Goal: Task Accomplishment & Management: Manage account settings

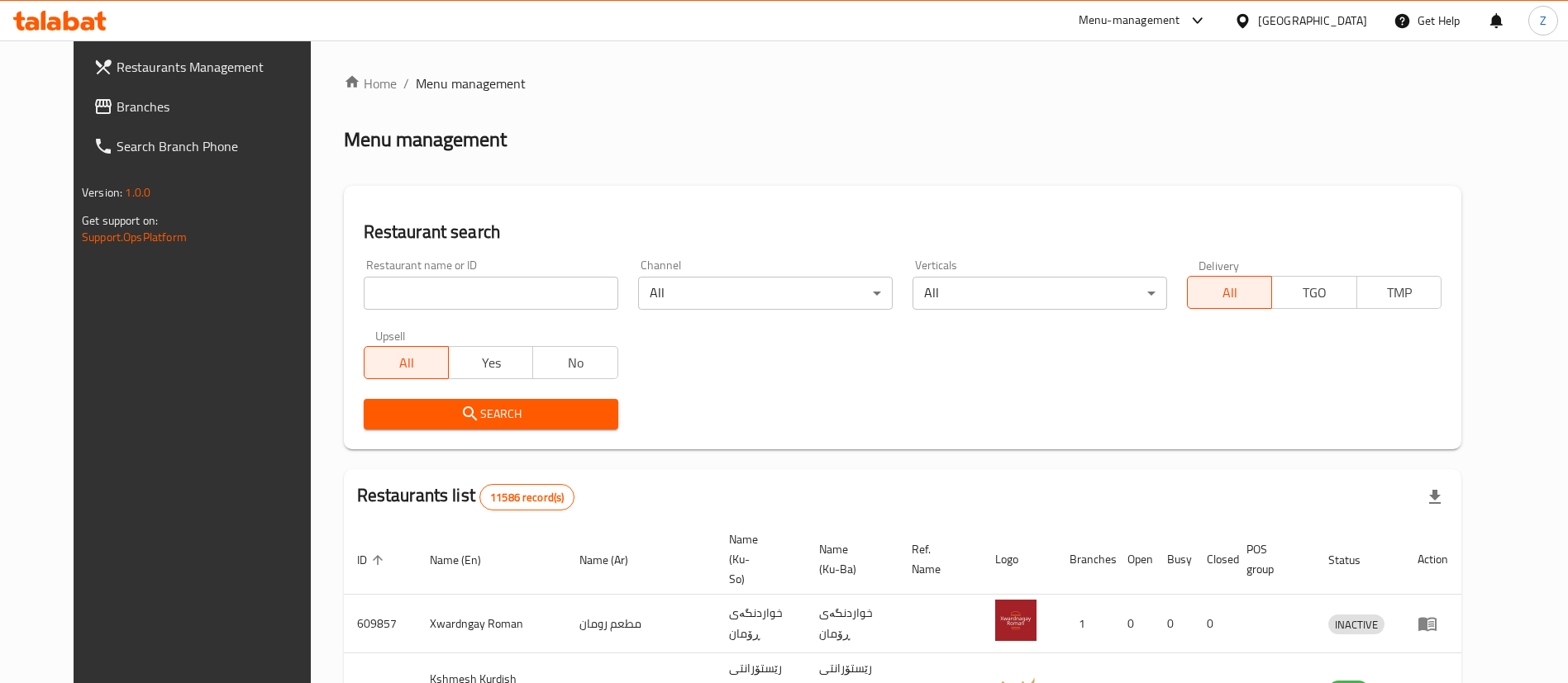
click at [410, 314] on div "Restaurant name or ID Restaurant name or ID" at bounding box center [492, 285] width 275 height 70
click at [396, 307] on input "search" at bounding box center [491, 293] width 255 height 33
type input "buffalo"
click button "Search" at bounding box center [491, 414] width 255 height 30
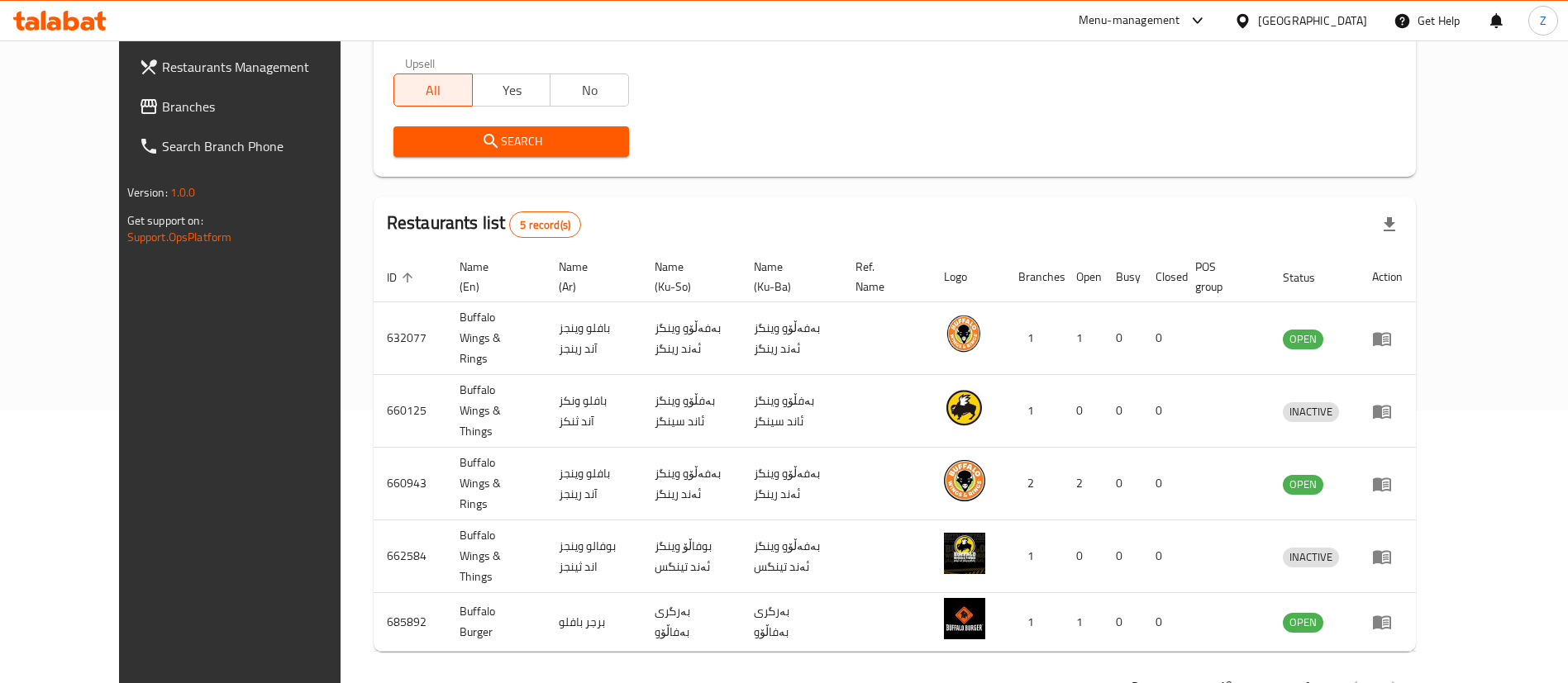
scroll to position [275, 0]
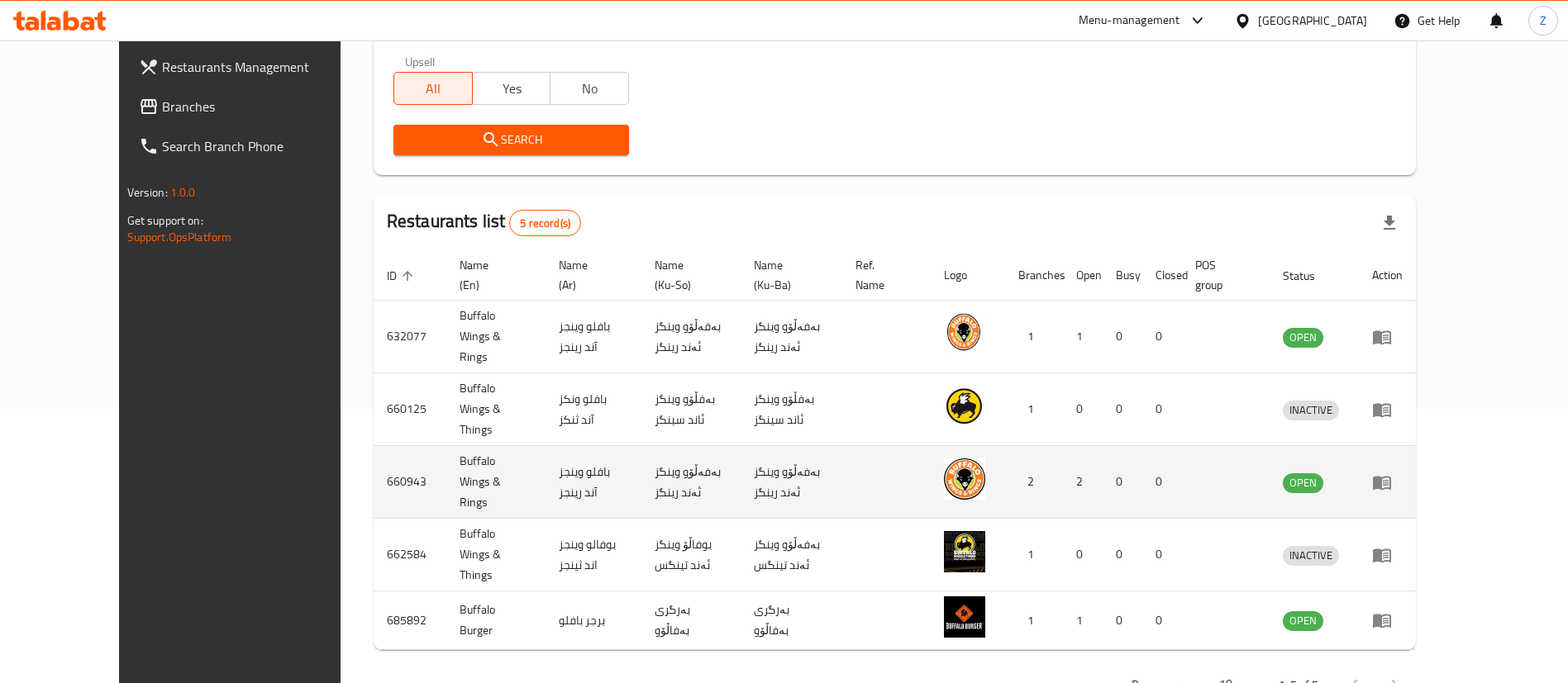
click at [1416, 446] on td "enhanced table" at bounding box center [1388, 482] width 57 height 73
click at [1416, 458] on td "enhanced table" at bounding box center [1388, 482] width 57 height 73
click at [1391, 476] on icon "enhanced table" at bounding box center [1383, 482] width 18 height 14
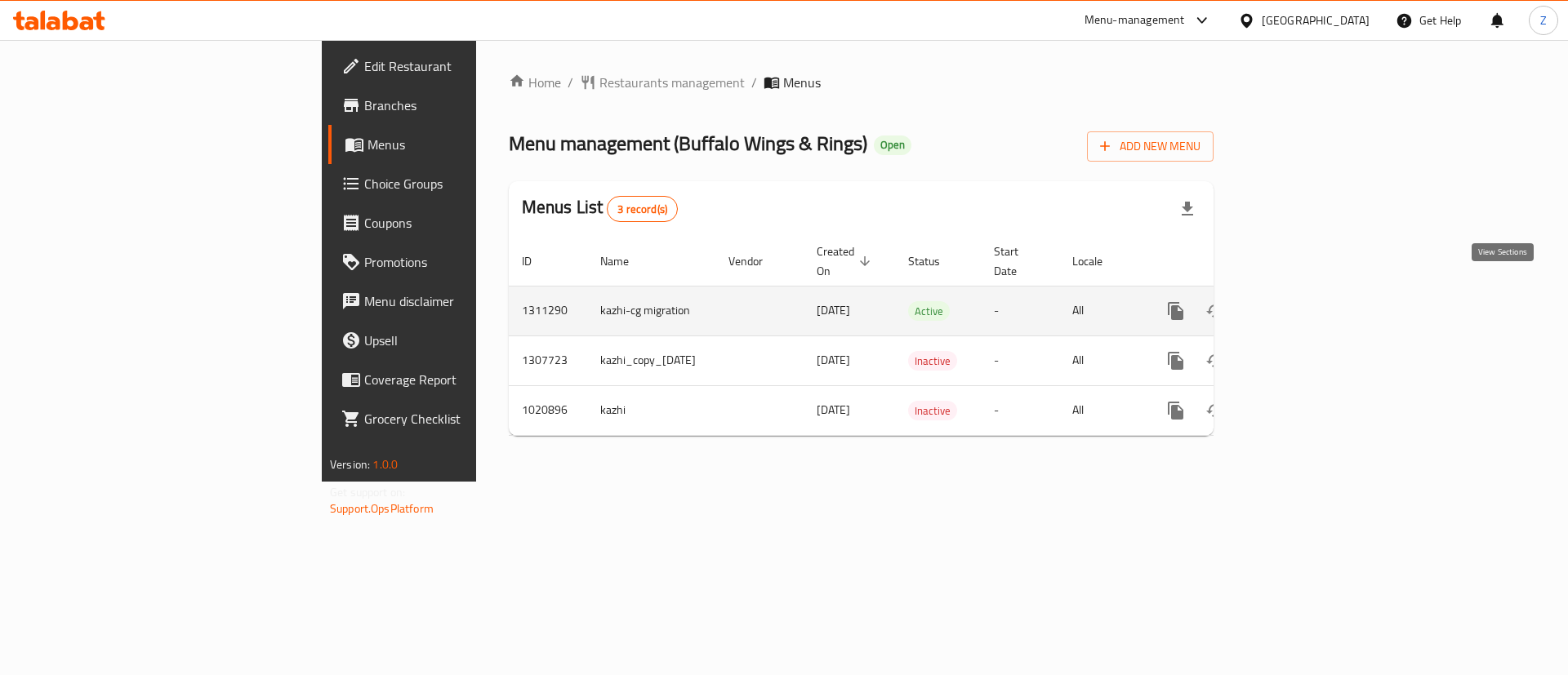
click at [1303, 302] on icon "enhanced table" at bounding box center [1294, 312] width 20 height 20
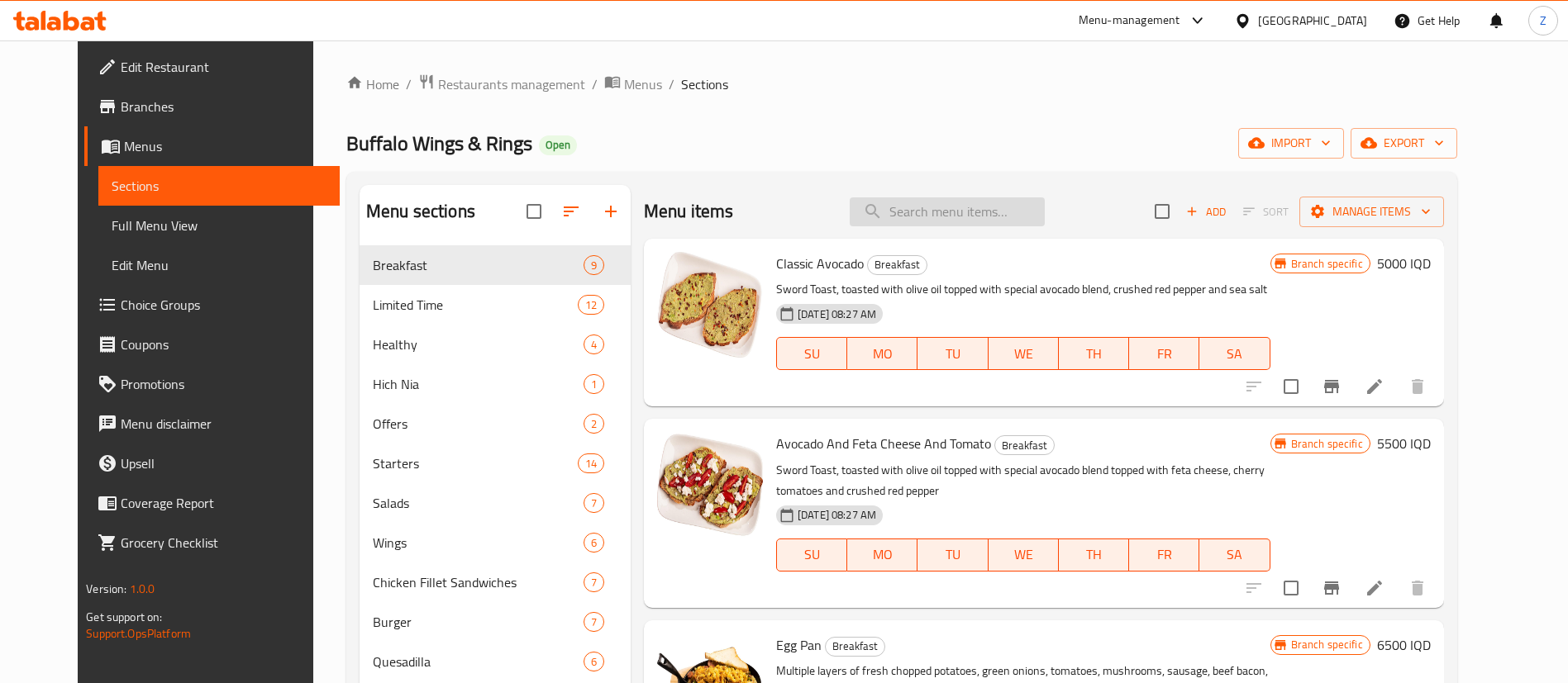
click at [983, 217] on input "search" at bounding box center [947, 211] width 196 height 29
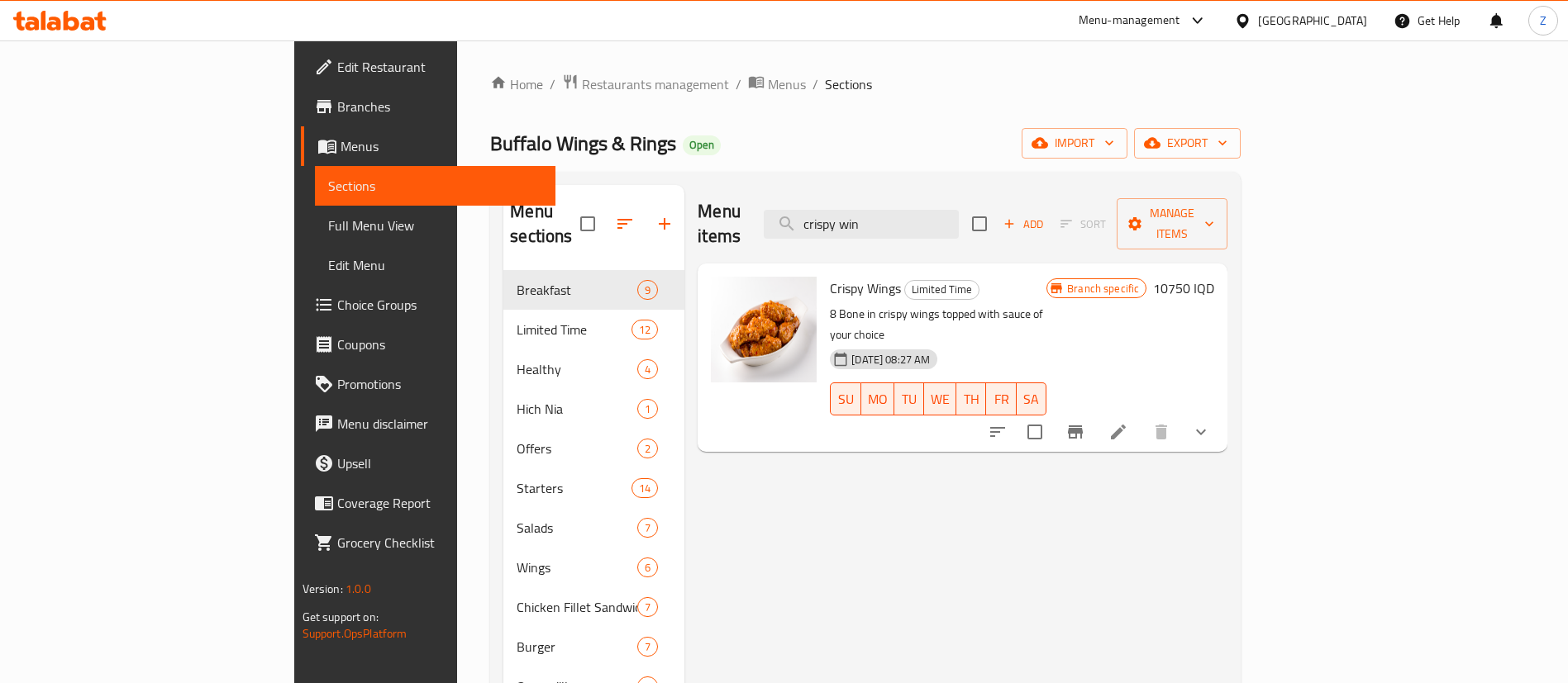
type input "crispy win"
click at [830, 276] on span "Crispy Wings" at bounding box center [865, 288] width 71 height 25
click at [1142, 418] on li at bounding box center [1119, 432] width 46 height 29
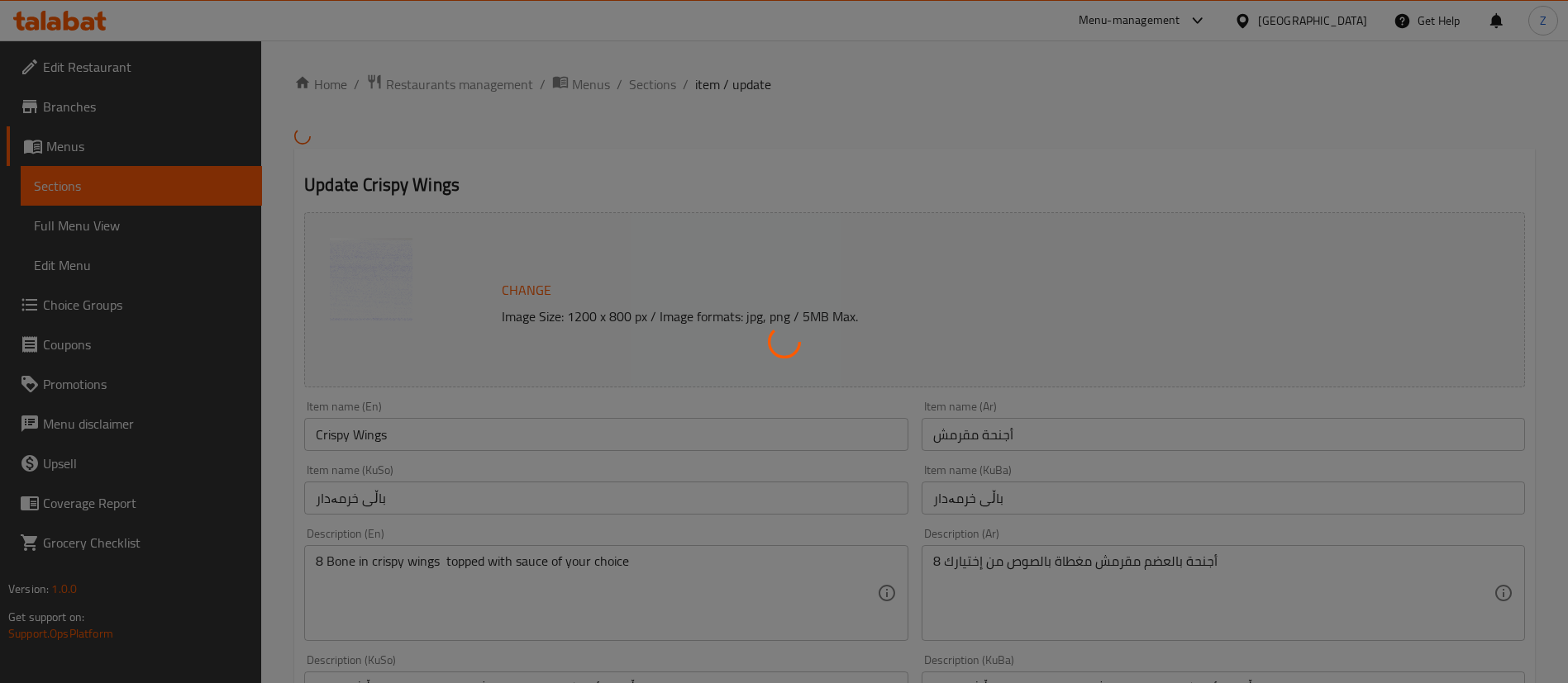
type input "إختيارك من الصوص:"
type input "هەڵبژاردنت لە سۆس:"
type input "0"
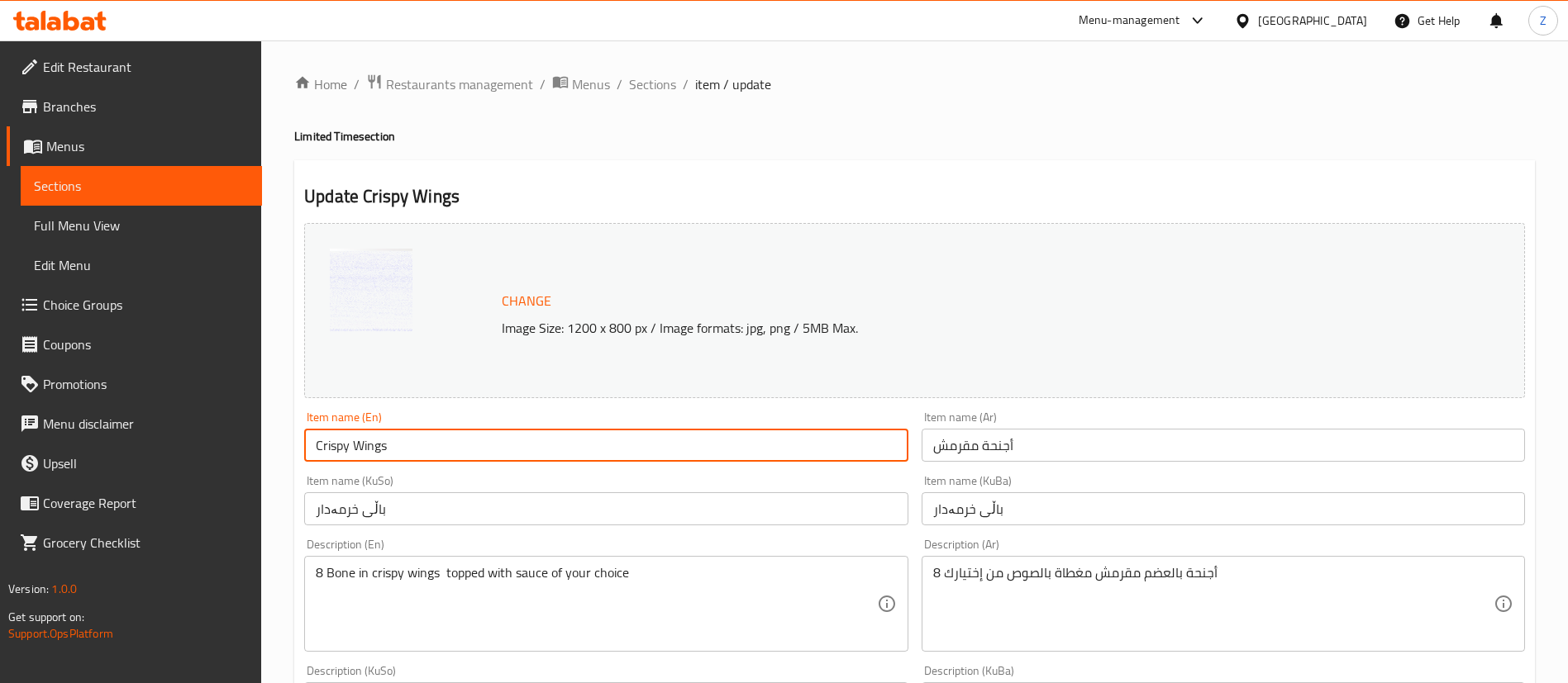
drag, startPoint x: 349, startPoint y: 442, endPoint x: 274, endPoint y: 442, distance: 75.0
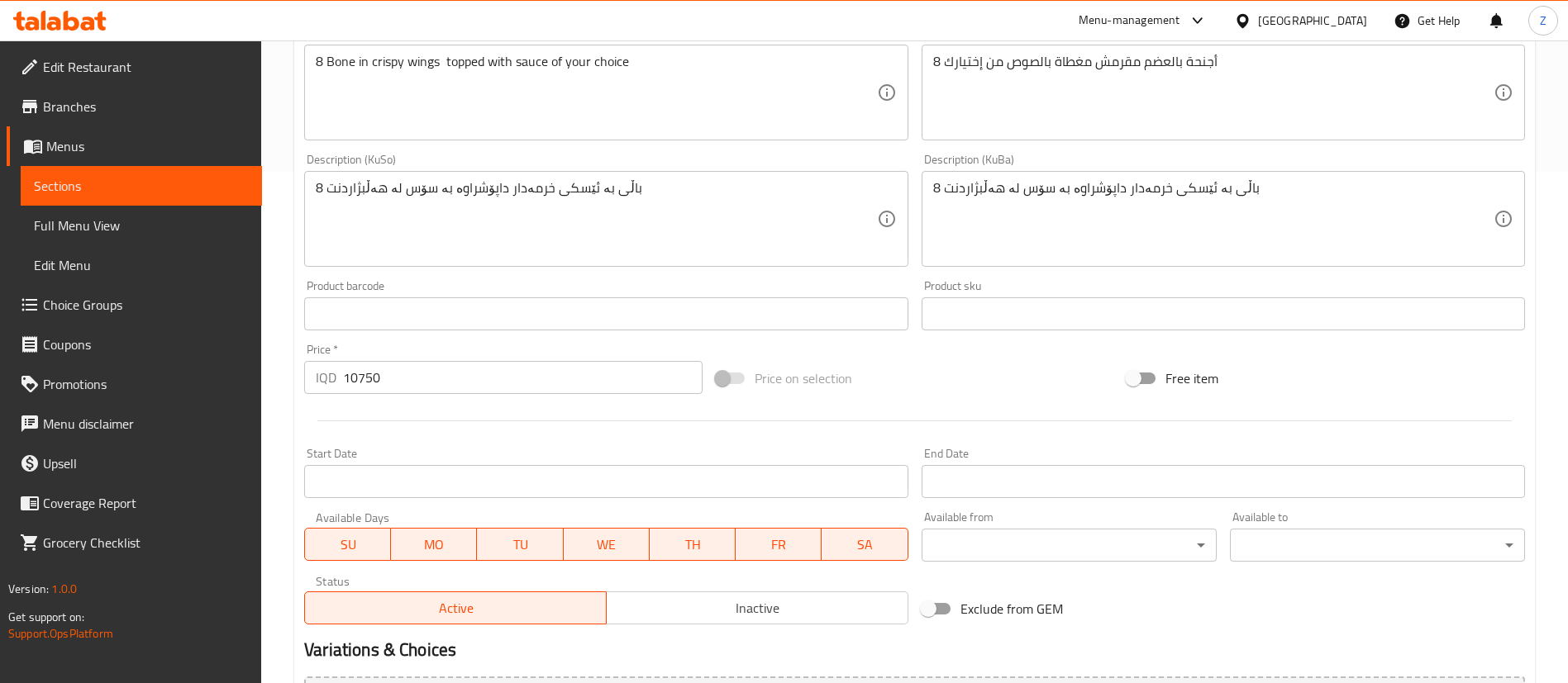
scroll to position [765, 0]
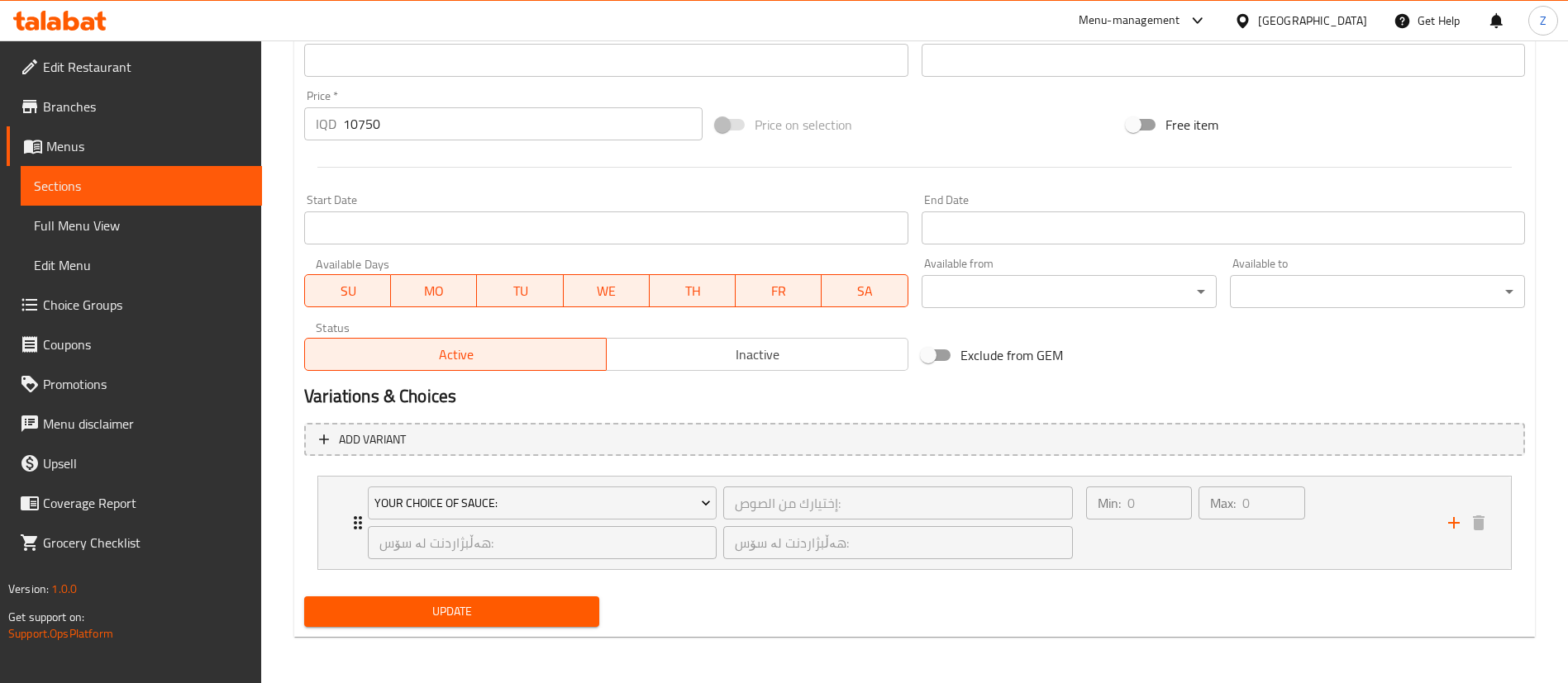
type input "Breaded Wings"
click at [430, 617] on span "Update" at bounding box center [451, 612] width 268 height 20
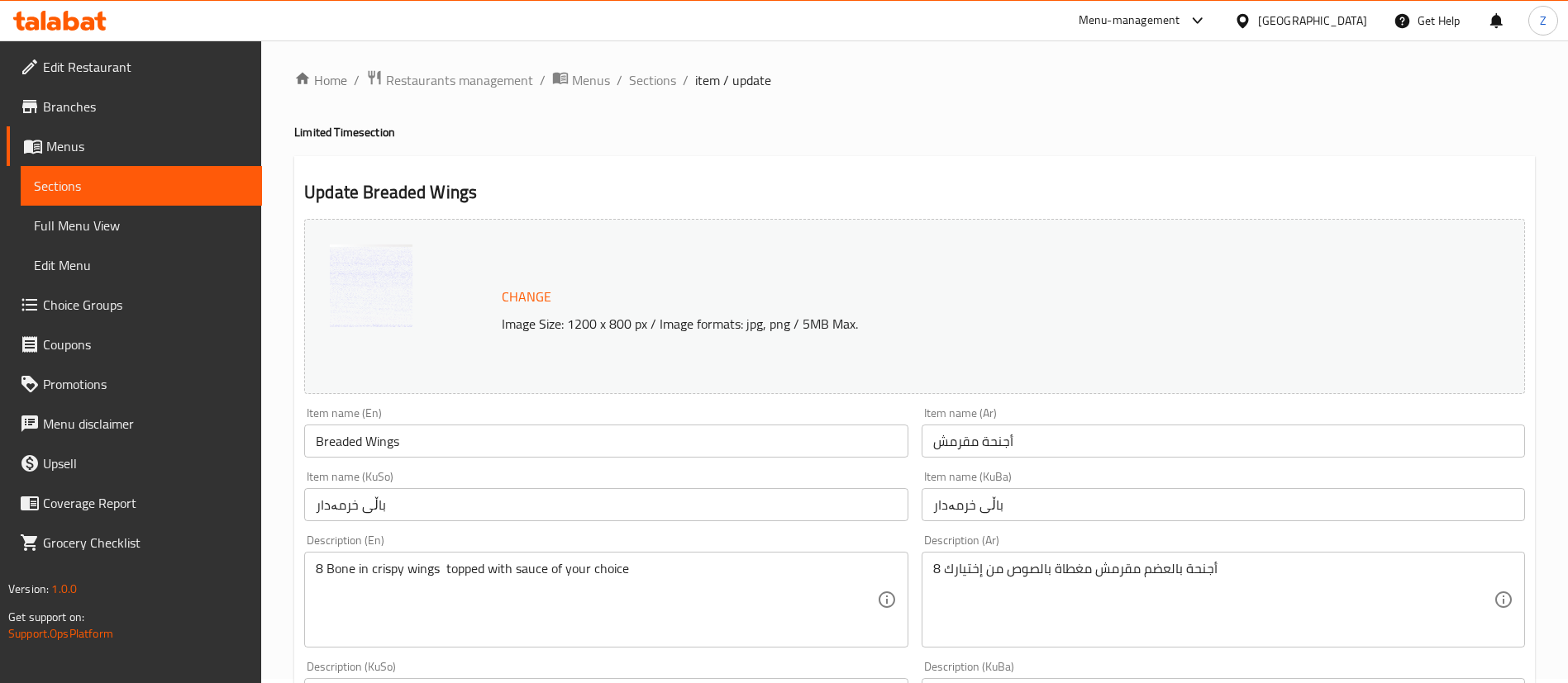
scroll to position [0, 0]
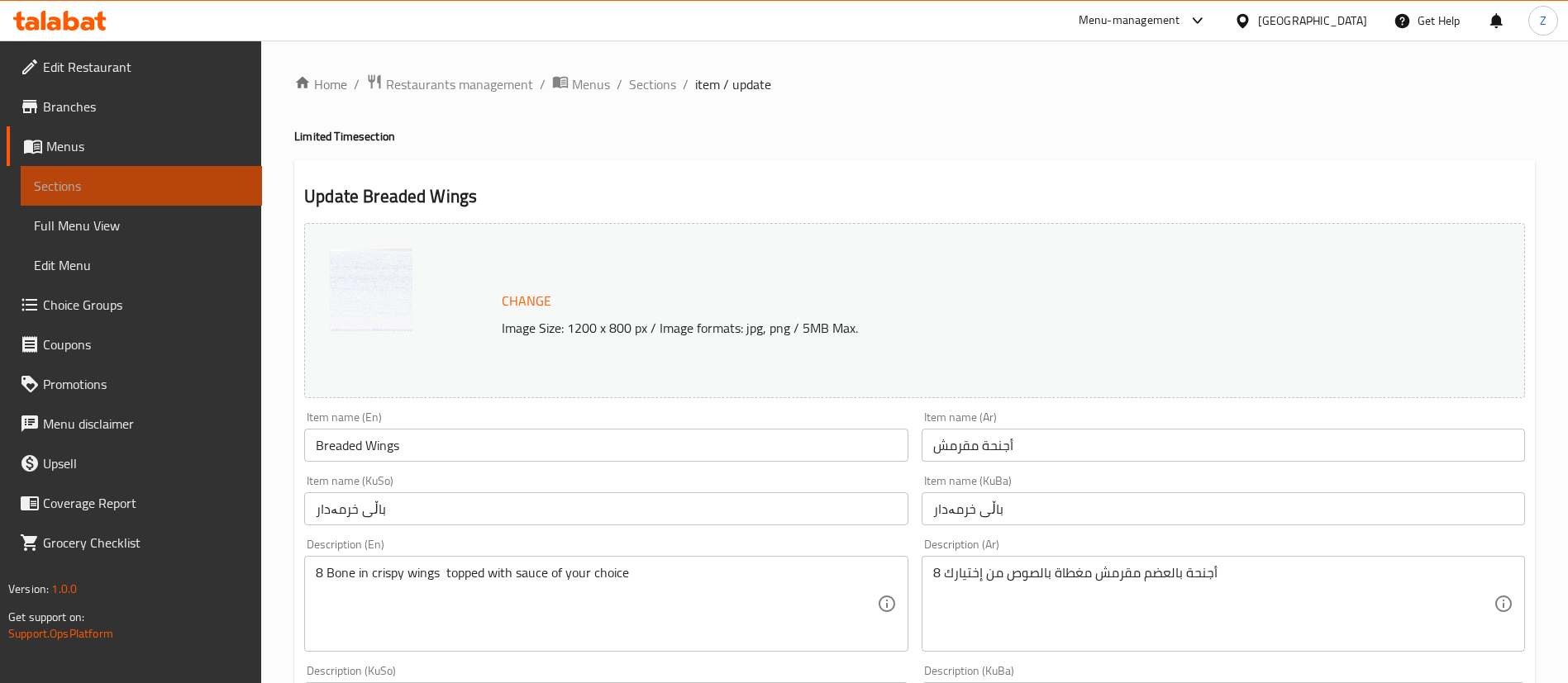
click at [152, 186] on span "Sections" at bounding box center [141, 186] width 215 height 20
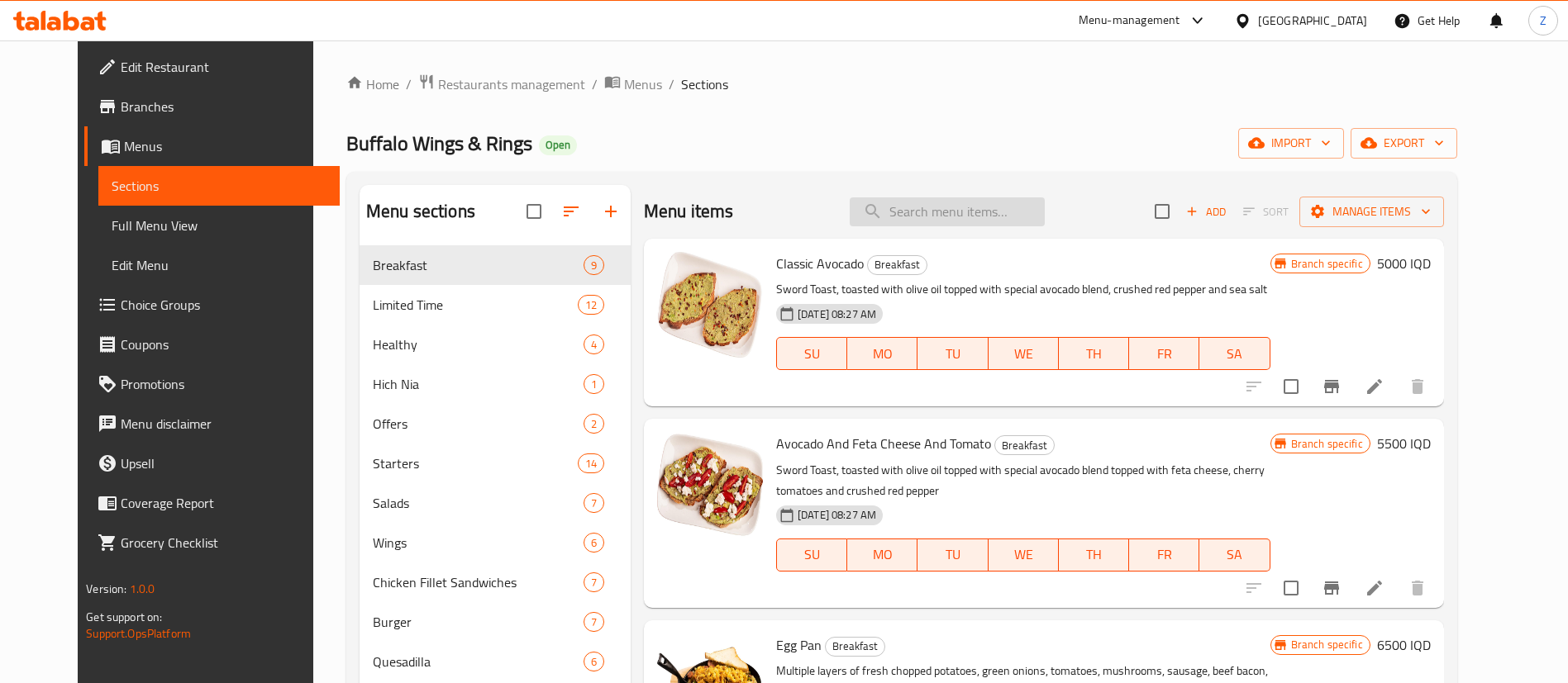
click at [984, 211] on input "search" at bounding box center [947, 211] width 196 height 29
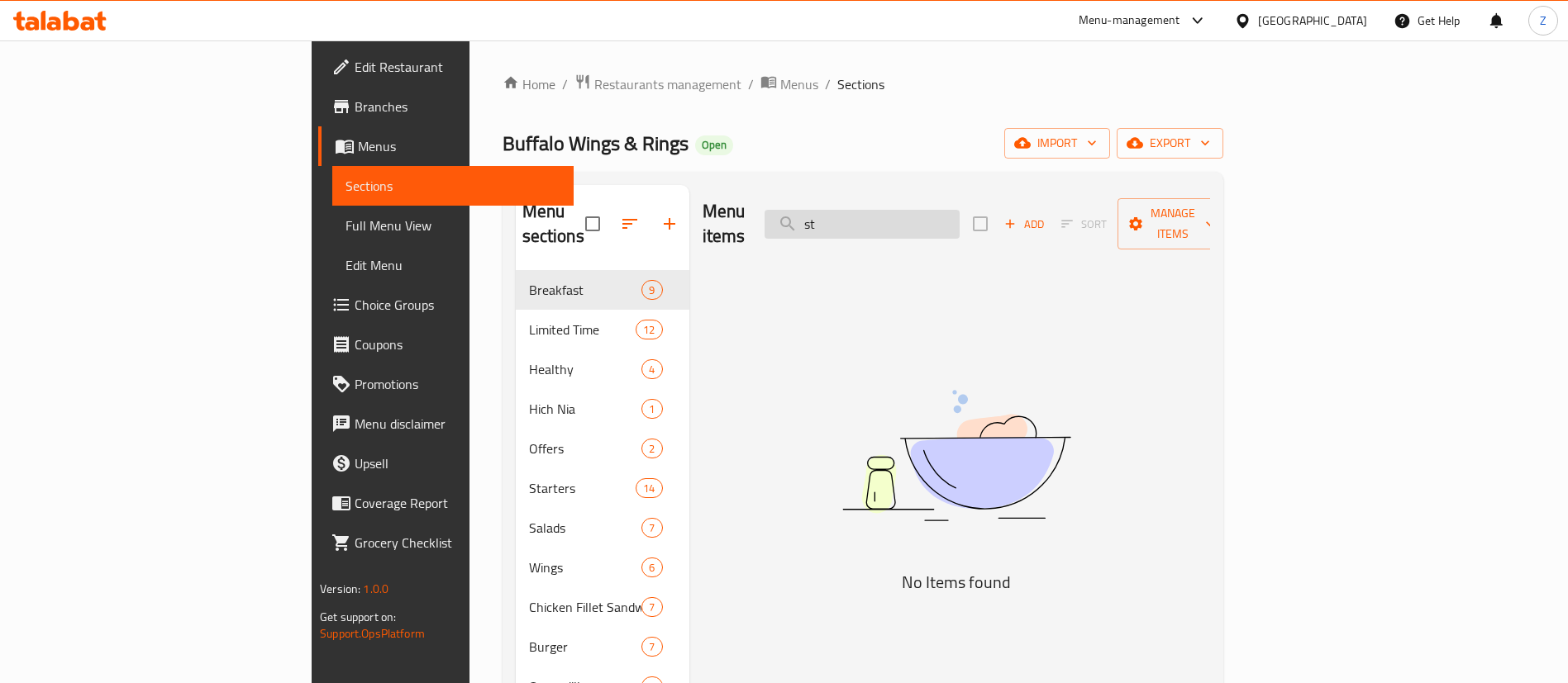
type input "s"
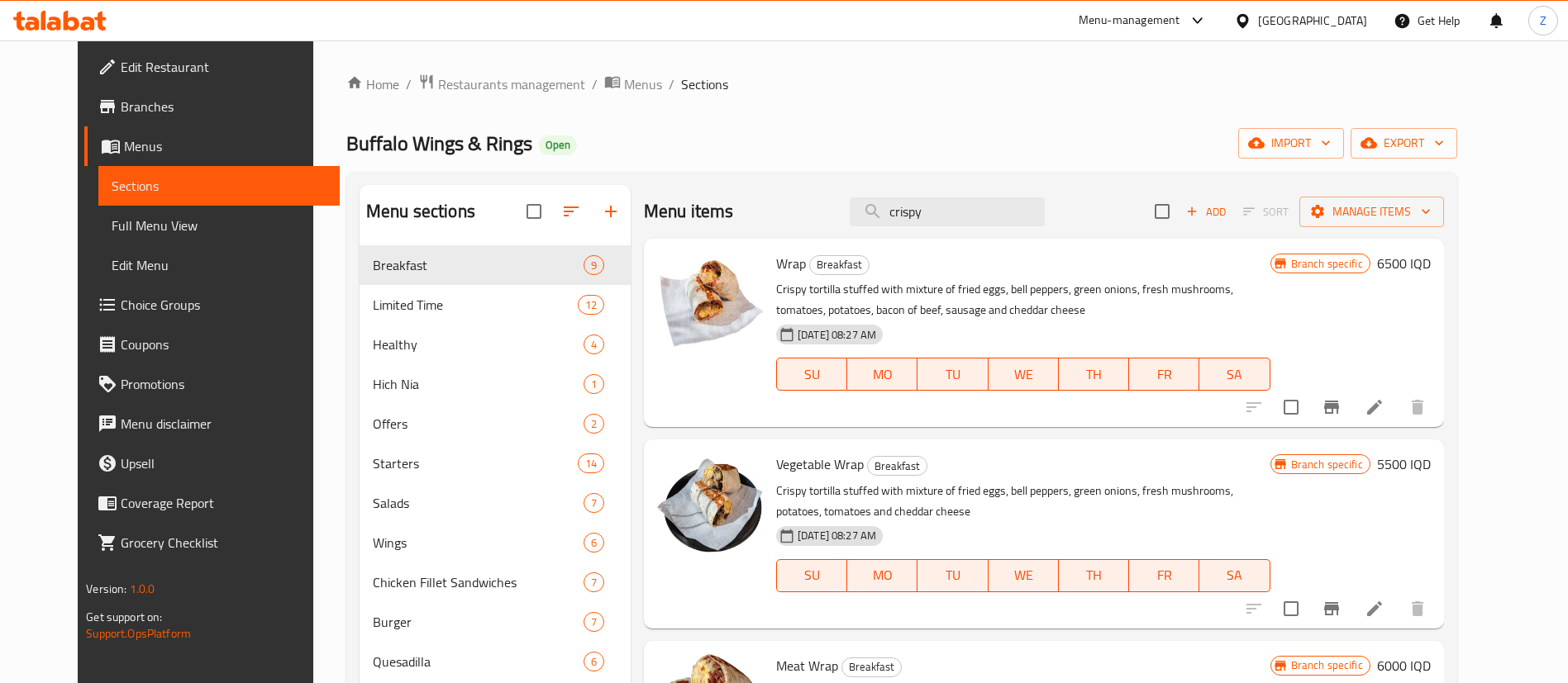
scroll to position [992, 0]
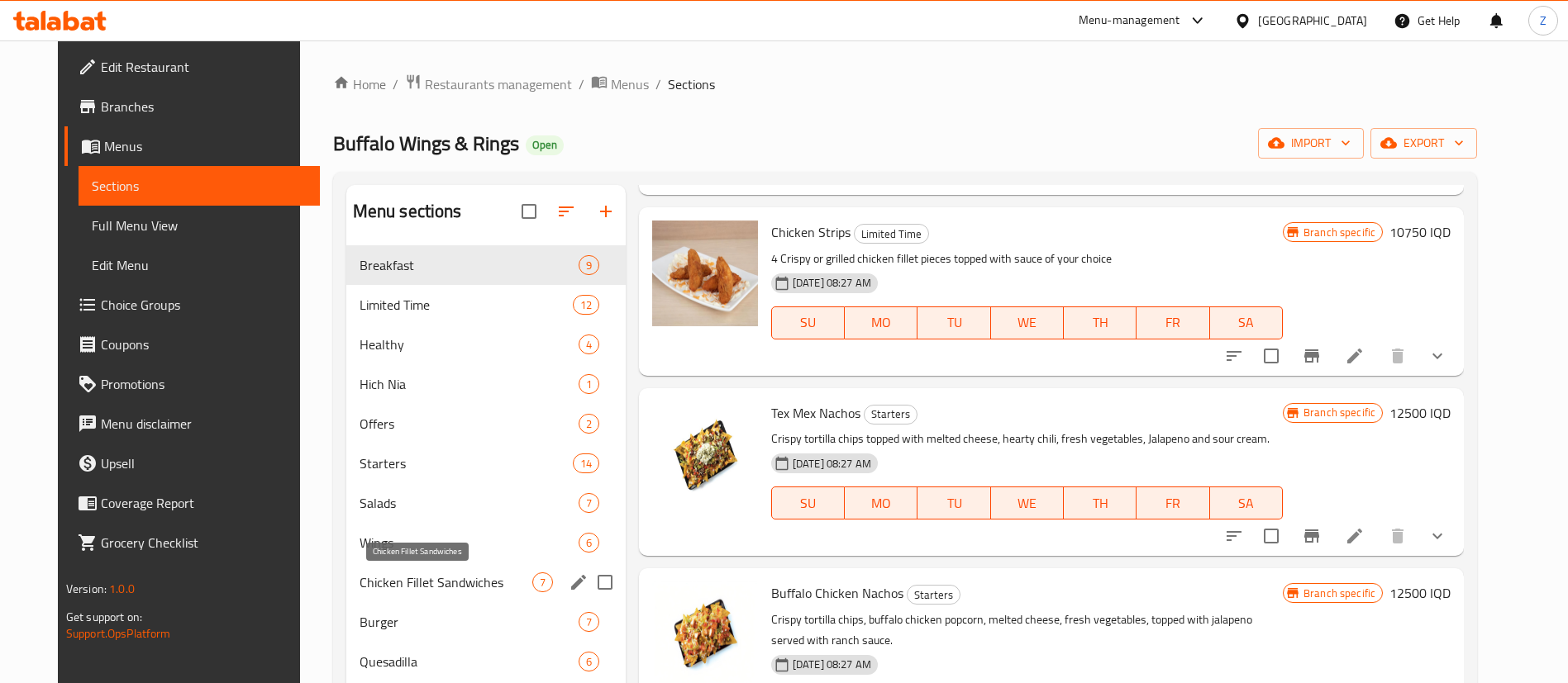
type input "crispy"
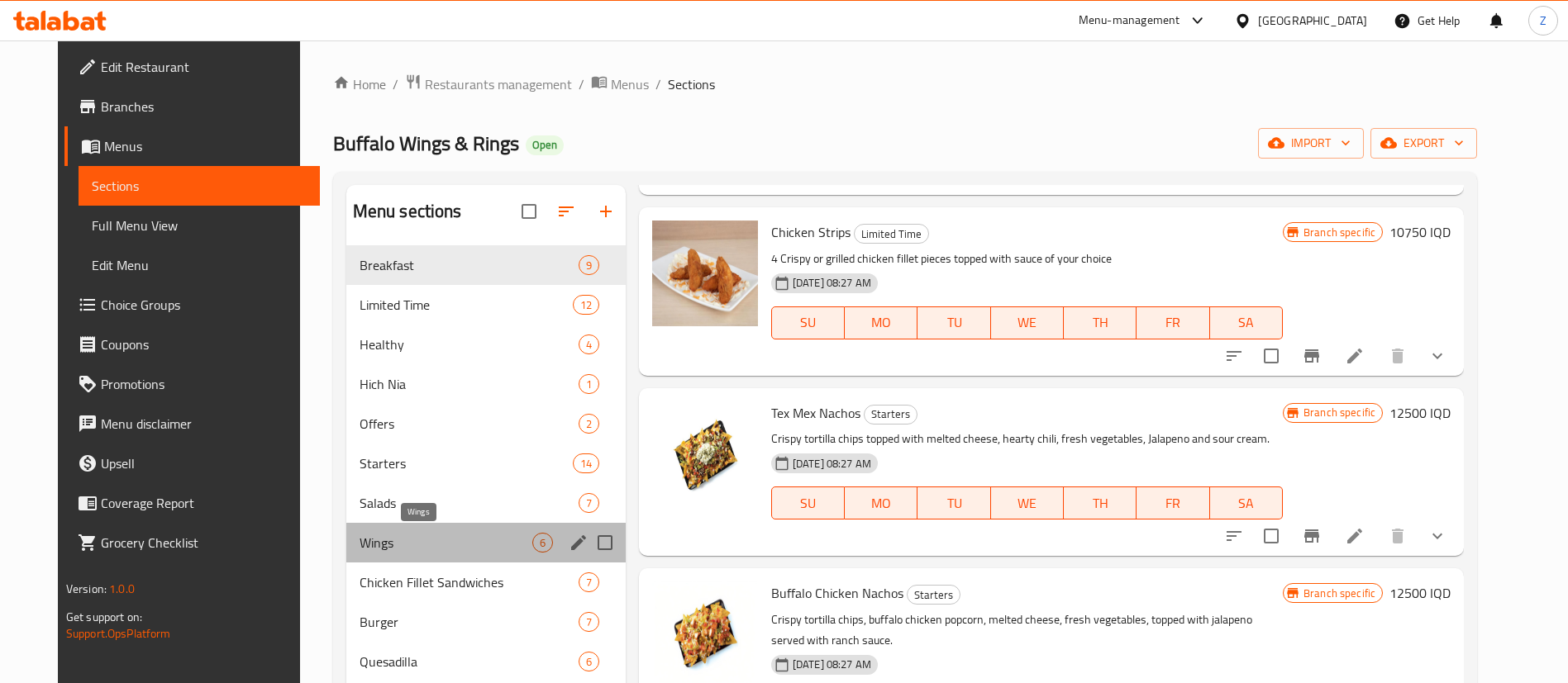
click at [371, 539] on span "Wings" at bounding box center [445, 543] width 172 height 20
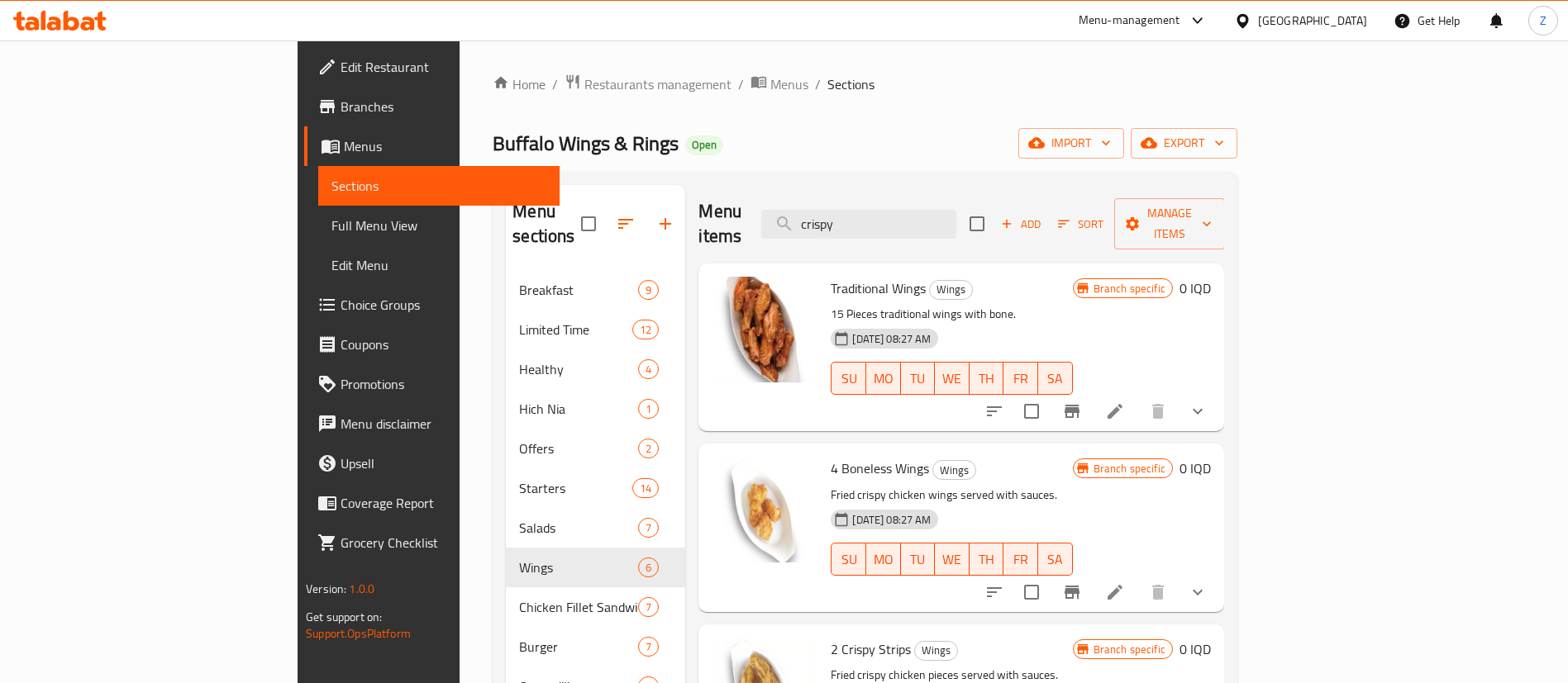
scroll to position [124, 0]
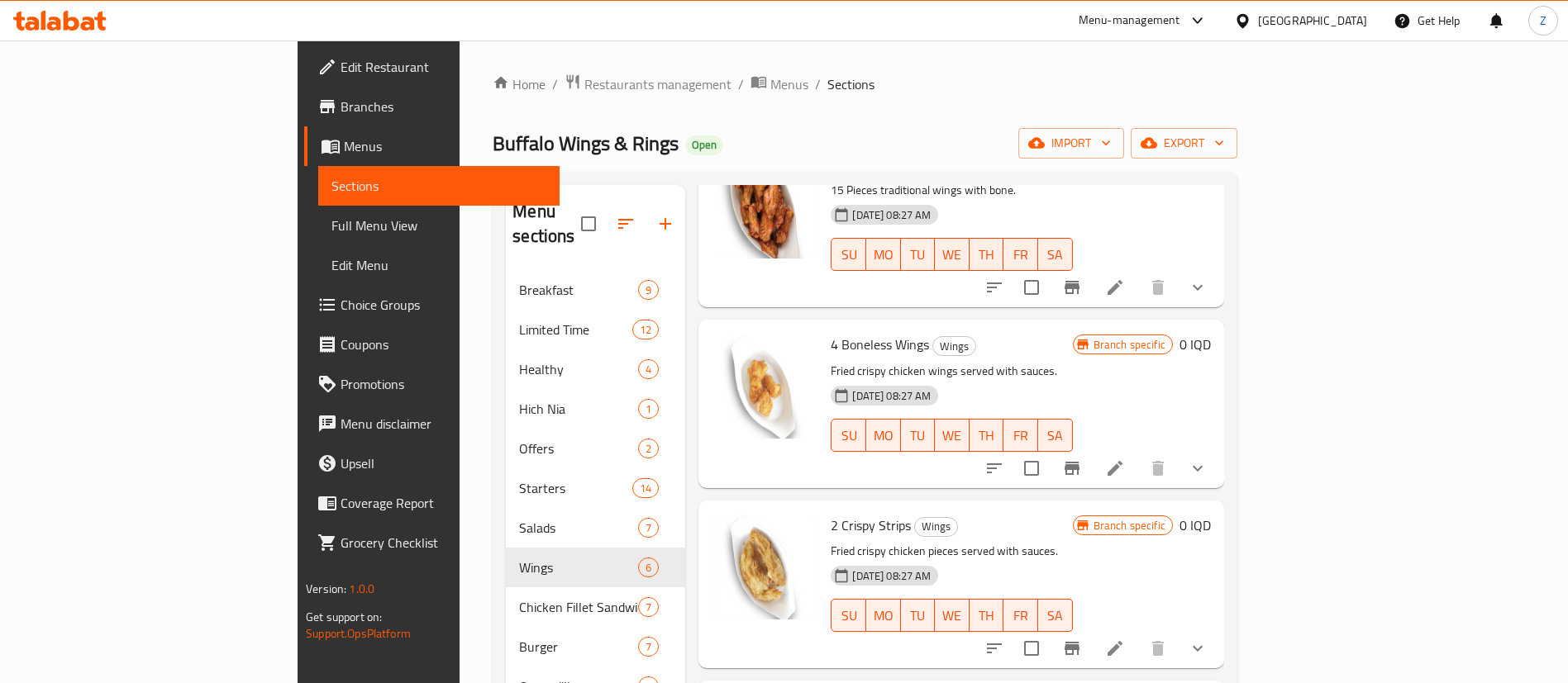
click at [1207, 458] on icon "show more" at bounding box center [1198, 468] width 20 height 20
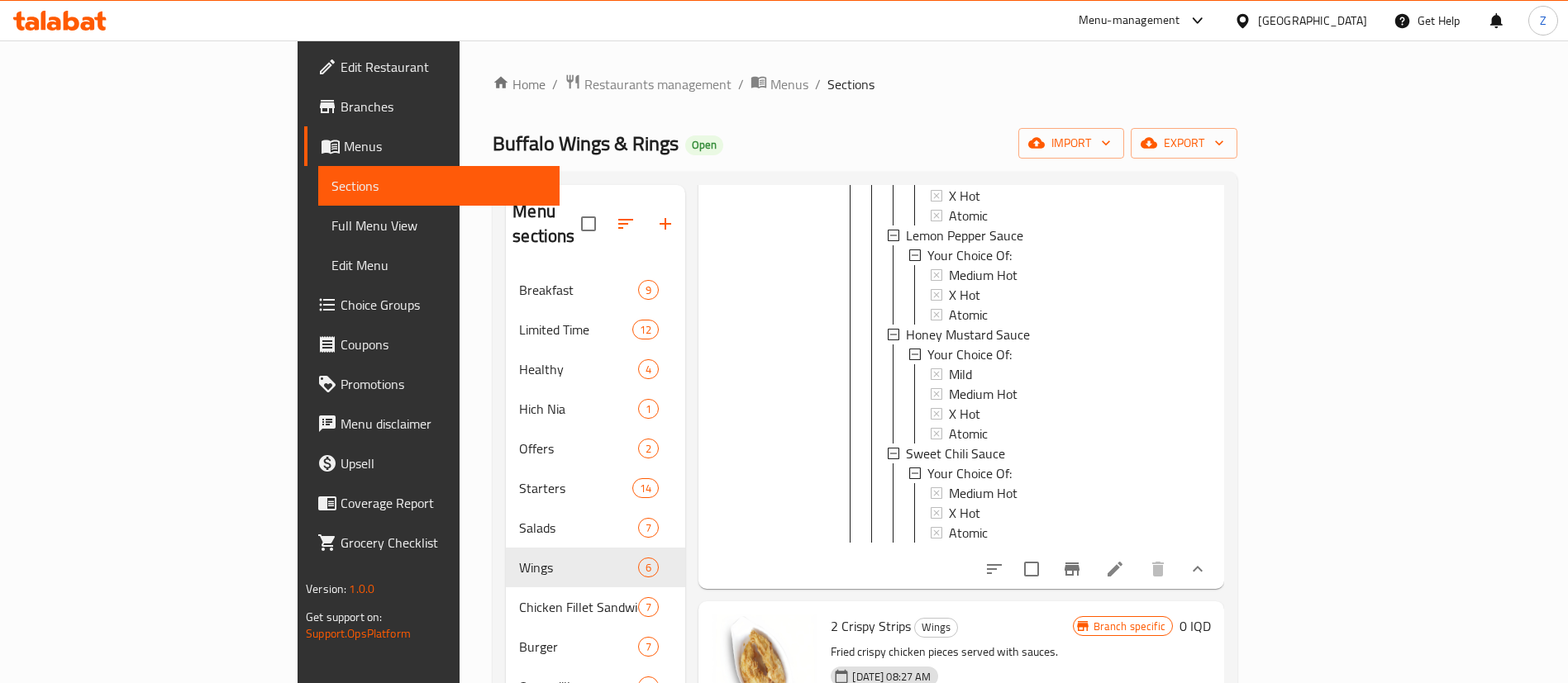
scroll to position [1487, 0]
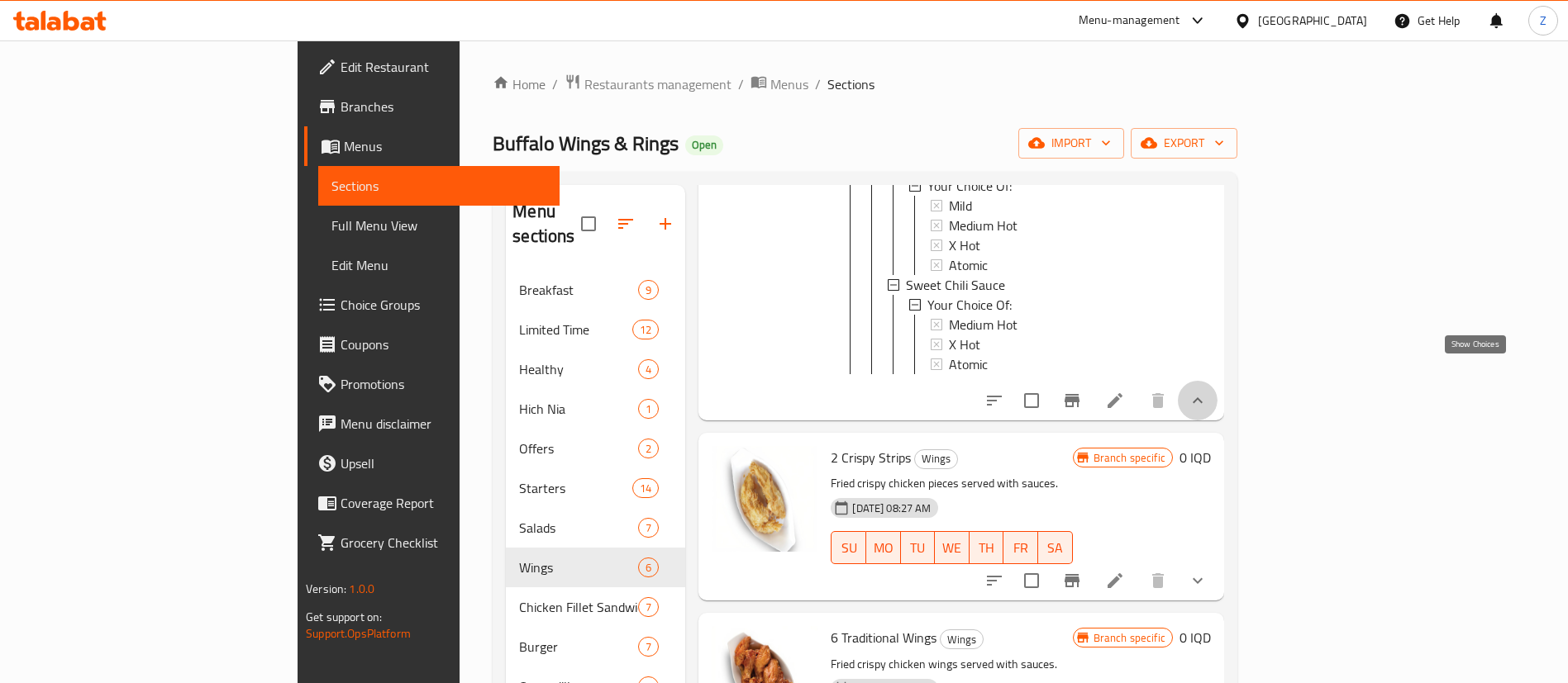
click at [1207, 391] on icon "show more" at bounding box center [1198, 401] width 20 height 20
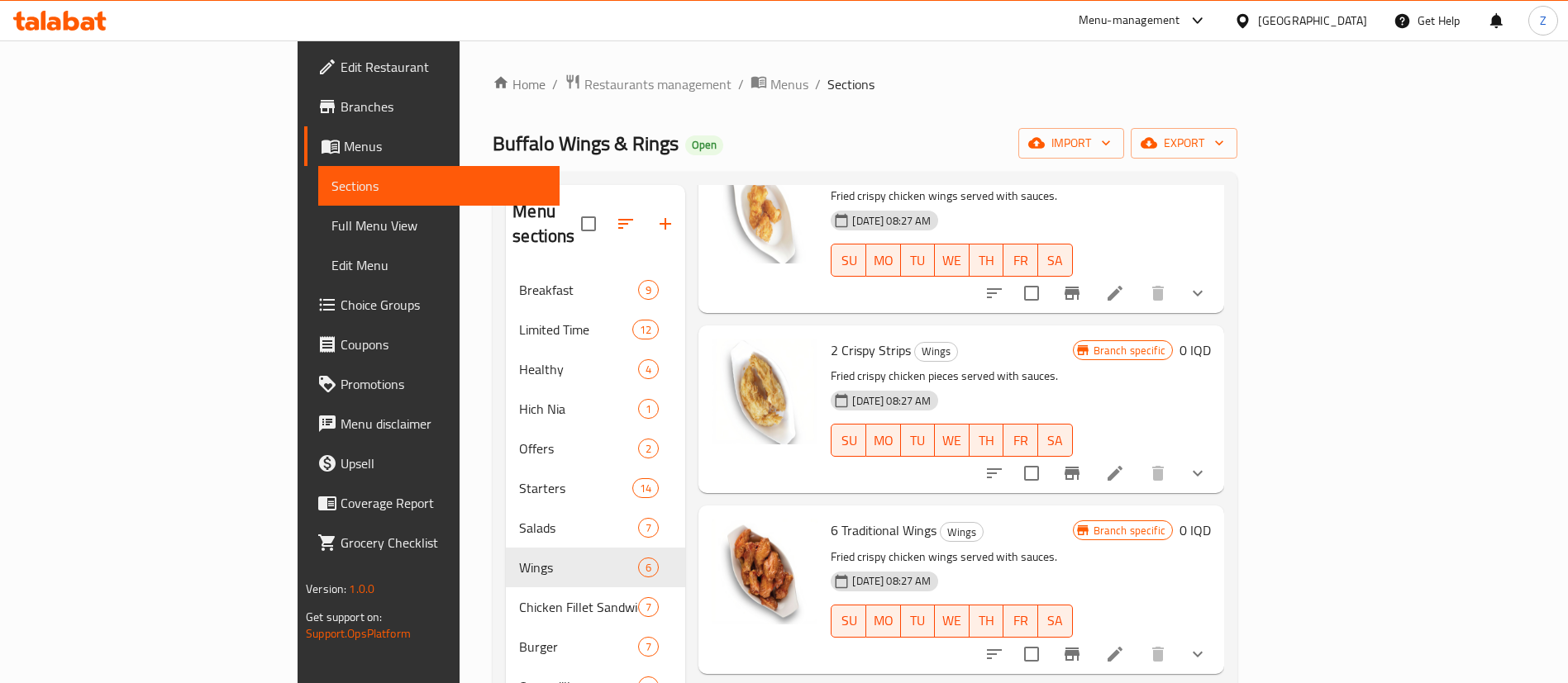
scroll to position [423, 0]
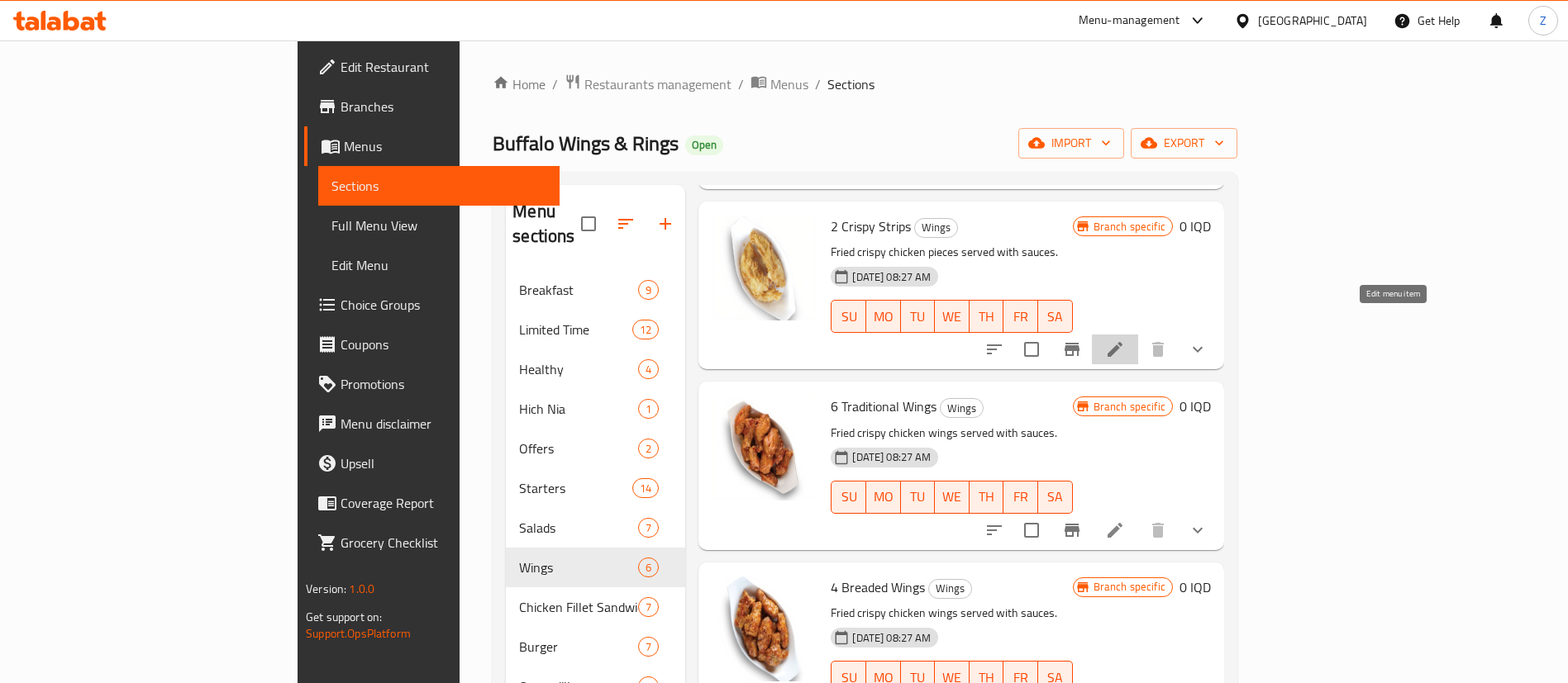
click at [1125, 339] on icon at bounding box center [1115, 349] width 20 height 20
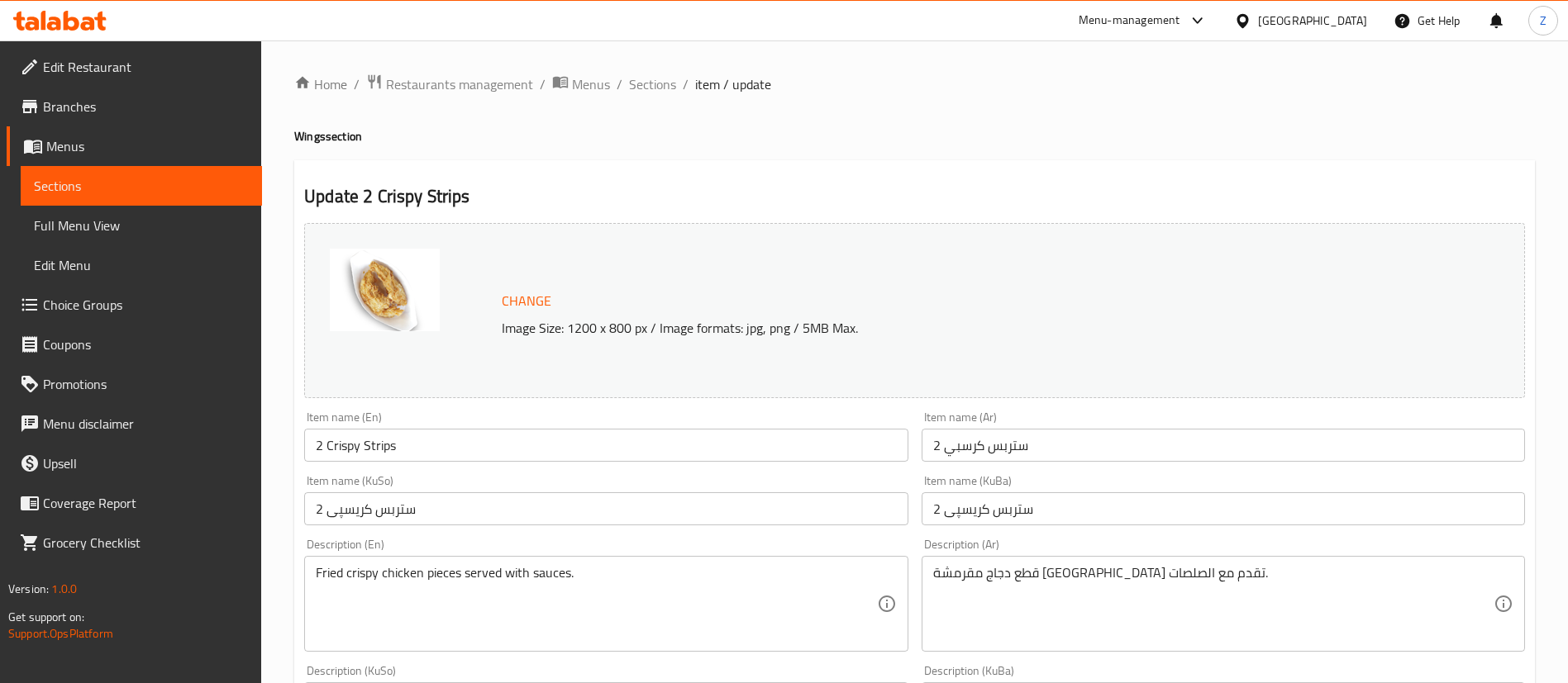
click at [77, 194] on span "Sections" at bounding box center [141, 186] width 215 height 20
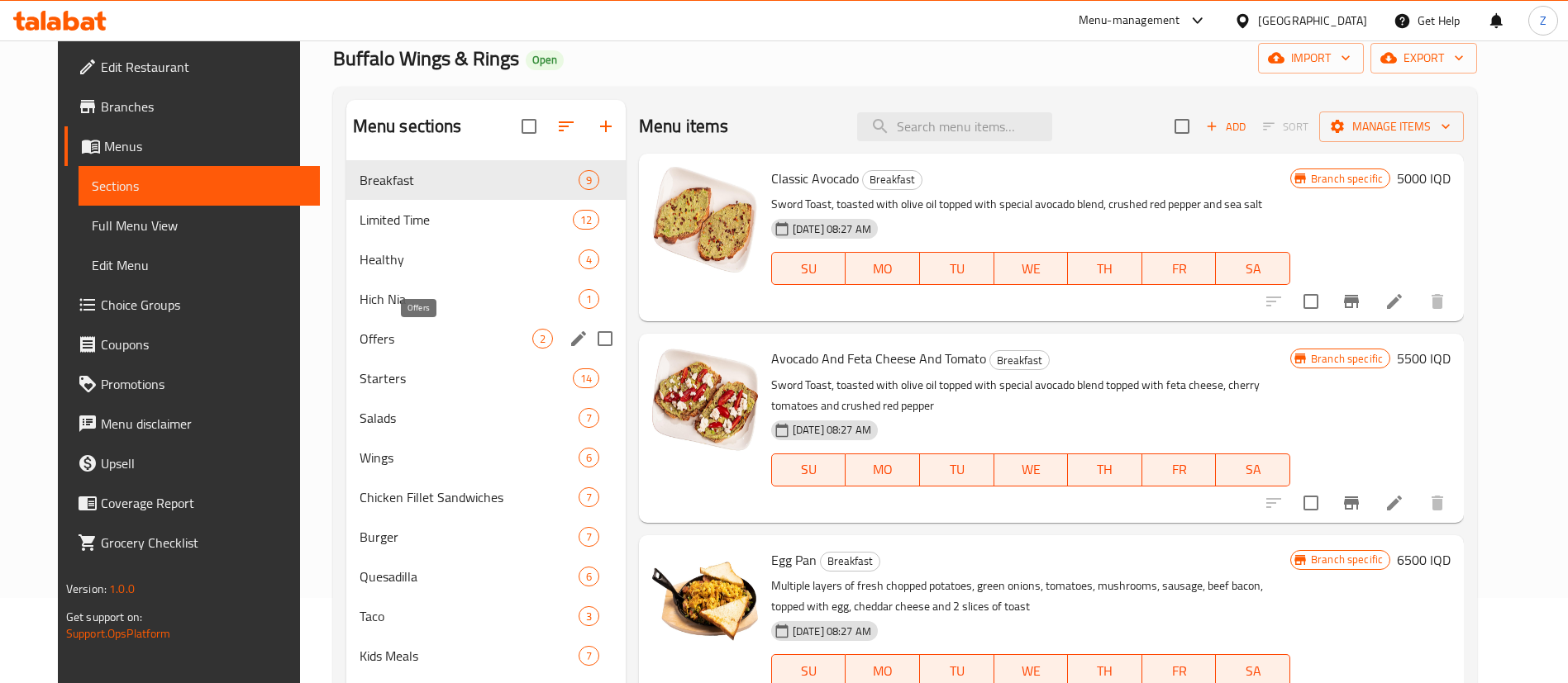
scroll to position [124, 0]
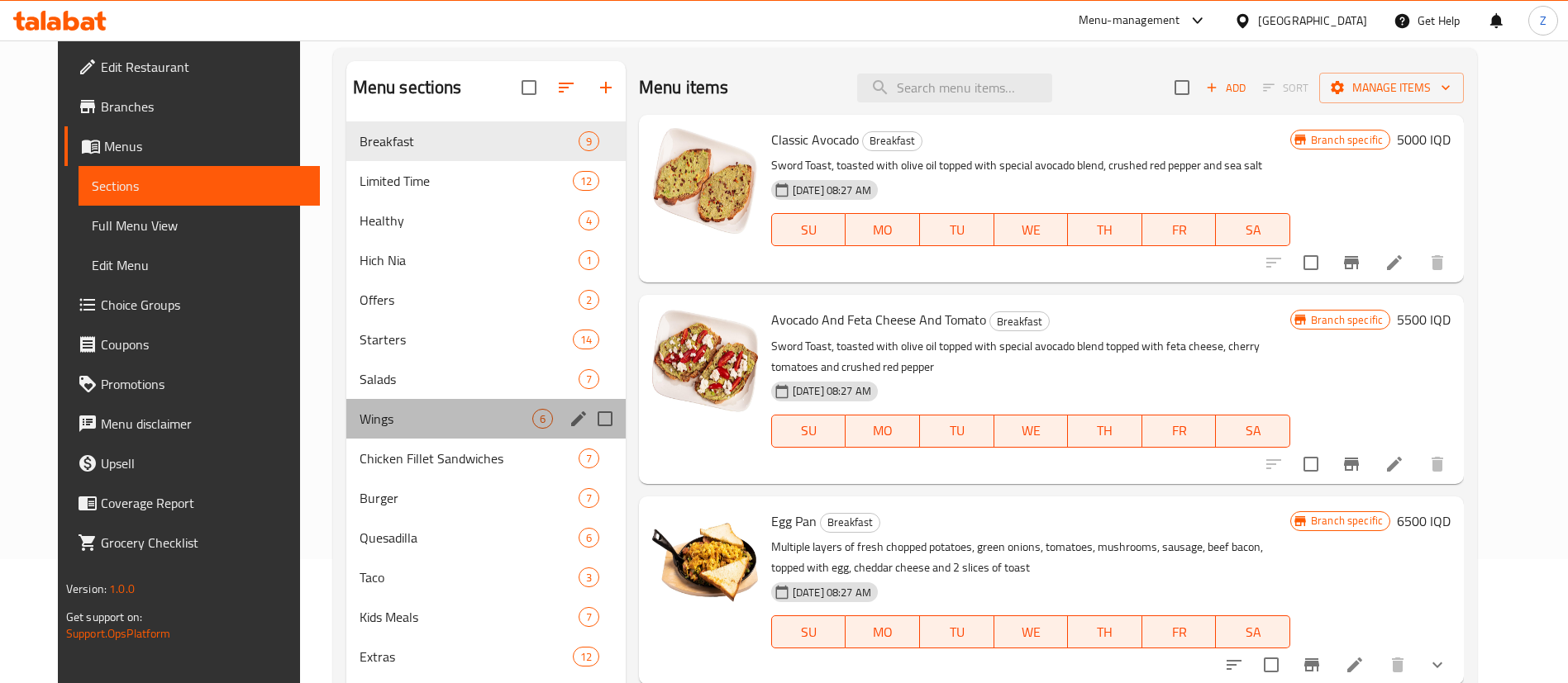
click at [367, 429] on div "Wings 6" at bounding box center [486, 418] width 279 height 40
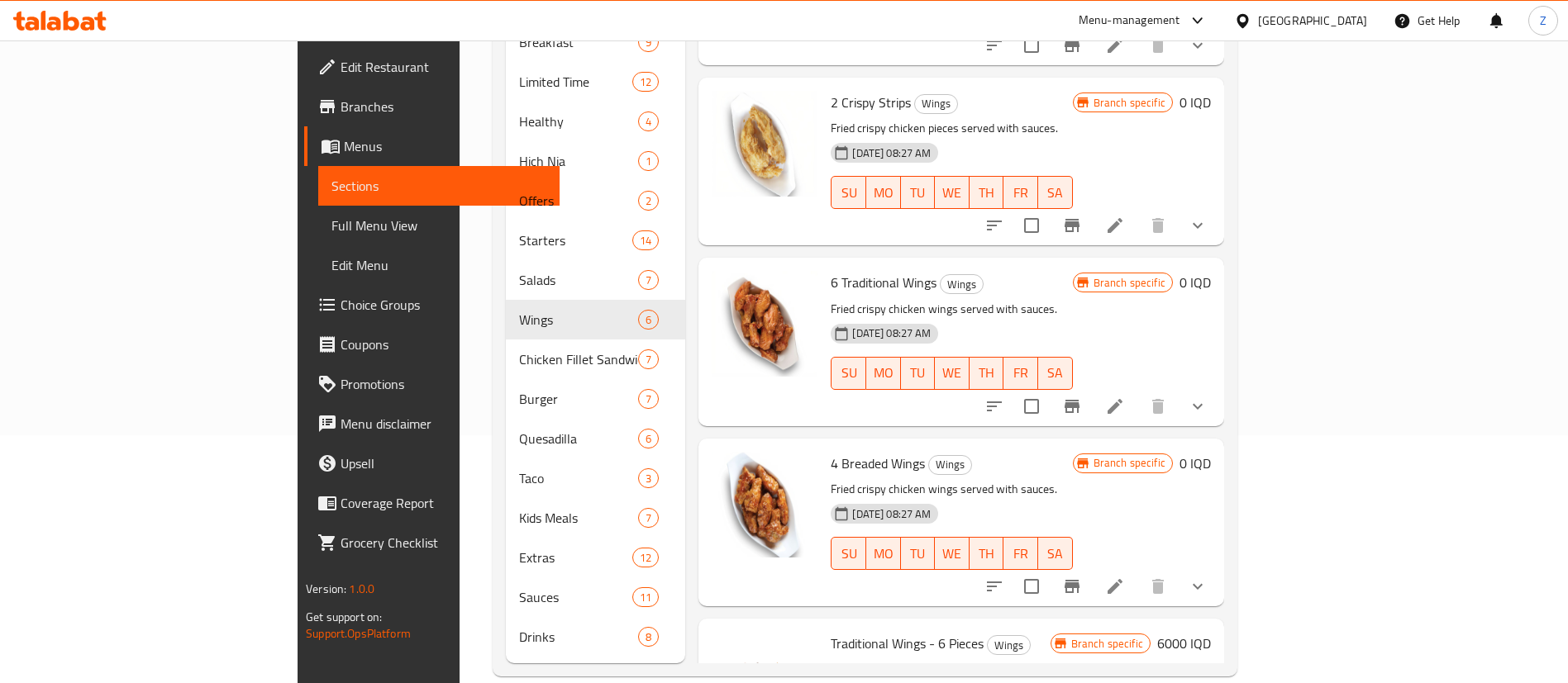
scroll to position [423, 0]
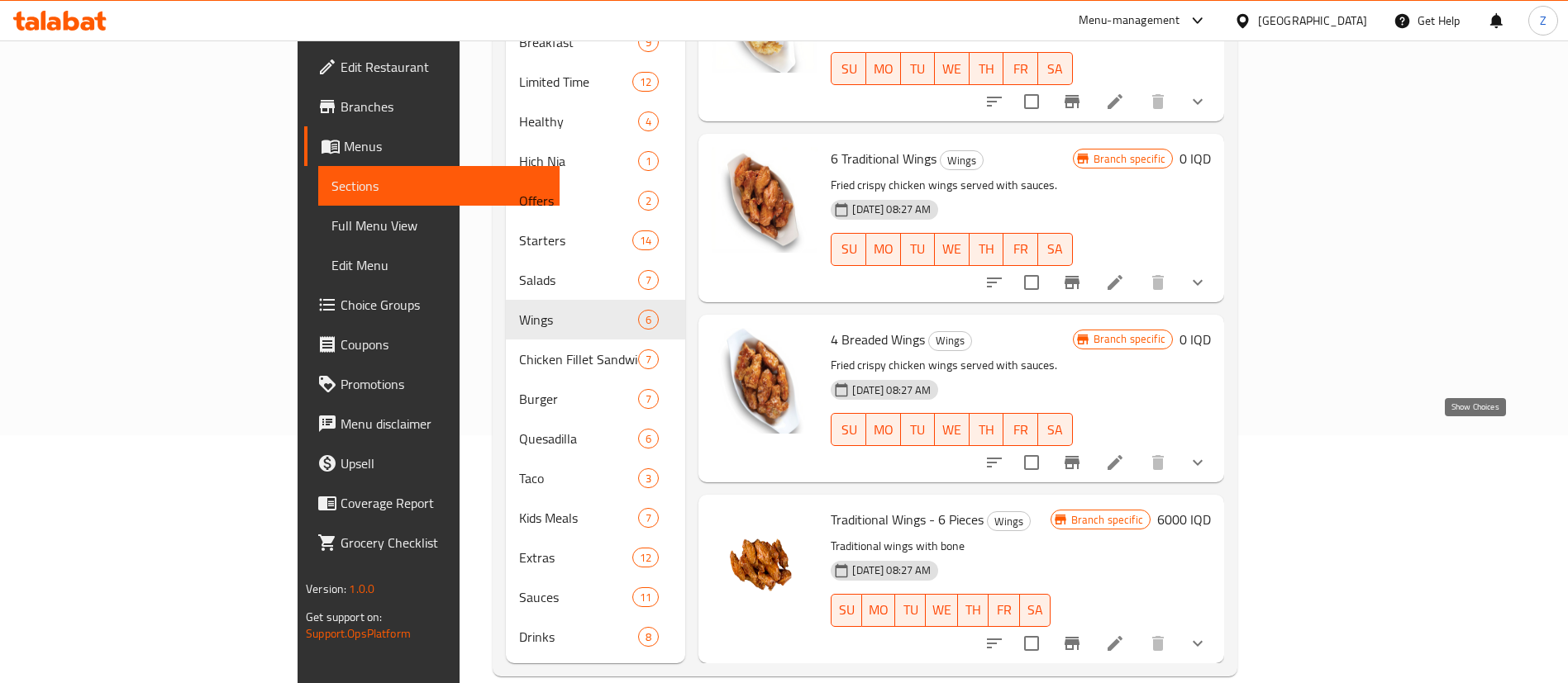
click at [1207, 453] on icon "show more" at bounding box center [1198, 463] width 20 height 20
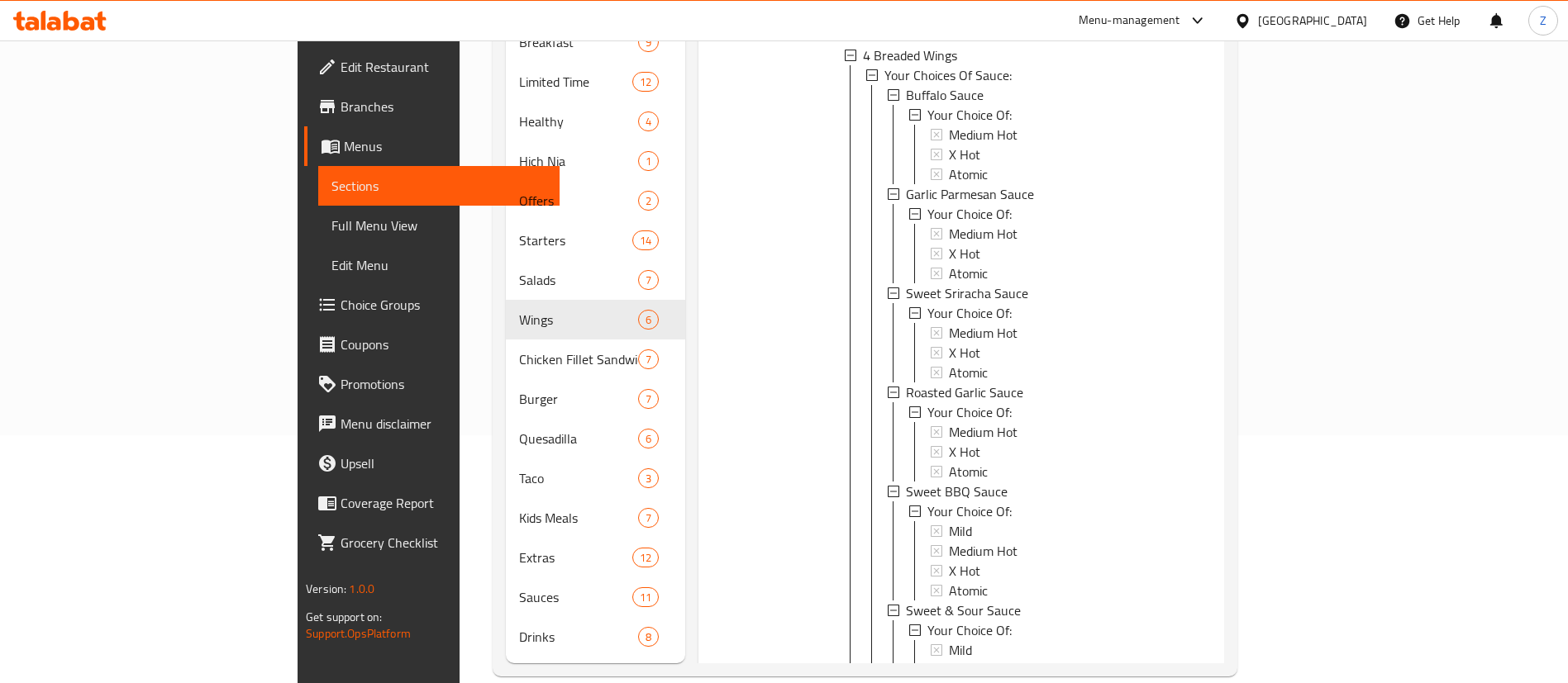
scroll to position [1717, 0]
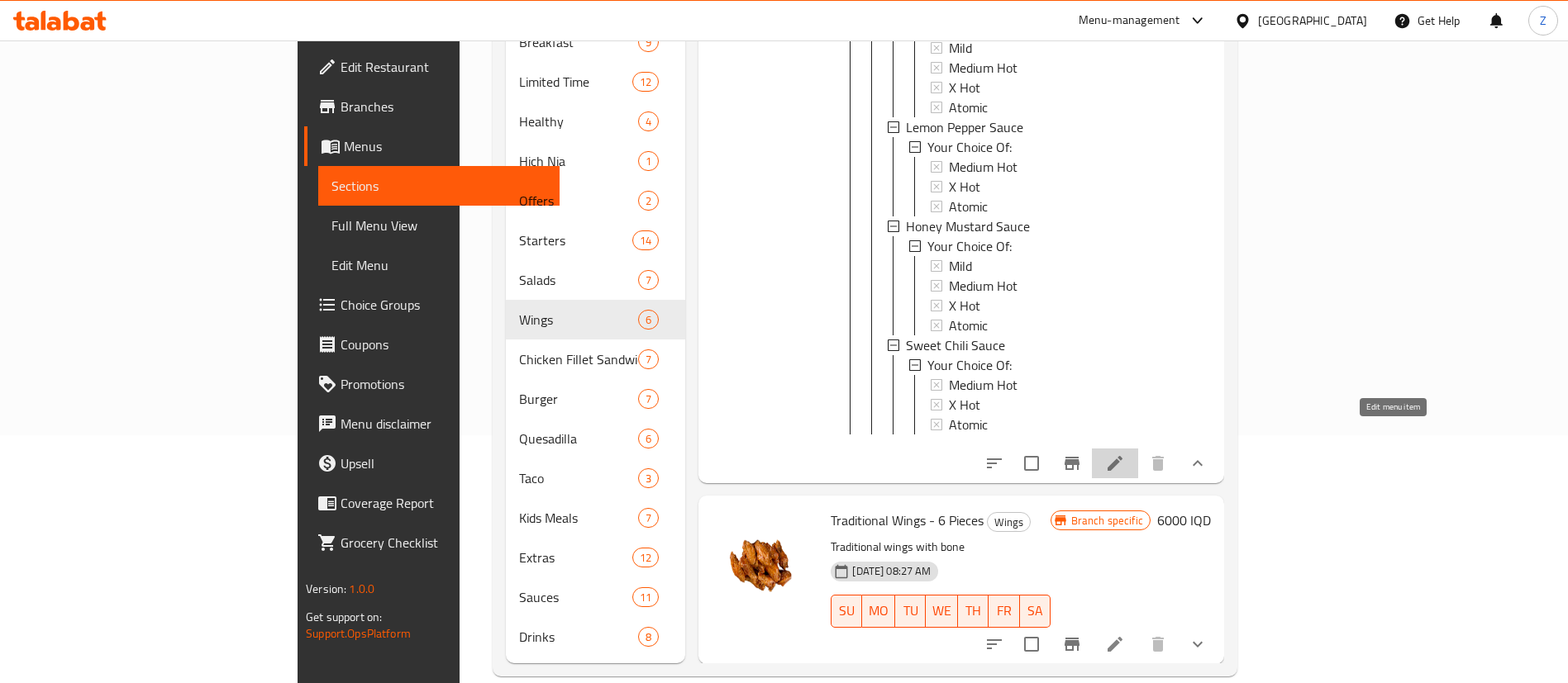
click at [1125, 453] on icon at bounding box center [1115, 464] width 20 height 20
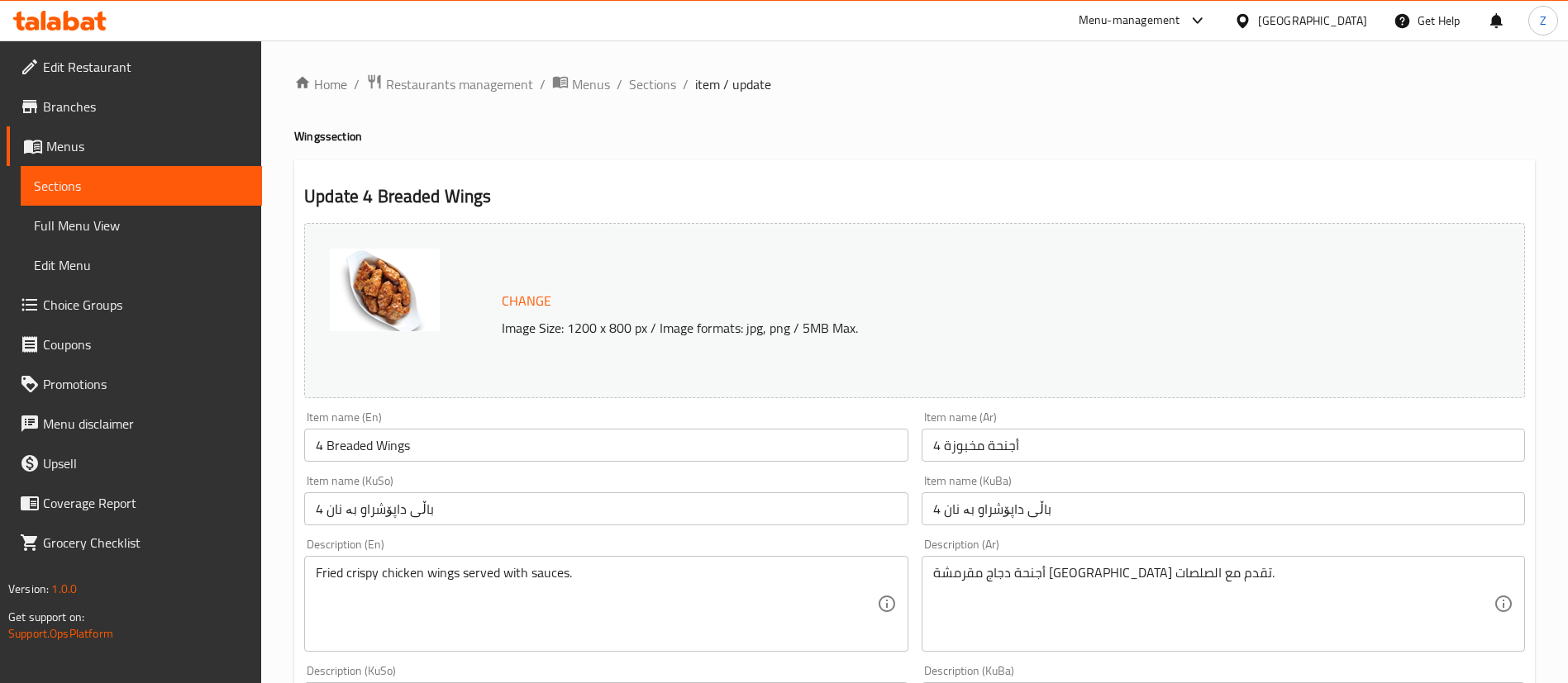
click at [151, 188] on span "Sections" at bounding box center [141, 186] width 215 height 20
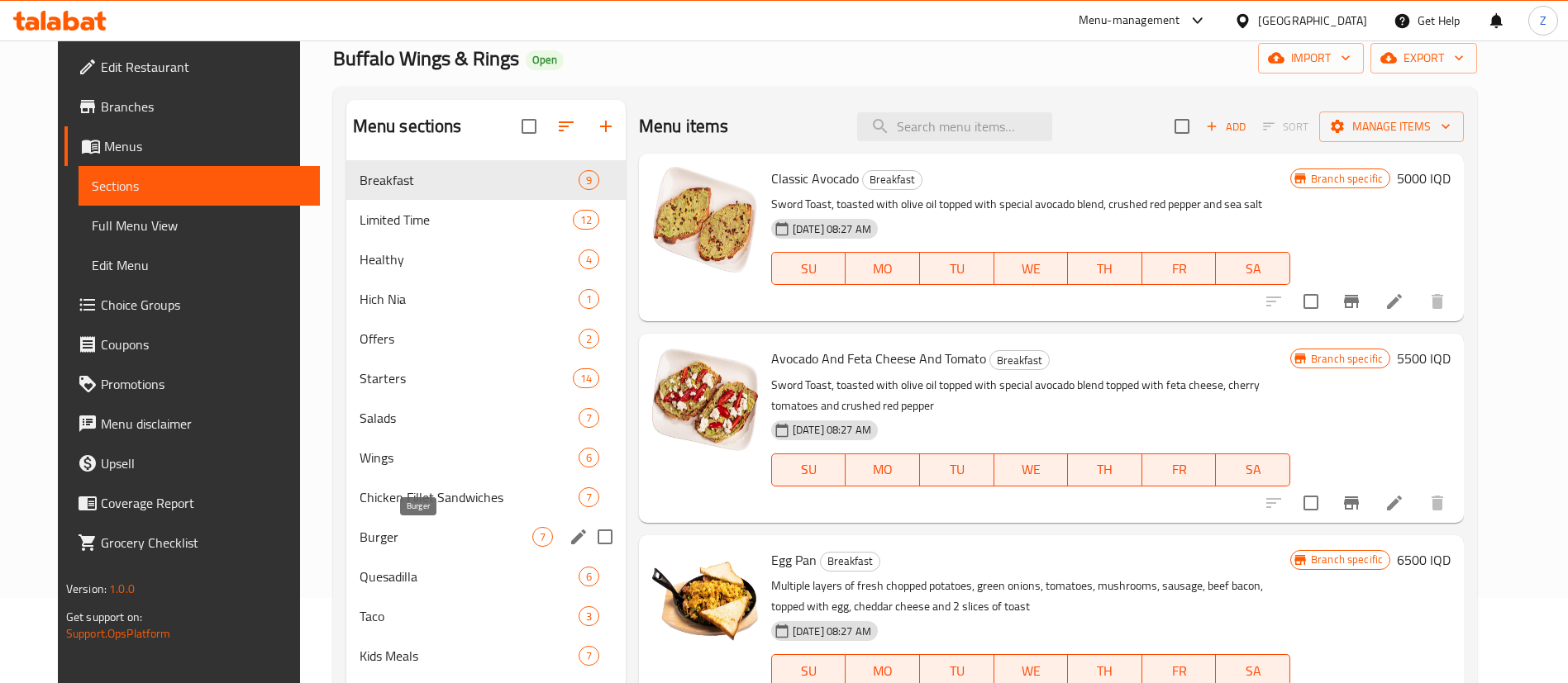
scroll to position [124, 0]
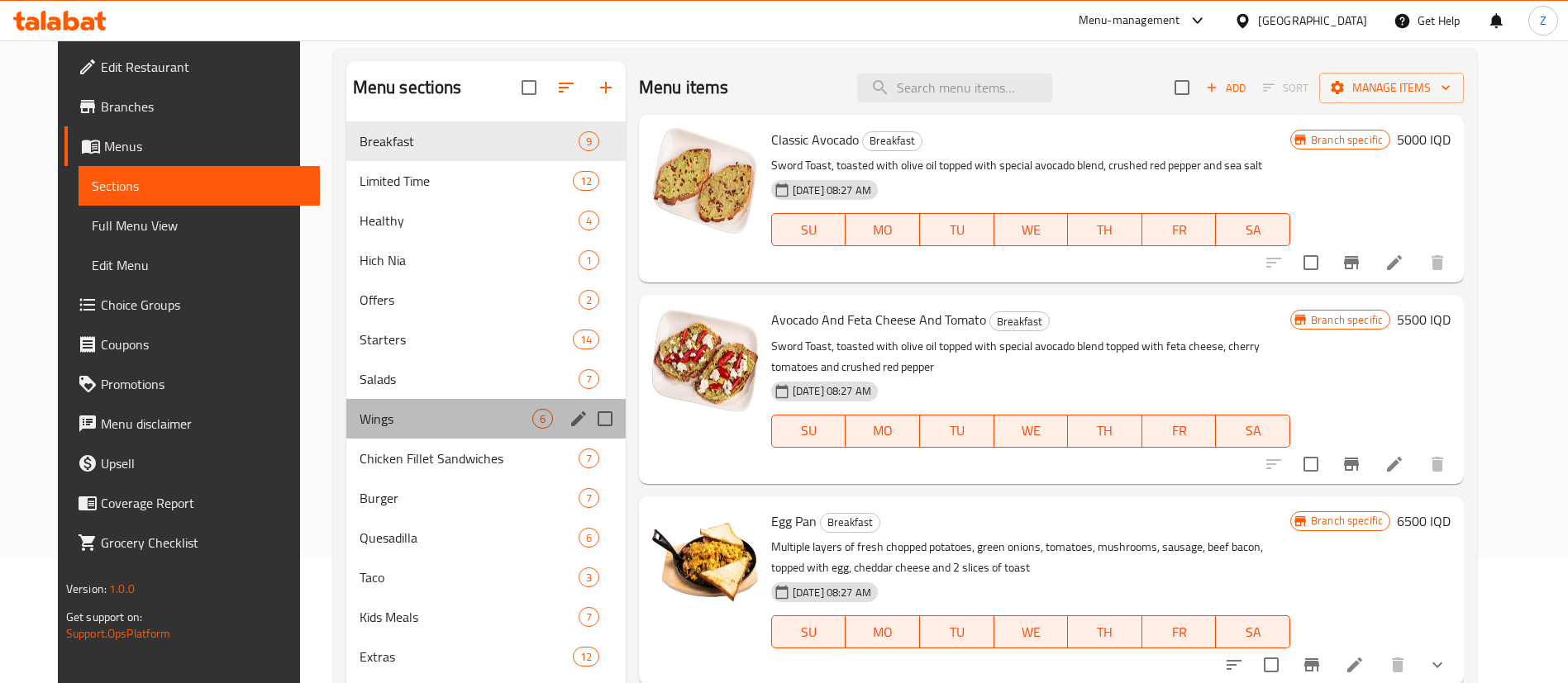
click at [347, 406] on div "Wings 6" at bounding box center [486, 418] width 279 height 40
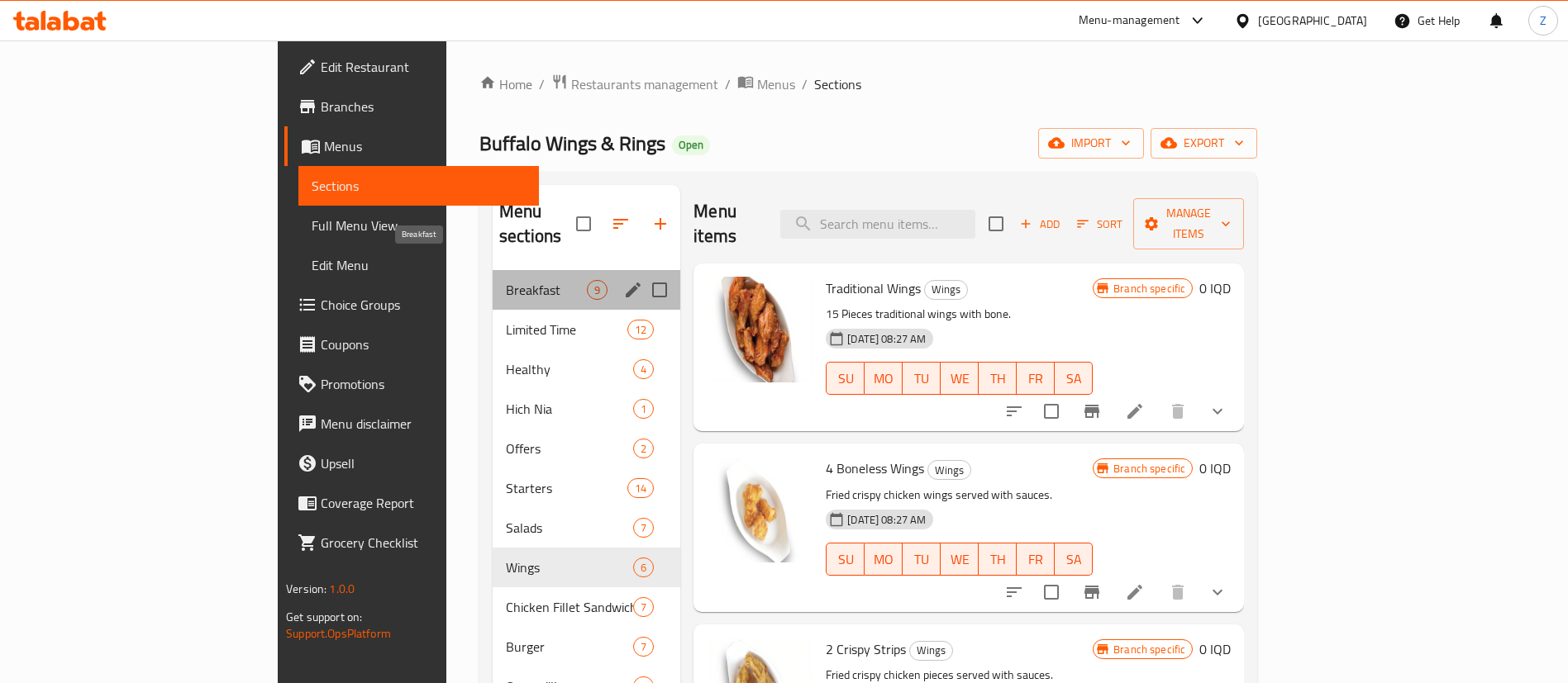
click at [506, 280] on span "Breakfast" at bounding box center [547, 290] width 81 height 20
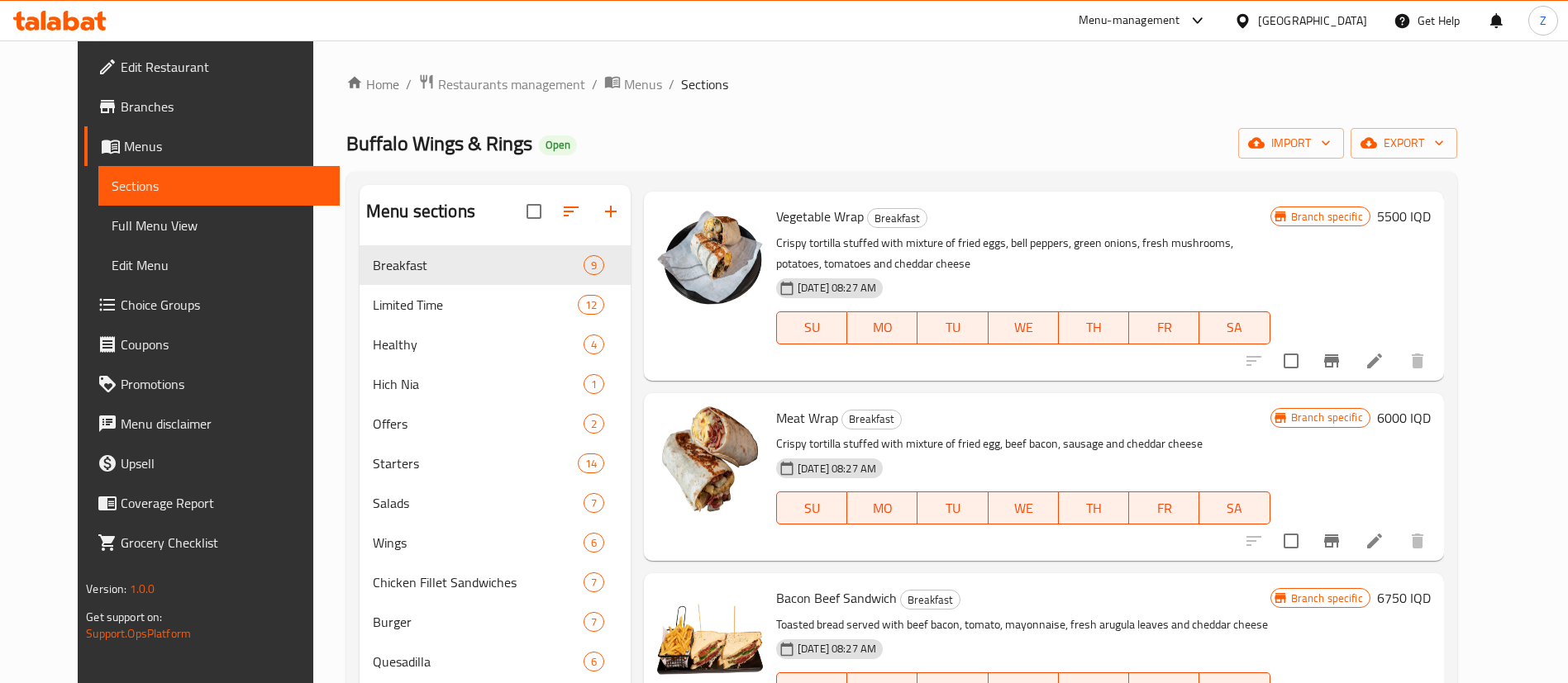
scroll to position [1067, 0]
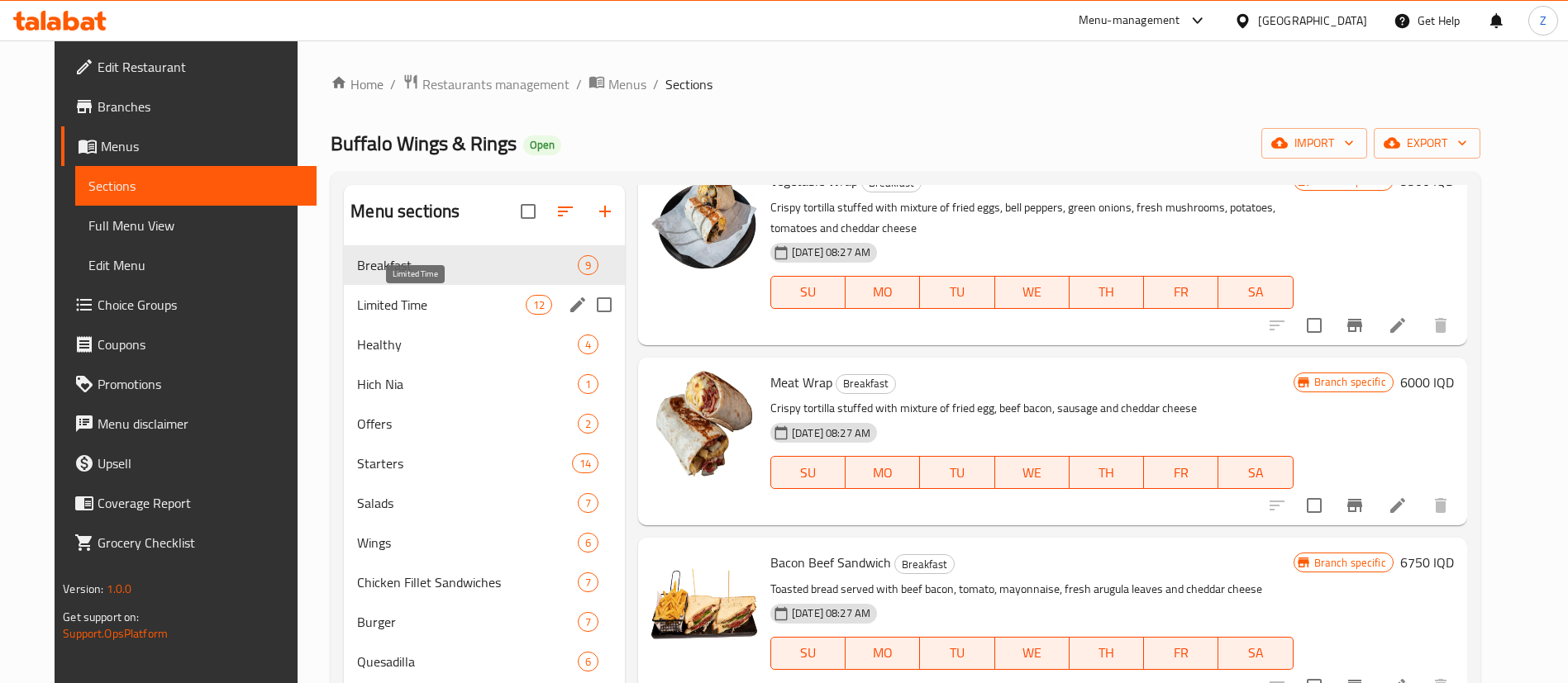
click at [357, 300] on span "Limited Time" at bounding box center [441, 305] width 168 height 20
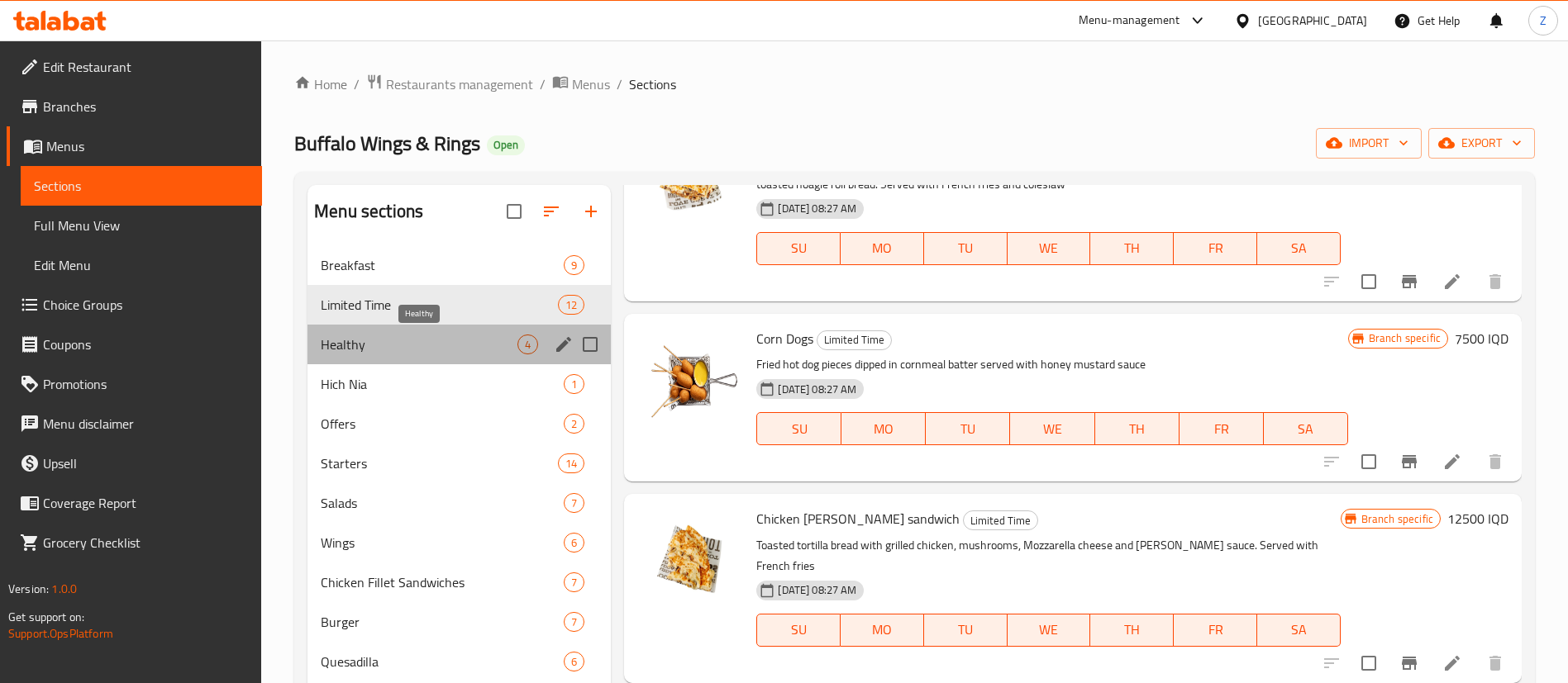
click at [400, 338] on span "Healthy" at bounding box center [419, 345] width 196 height 20
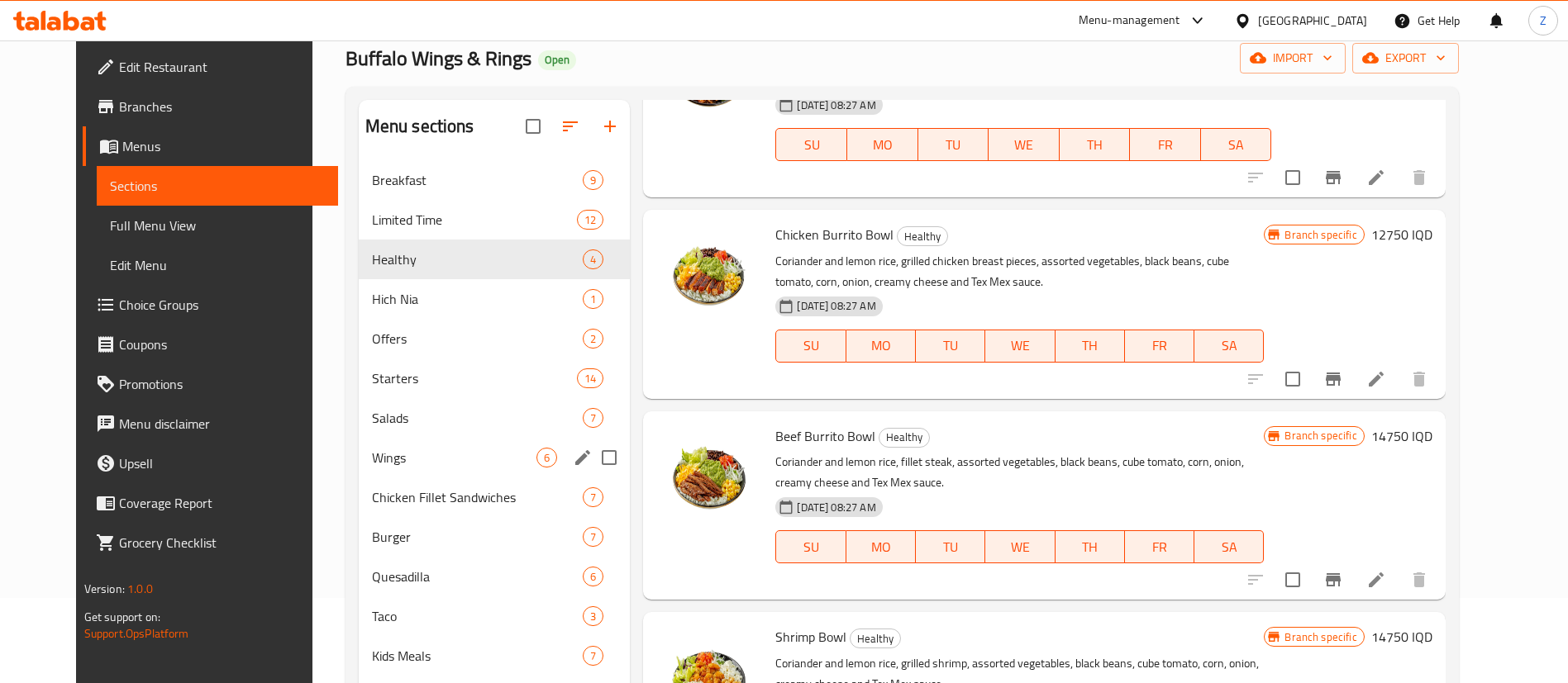
scroll to position [124, 0]
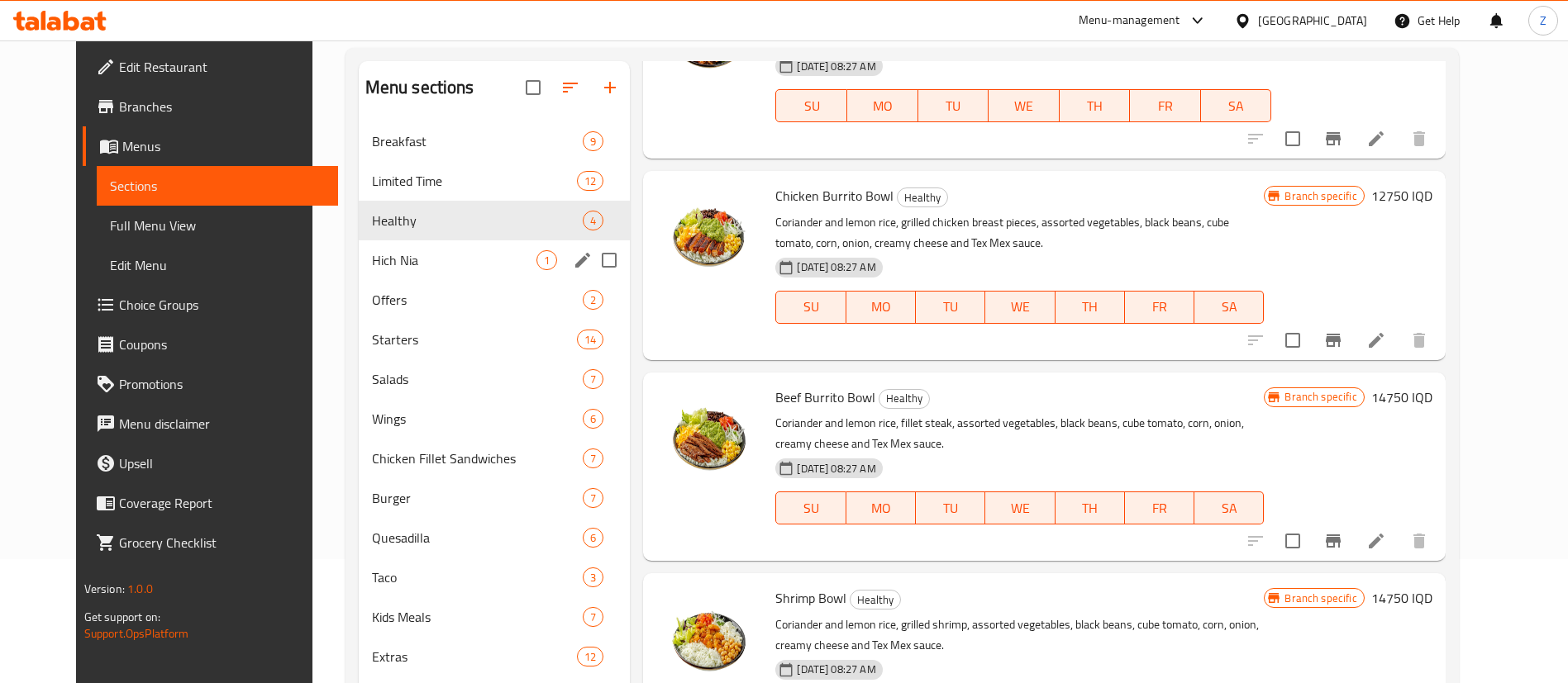
click at [378, 276] on div "Hich Nia 1" at bounding box center [494, 260] width 272 height 40
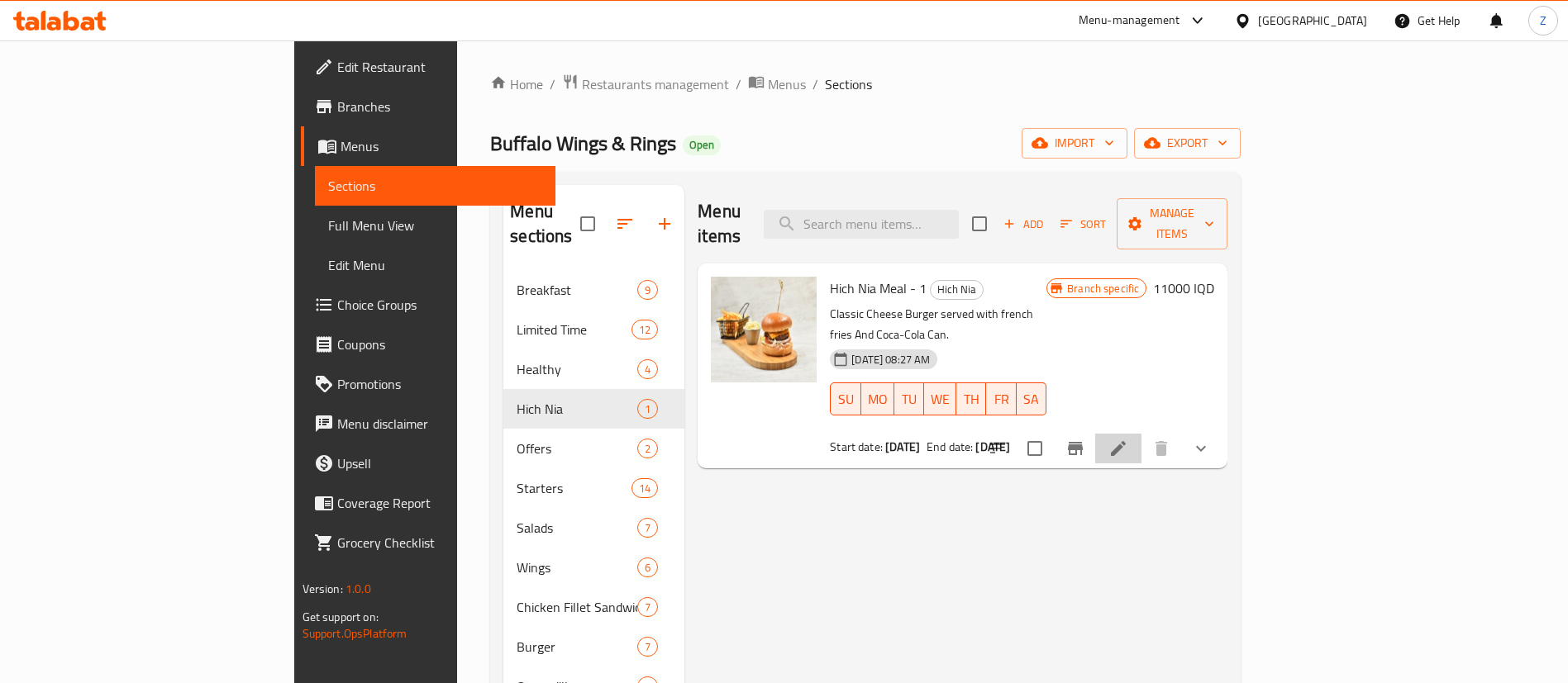
click at [1142, 434] on li at bounding box center [1119, 449] width 46 height 29
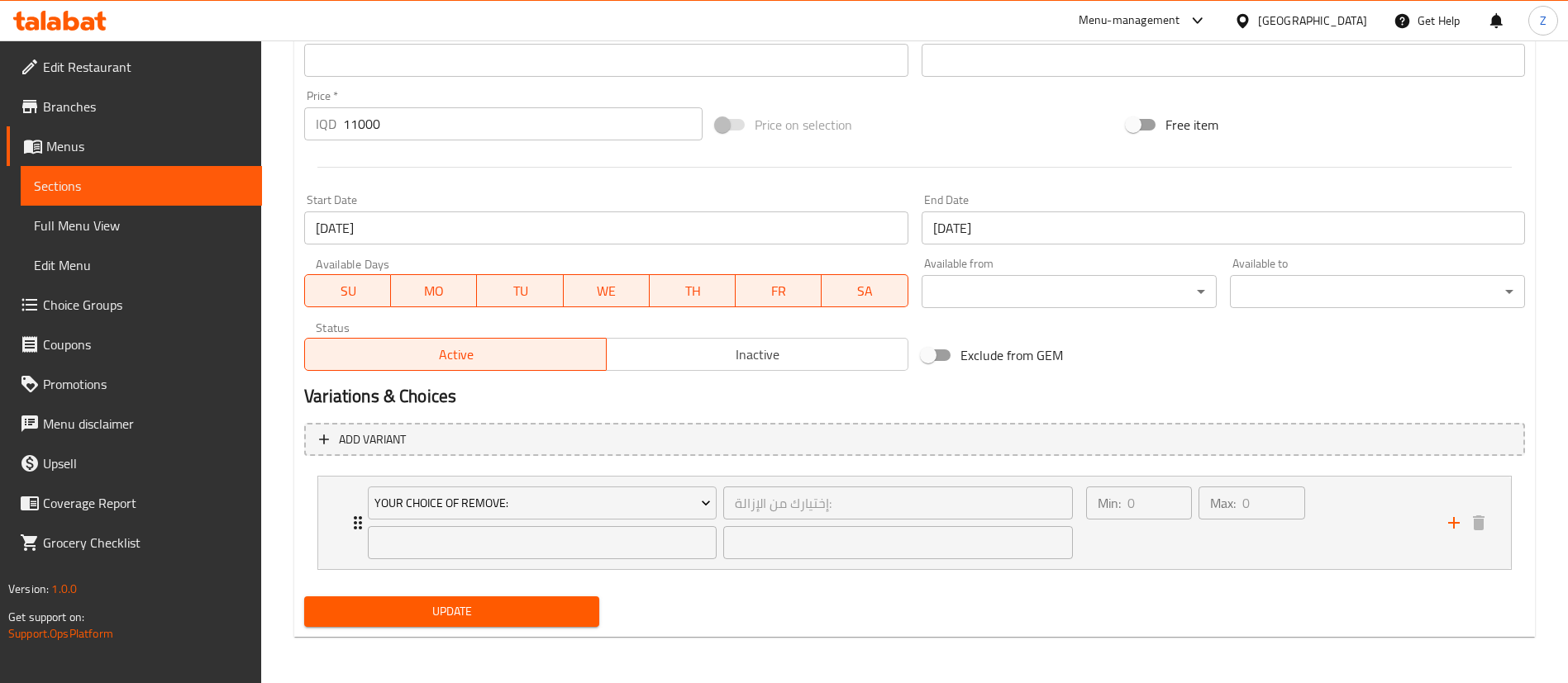
drag, startPoint x: 774, startPoint y: 359, endPoint x: 589, endPoint y: 465, distance: 213.2
click at [773, 359] on span "Inactive" at bounding box center [757, 355] width 289 height 24
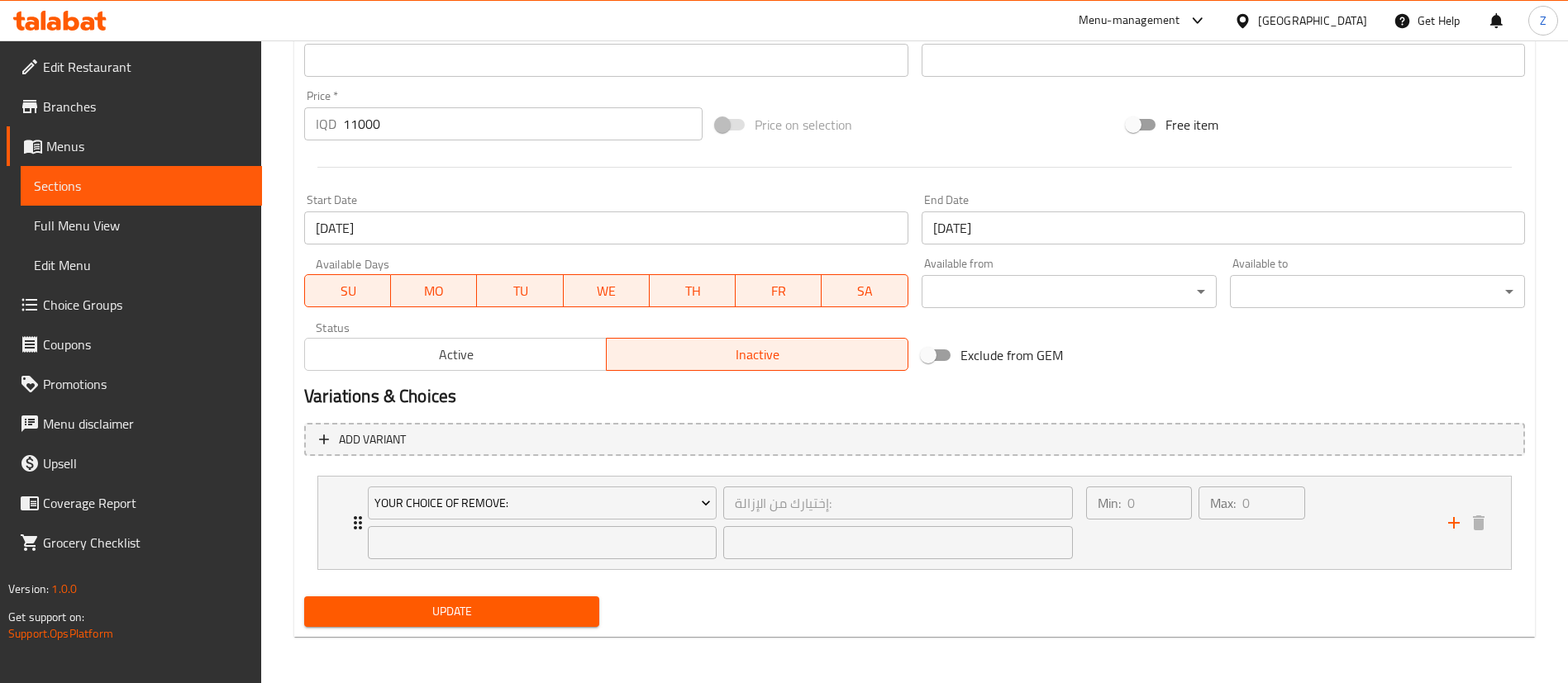
click at [462, 629] on div "Update" at bounding box center [452, 612] width 308 height 44
click at [411, 602] on span "Update" at bounding box center [451, 612] width 268 height 20
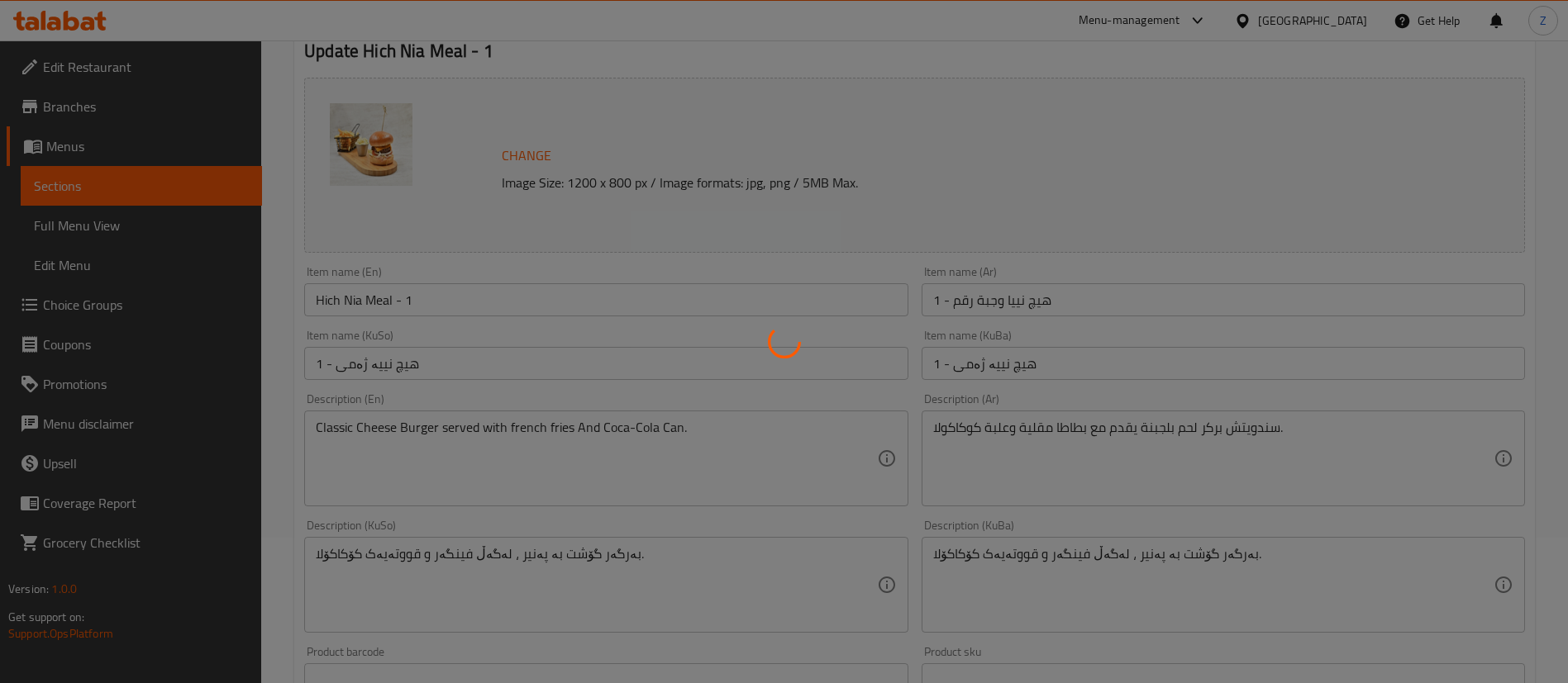
scroll to position [129, 0]
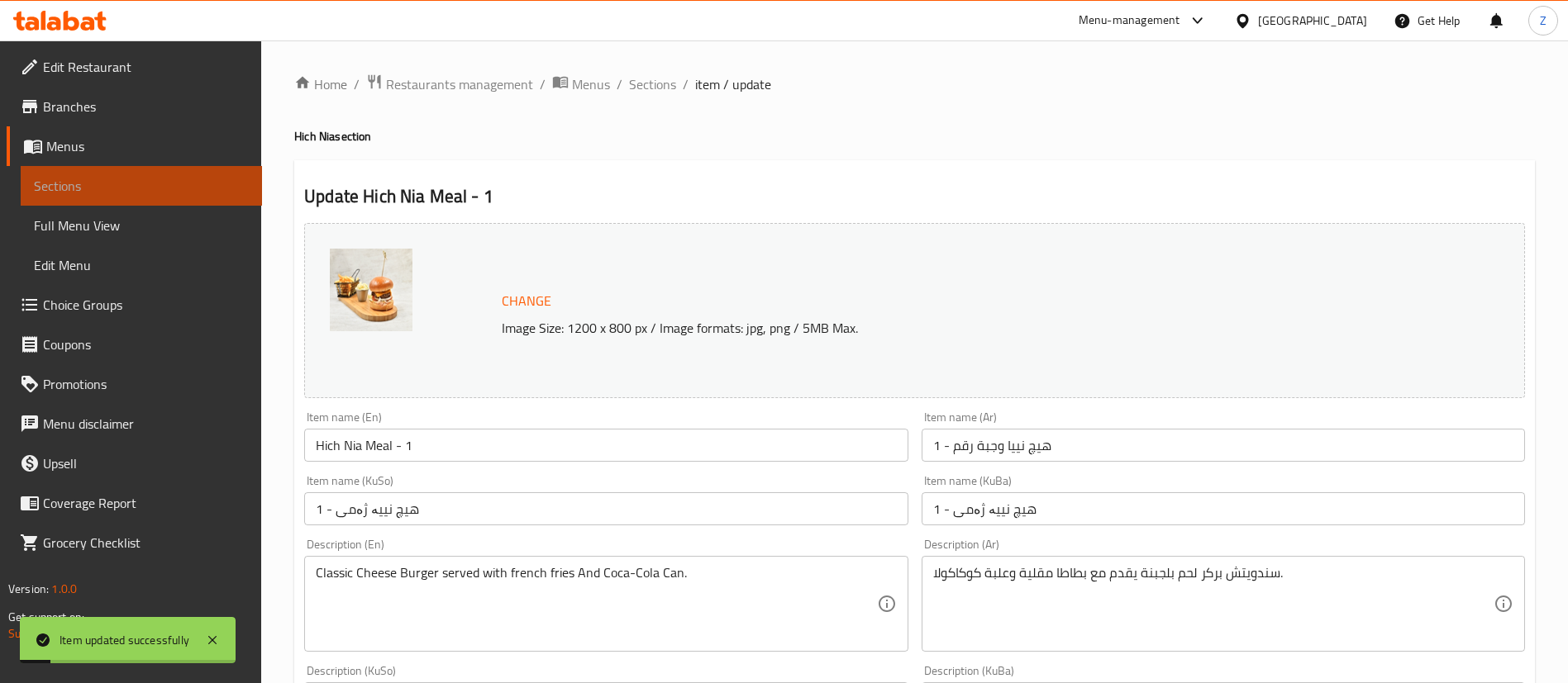
click at [154, 194] on span "Sections" at bounding box center [141, 186] width 215 height 20
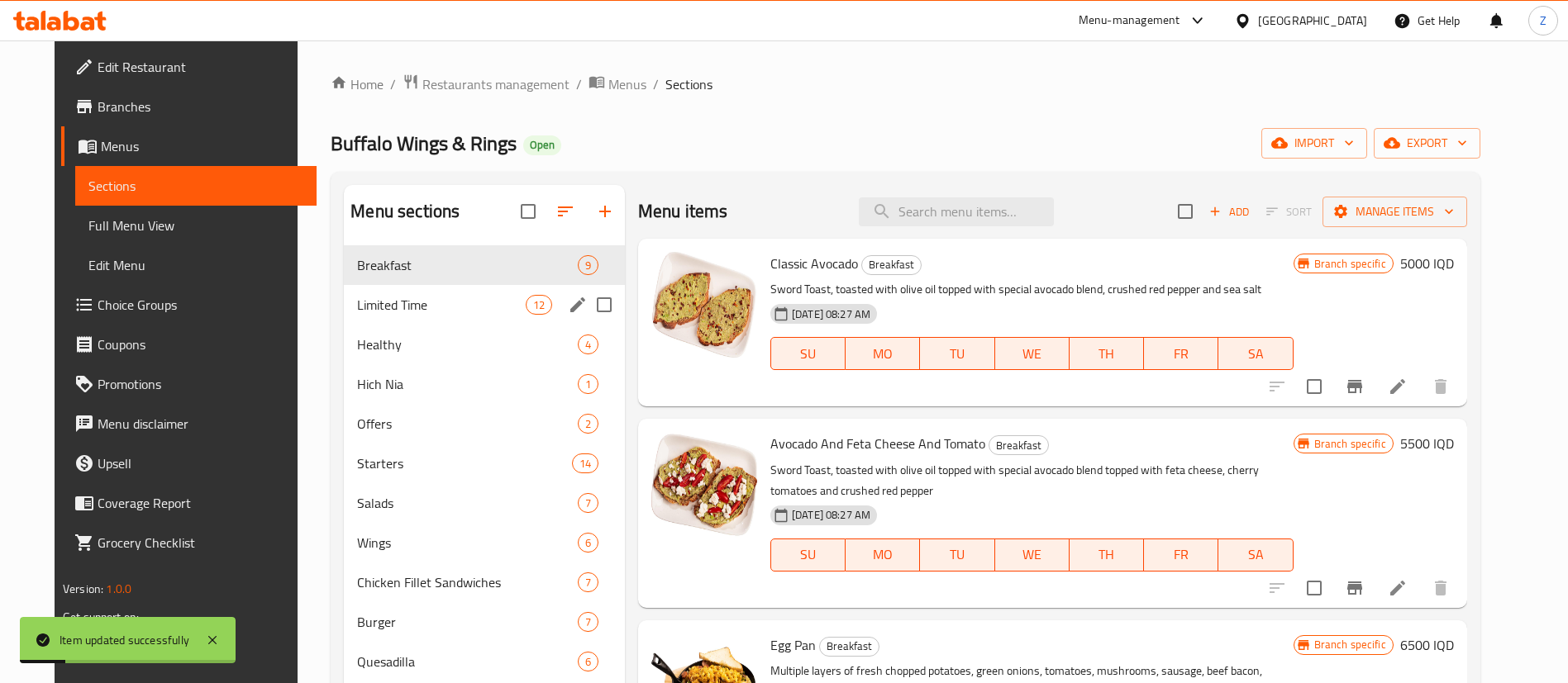
click at [378, 307] on span "Limited Time" at bounding box center [441, 305] width 168 height 20
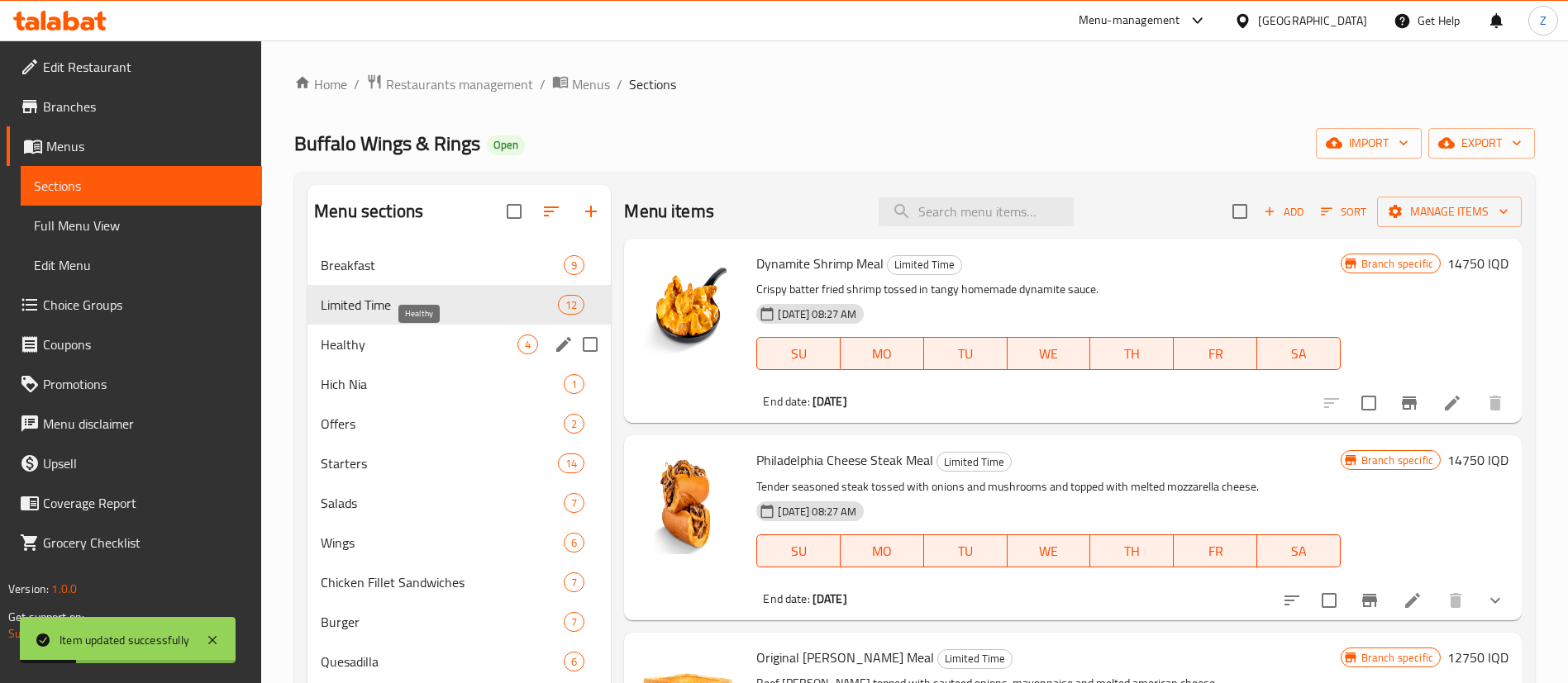
click at [367, 336] on span "Healthy" at bounding box center [419, 345] width 196 height 20
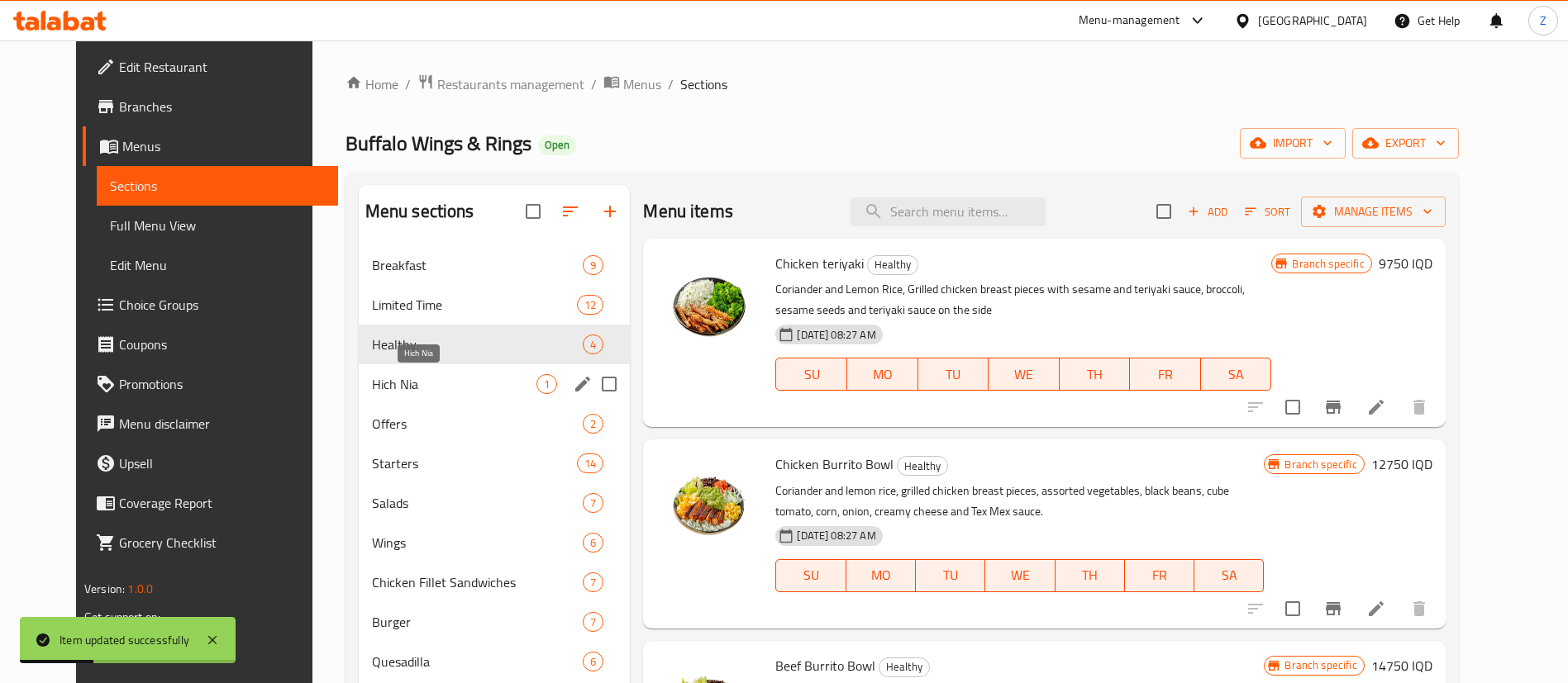
click at [372, 386] on span "Hich Nia" at bounding box center [454, 384] width 165 height 20
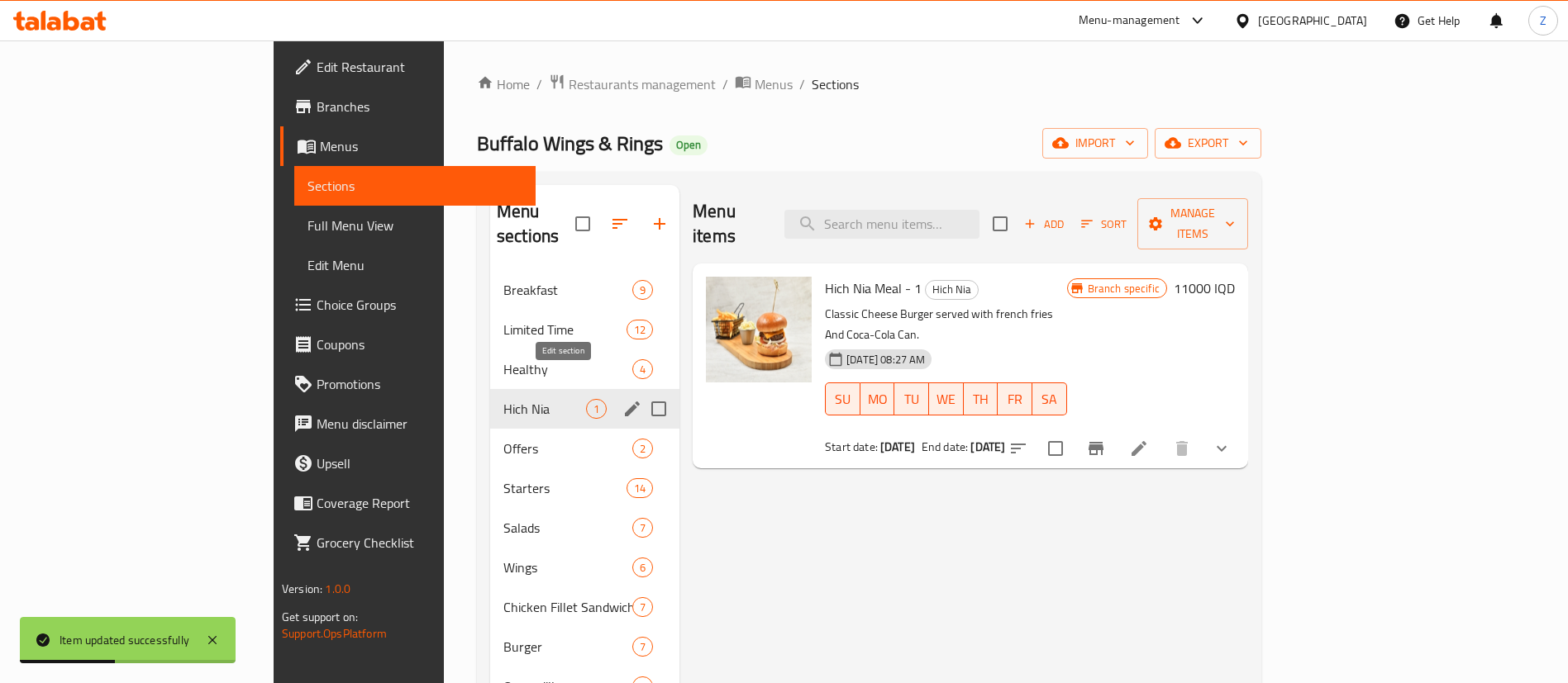
click at [623, 399] on icon "edit" at bounding box center [633, 409] width 20 height 20
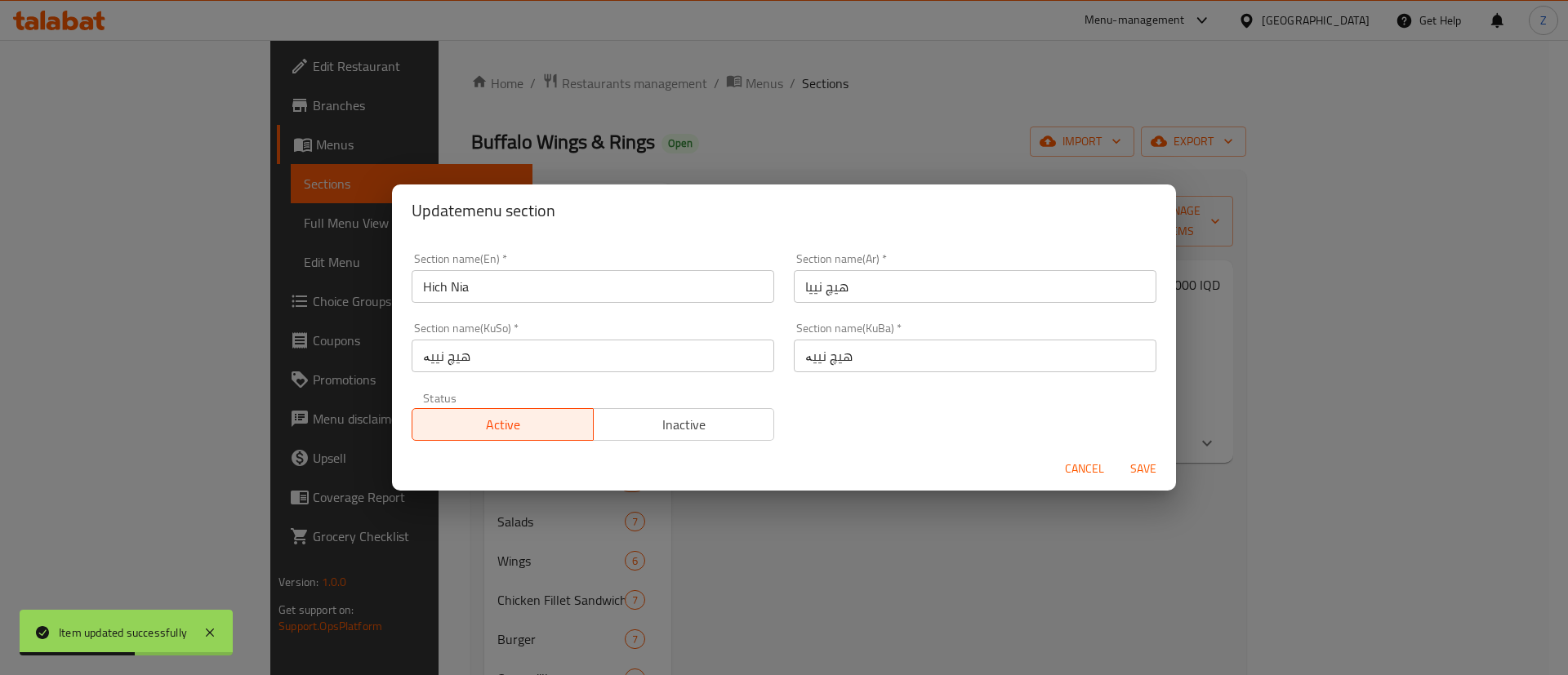
click at [672, 435] on span "Inactive" at bounding box center [684, 425] width 169 height 24
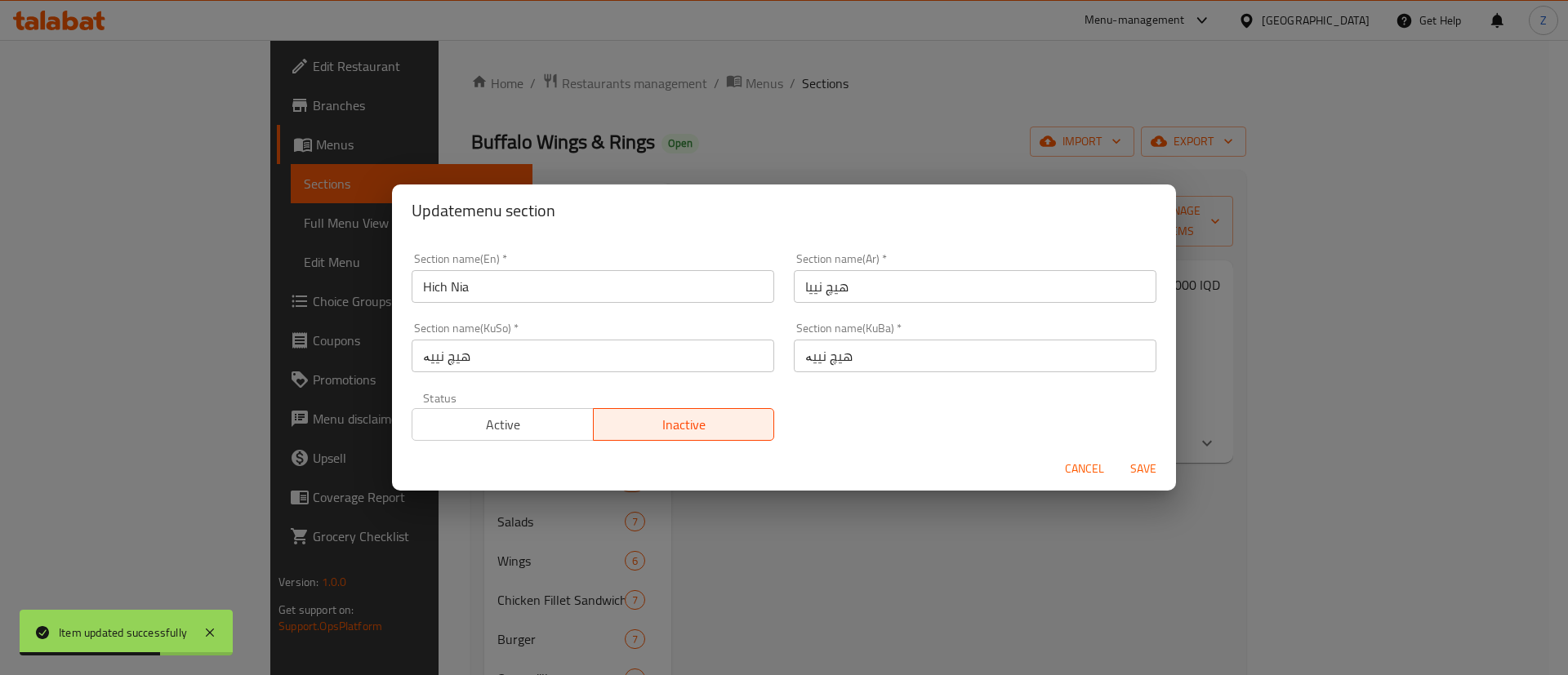
click at [1144, 473] on span "Save" at bounding box center [1143, 469] width 39 height 20
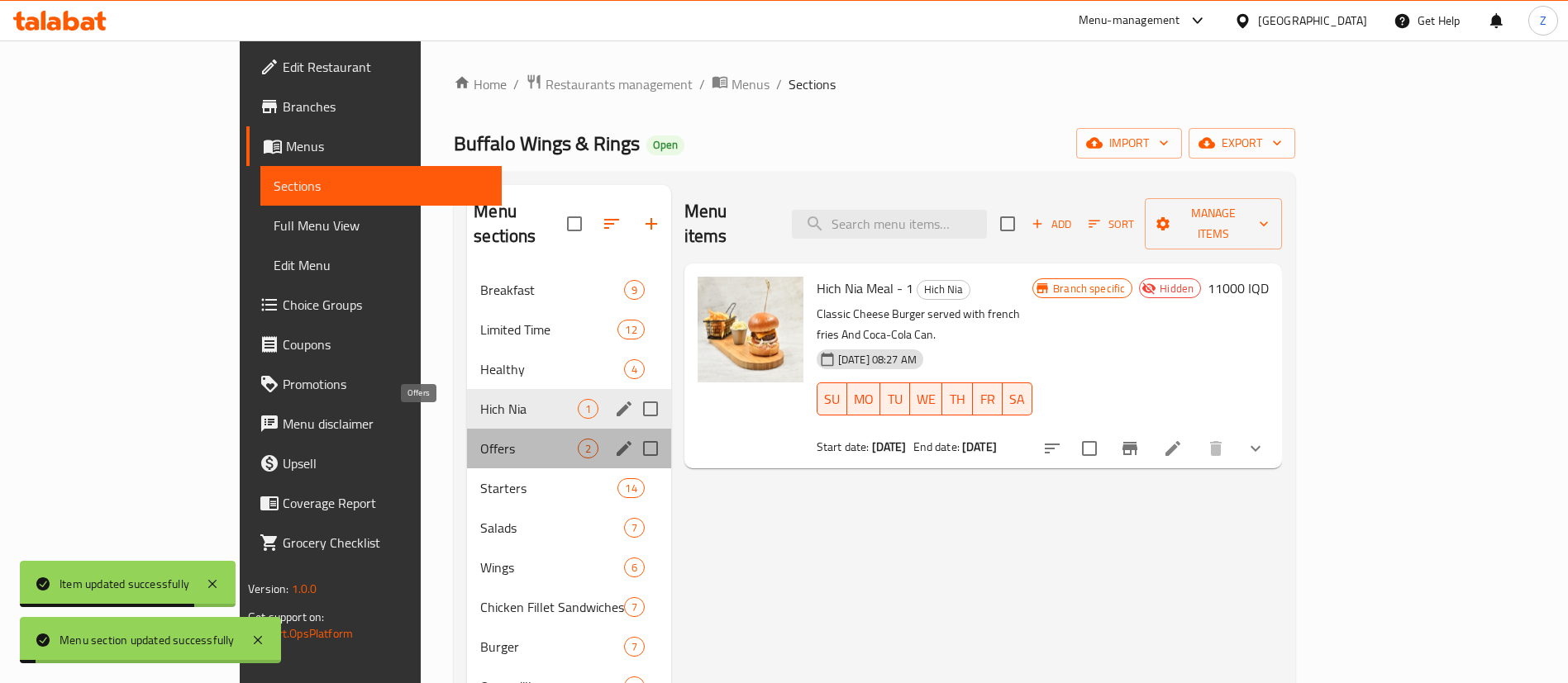
click at [481, 439] on span "Offers" at bounding box center [529, 449] width 97 height 20
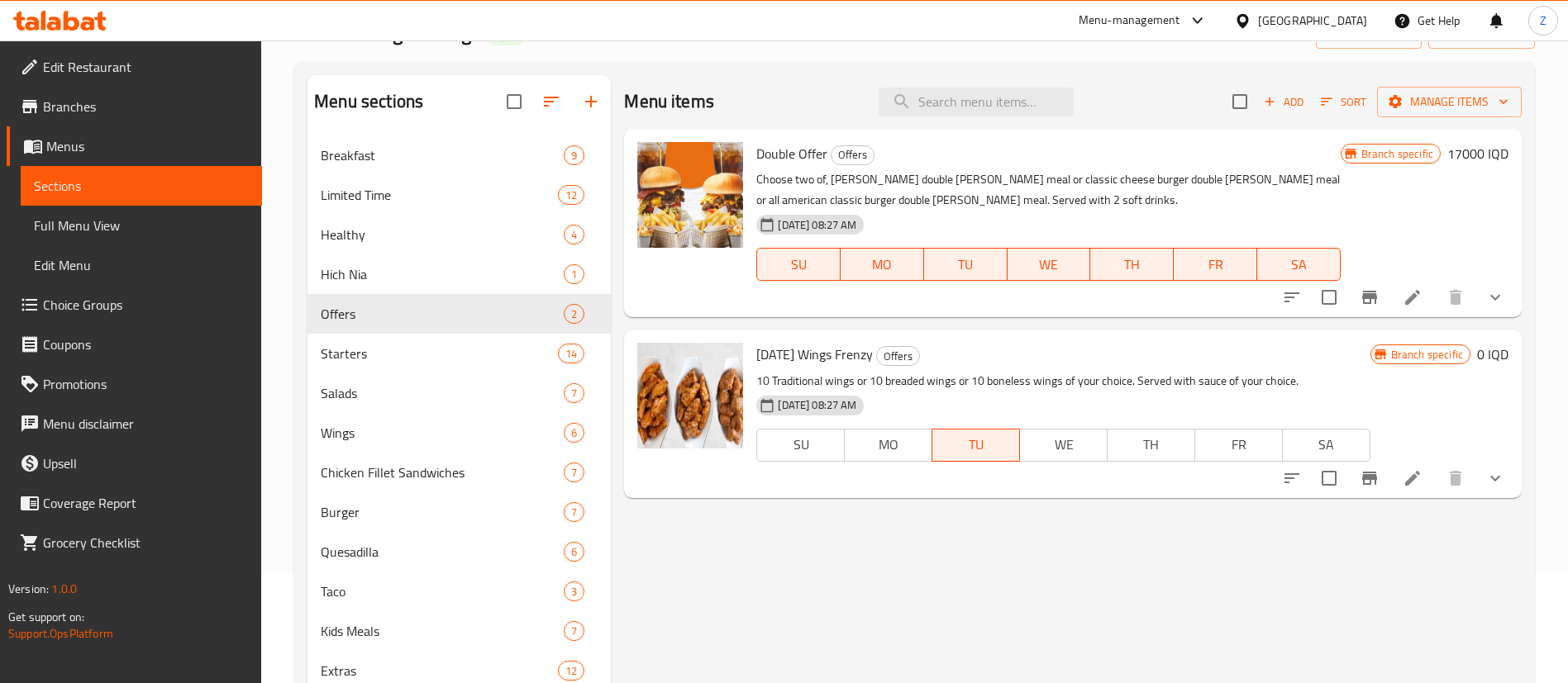
scroll to position [248, 0]
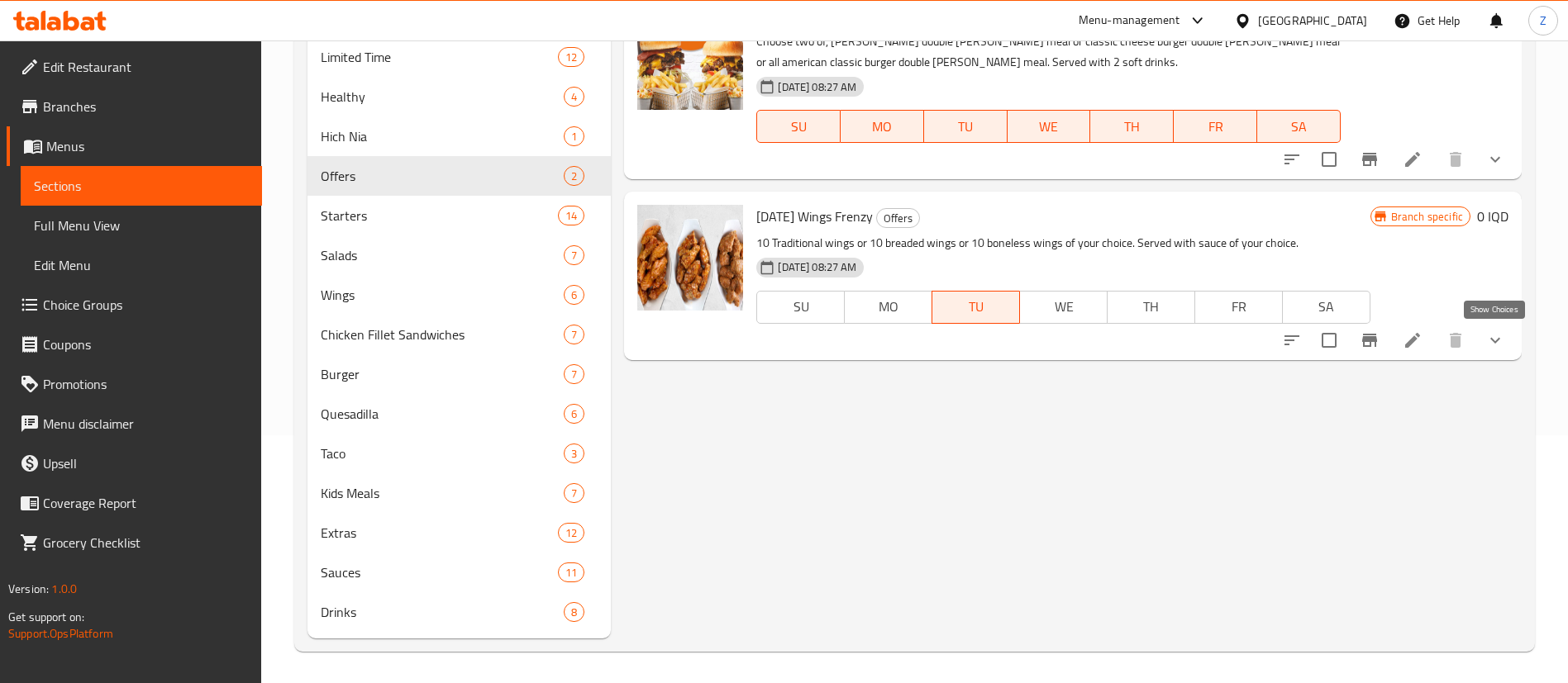
click at [1503, 329] on button "show more" at bounding box center [1495, 340] width 40 height 40
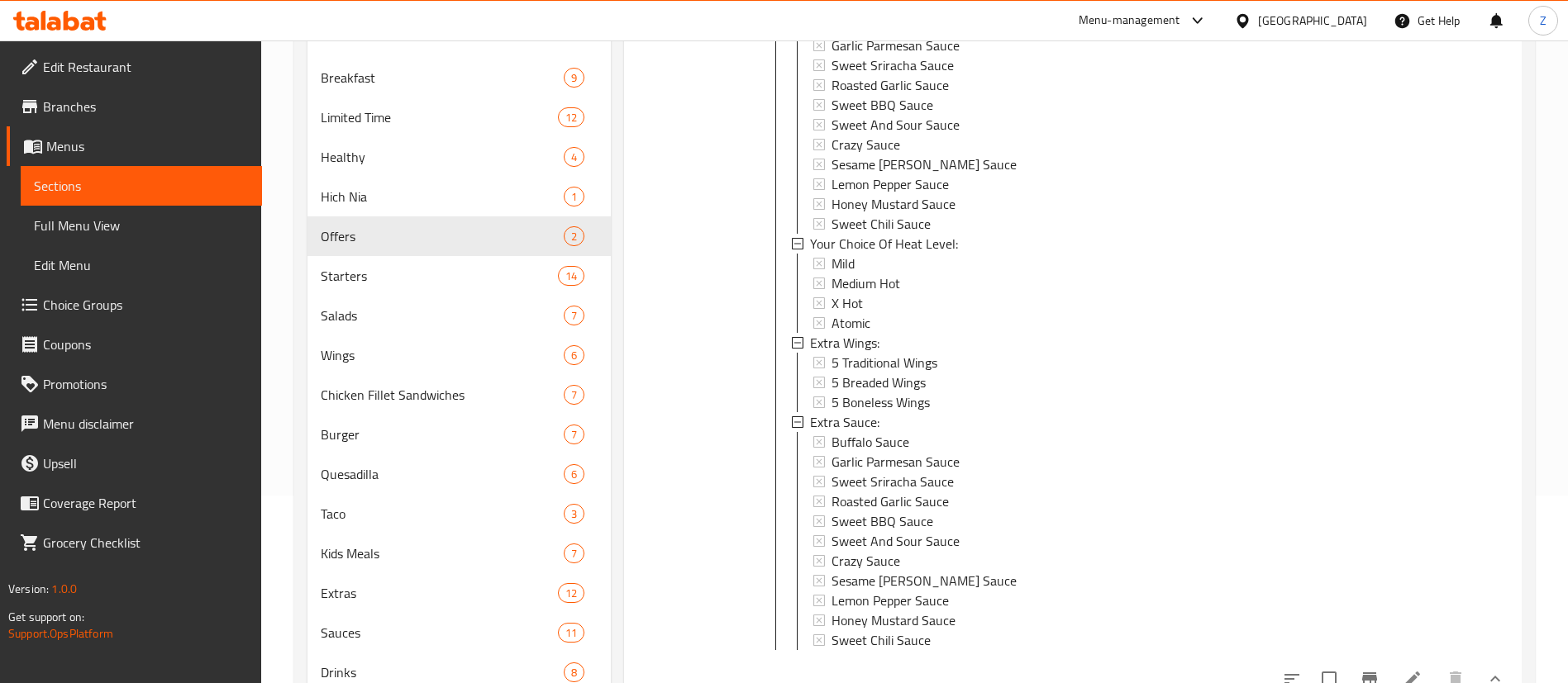
scroll to position [250, 0]
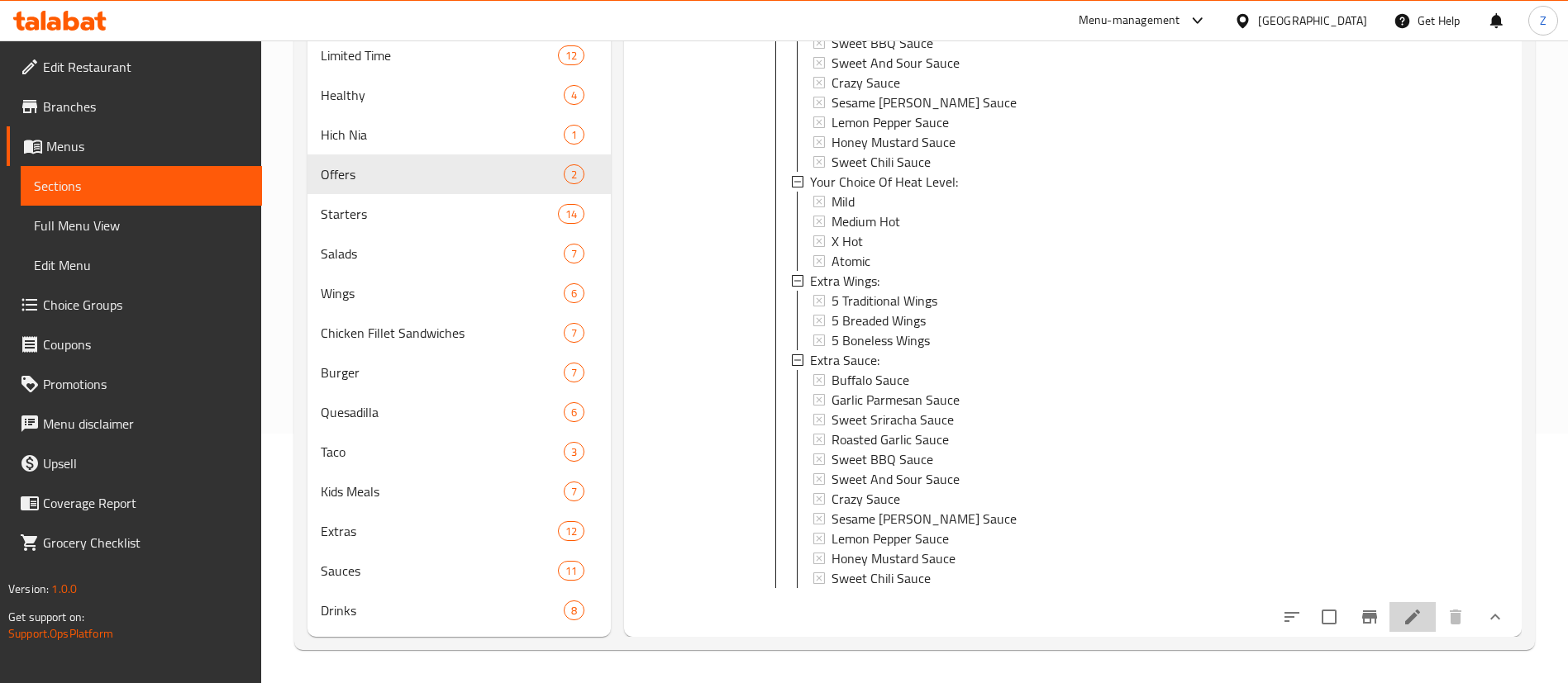
drag, startPoint x: 1412, startPoint y: 614, endPoint x: 1402, endPoint y: 614, distance: 10.0
click at [1402, 614] on li at bounding box center [1413, 617] width 46 height 29
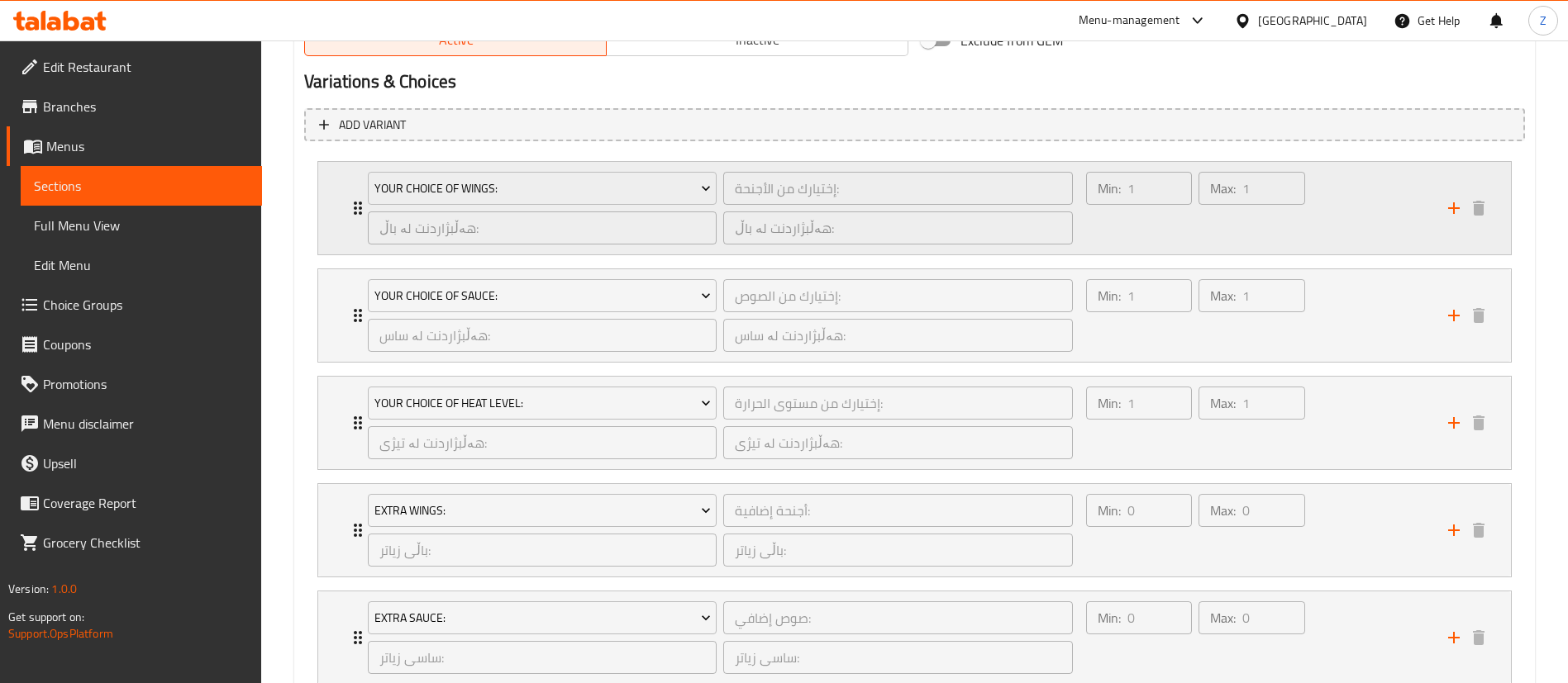
scroll to position [947, 0]
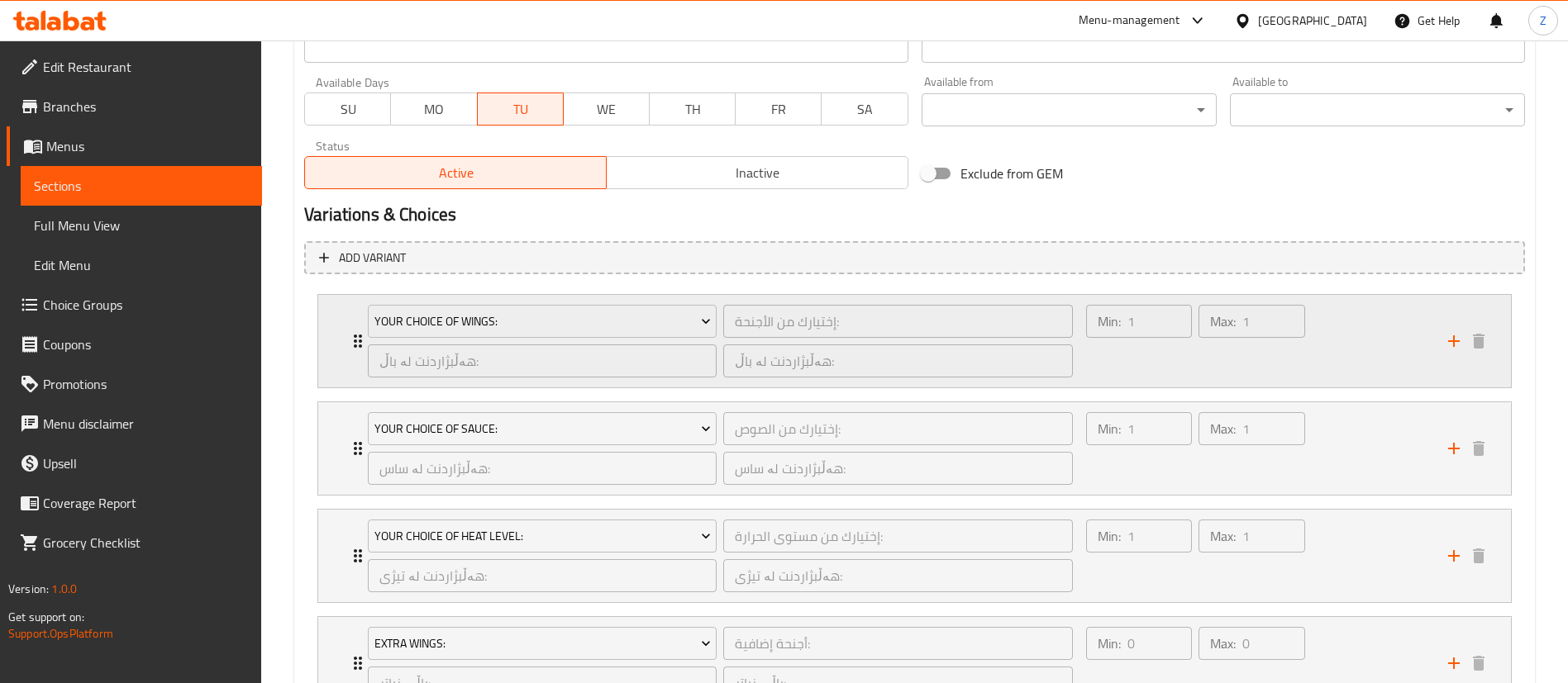
click at [353, 340] on icon "Expand" at bounding box center [358, 341] width 20 height 20
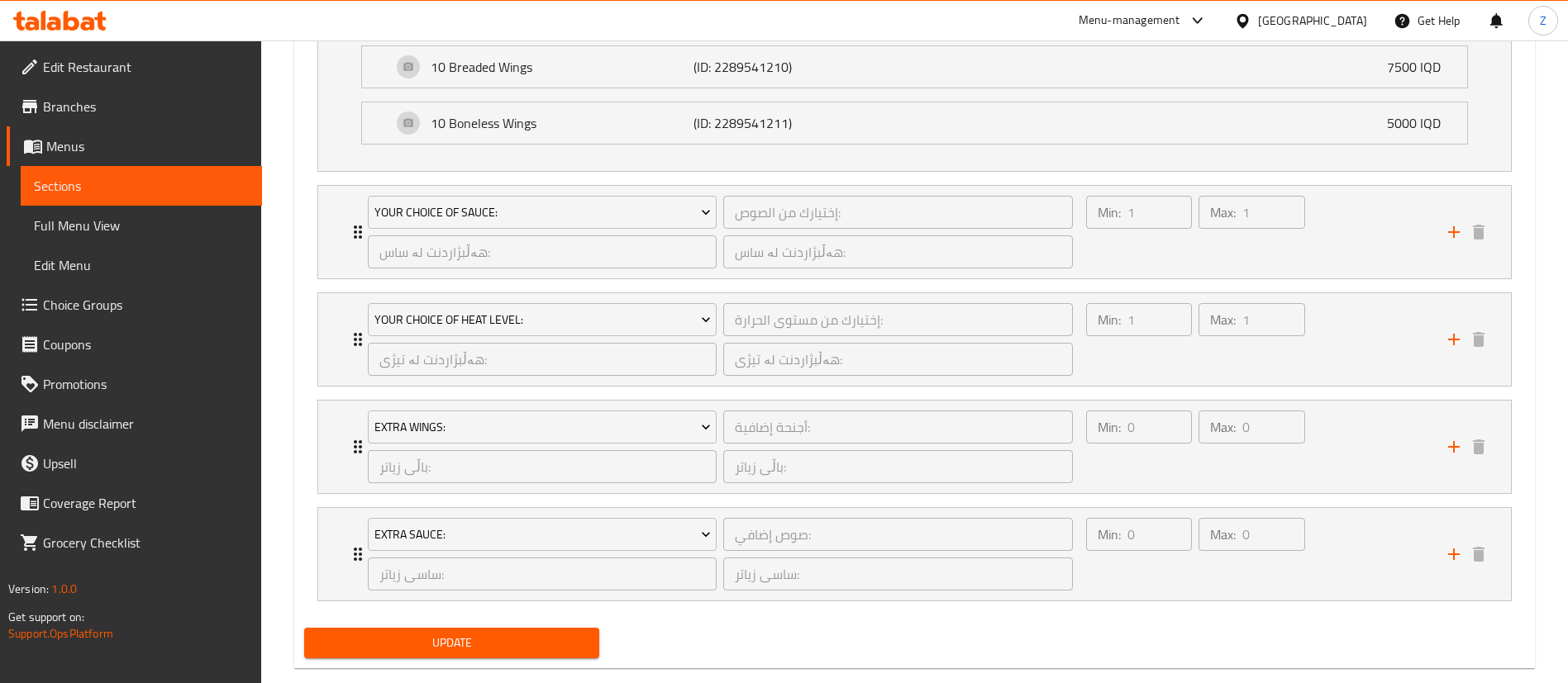
scroll to position [1397, 0]
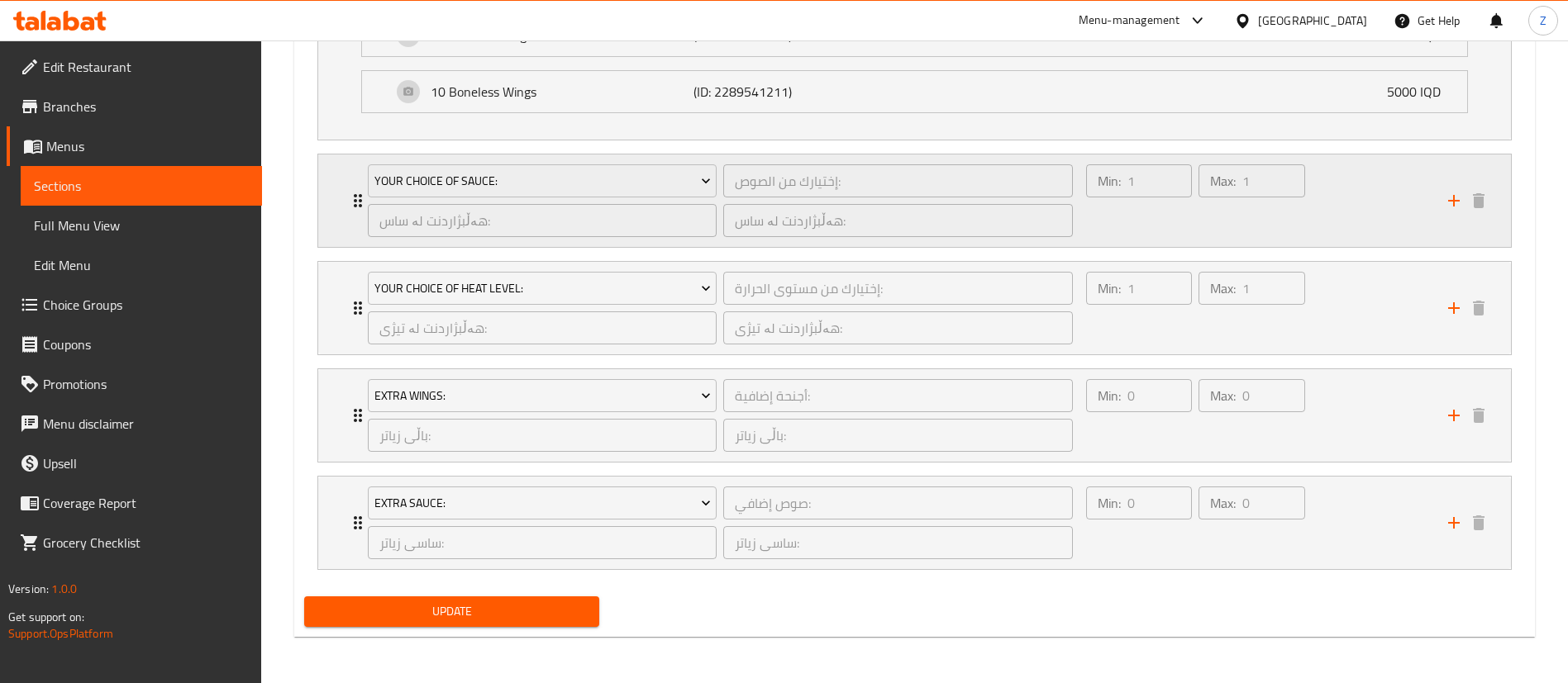
click at [358, 214] on div "Your Choice Of Sauce: إختيارك من الصوص: ​ هەڵبژاردنت لە ساس: ​ هەڵبژاردنت لە سا…" at bounding box center [720, 201] width 725 height 92
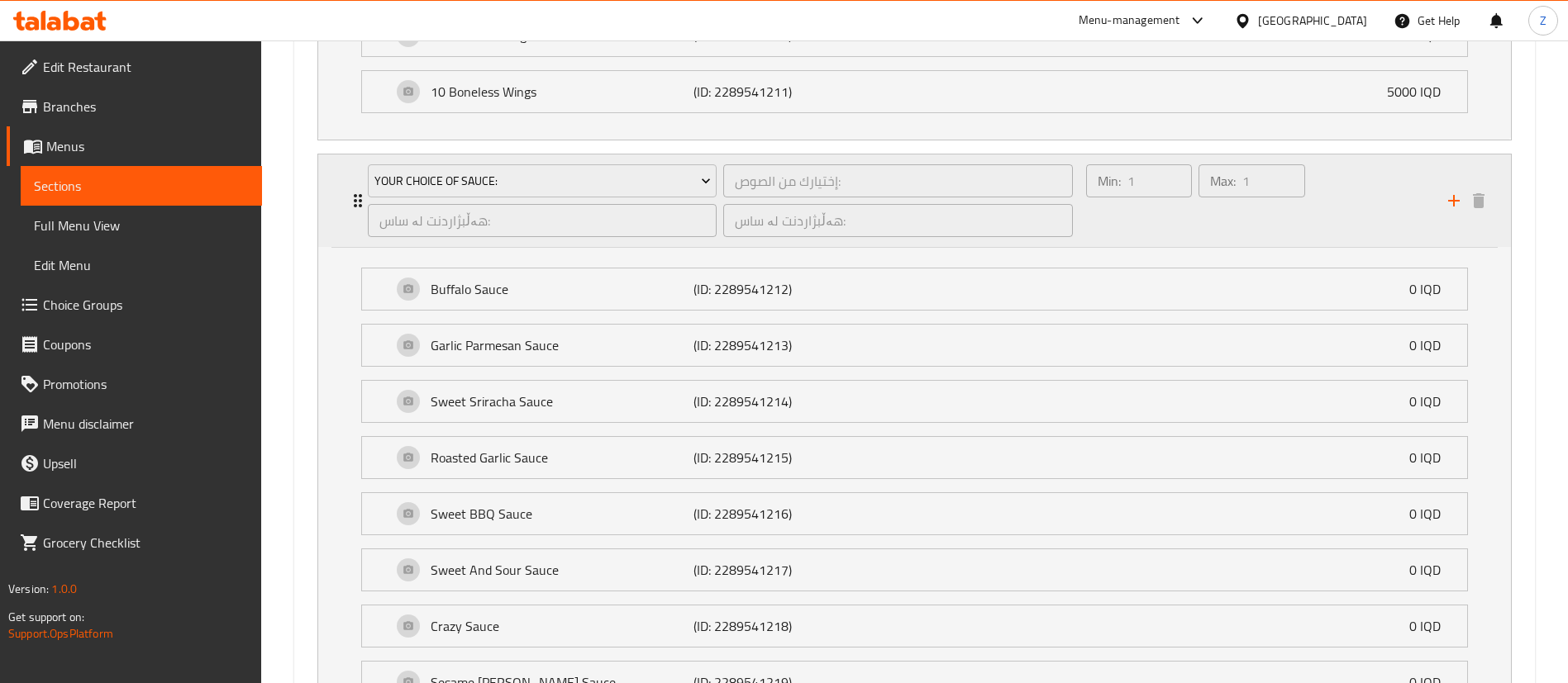
click at [358, 214] on div "Your Choice Of Sauce: إختيارك من الصوص: ​ هەڵبژاردنت لە ساس: ​ هەڵبژاردنت لە سا…" at bounding box center [720, 201] width 725 height 92
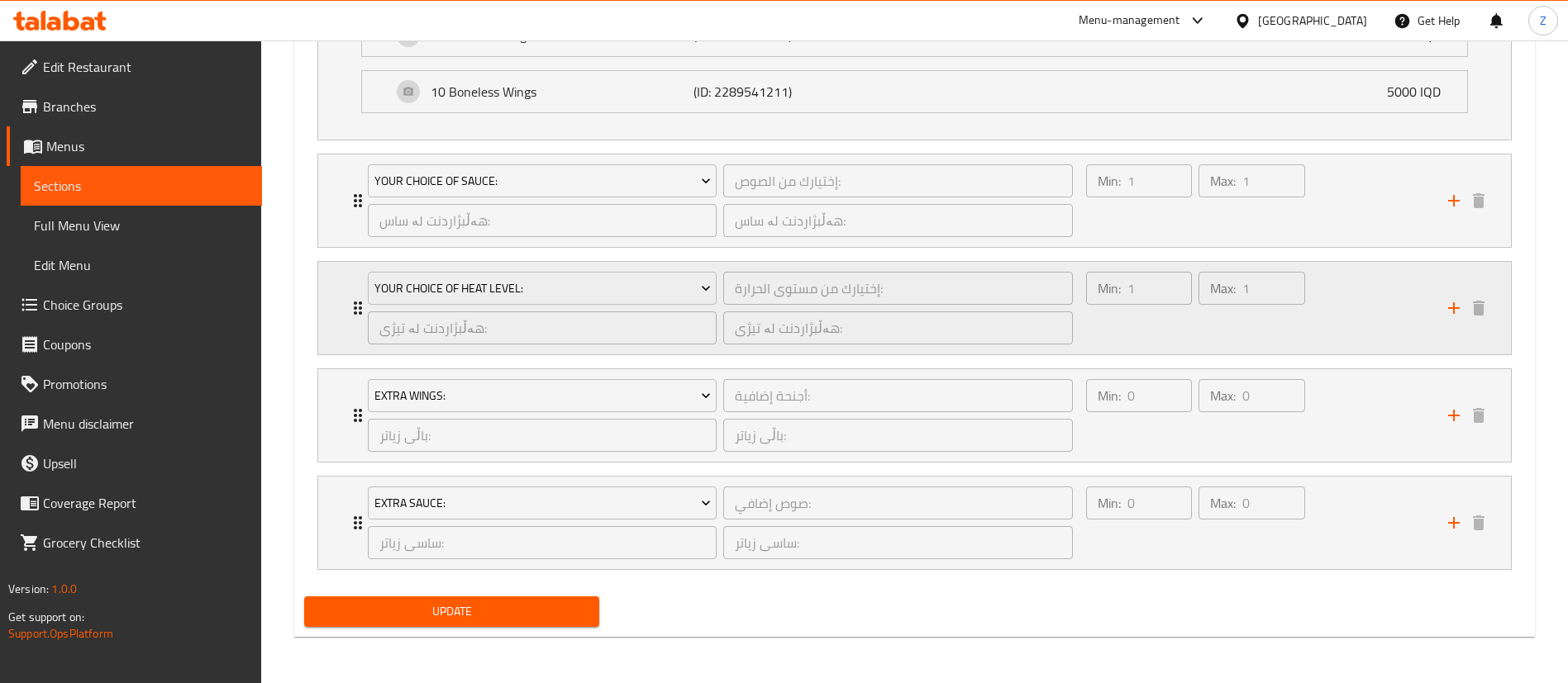
click at [360, 303] on div "Your Choice Of Heat Level: إختيارك من مستوى الحرارة: ​ هەڵبژاردنت لە تیژی: ​ هە…" at bounding box center [720, 308] width 725 height 92
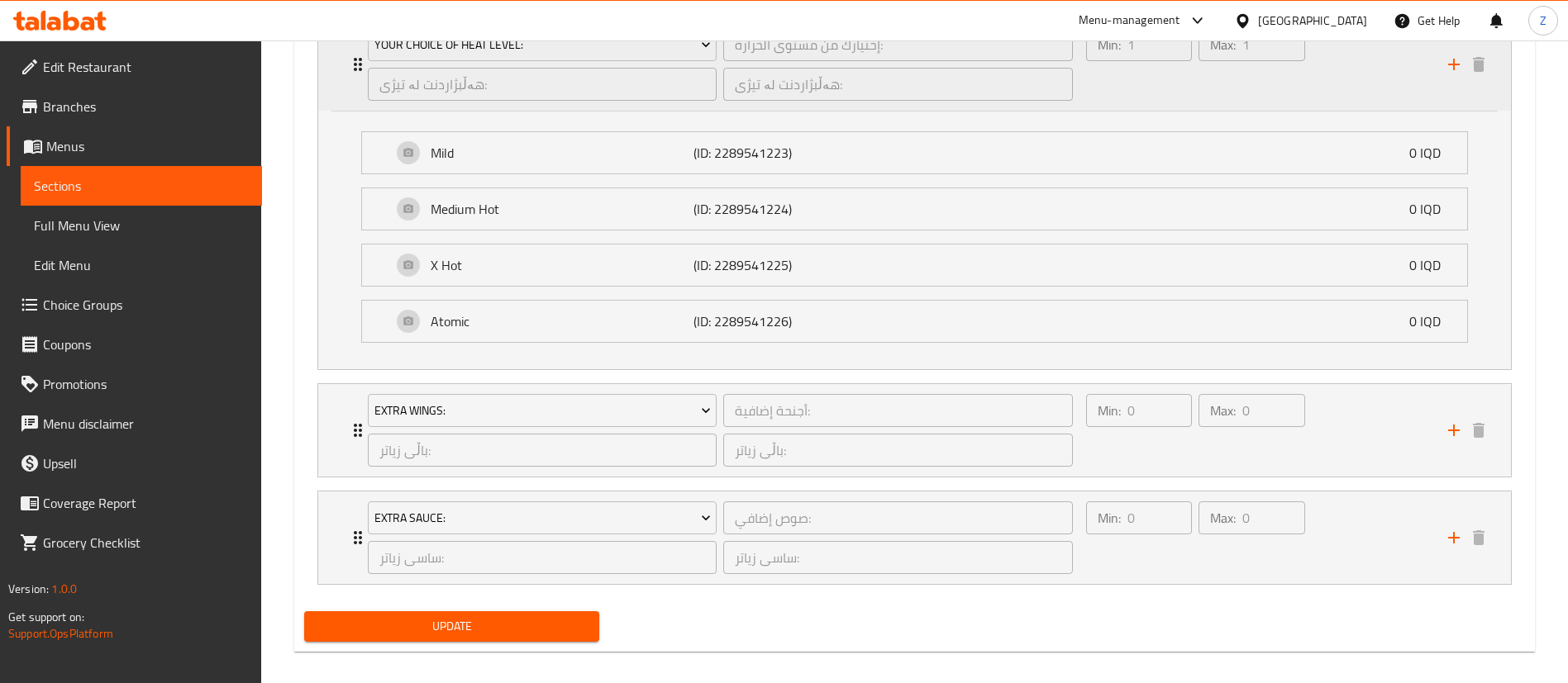
scroll to position [1655, 0]
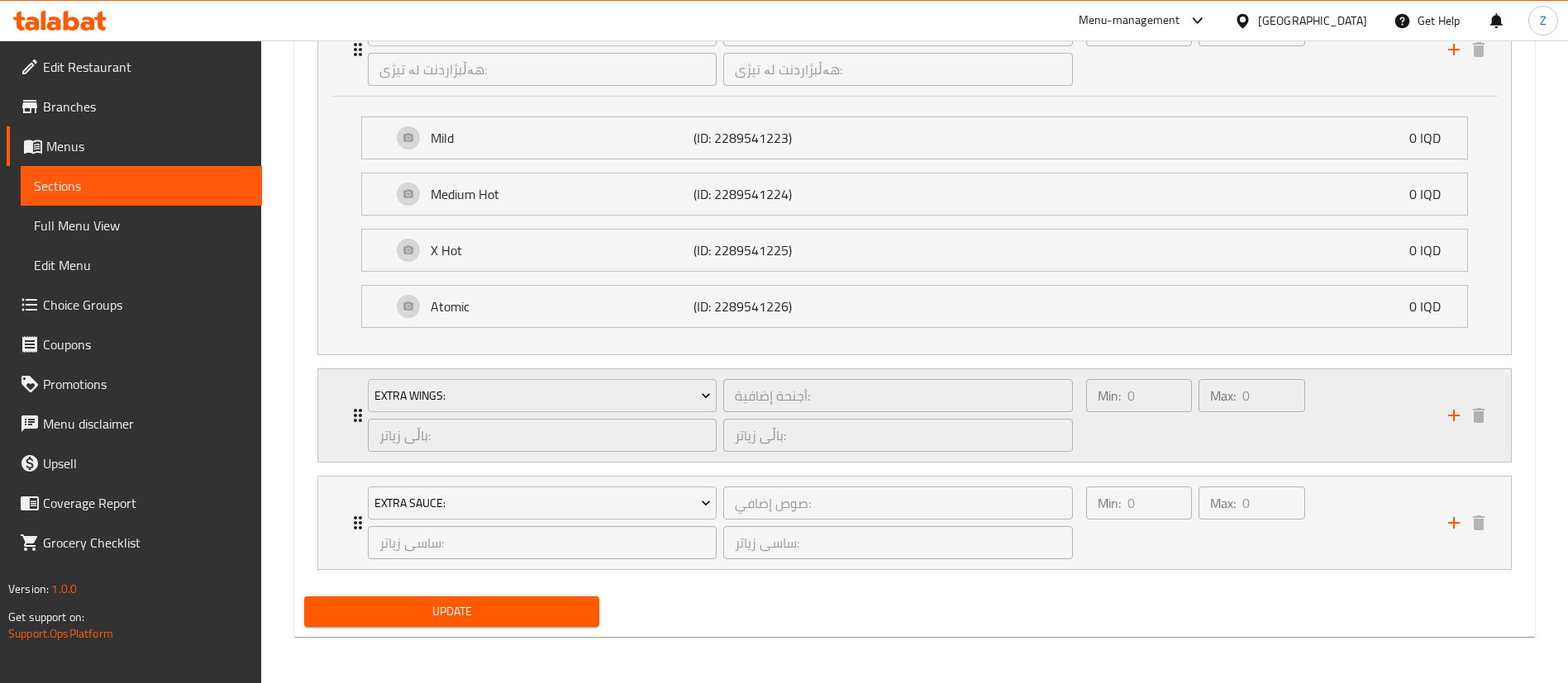
click at [350, 425] on icon "Expand" at bounding box center [358, 416] width 20 height 20
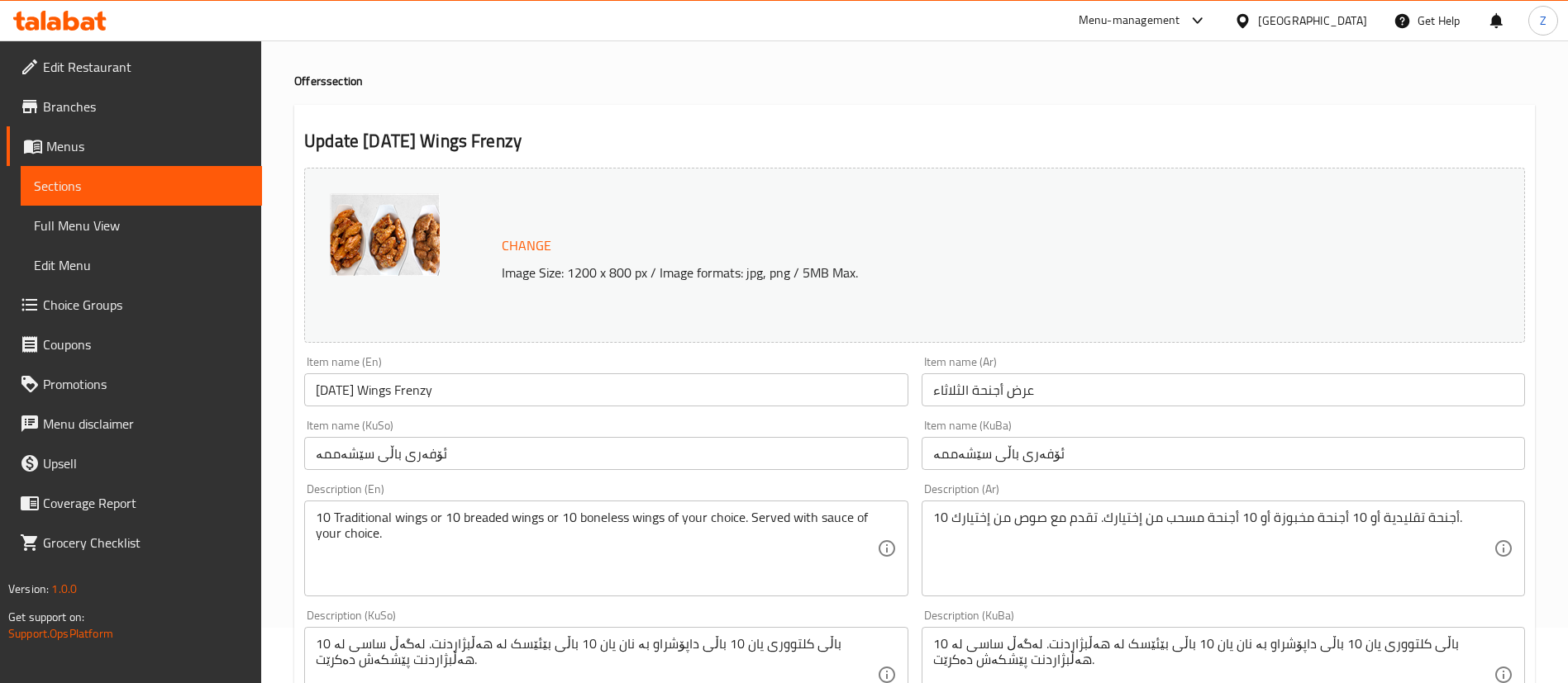
scroll to position [0, 0]
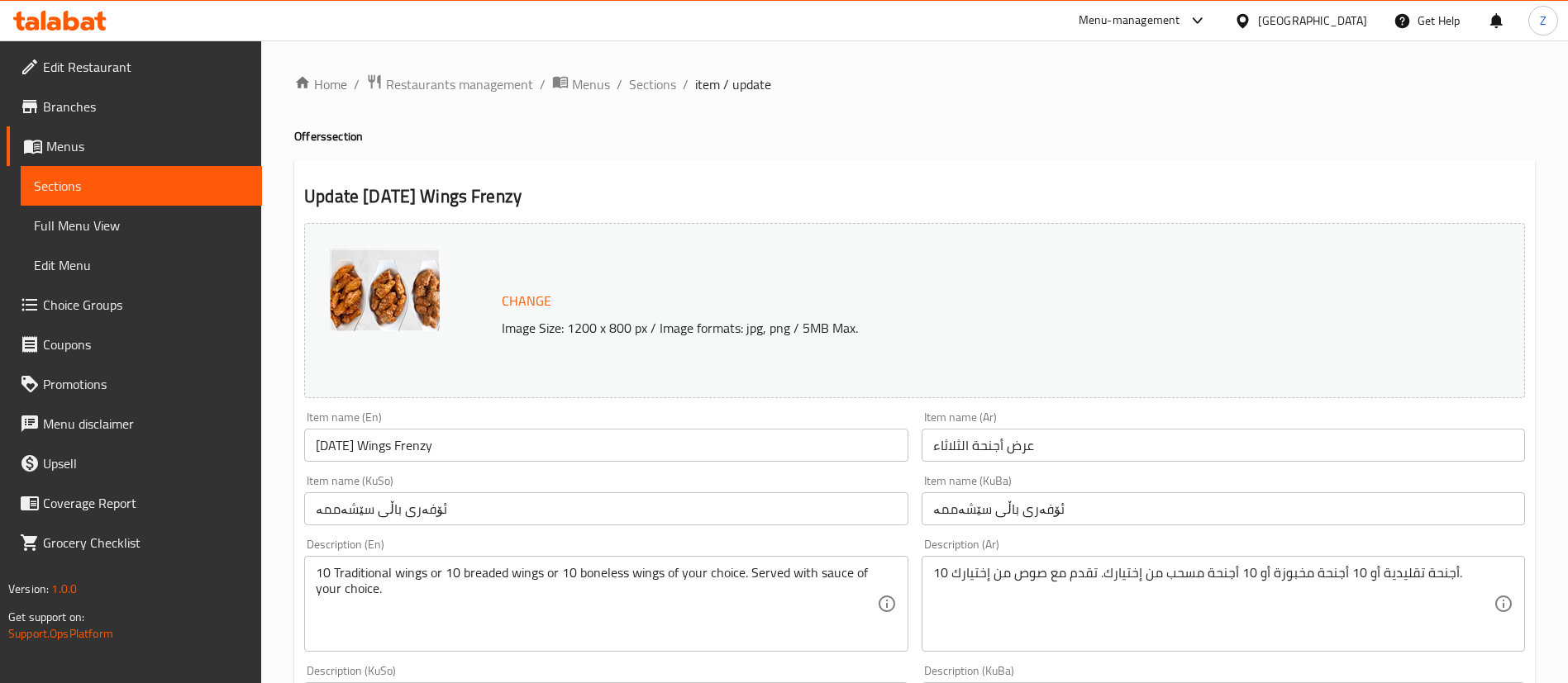
click at [682, 327] on p "Image Size: 1200 x 800 px / Image formats: jpg, png / 5MB Max." at bounding box center [933, 328] width 877 height 20
click at [663, 327] on p "Image Size: 1200 x 800 px / Image formats: jpg, png / 5MB Max." at bounding box center [933, 328] width 877 height 20
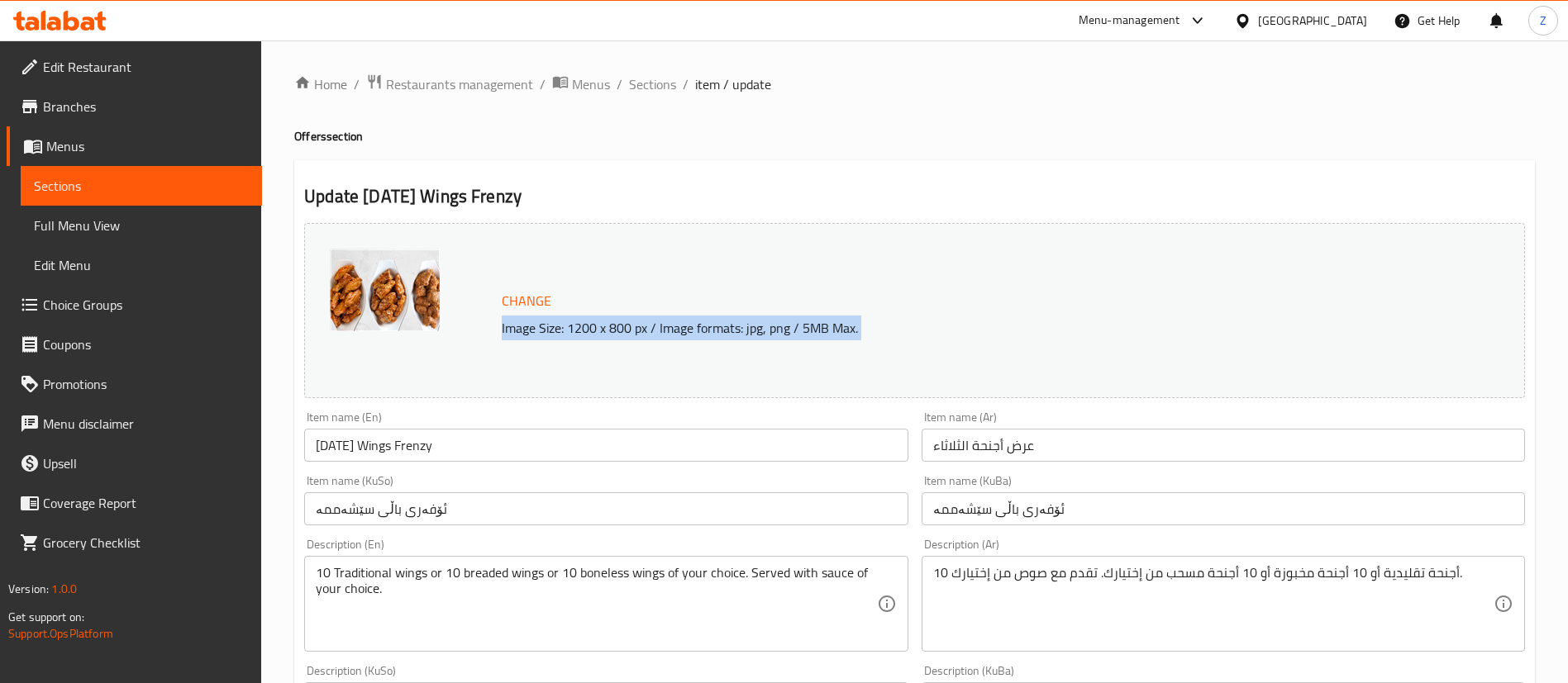
click at [663, 327] on p "Image Size: 1200 x 800 px / Image formats: jpg, png / 5MB Max." at bounding box center [933, 328] width 877 height 20
click at [742, 338] on p "Image Size: 1200 x 800 px / Image formats: jpg, png / 5MB Max." at bounding box center [933, 328] width 877 height 20
click at [721, 338] on p "Image Size: 1200 x 800 px / Image formats: jpg, png / 5MB Max." at bounding box center [933, 328] width 877 height 20
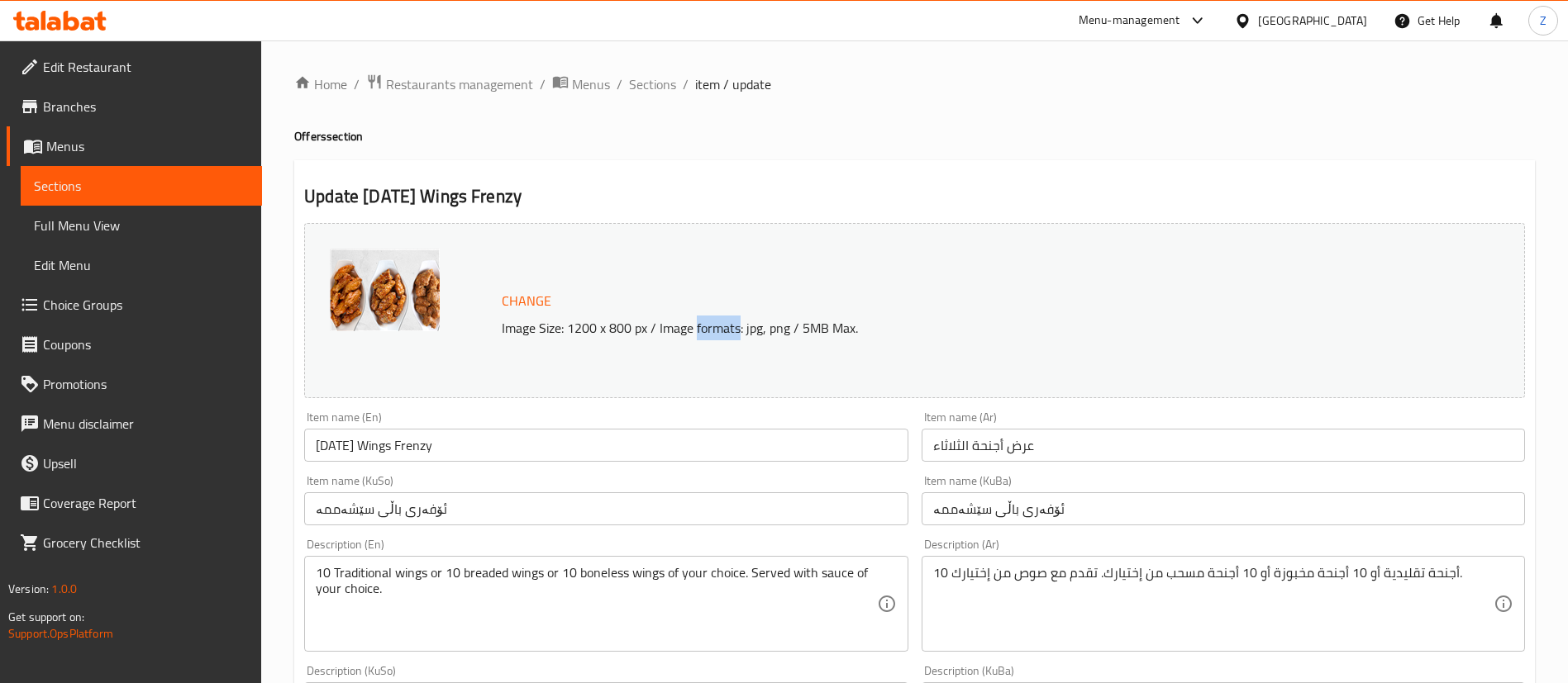
click at [721, 338] on p "Image Size: 1200 x 800 px / Image formats: jpg, png / 5MB Max." at bounding box center [933, 328] width 877 height 20
click at [779, 338] on p "Image Size: 1200 x 800 px / Image formats: jpg, png / 5MB Max." at bounding box center [933, 328] width 877 height 20
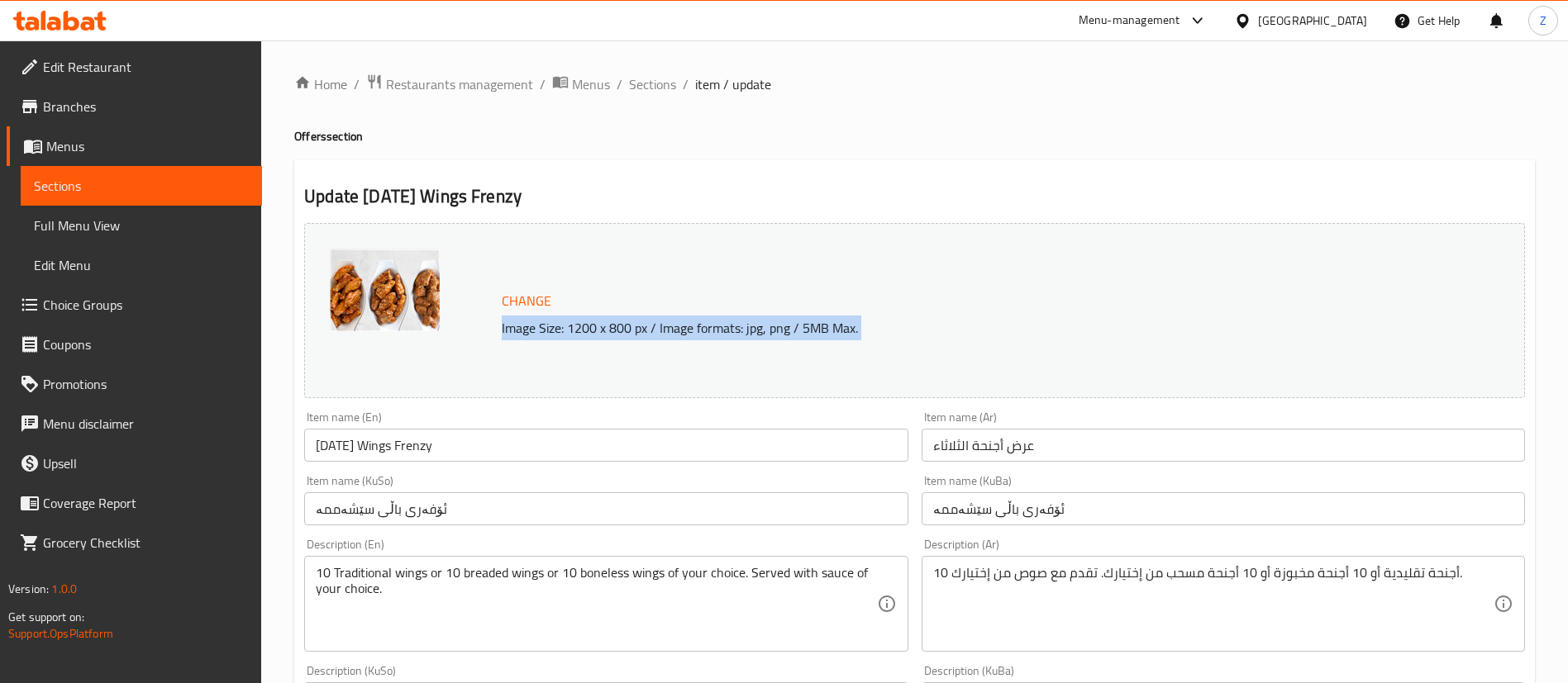
click at [777, 355] on div "Change Image Size: 1200 x 800 px / Image formats: jpg, png / 5MB Max." at bounding box center [915, 311] width 1221 height 175
click at [871, 354] on div "Change Image Size: 1200 x 800 px / Image formats: jpg, png / 5MB Max." at bounding box center [915, 311] width 1221 height 175
click at [658, 331] on p "Image Size: 1200 x 800 px / Image formats: jpg, png / 5MB Max." at bounding box center [933, 328] width 877 height 20
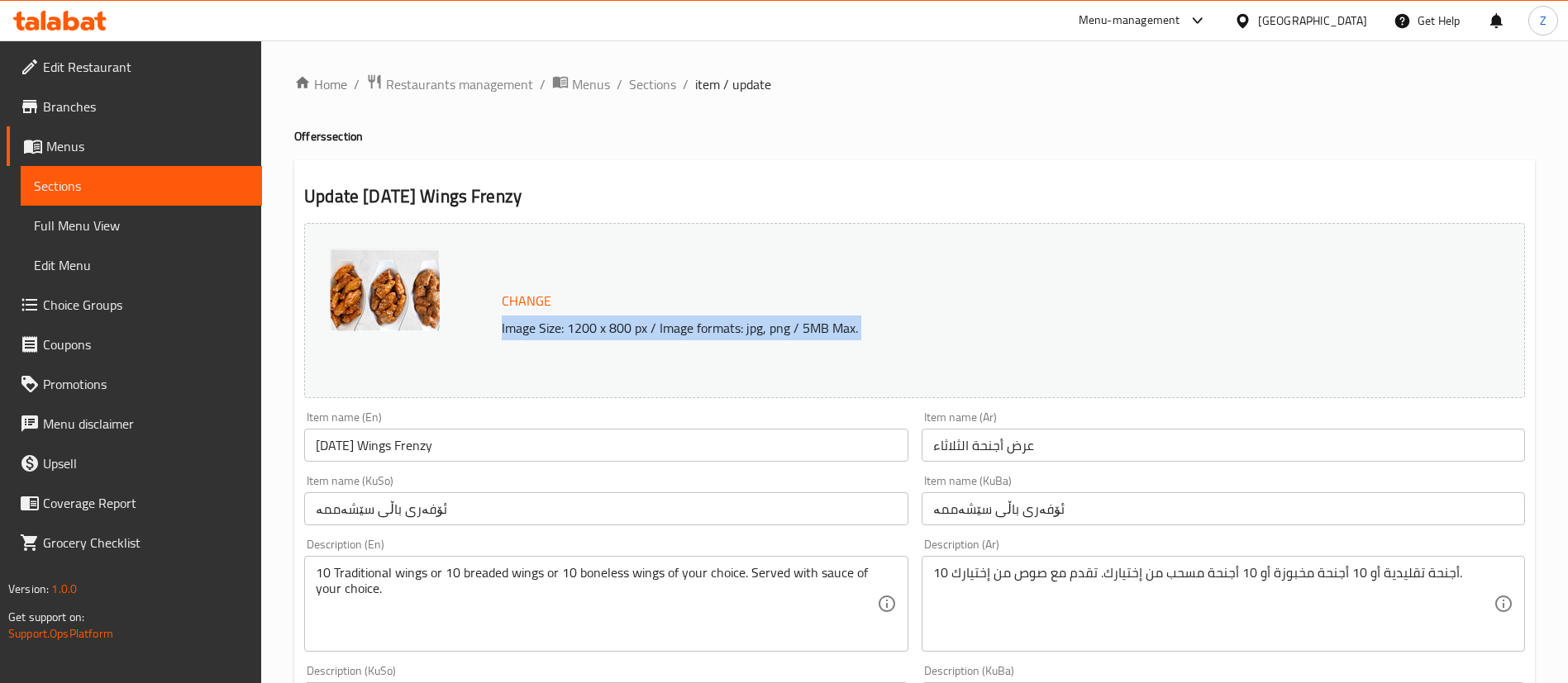
click at [810, 335] on p "Image Size: 1200 x 800 px / Image formats: jpg, png / 5MB Max." at bounding box center [933, 328] width 877 height 20
click at [810, 336] on p "Image Size: 1200 x 800 px / Image formats: jpg, png / 5MB Max." at bounding box center [933, 328] width 877 height 20
click at [765, 331] on p "Image Size: 1200 x 800 px / Image formats: jpg, png / 5MB Max." at bounding box center [933, 328] width 877 height 20
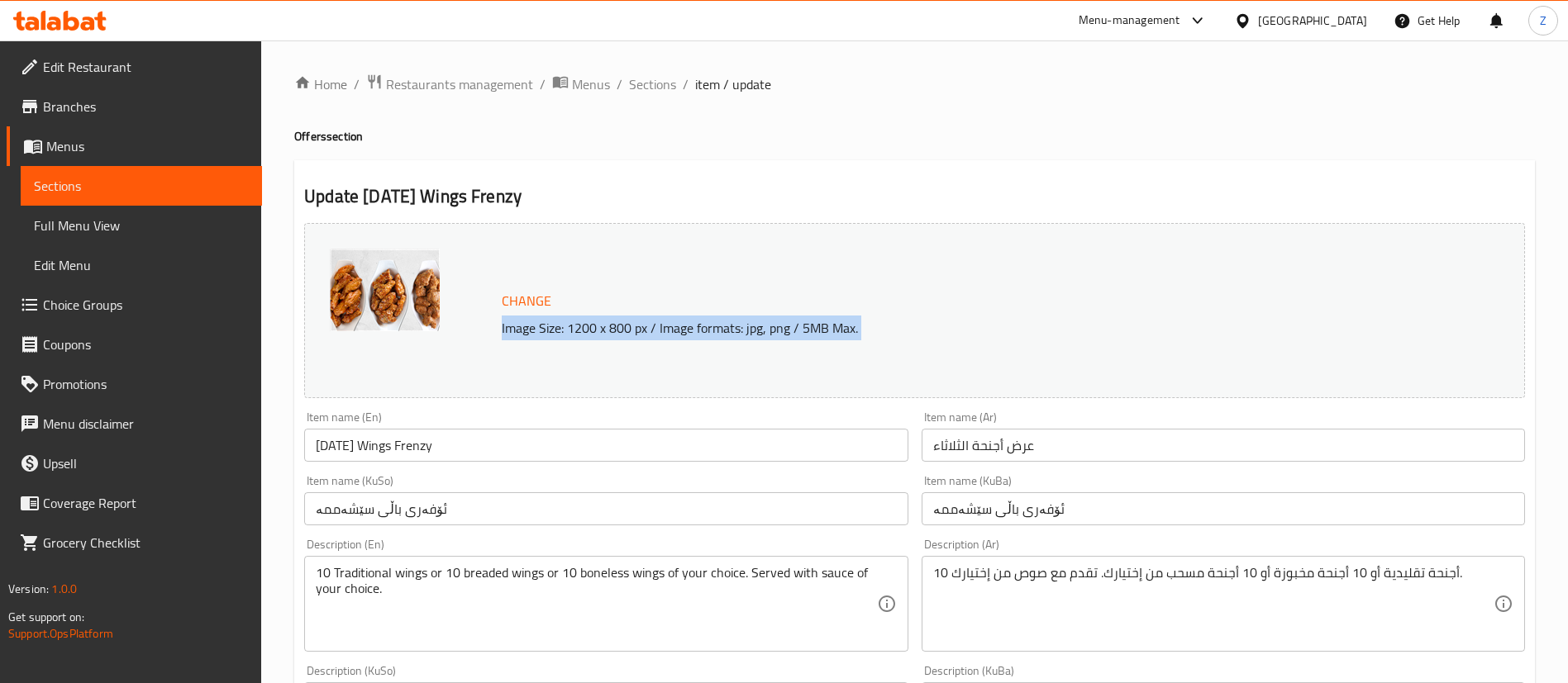
click at [765, 331] on p "Image Size: 1200 x 800 px / Image formats: jpg, png / 5MB Max." at bounding box center [933, 328] width 877 height 20
click at [906, 319] on p "Image Size: 1200 x 800 px / Image formats: jpg, png / 5MB Max." at bounding box center [933, 328] width 877 height 20
click at [668, 338] on p "Image Size: 1200 x 800 px / Image formats: jpg, png / 5MB Max." at bounding box center [933, 328] width 877 height 20
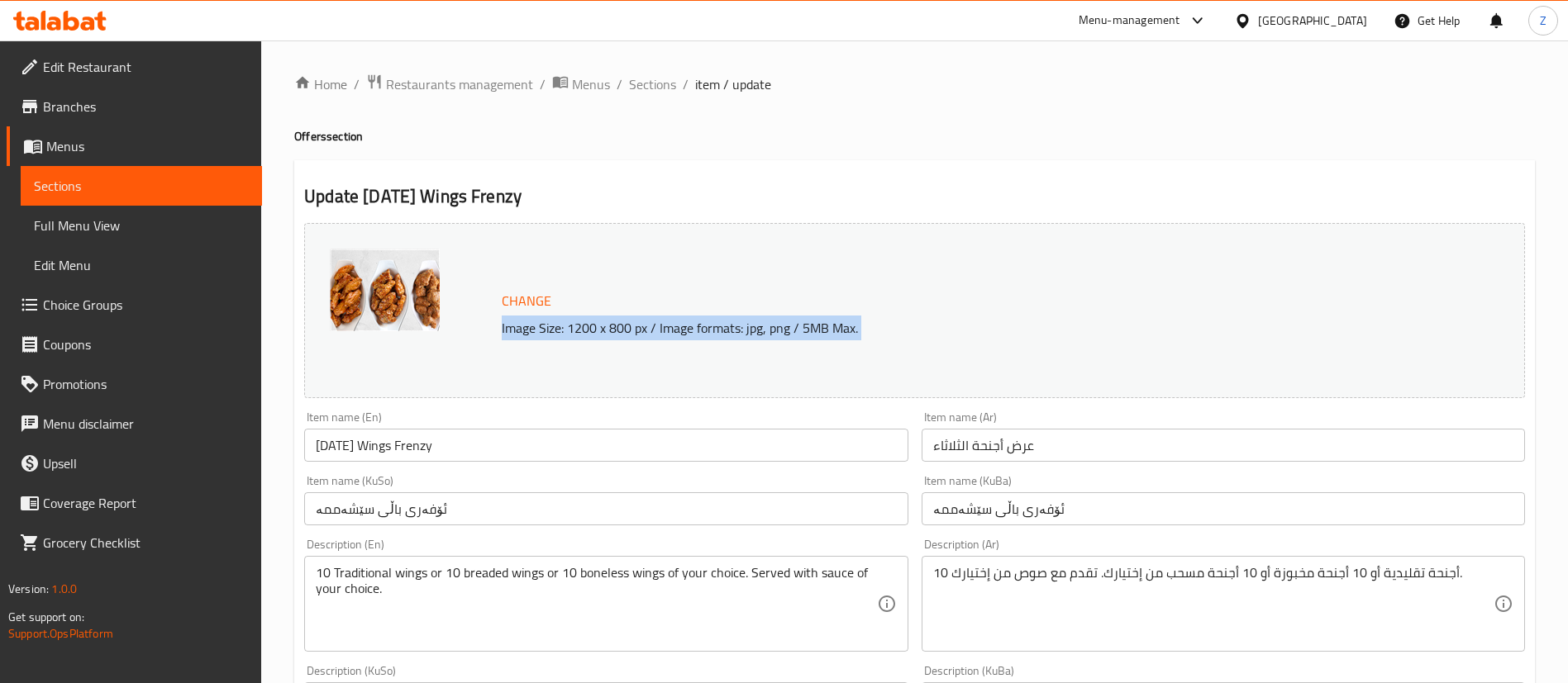
click at [668, 338] on p "Image Size: 1200 x 800 px / Image formats: jpg, png / 5MB Max." at bounding box center [933, 328] width 877 height 20
click at [840, 318] on p "Image Size: 1200 x 800 px / Image formats: jpg, png / 5MB Max." at bounding box center [933, 328] width 877 height 20
click at [839, 318] on p "Image Size: 1200 x 800 px / Image formats: jpg, png / 5MB Max." at bounding box center [933, 328] width 877 height 20
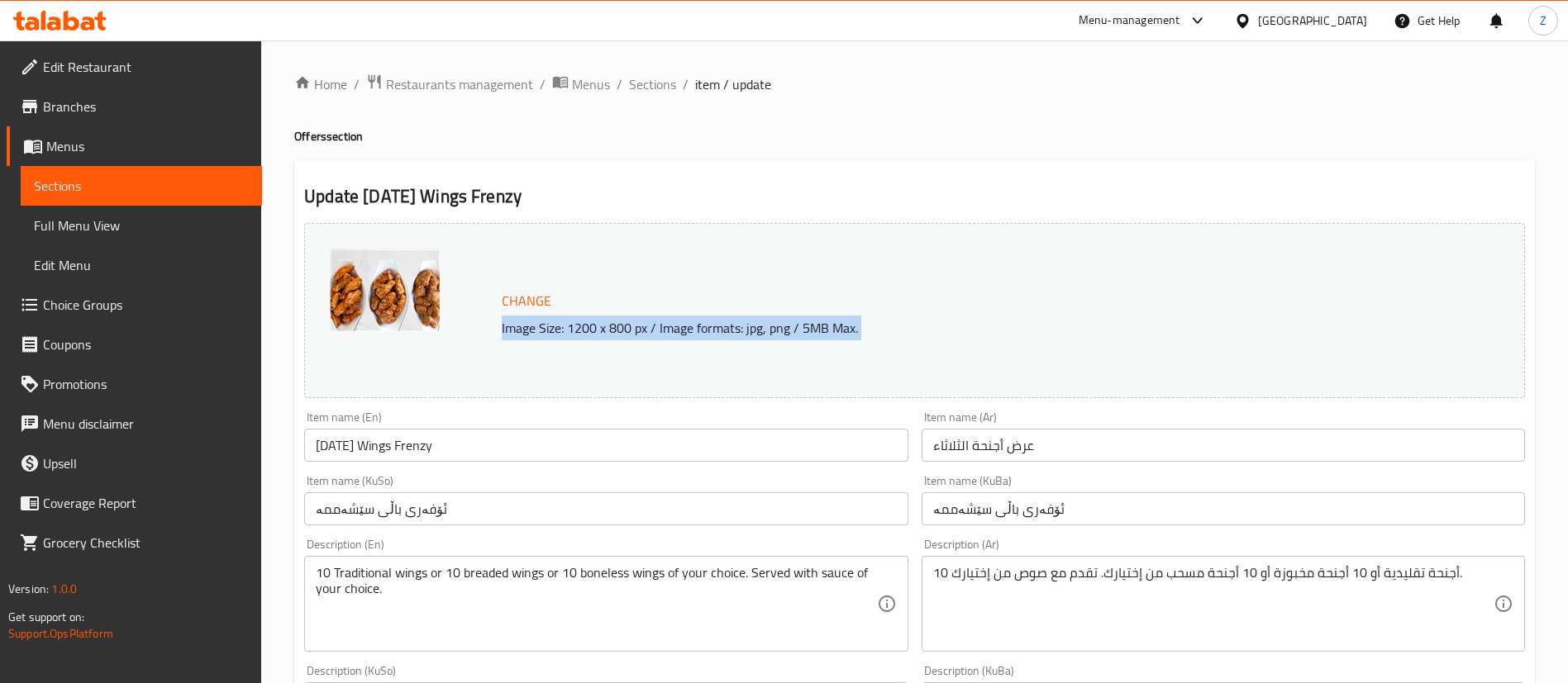
click at [632, 338] on p "Image Size: 1200 x 800 px / Image formats: jpg, png / 5MB Max." at bounding box center [933, 328] width 877 height 20
click at [862, 302] on div "Change Image Size: 1200 x 800 px / Image formats: jpg, png / 5MB Max." at bounding box center [933, 311] width 877 height 53
click at [691, 310] on div "Change Image Size: 1200 x 800 px / Image formats: jpg, png / 5MB Max." at bounding box center [933, 311] width 877 height 53
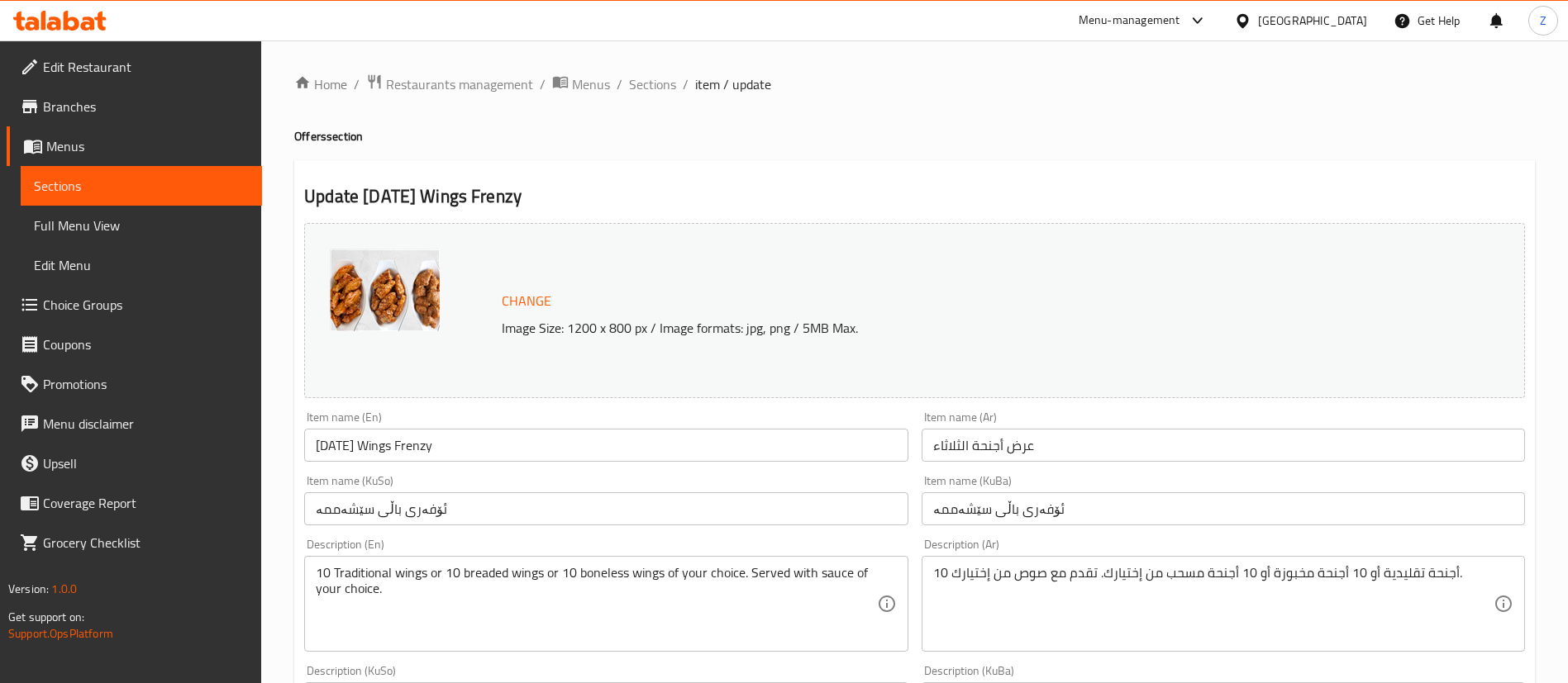
click at [697, 323] on p "Image Size: 1200 x 800 px / Image formats: jpg, png / 5MB Max." at bounding box center [933, 328] width 877 height 20
click at [696, 323] on p "Image Size: 1200 x 800 px / Image formats: jpg, png / 5MB Max." at bounding box center [933, 328] width 877 height 20
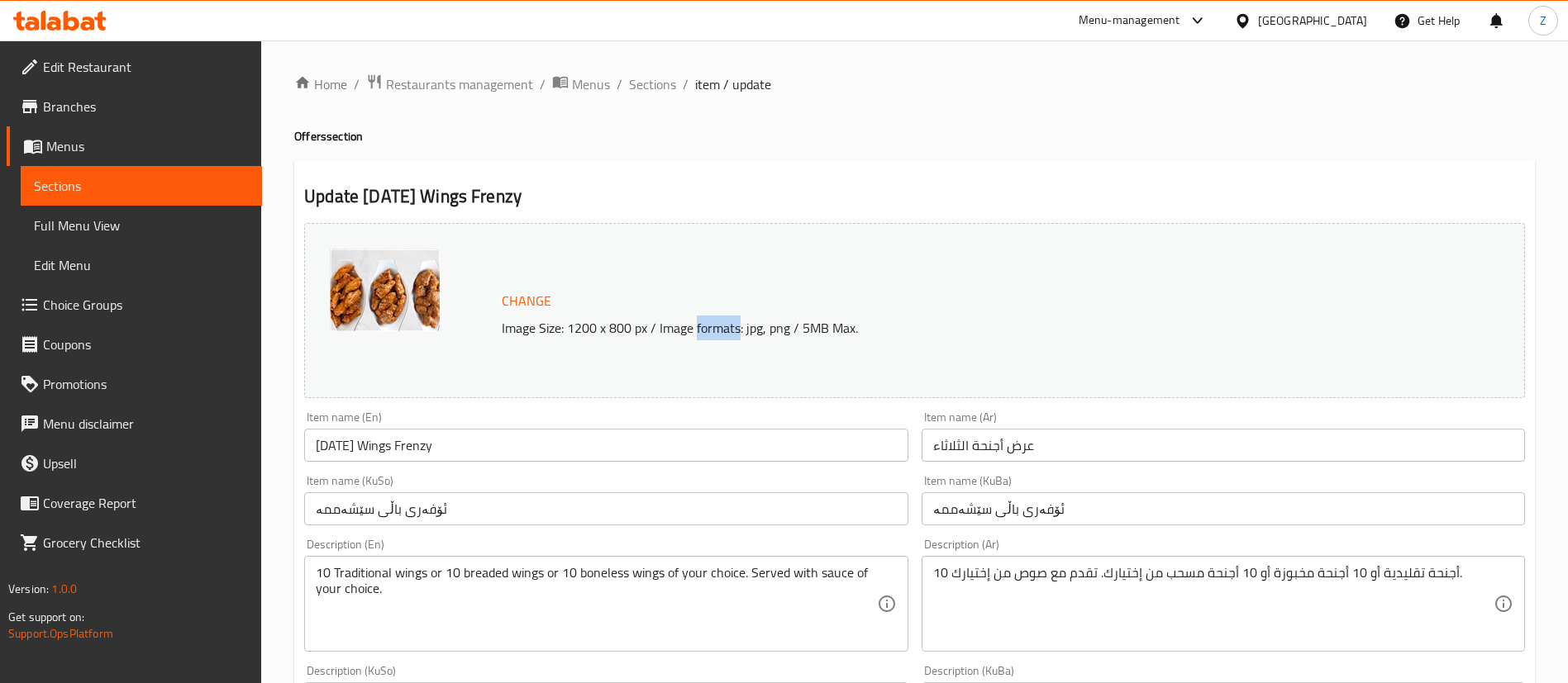
click at [696, 323] on p "Image Size: 1200 x 800 px / Image formats: jpg, png / 5MB Max." at bounding box center [933, 328] width 877 height 20
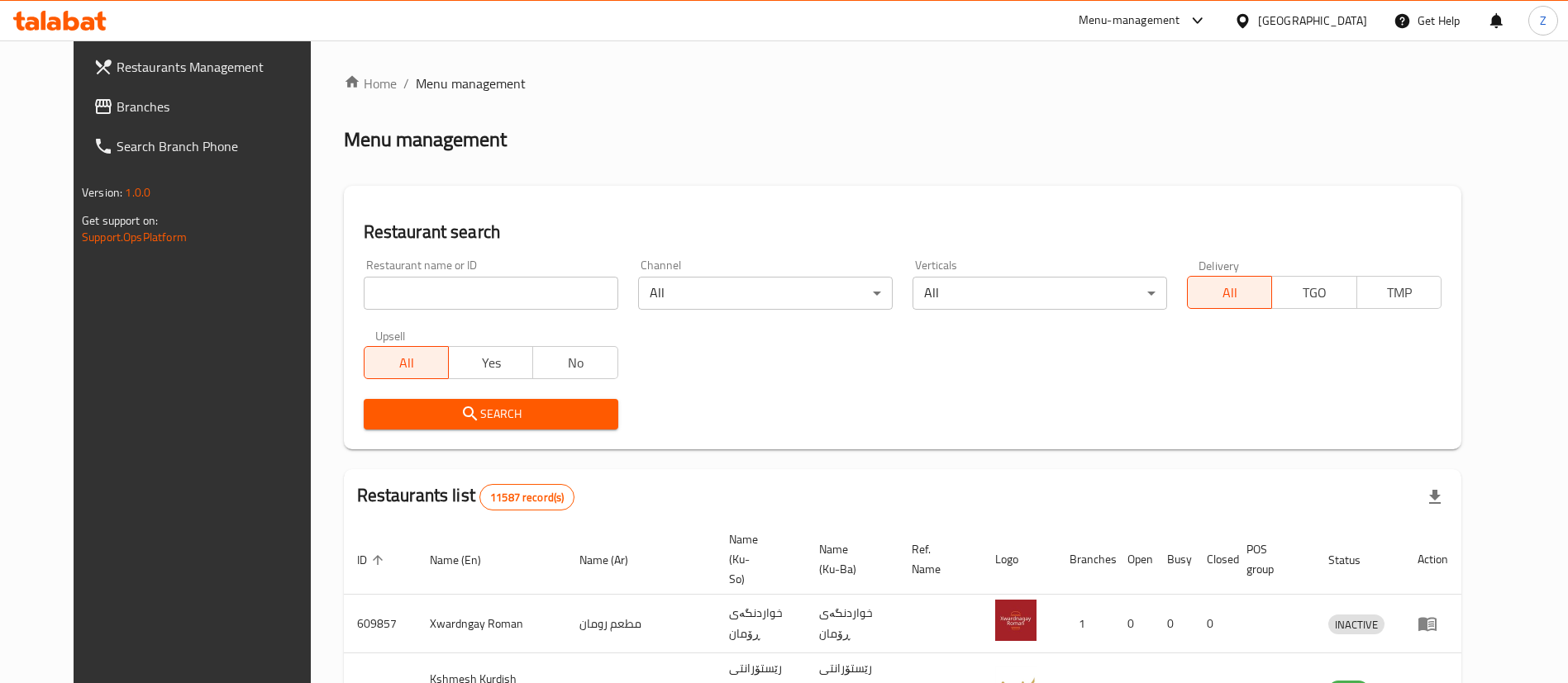
click at [374, 295] on input "search" at bounding box center [491, 293] width 255 height 33
type input "buffalo"
click button "Search" at bounding box center [491, 414] width 255 height 30
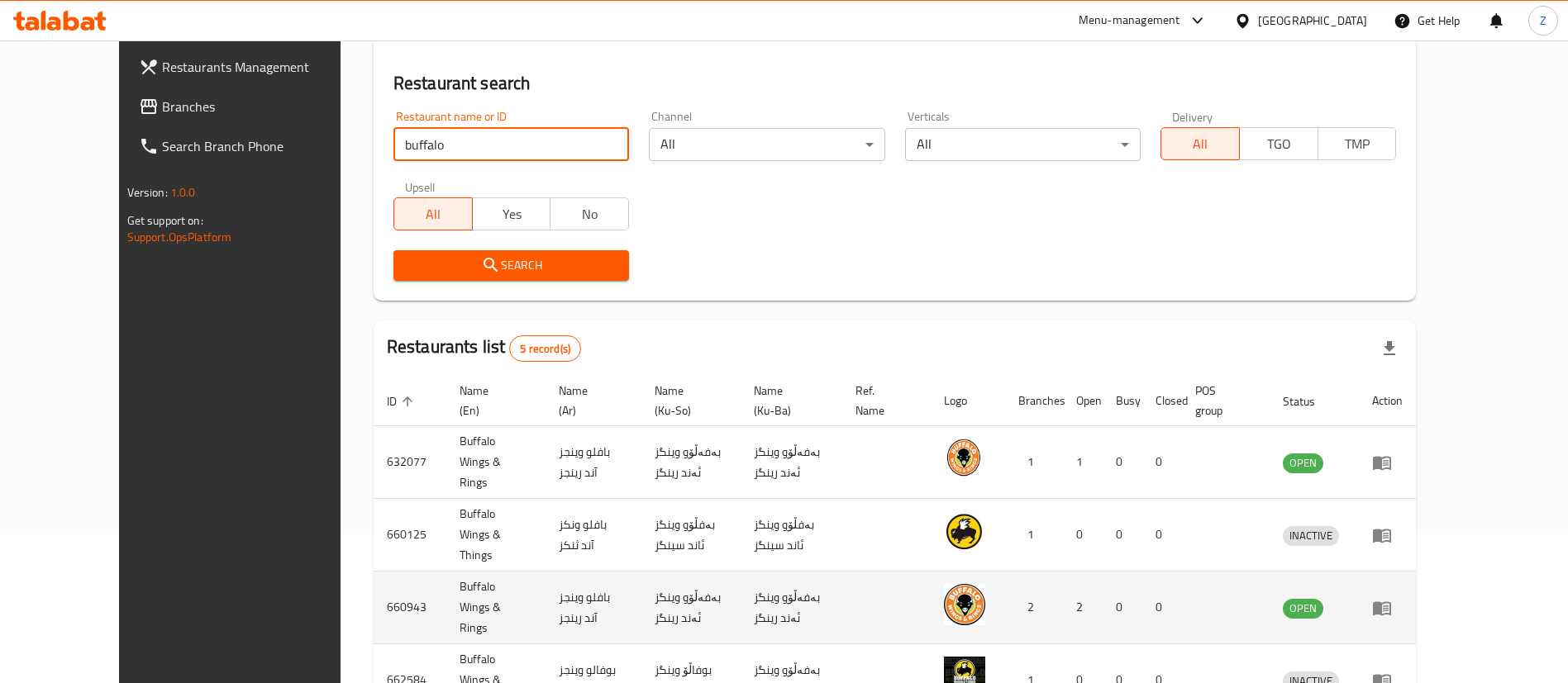
scroll to position [275, 0]
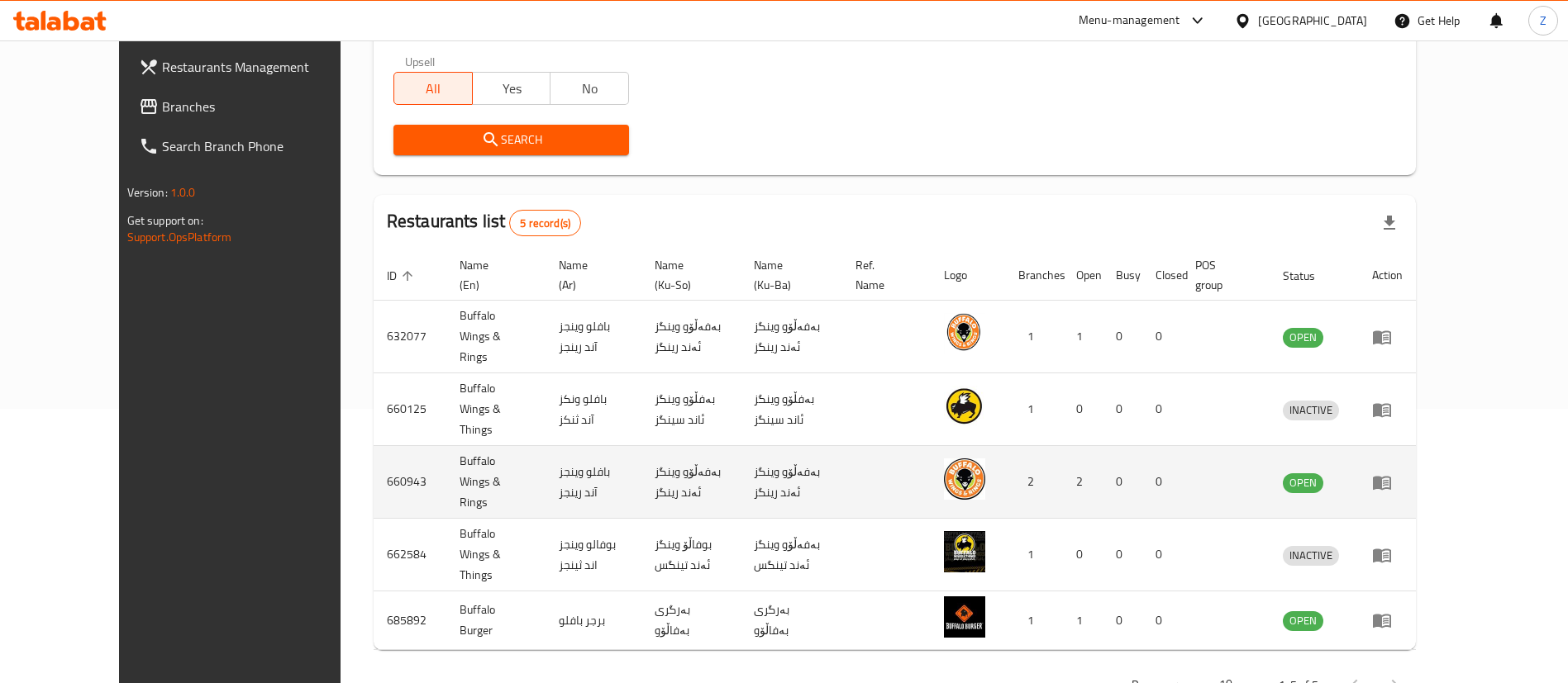
click at [1391, 476] on icon "enhanced table" at bounding box center [1383, 482] width 18 height 14
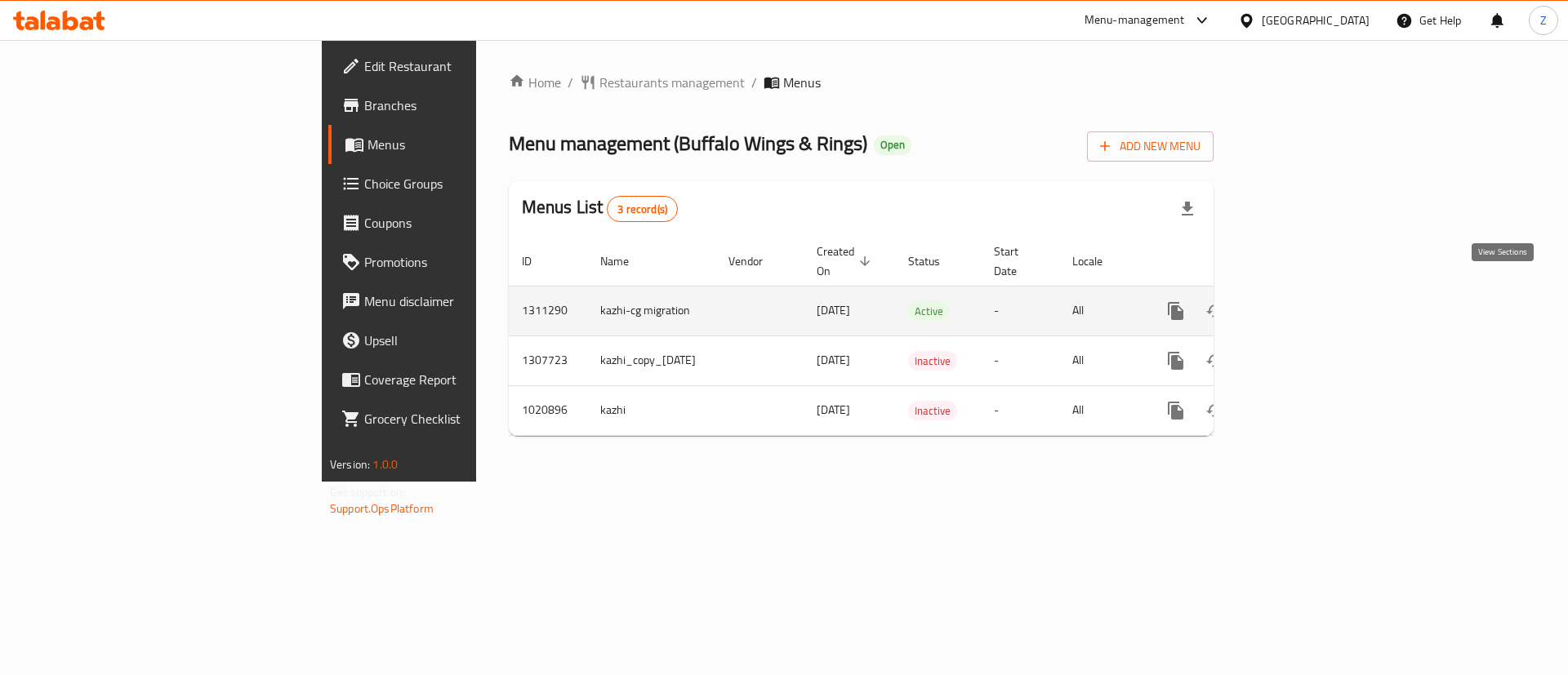
click at [1303, 302] on icon "enhanced table" at bounding box center [1294, 312] width 20 height 20
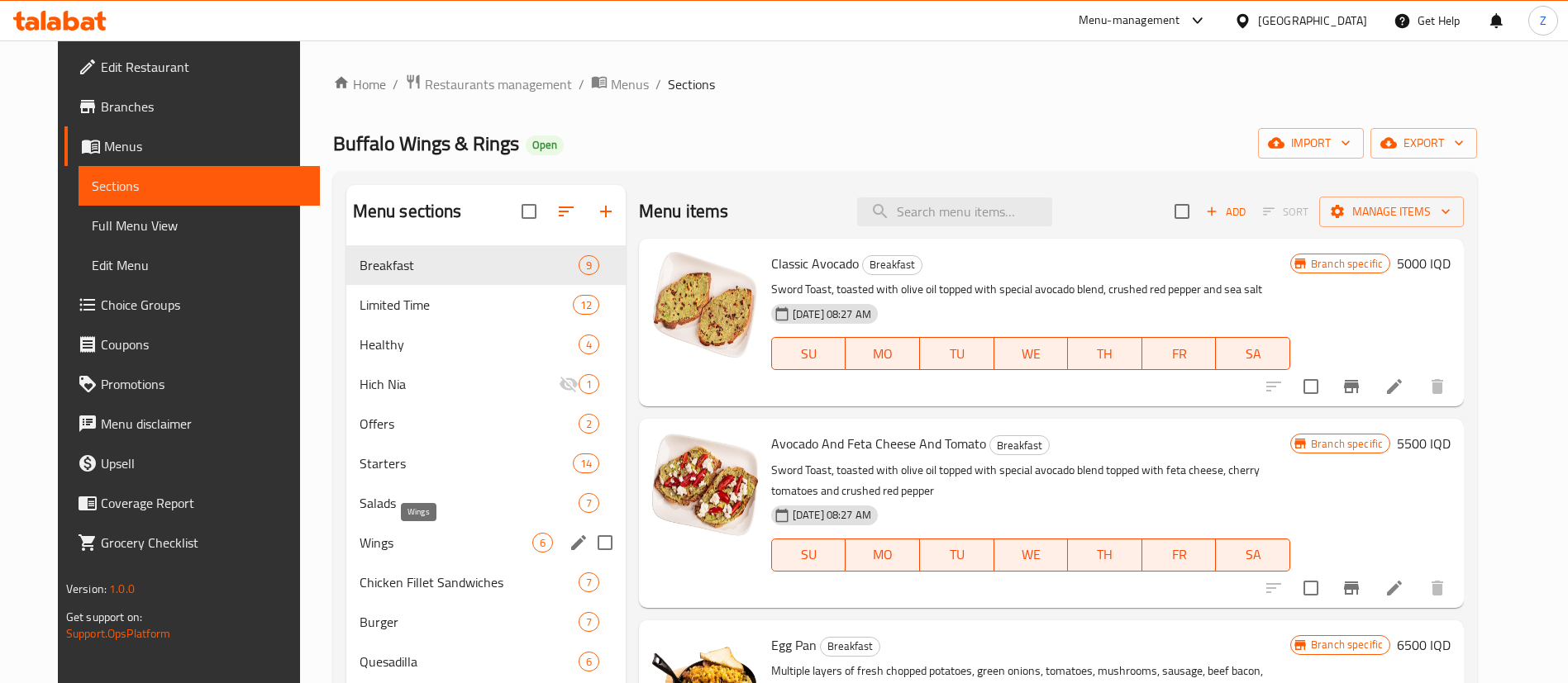
click at [382, 536] on span "Wings" at bounding box center [445, 543] width 172 height 20
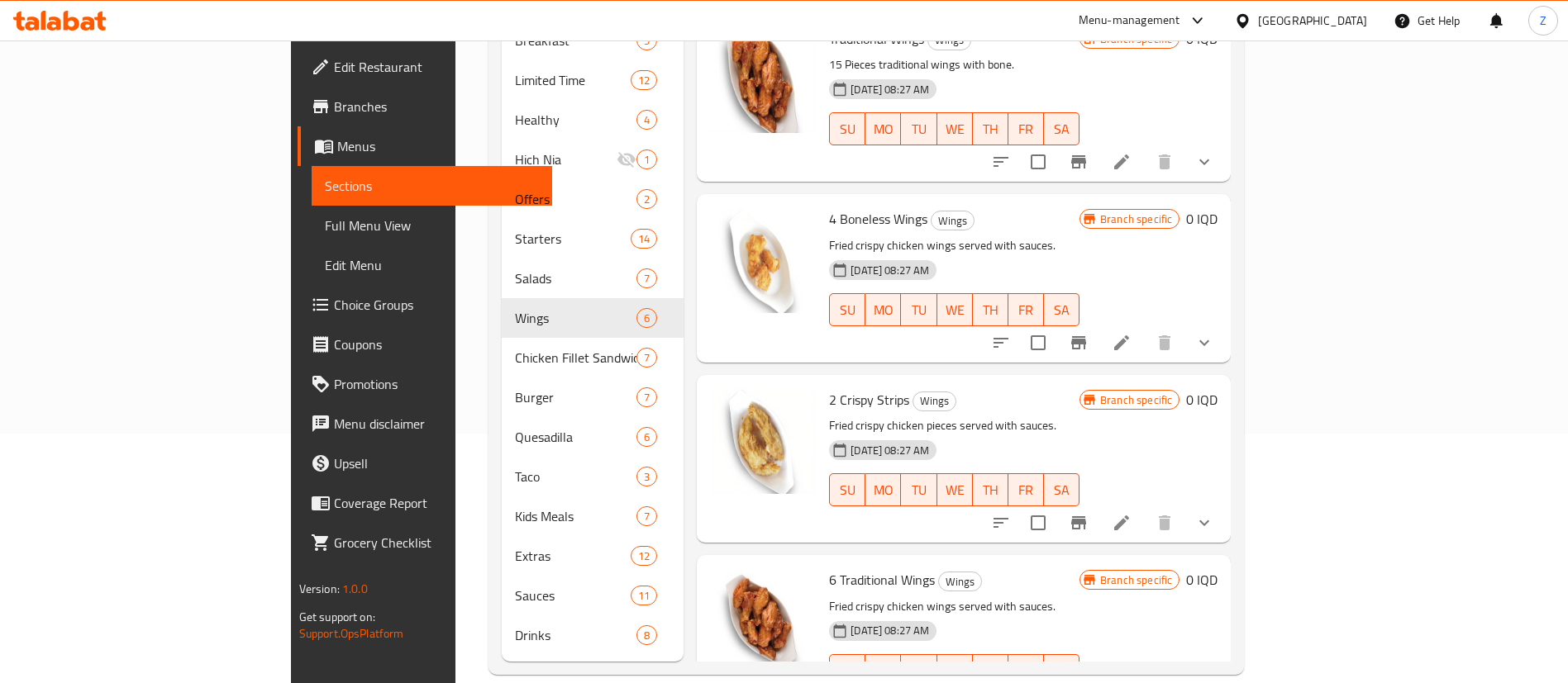
scroll to position [2, 0]
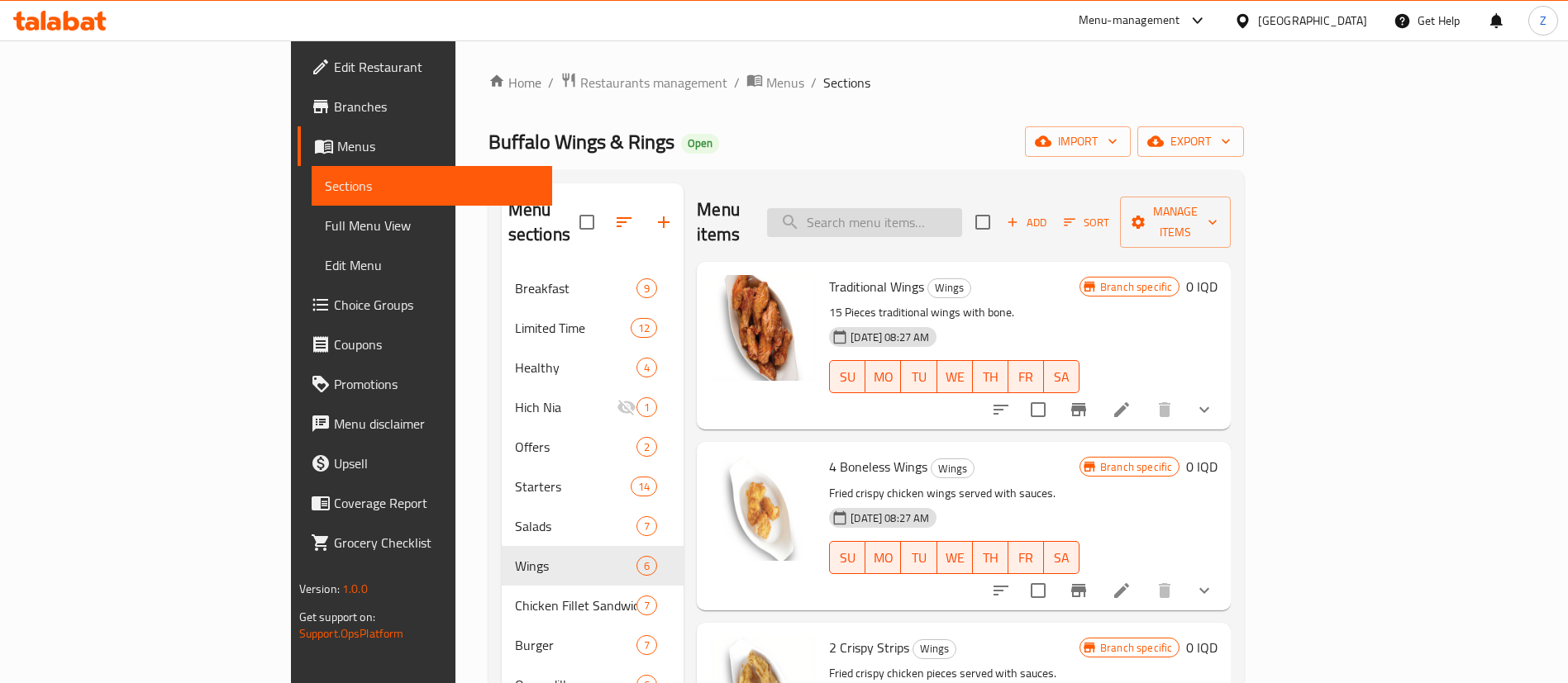
click at [926, 215] on input "search" at bounding box center [865, 222] width 196 height 29
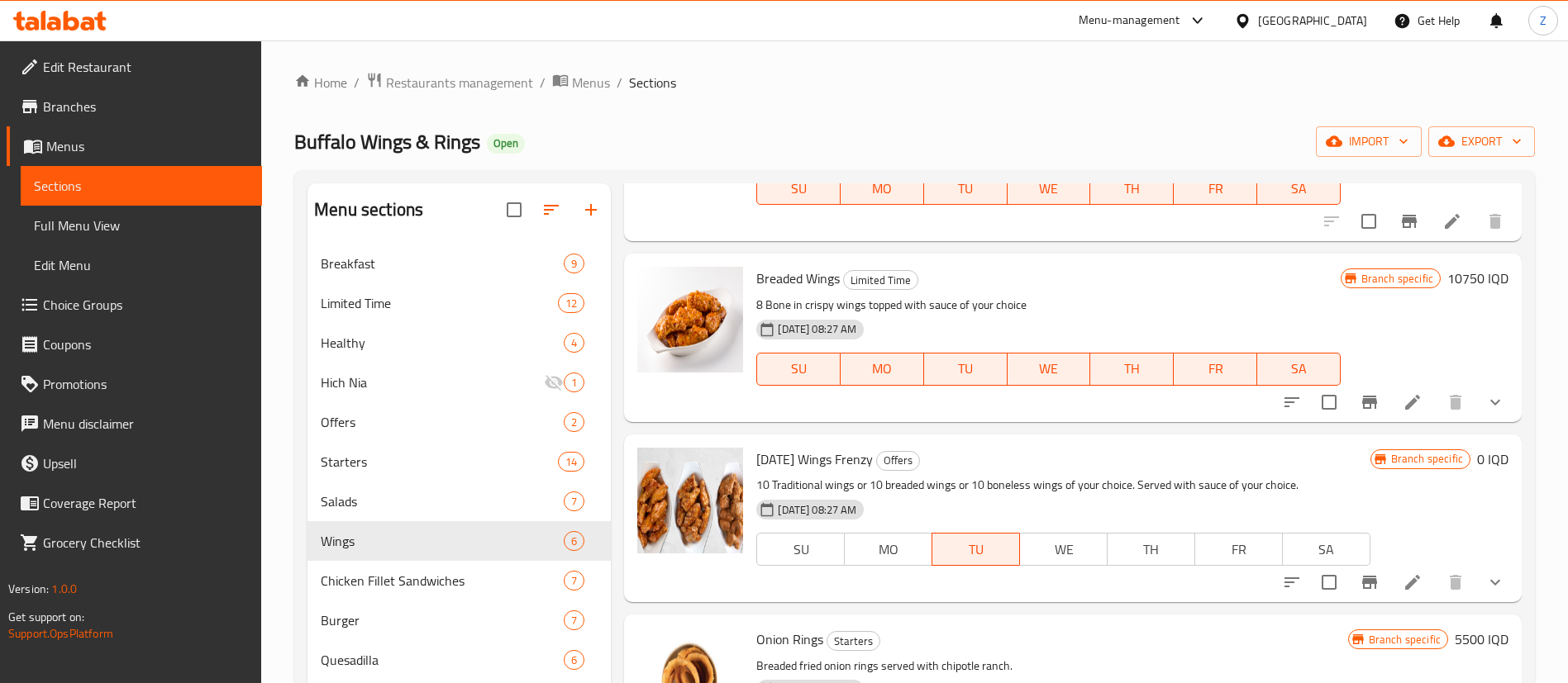
scroll to position [1239, 0]
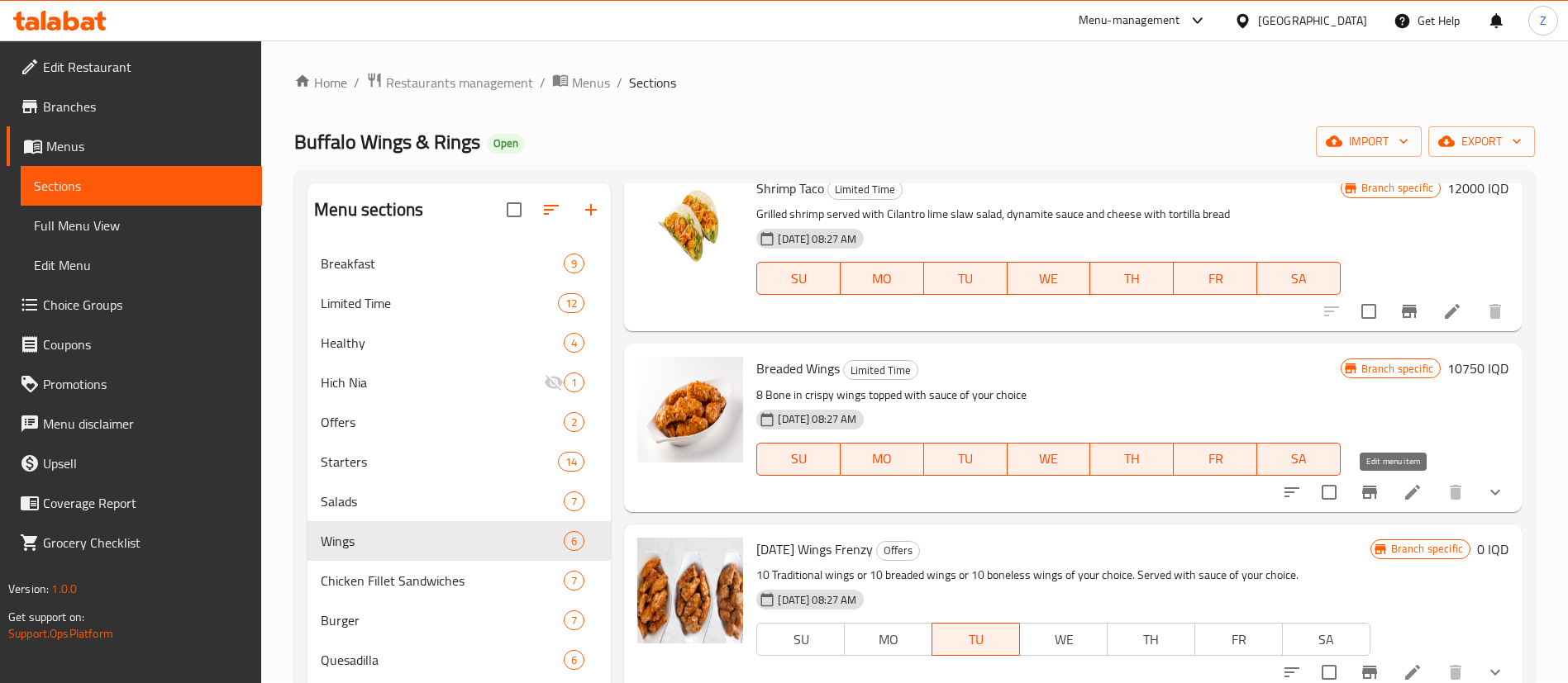
type input "bread"
click at [1403, 497] on icon at bounding box center [1413, 492] width 20 height 20
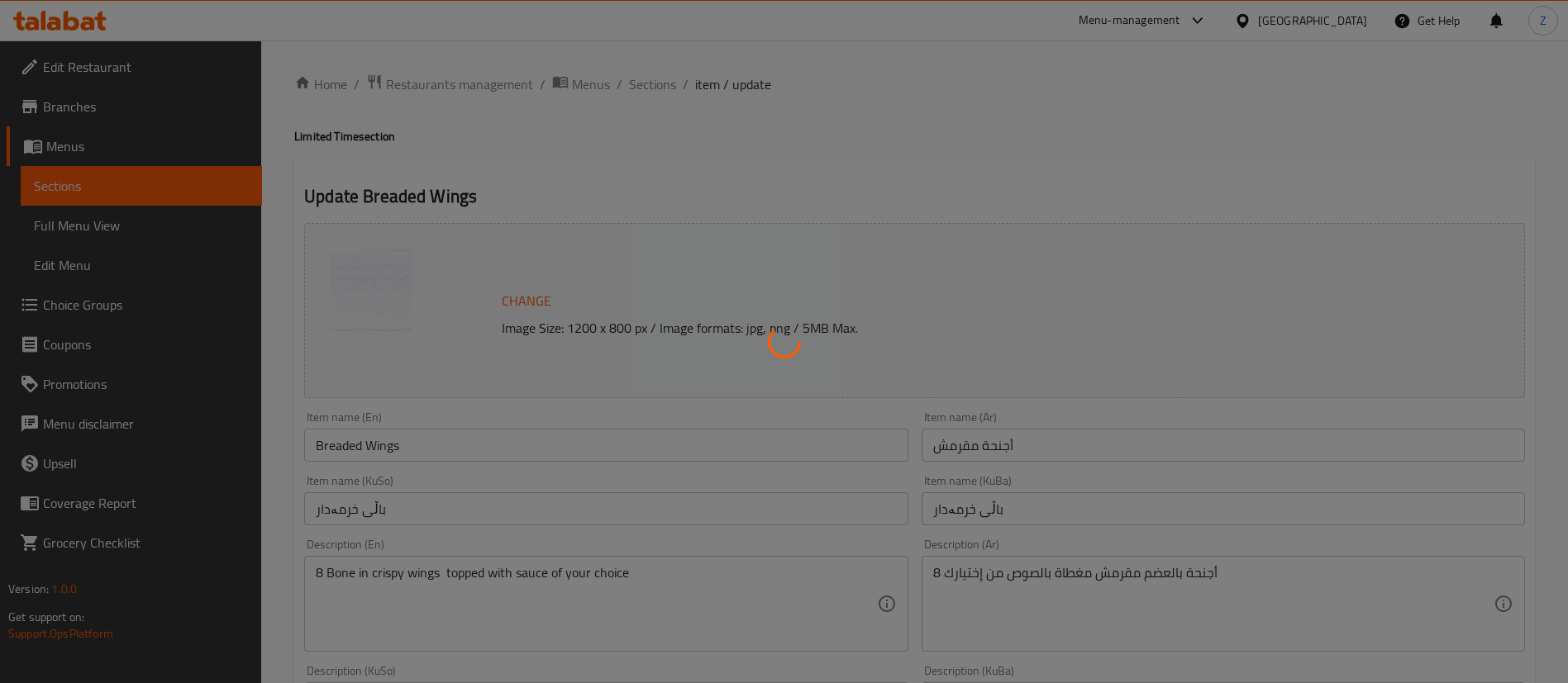
type input "إختيارك من الصوص:"
type input "هەڵبژاردنت لە سۆس:"
type input "0"
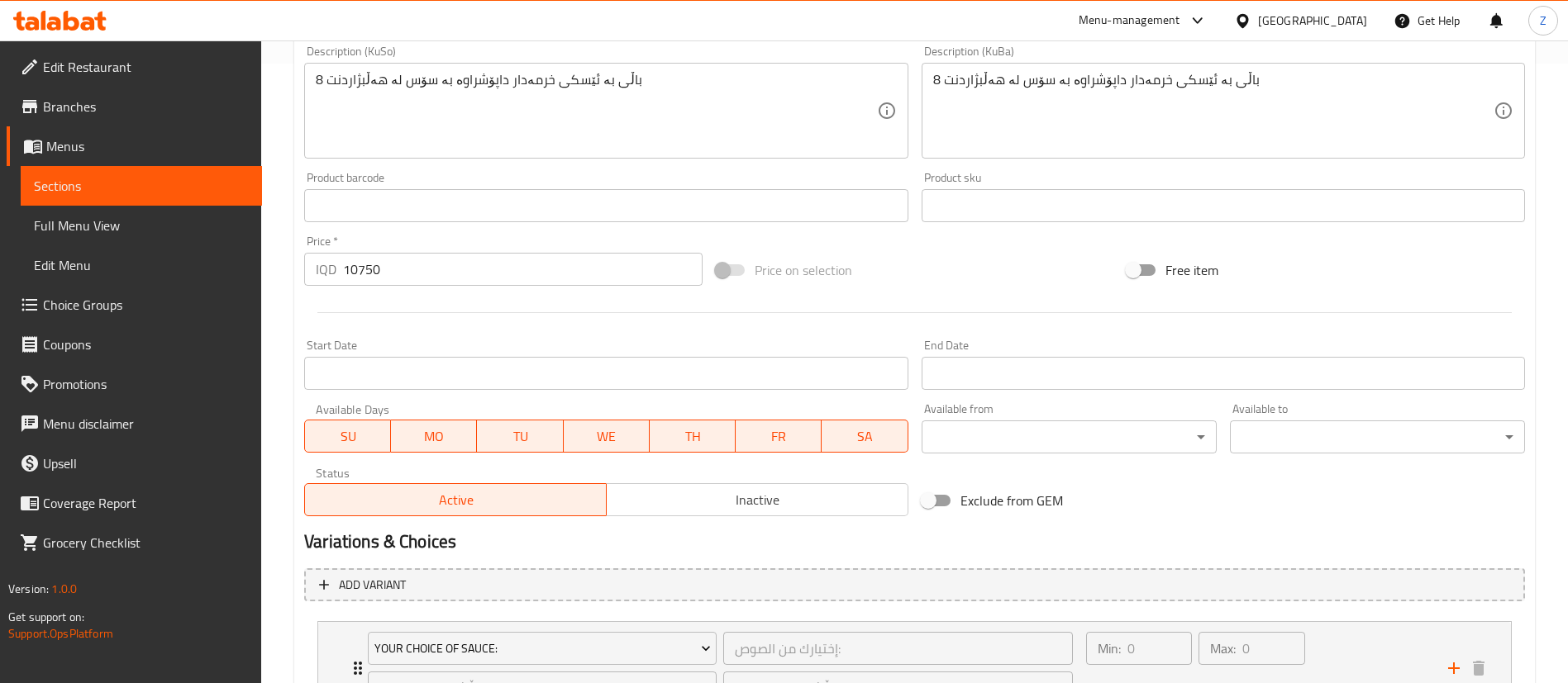
scroll to position [765, 0]
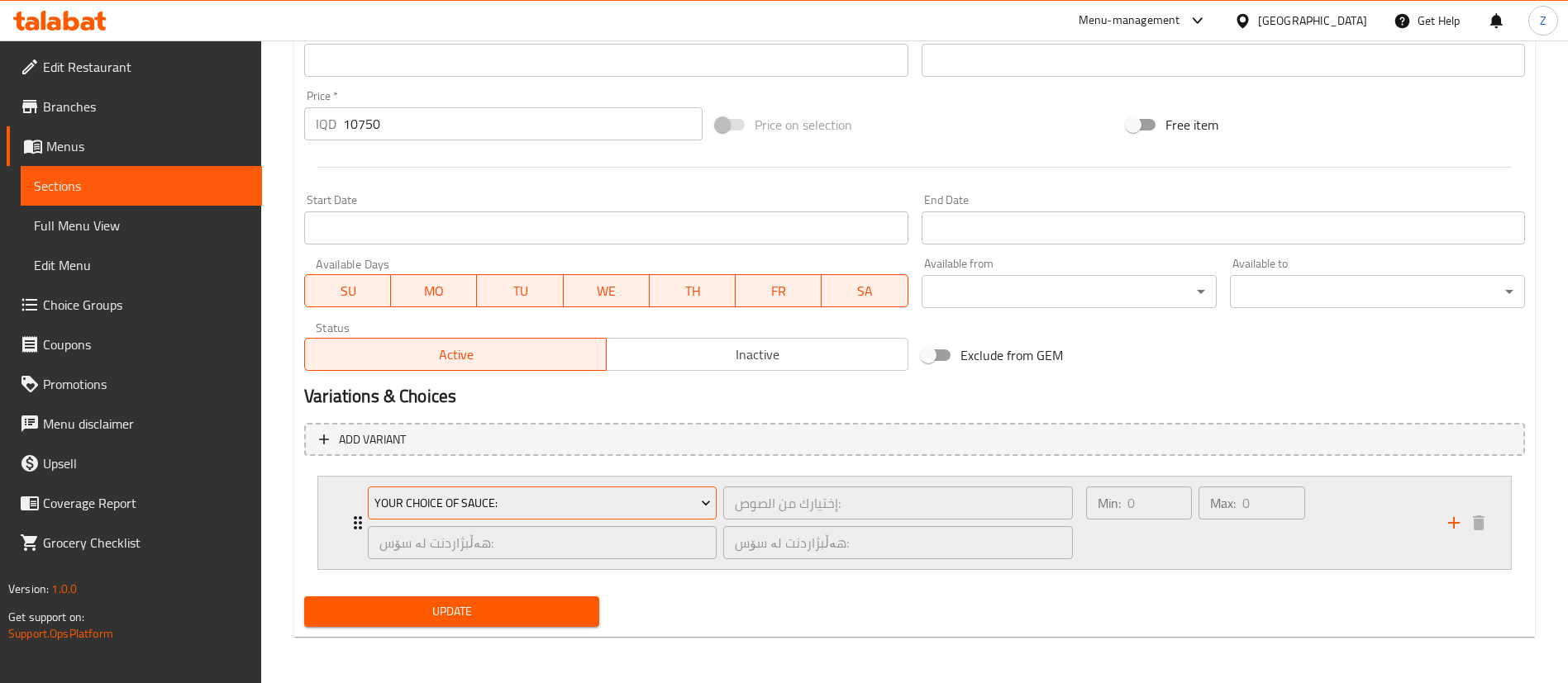
click at [450, 511] on span "Your Choice Of Sauce:" at bounding box center [542, 503] width 337 height 20
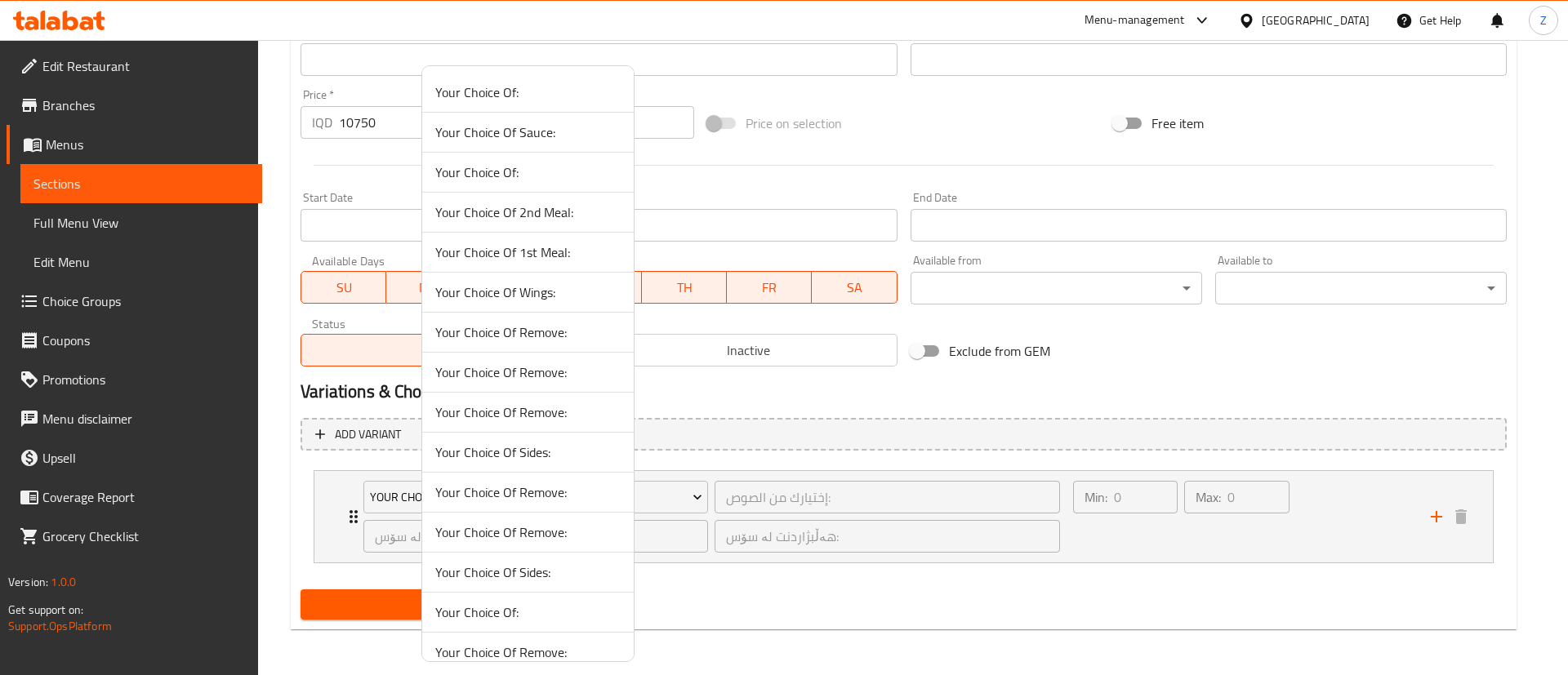
click at [934, 379] on div at bounding box center [784, 337] width 1568 height 675
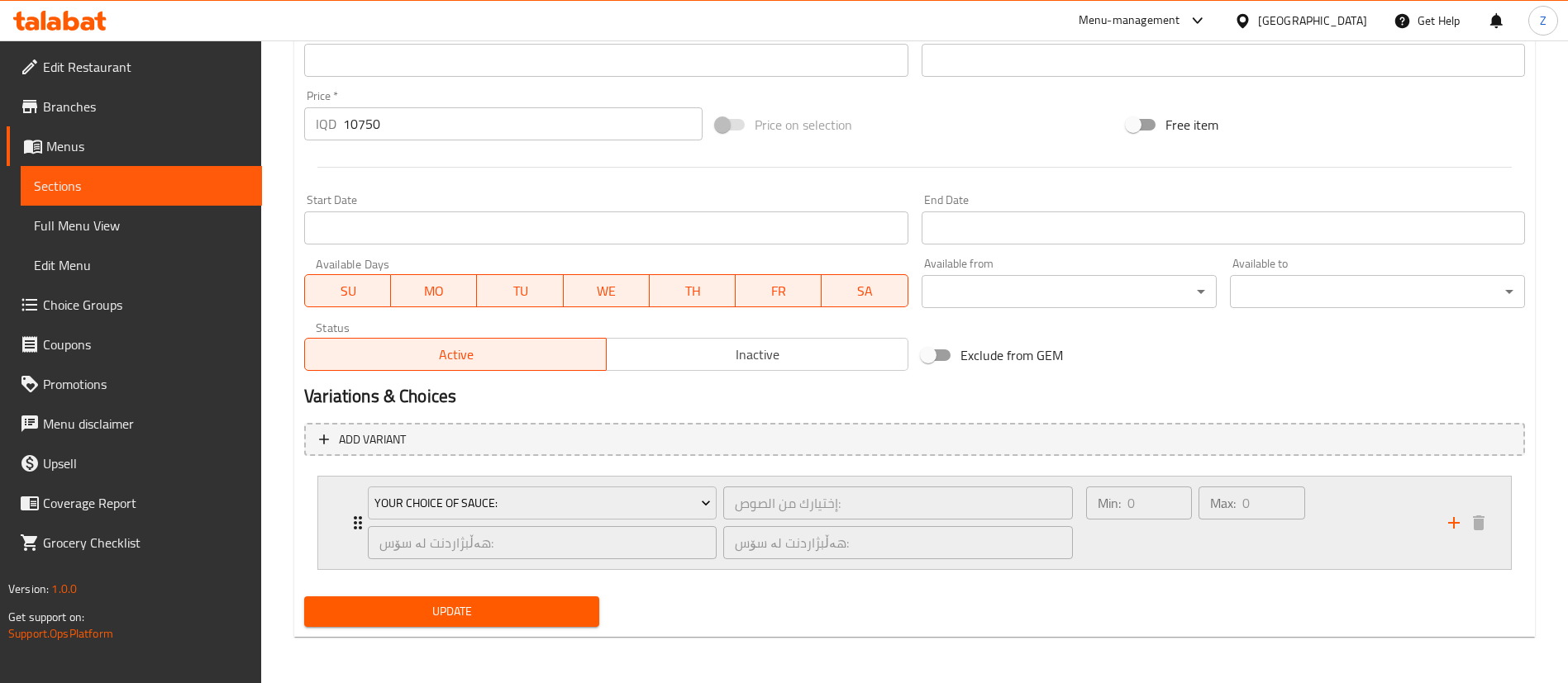
click at [356, 519] on icon "Expand" at bounding box center [358, 524] width 20 height 20
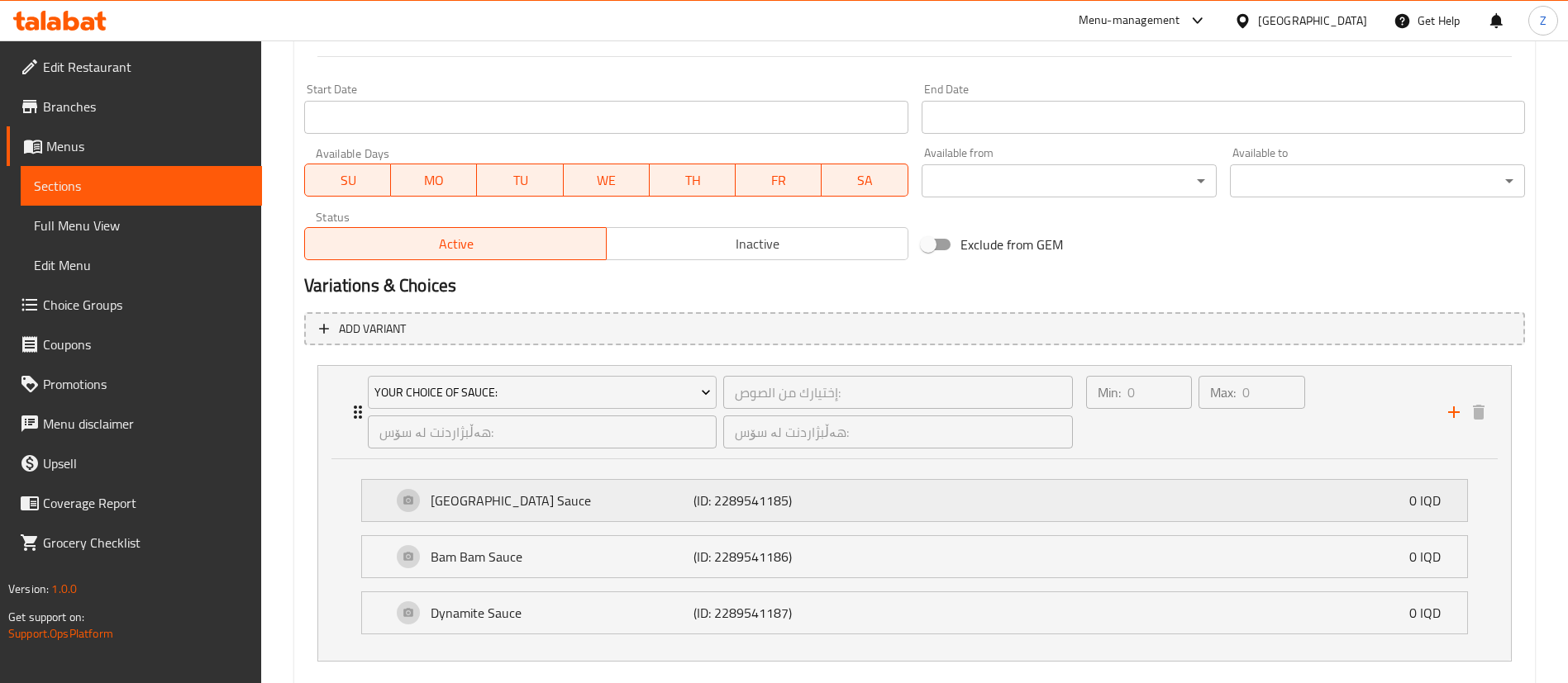
scroll to position [968, 0]
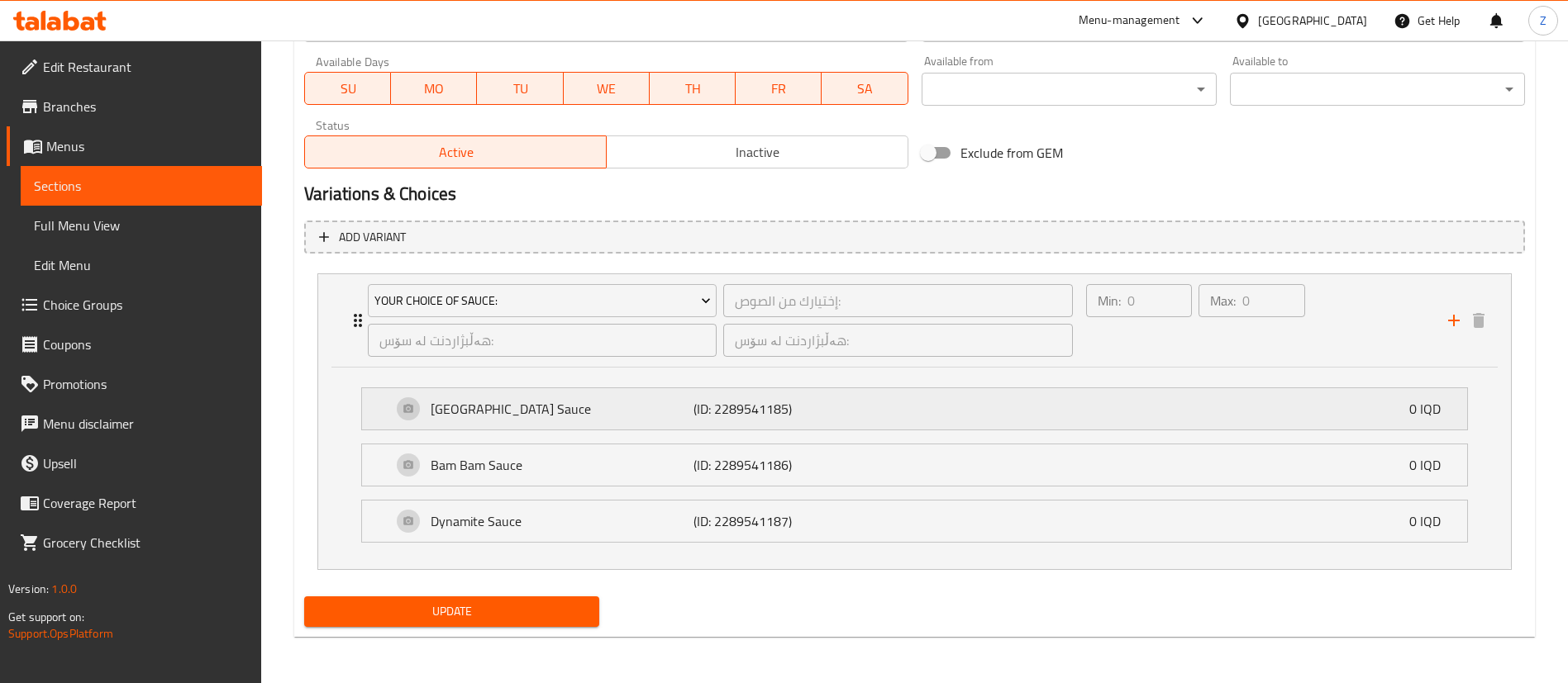
click at [704, 416] on p "(ID: 2289541185)" at bounding box center [781, 409] width 175 height 20
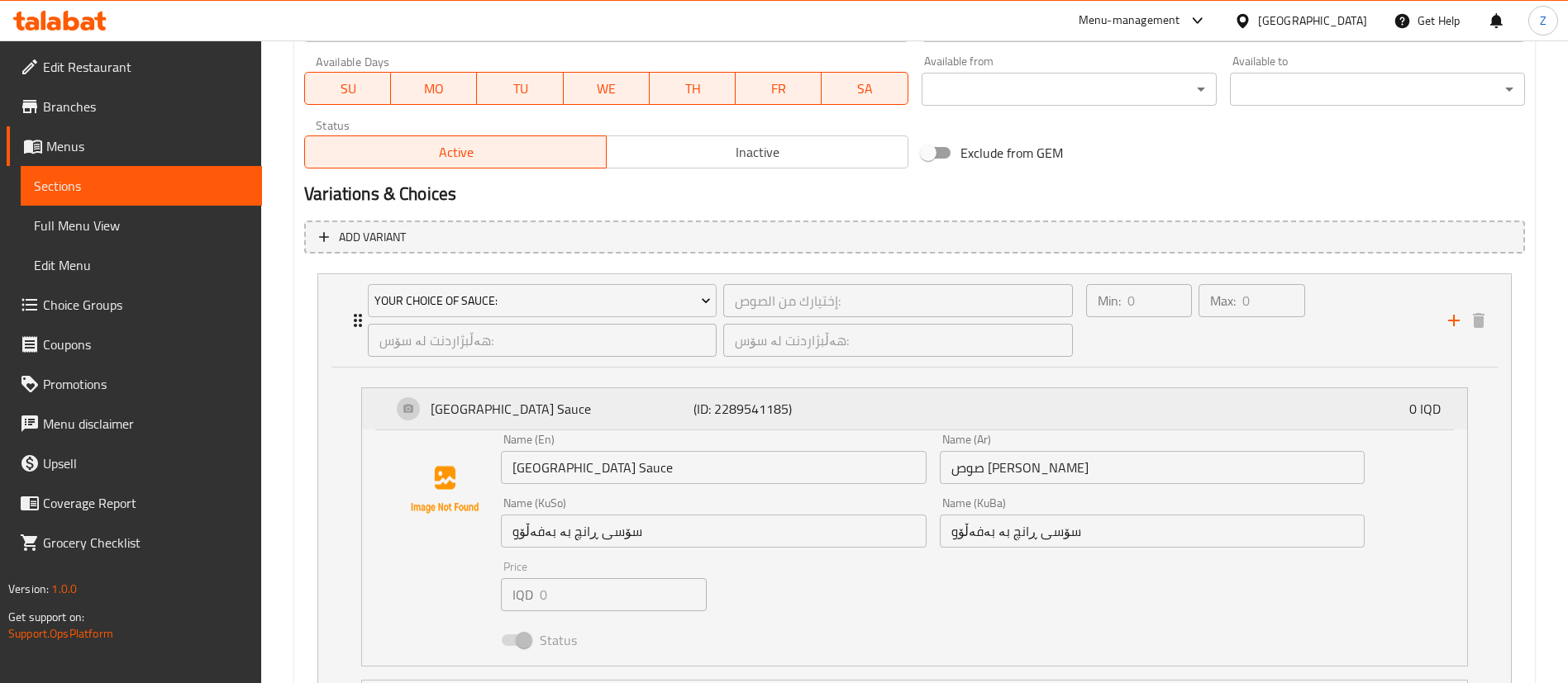
scroll to position [1091, 0]
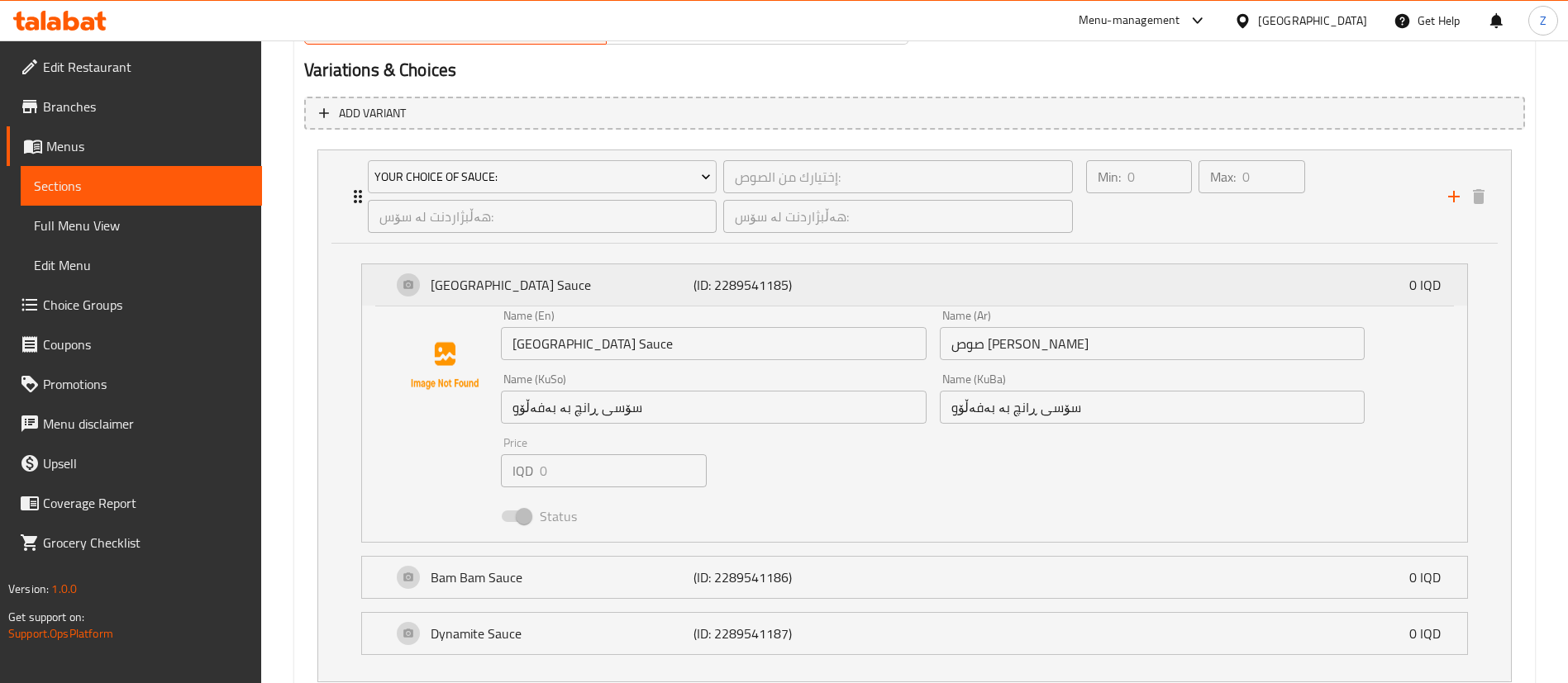
click at [580, 292] on p "[GEOGRAPHIC_DATA] Sauce" at bounding box center [562, 285] width 263 height 20
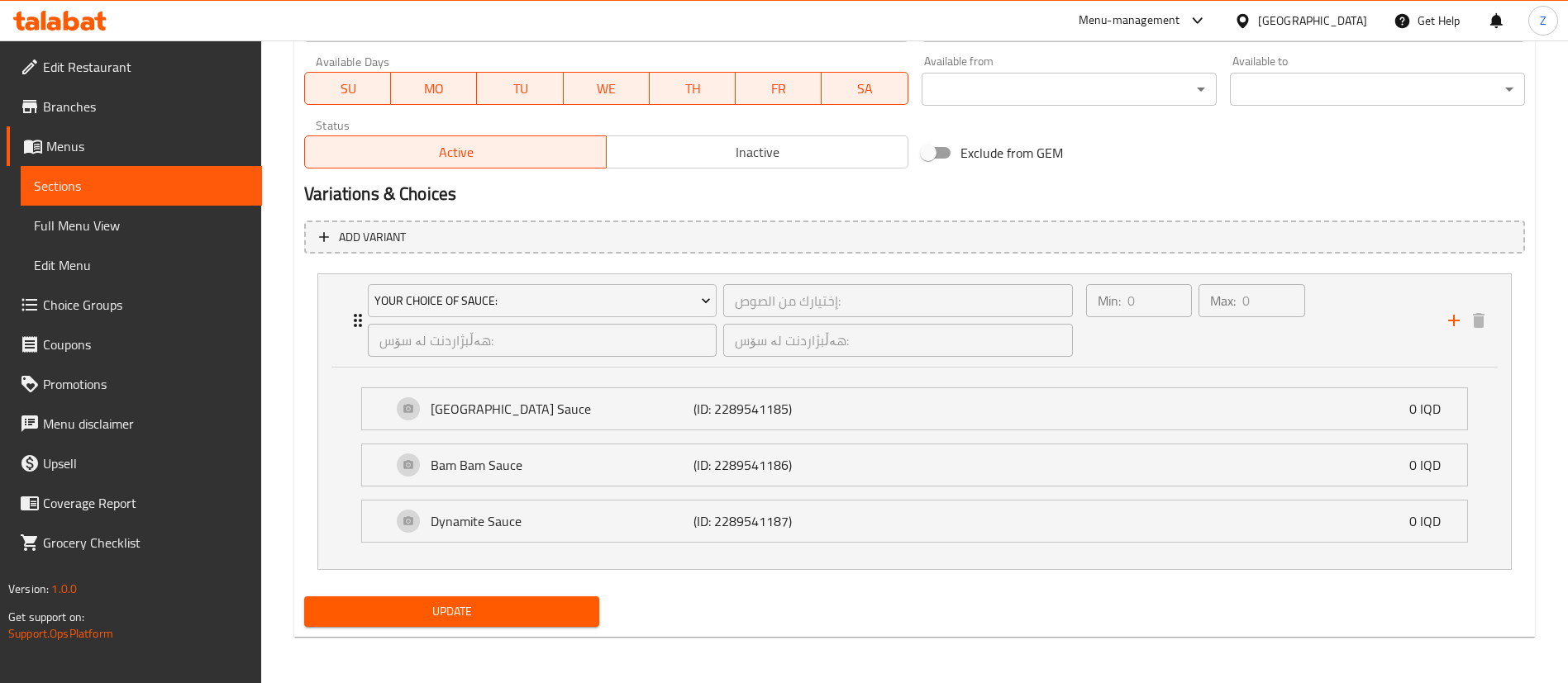
scroll to position [968, 0]
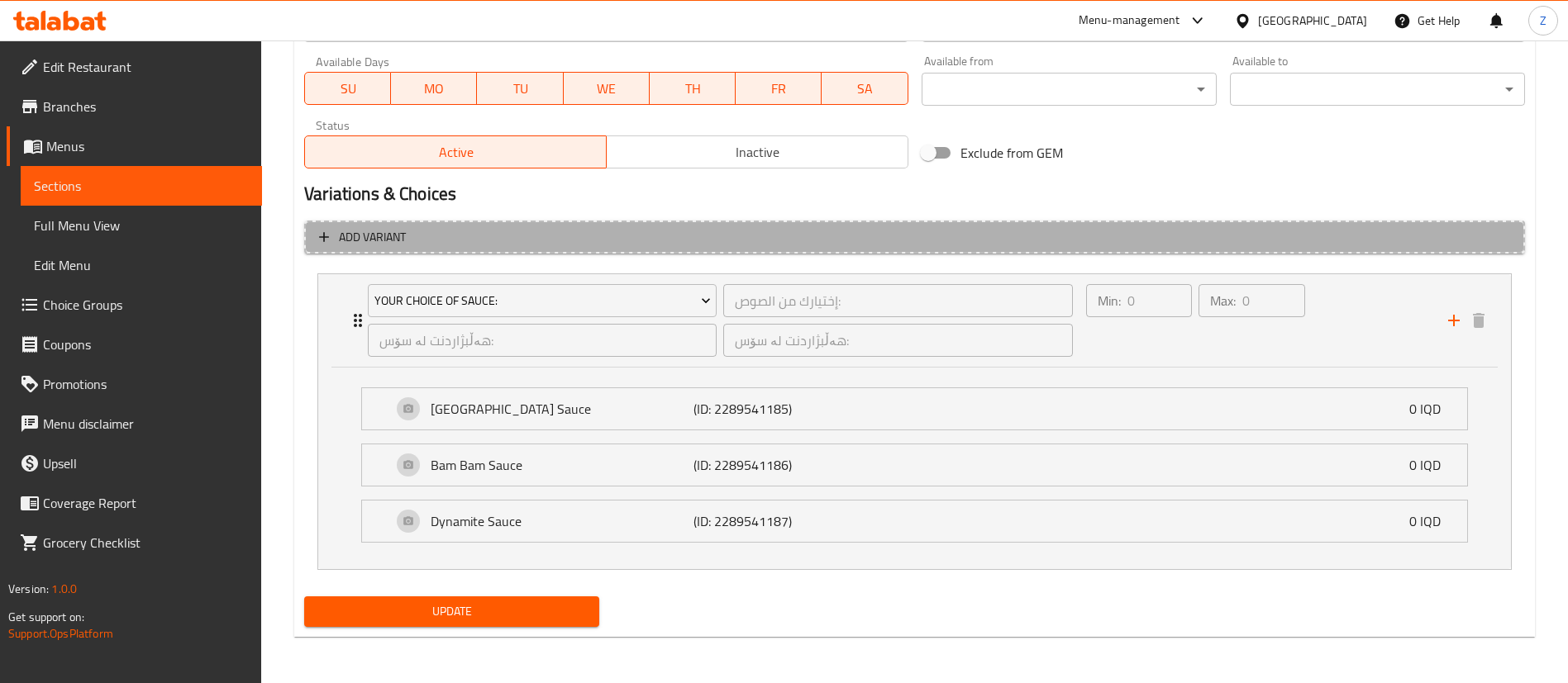
click at [401, 250] on button "Add variant" at bounding box center [915, 237] width 1221 height 34
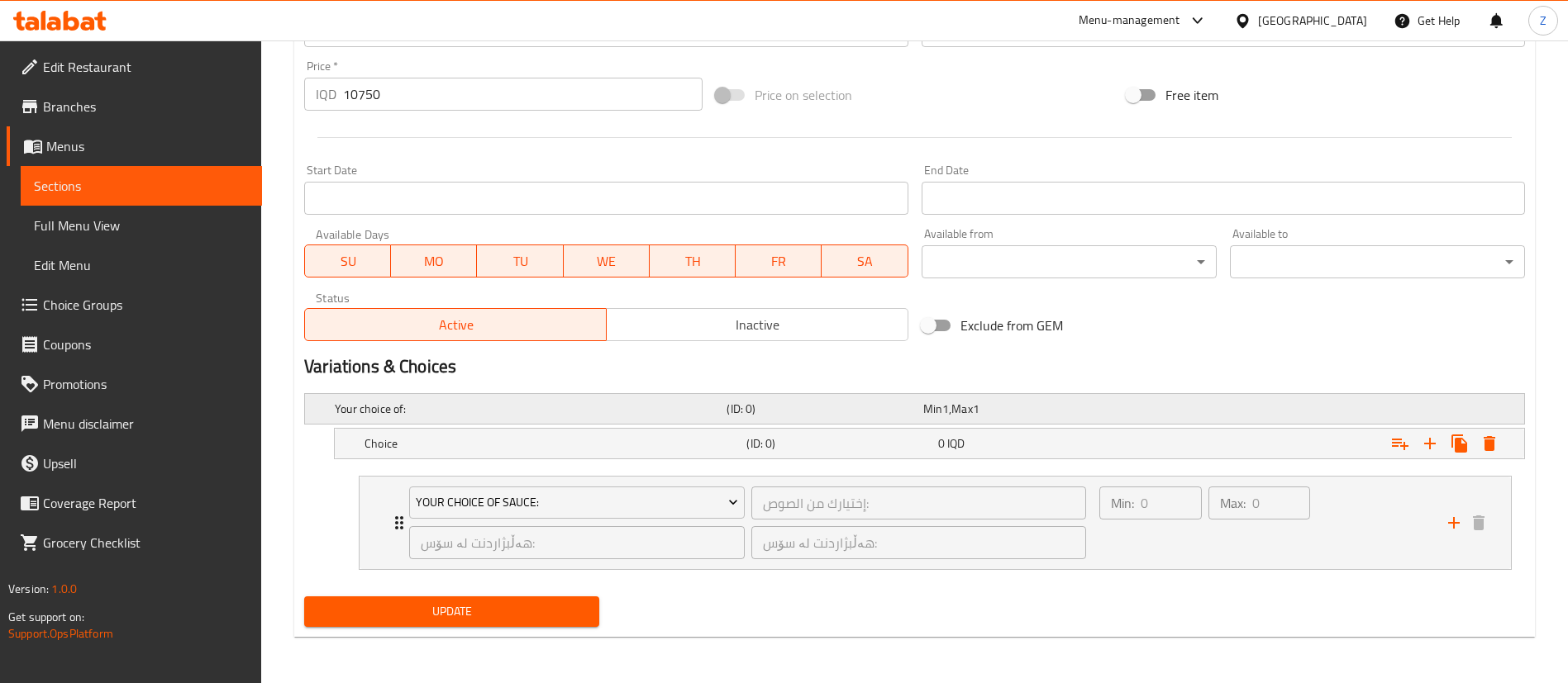
click at [434, 403] on h5 "Your choice of:" at bounding box center [528, 409] width 386 height 17
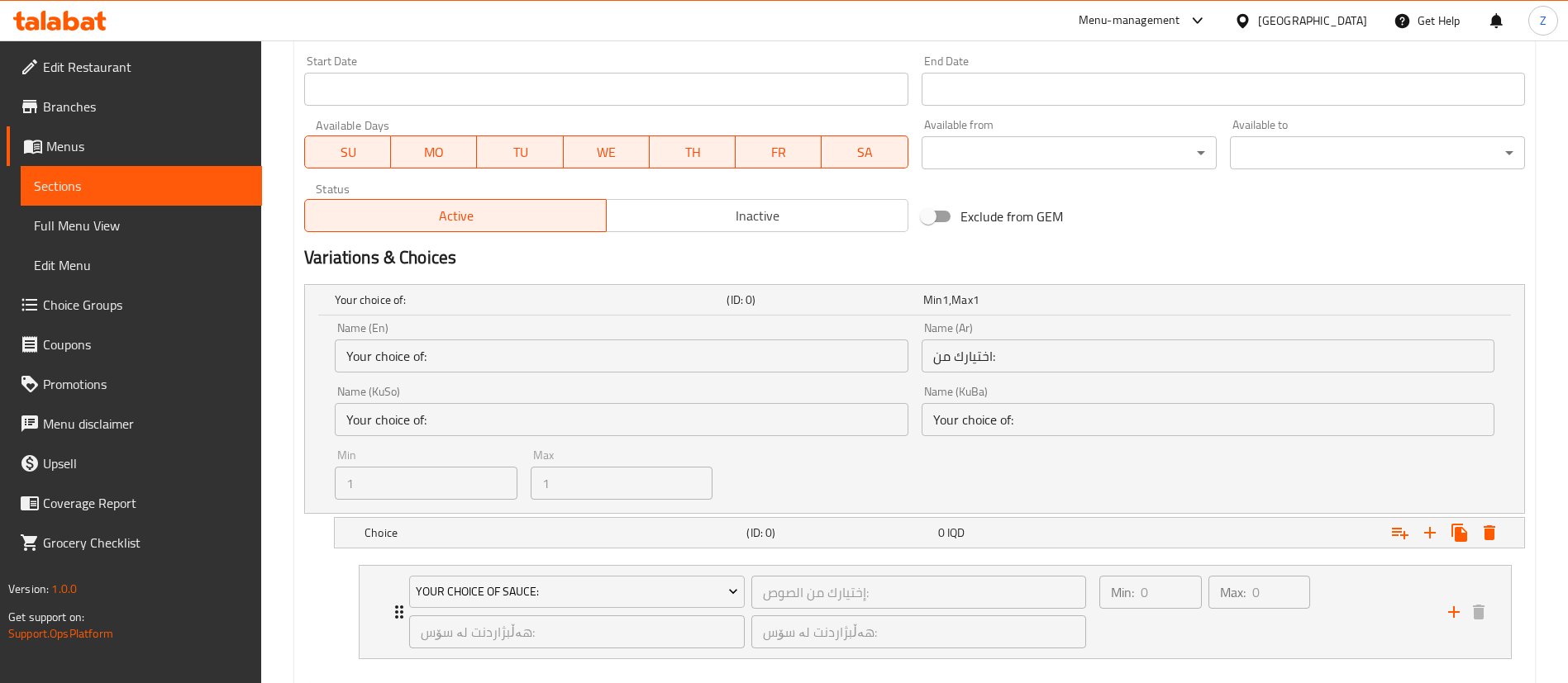
scroll to position [869, 0]
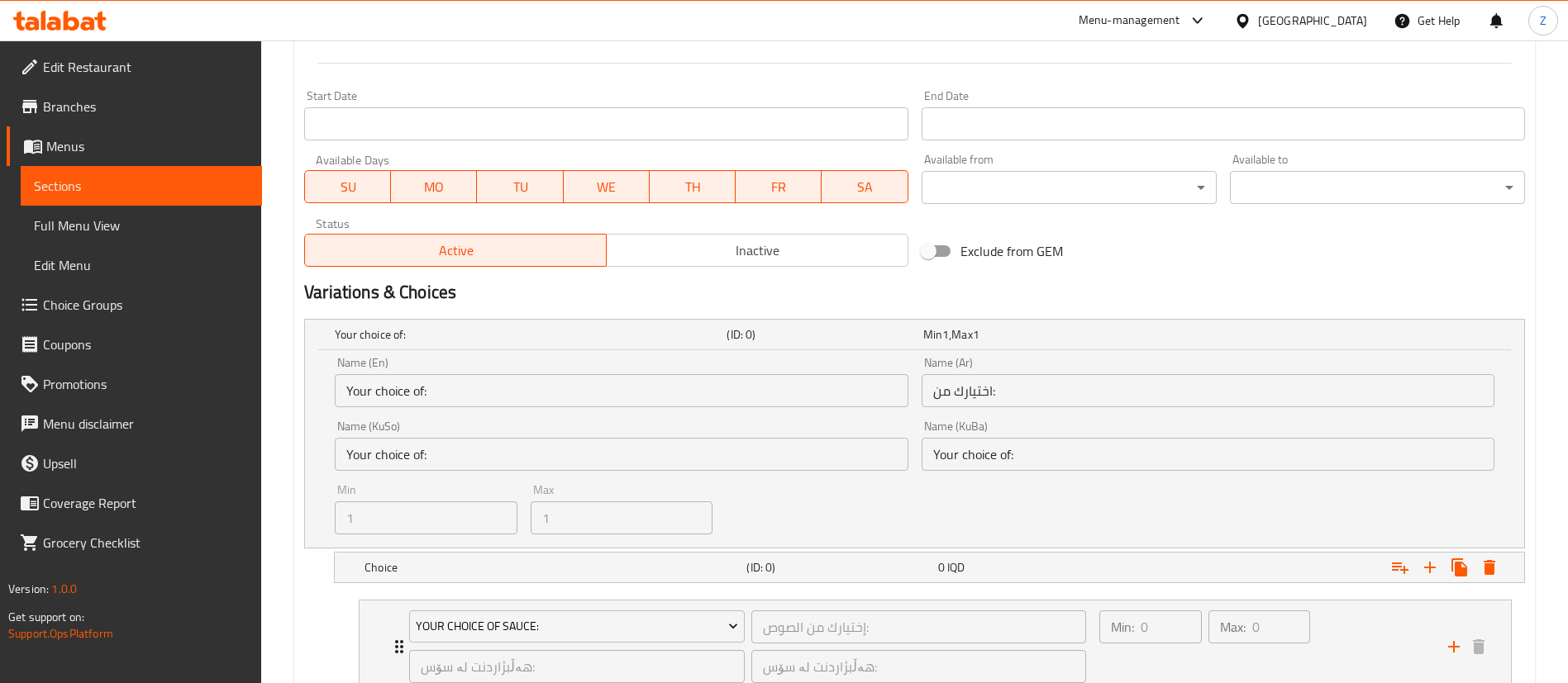
click at [454, 402] on input "Your choice of:" at bounding box center [621, 391] width 573 height 33
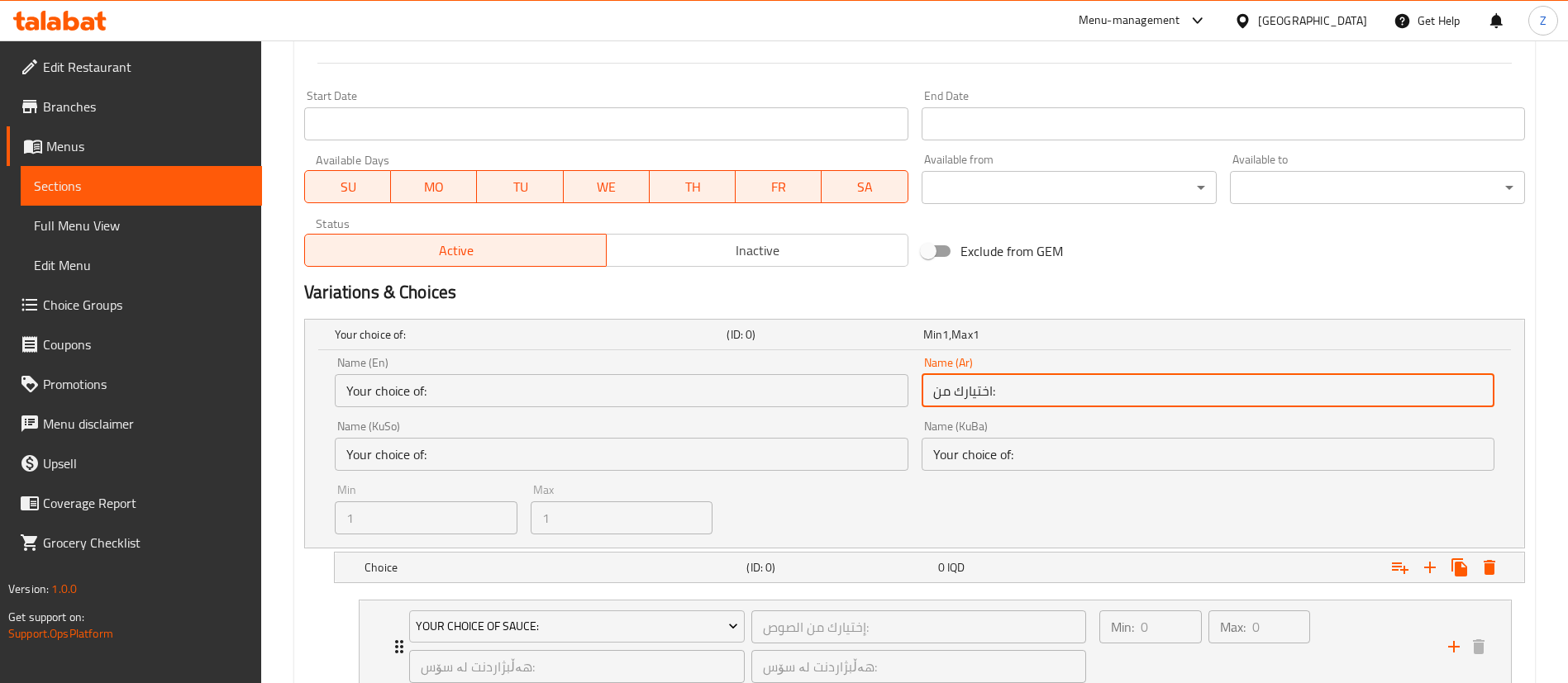
click at [1036, 397] on input "اختيارك من:" at bounding box center [1207, 391] width 573 height 33
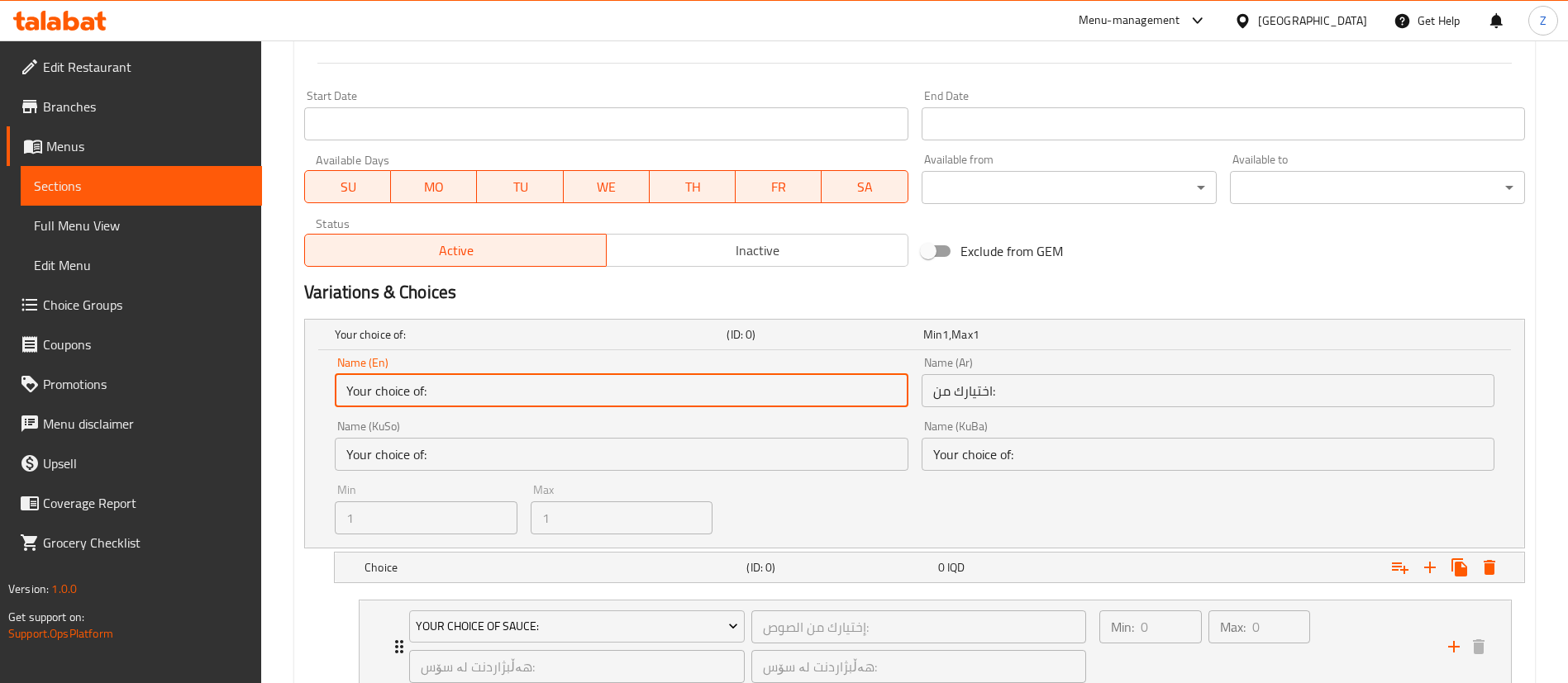
click at [889, 402] on input "Your choice of:" at bounding box center [621, 391] width 573 height 33
click at [552, 394] on input "Your choice of:" at bounding box center [621, 391] width 573 height 33
click at [524, 484] on div "Max 1 Max" at bounding box center [622, 509] width 196 height 64
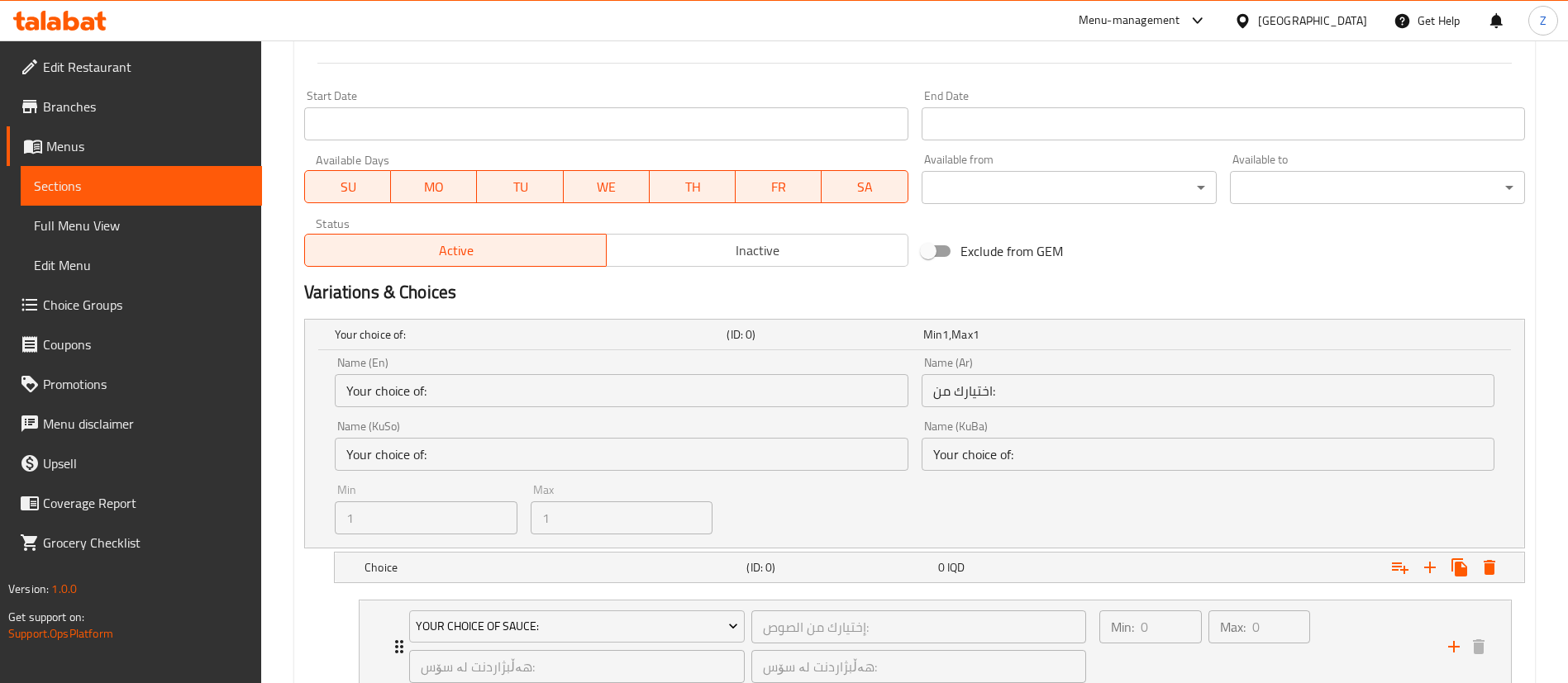
click at [506, 454] on input "Your choice of:" at bounding box center [621, 454] width 573 height 33
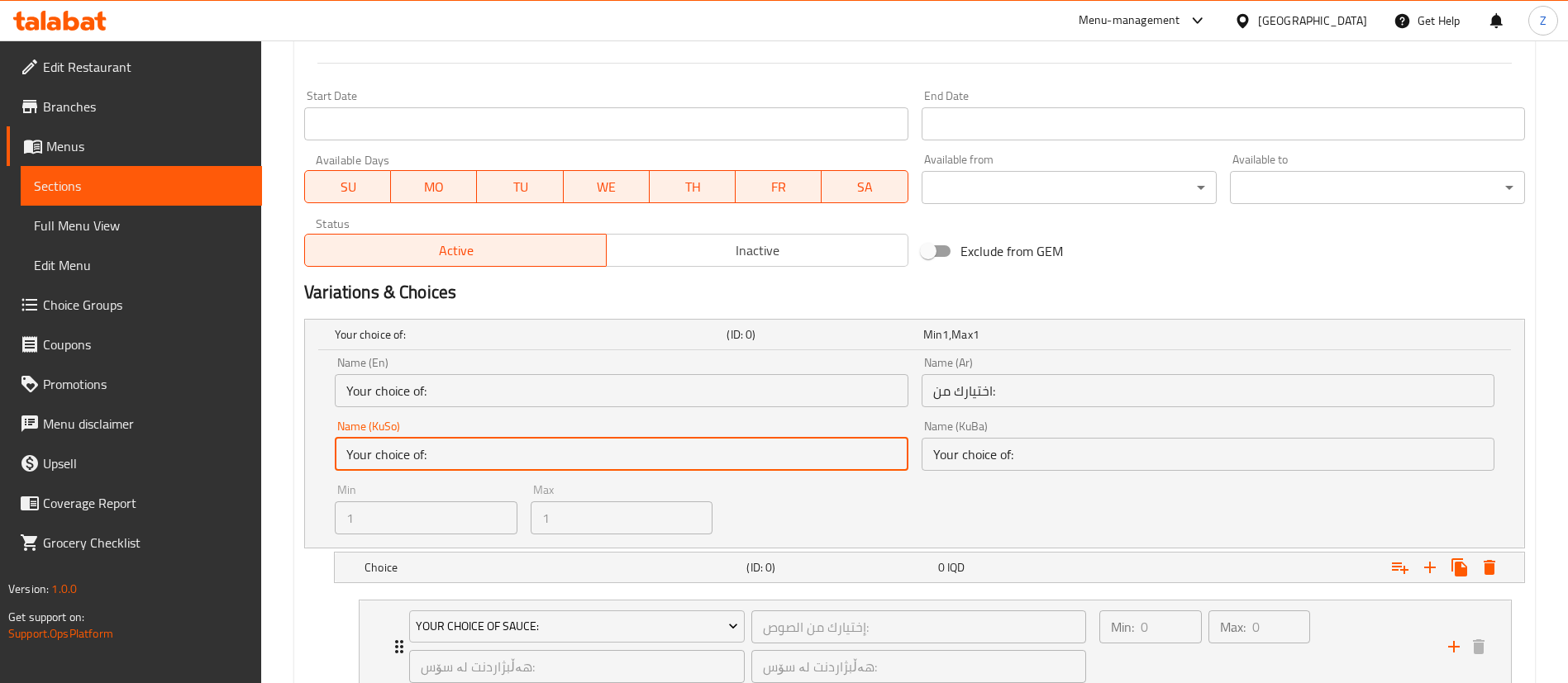
click at [1079, 365] on div "Name (Ar) اختيارك من: Name (Ar)" at bounding box center [1207, 382] width 573 height 51
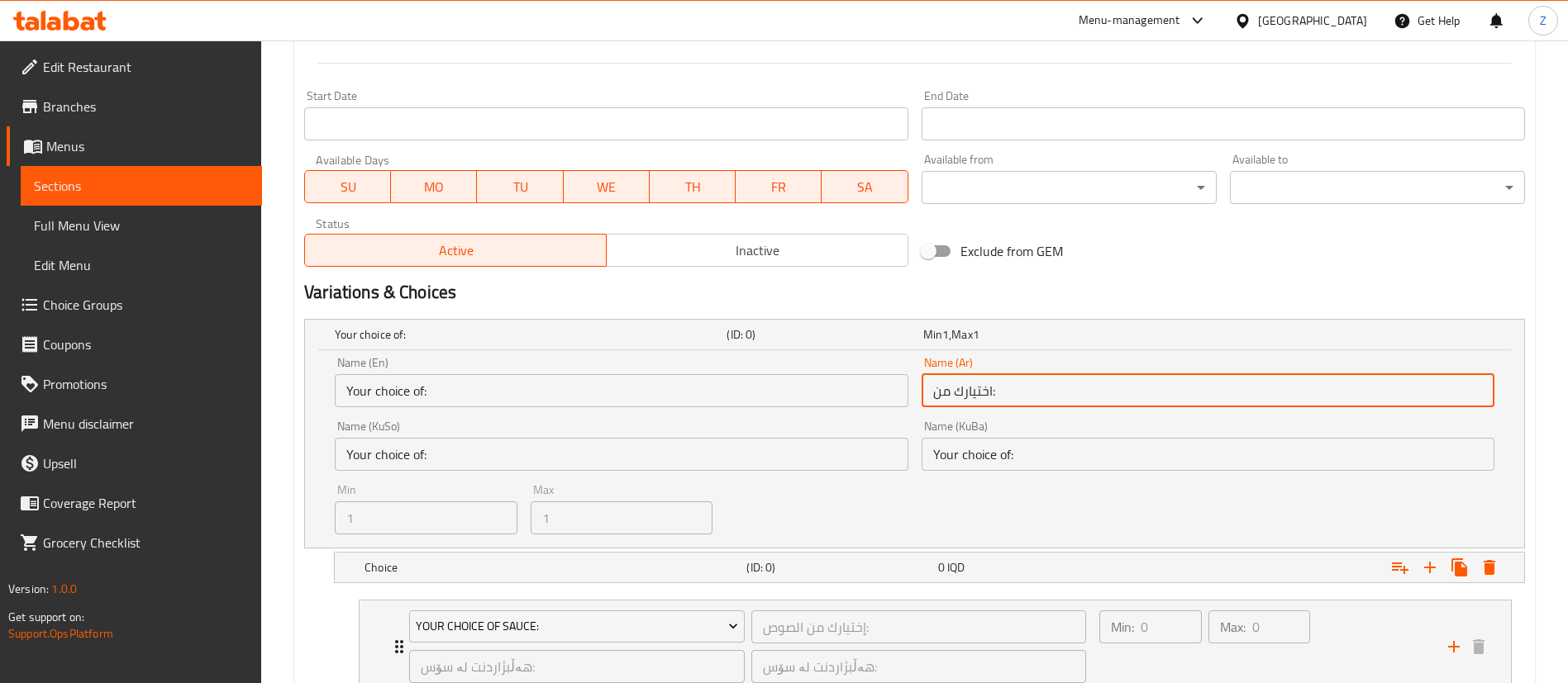
click at [1065, 388] on input "اختيارك من:" at bounding box center [1207, 391] width 573 height 33
click at [115, 195] on span "Sections" at bounding box center [141, 186] width 215 height 20
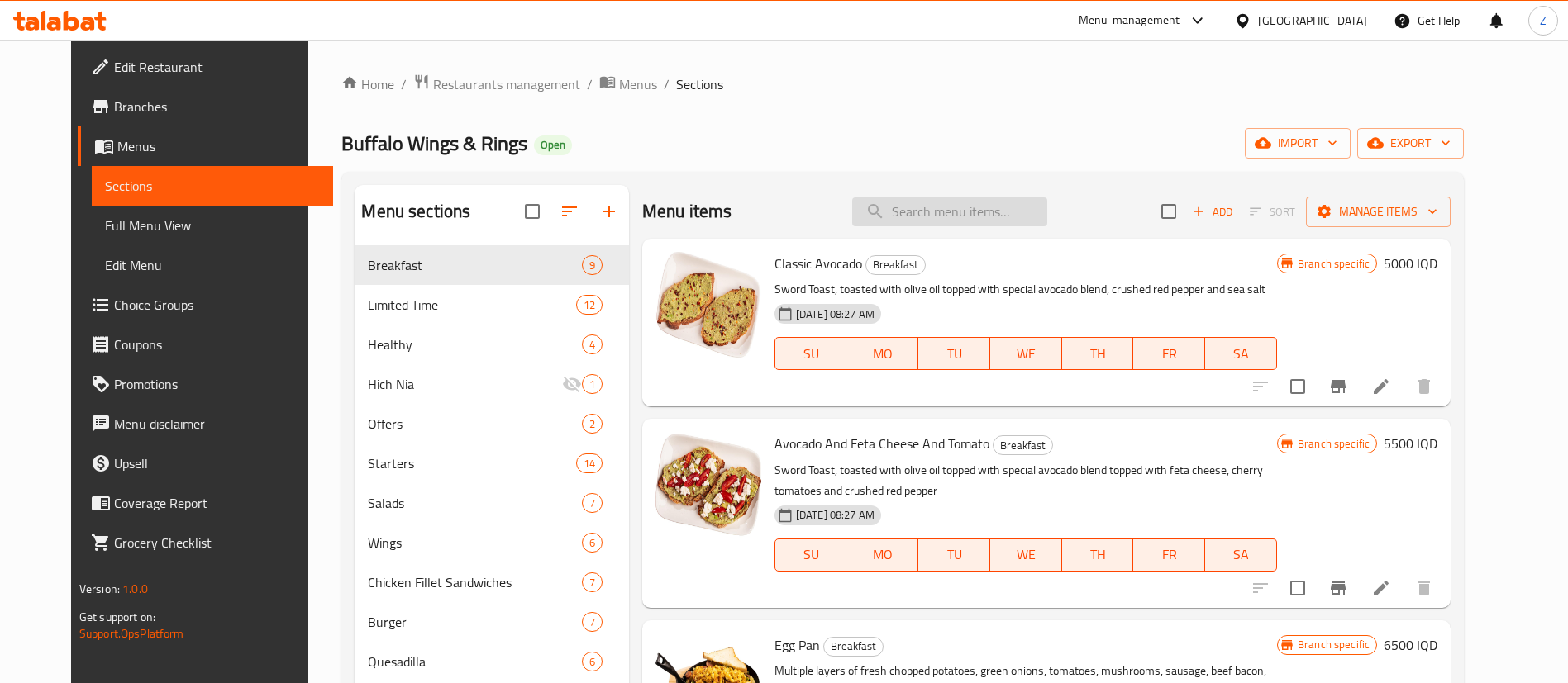
click at [987, 219] on input "search" at bounding box center [950, 211] width 196 height 29
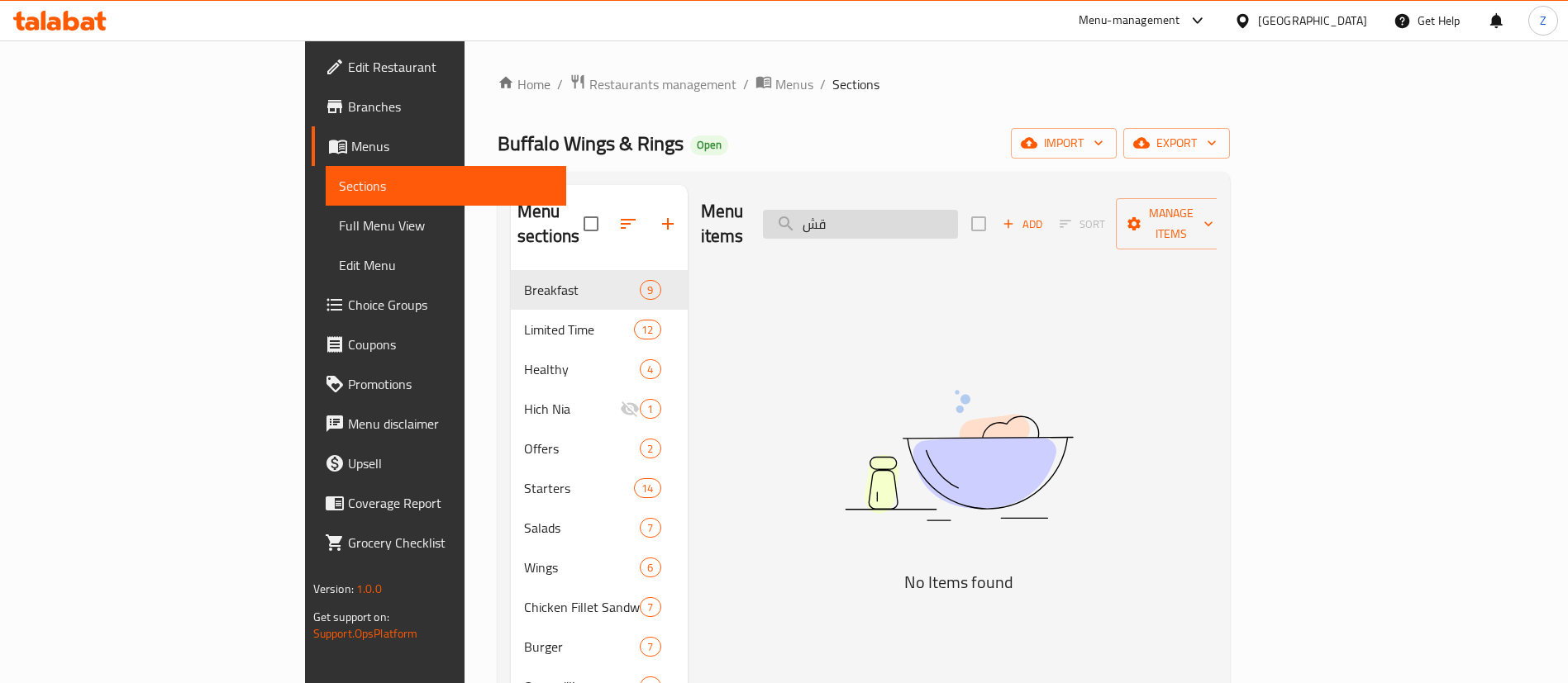
type input "ق"
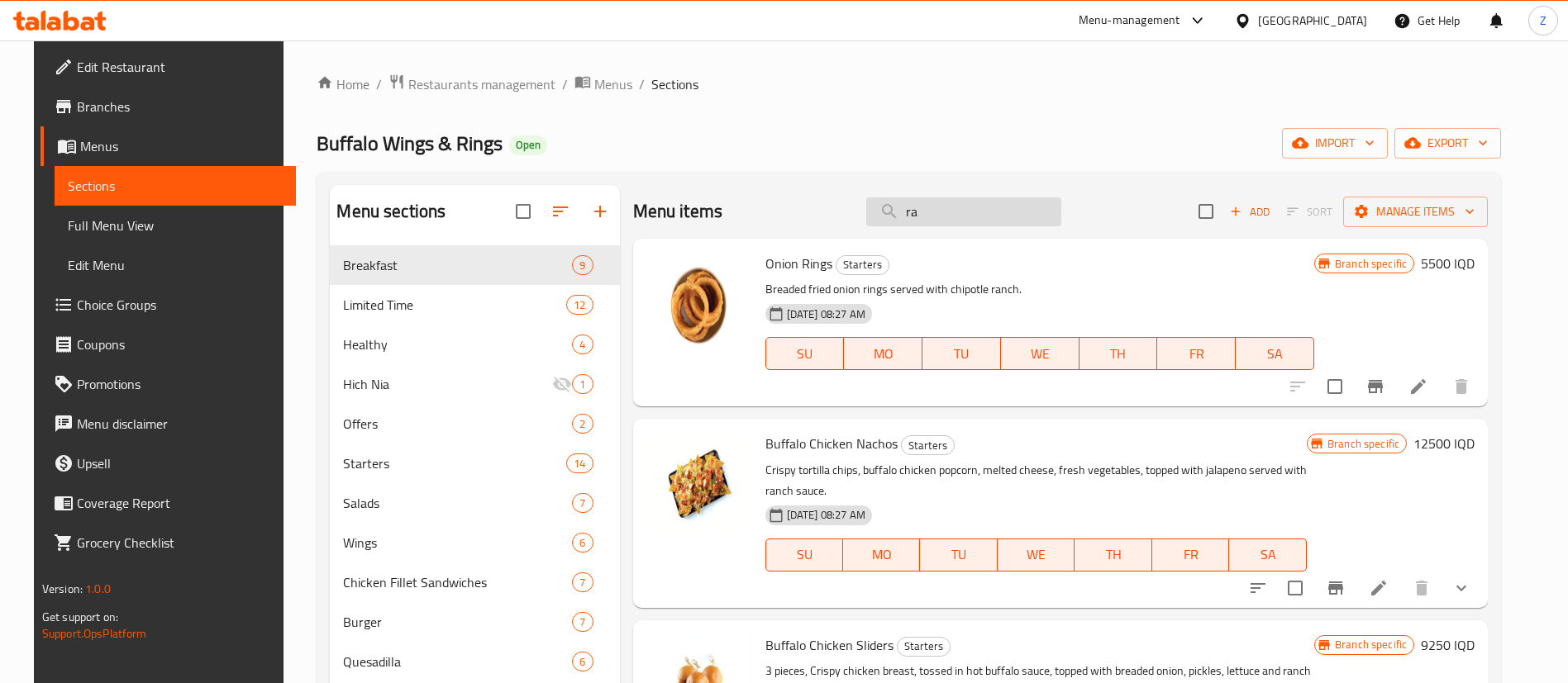
type input "r"
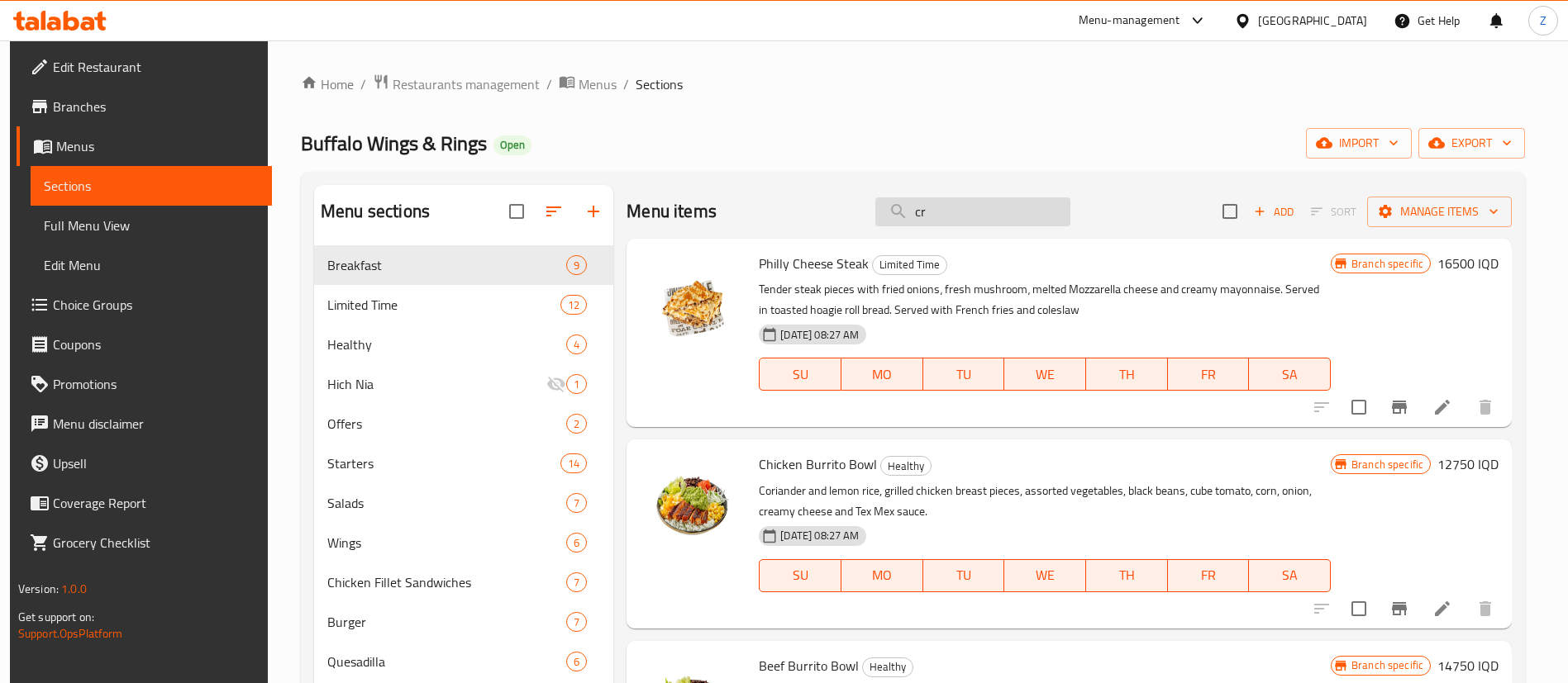
type input "c"
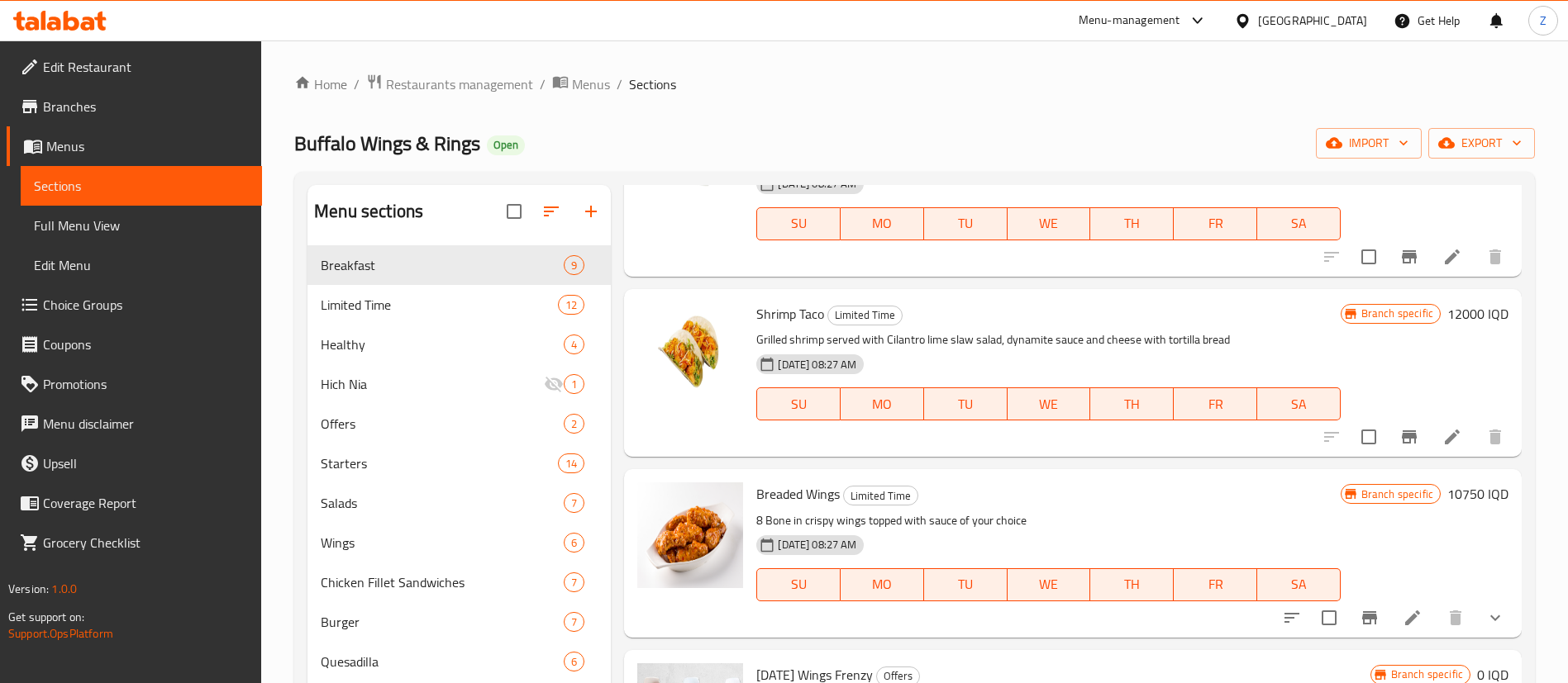
scroll to position [1239, 0]
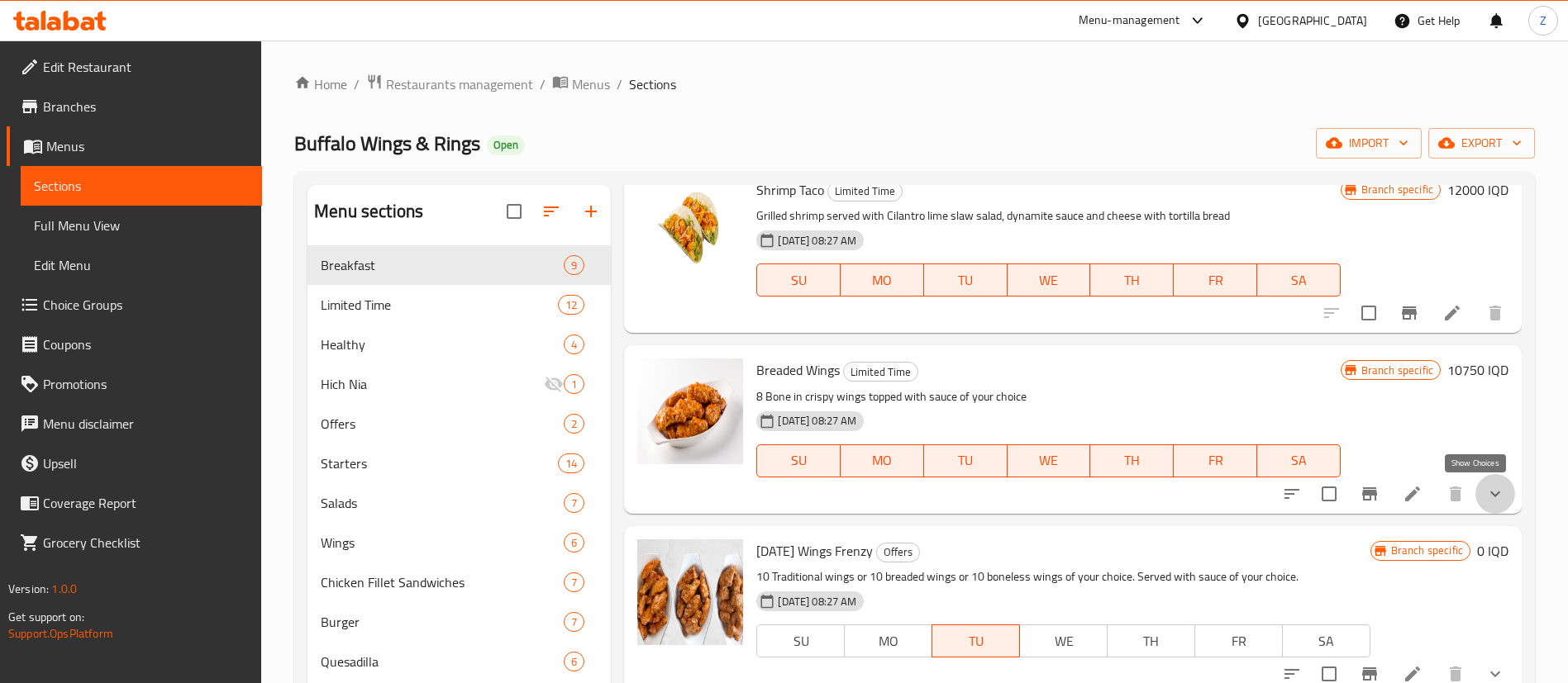
click at [1486, 498] on icon "show more" at bounding box center [1496, 494] width 20 height 20
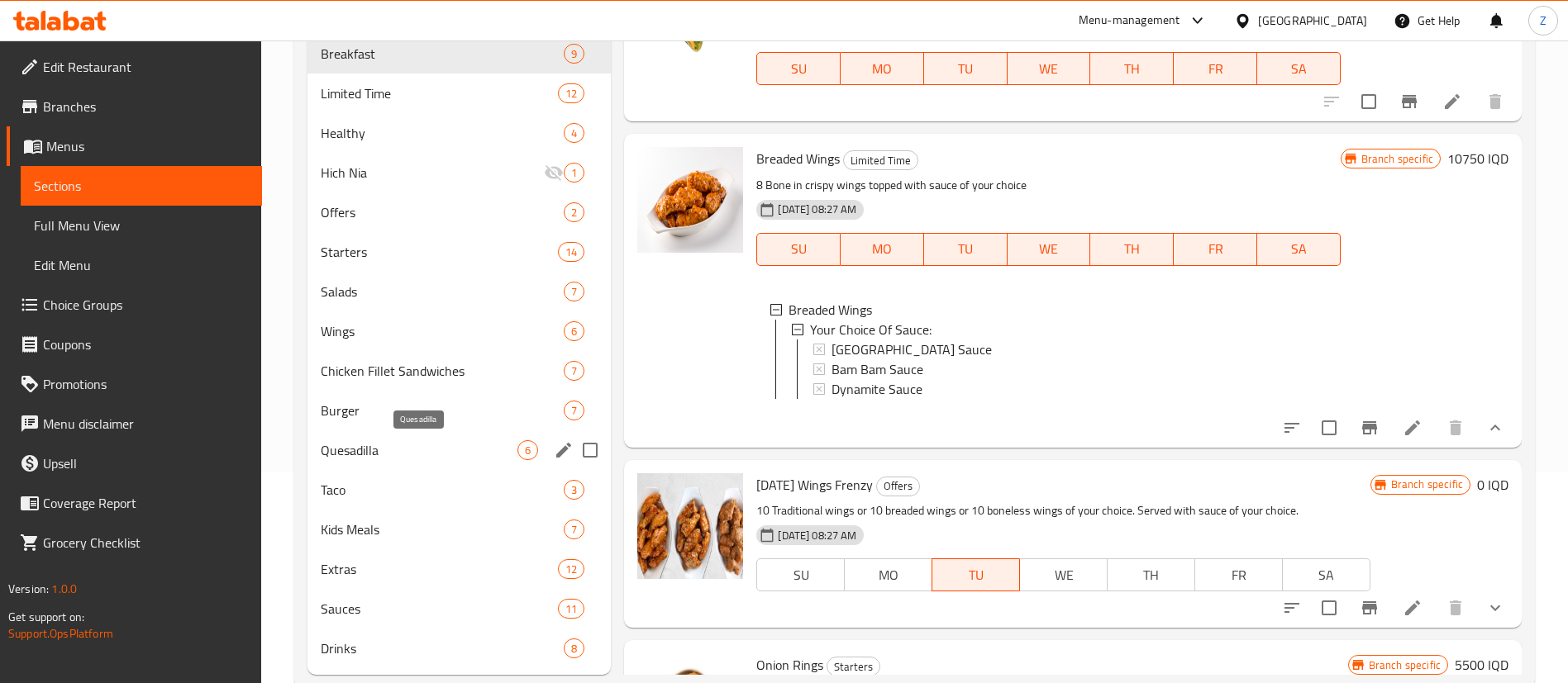
scroll to position [250, 0]
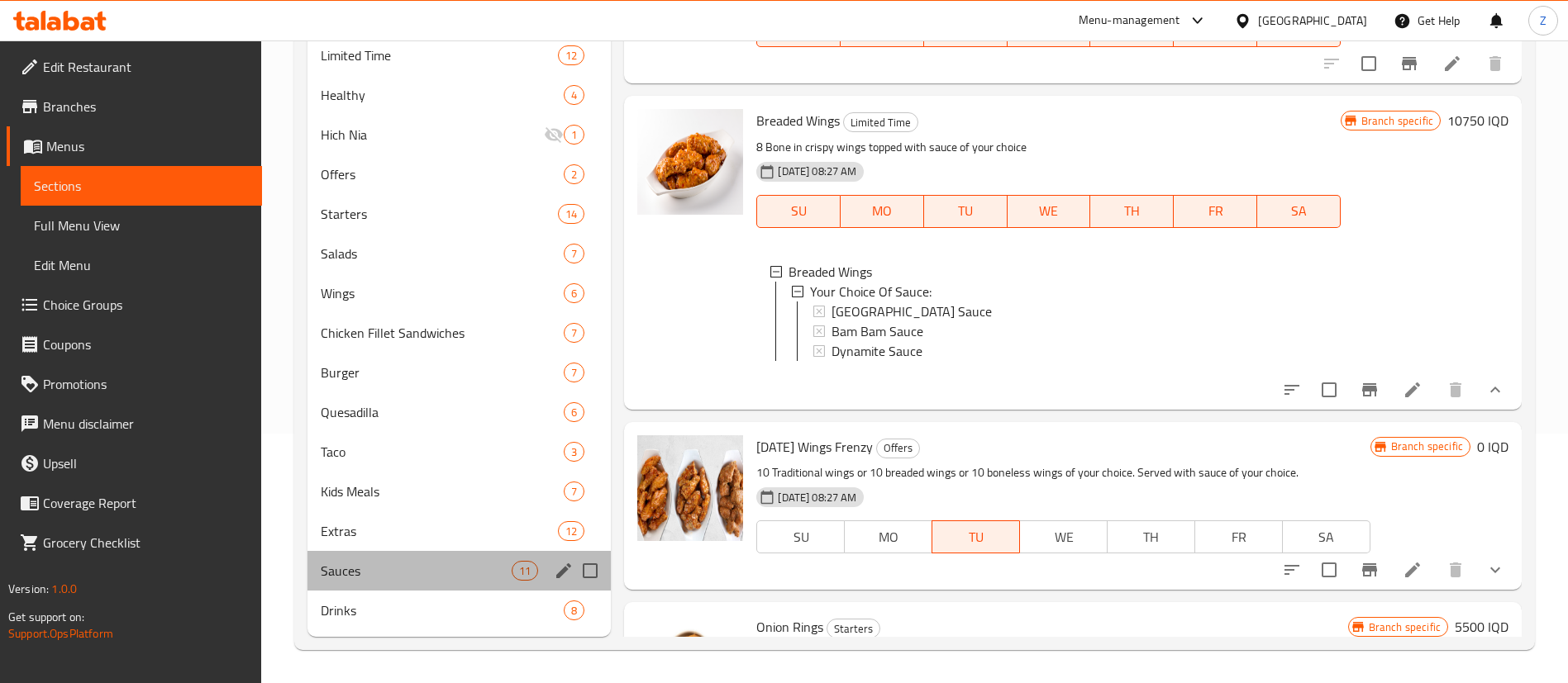
click at [383, 551] on div "Sauces 11" at bounding box center [458, 571] width 303 height 40
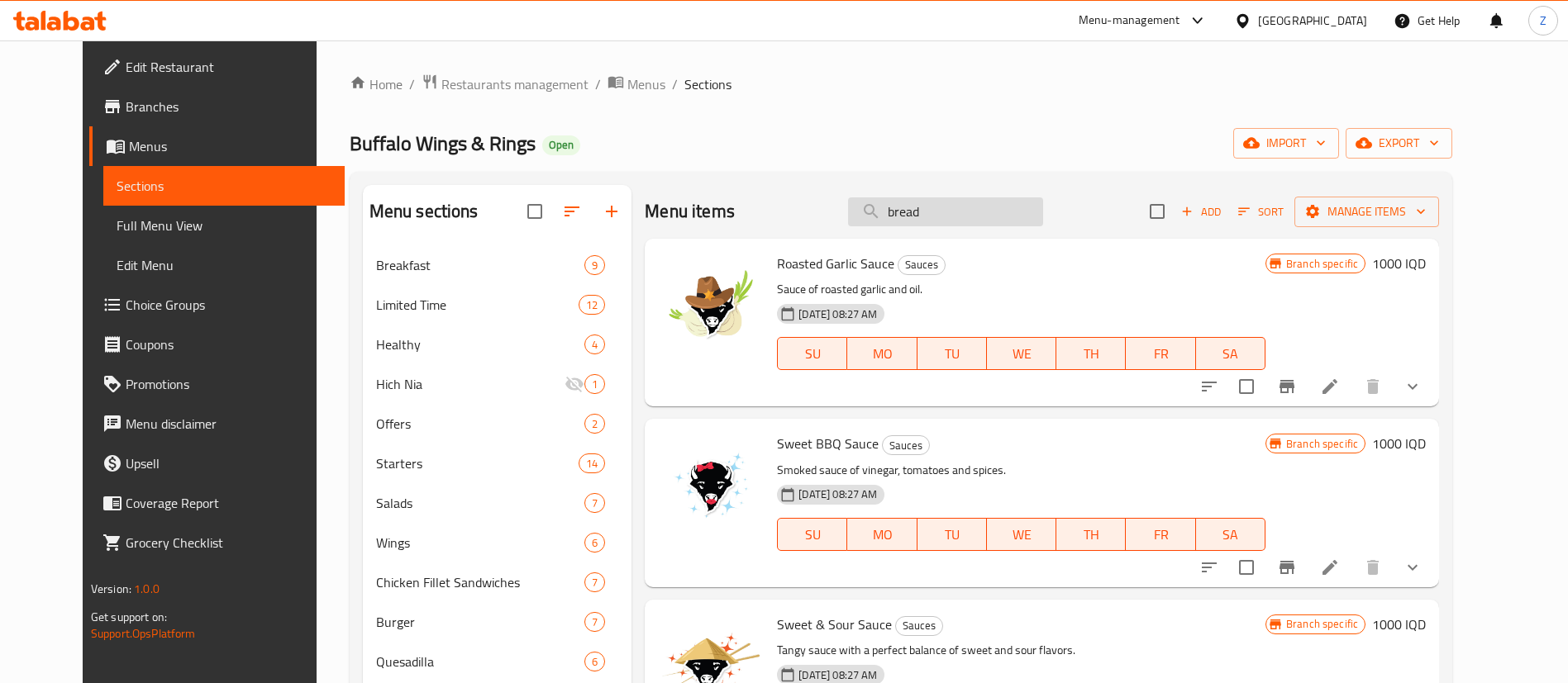
click at [953, 211] on input "bread" at bounding box center [946, 211] width 196 height 29
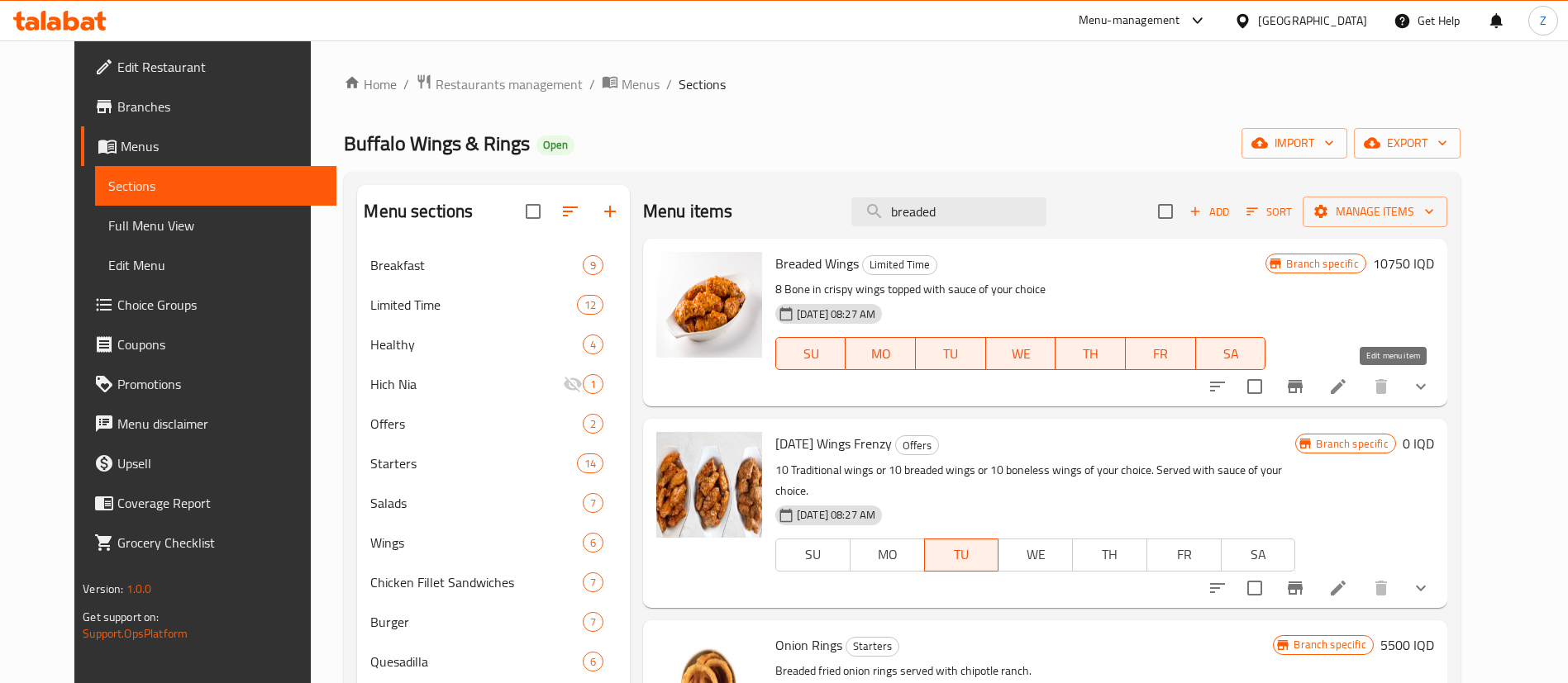
type input "breaded"
click at [1348, 389] on icon at bounding box center [1338, 387] width 20 height 20
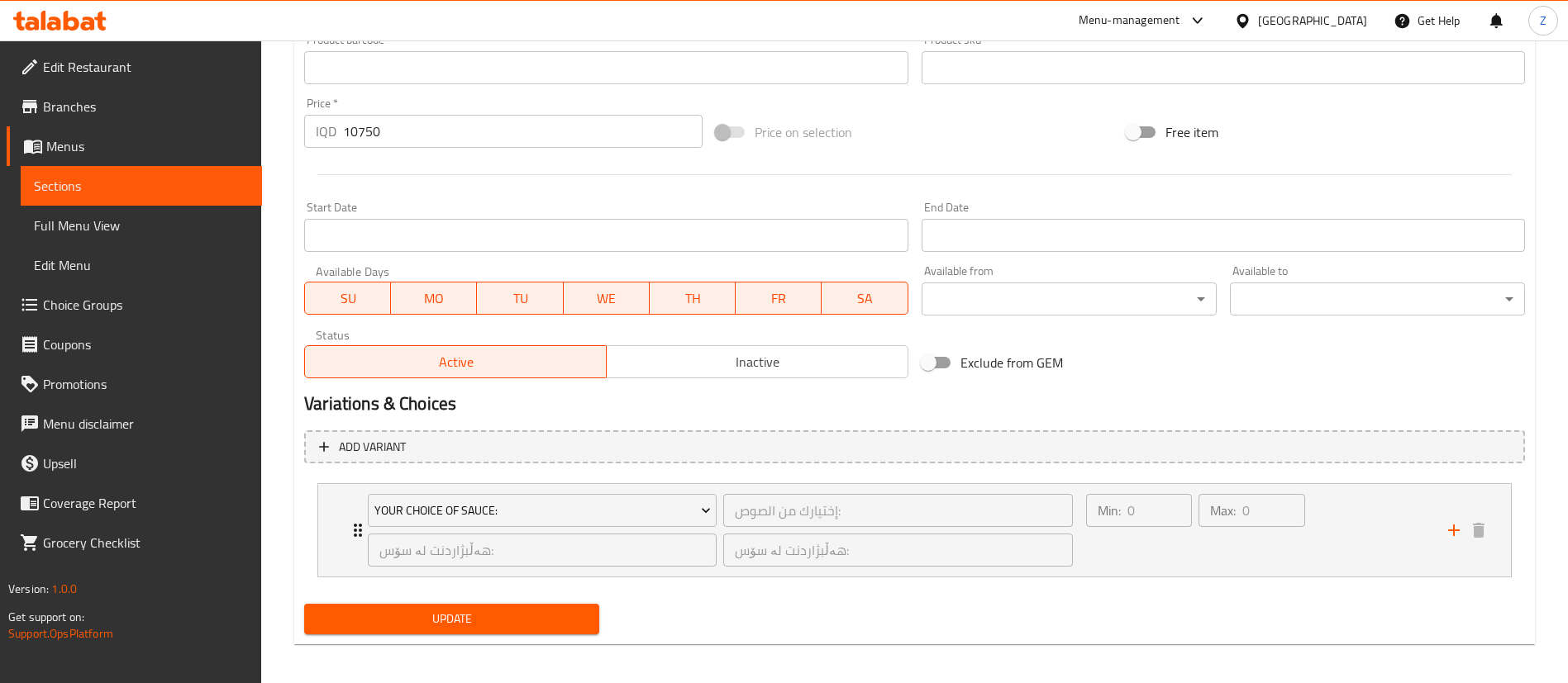
scroll to position [765, 0]
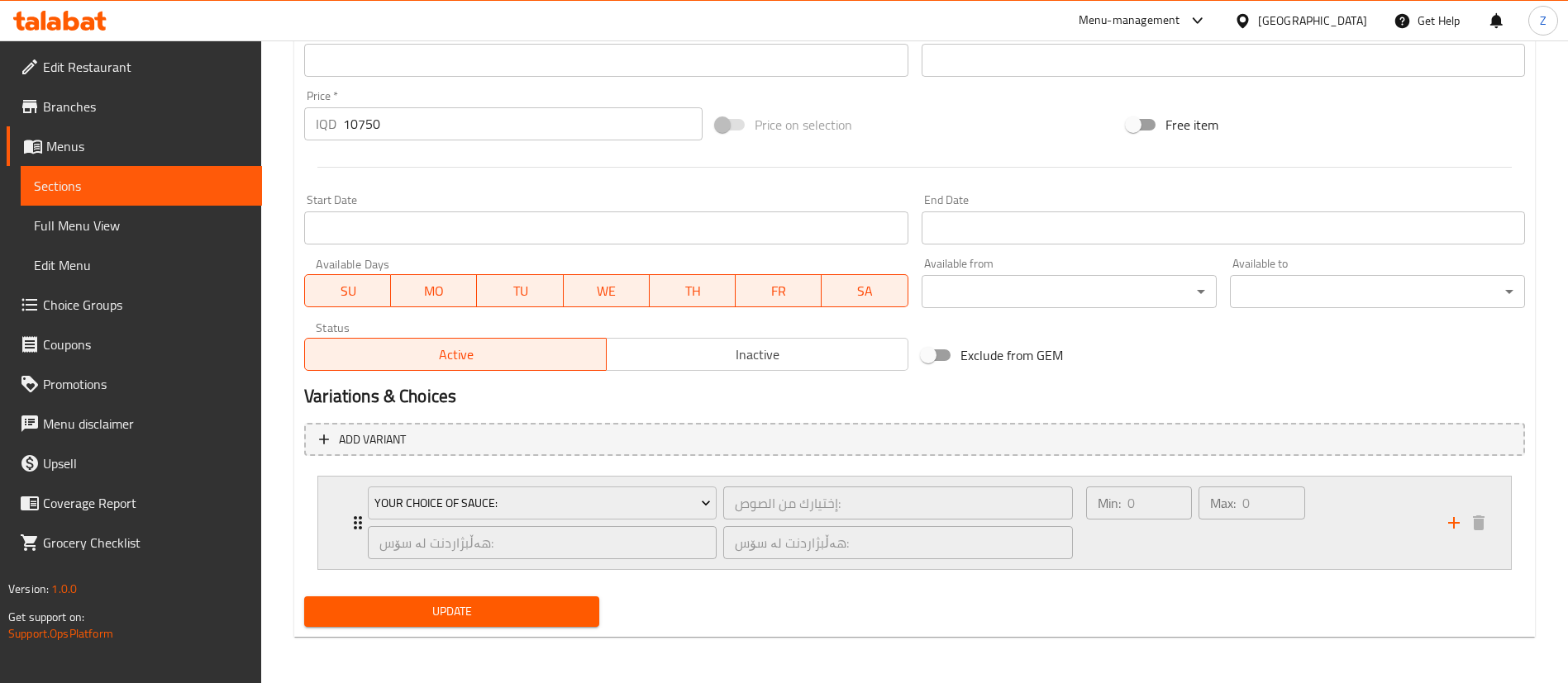
click at [352, 512] on div "Your Choice Of Sauce: إختيارك من الصوص: ​ هەڵبژاردنت لە سۆس: ​ هەڵبژاردنت لە سۆ…" at bounding box center [920, 523] width 1144 height 92
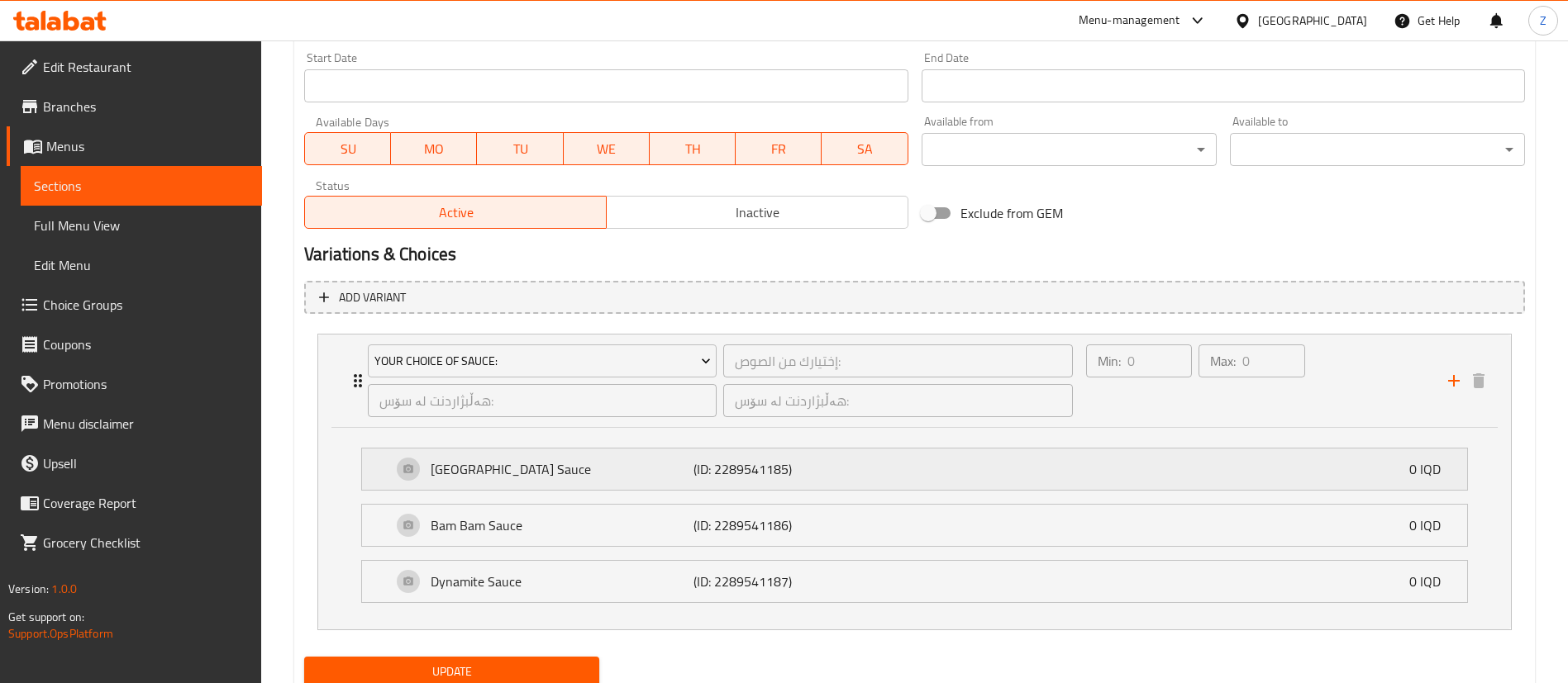
scroll to position [968, 0]
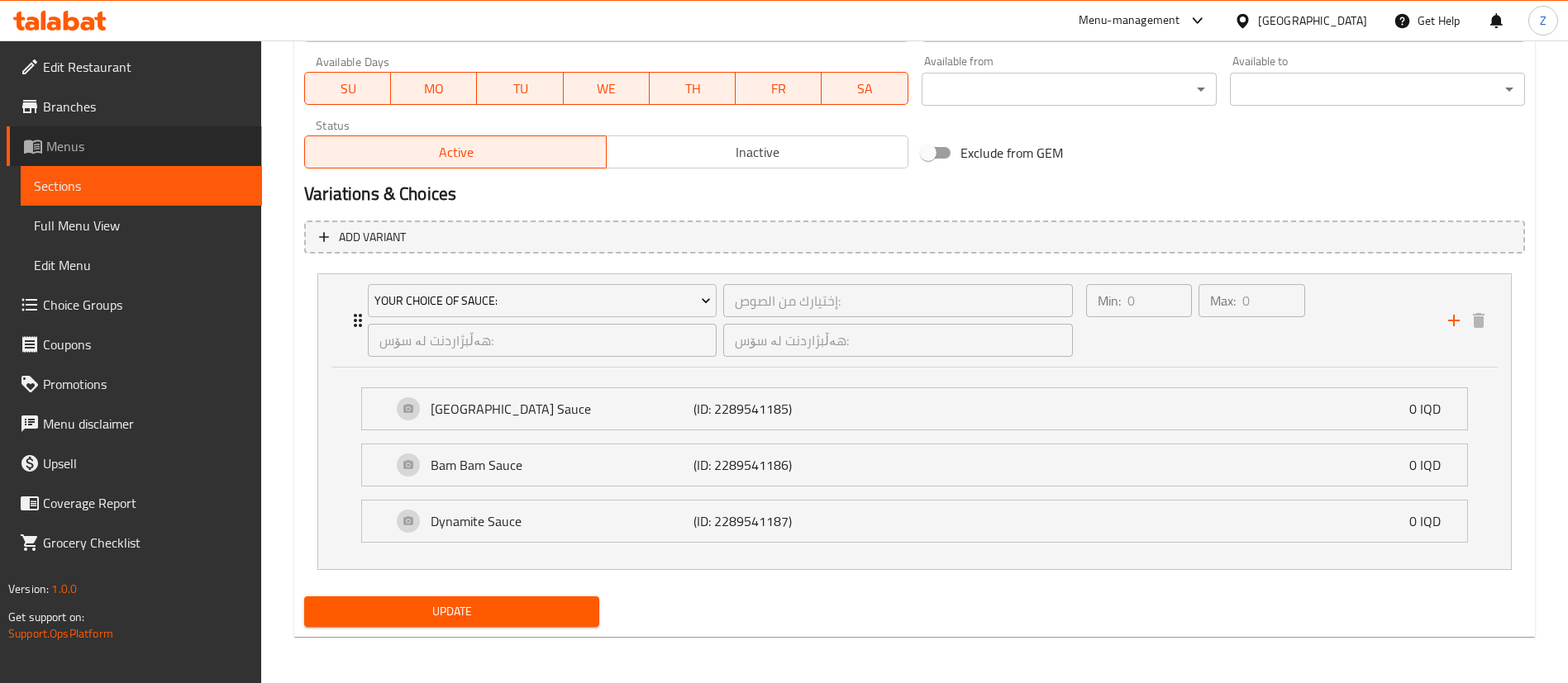
click at [86, 146] on span "Menus" at bounding box center [148, 147] width 203 height 20
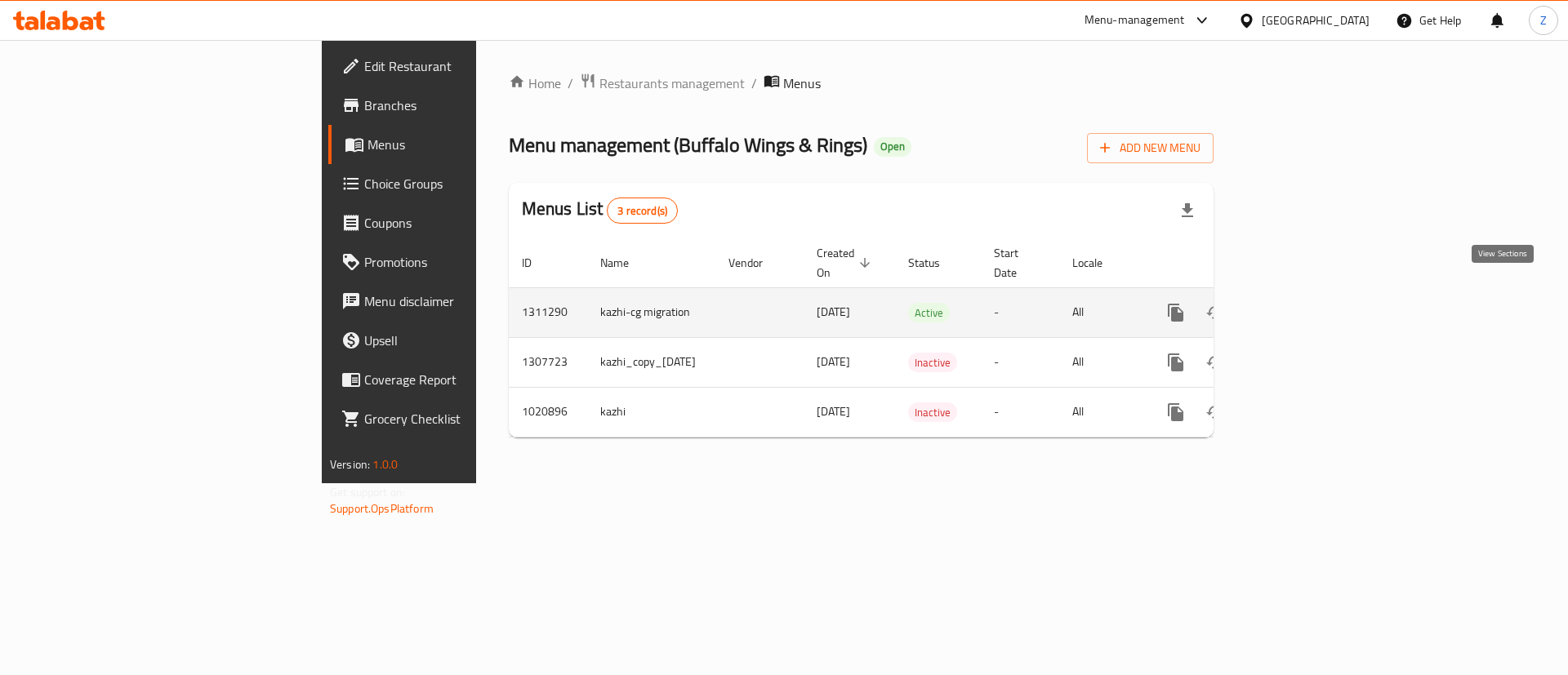
click at [1313, 306] on link "enhanced table" at bounding box center [1293, 312] width 39 height 39
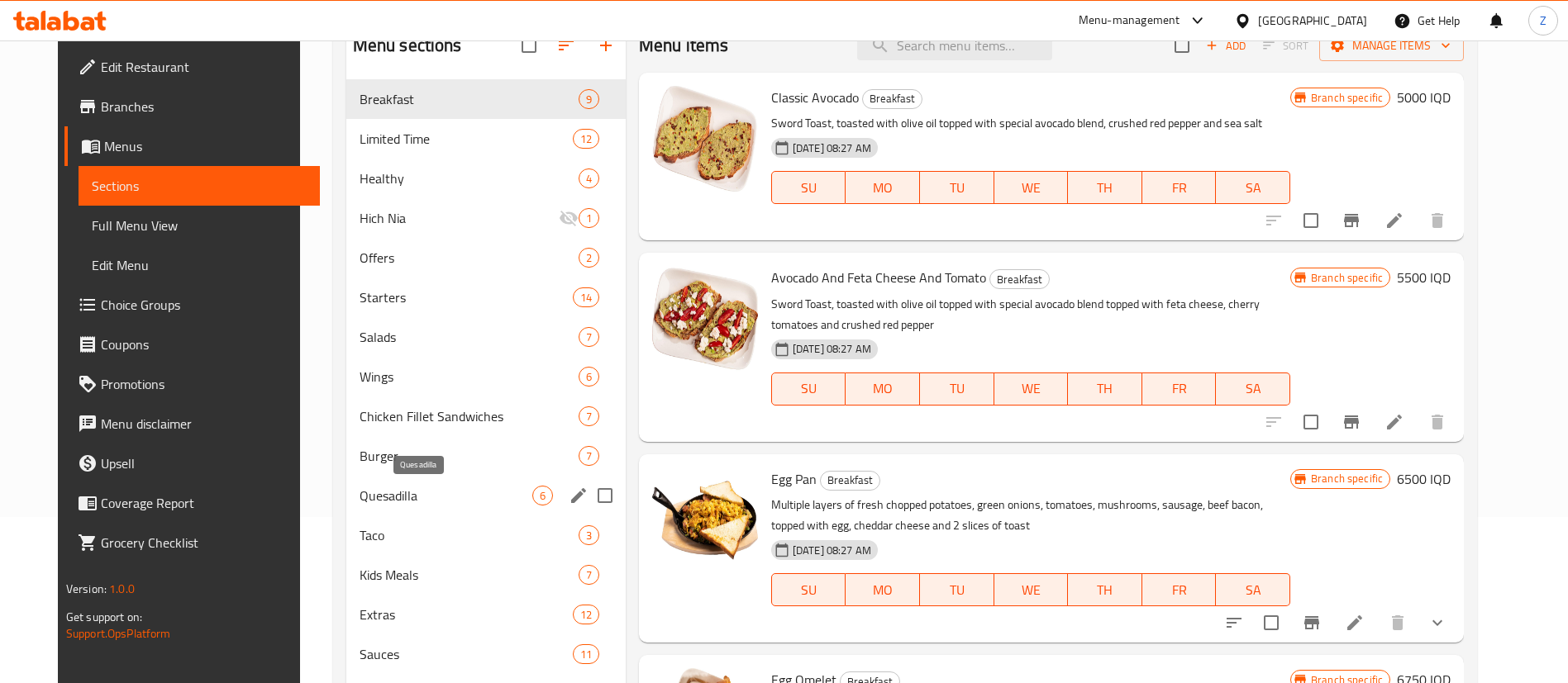
scroll to position [250, 0]
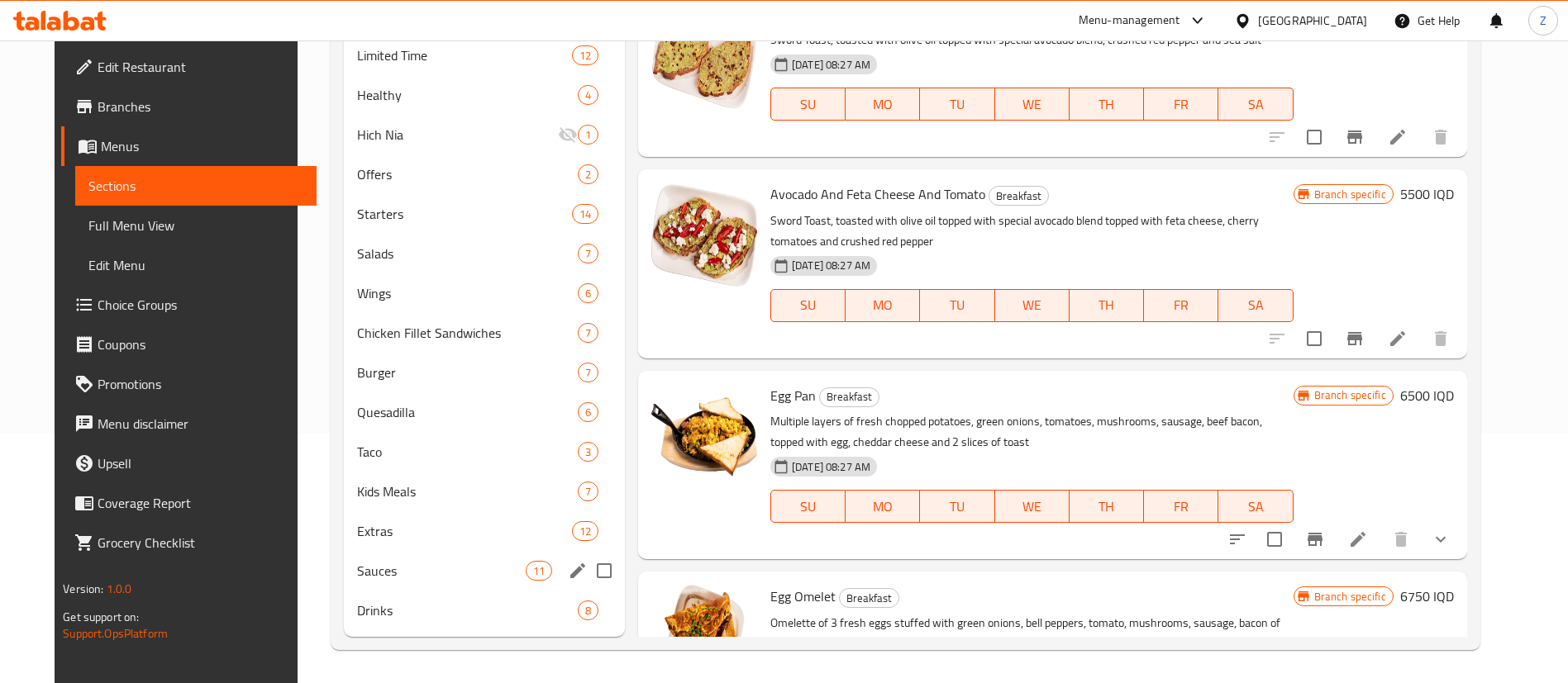
click at [361, 559] on div "Sauces 11" at bounding box center [484, 571] width 281 height 40
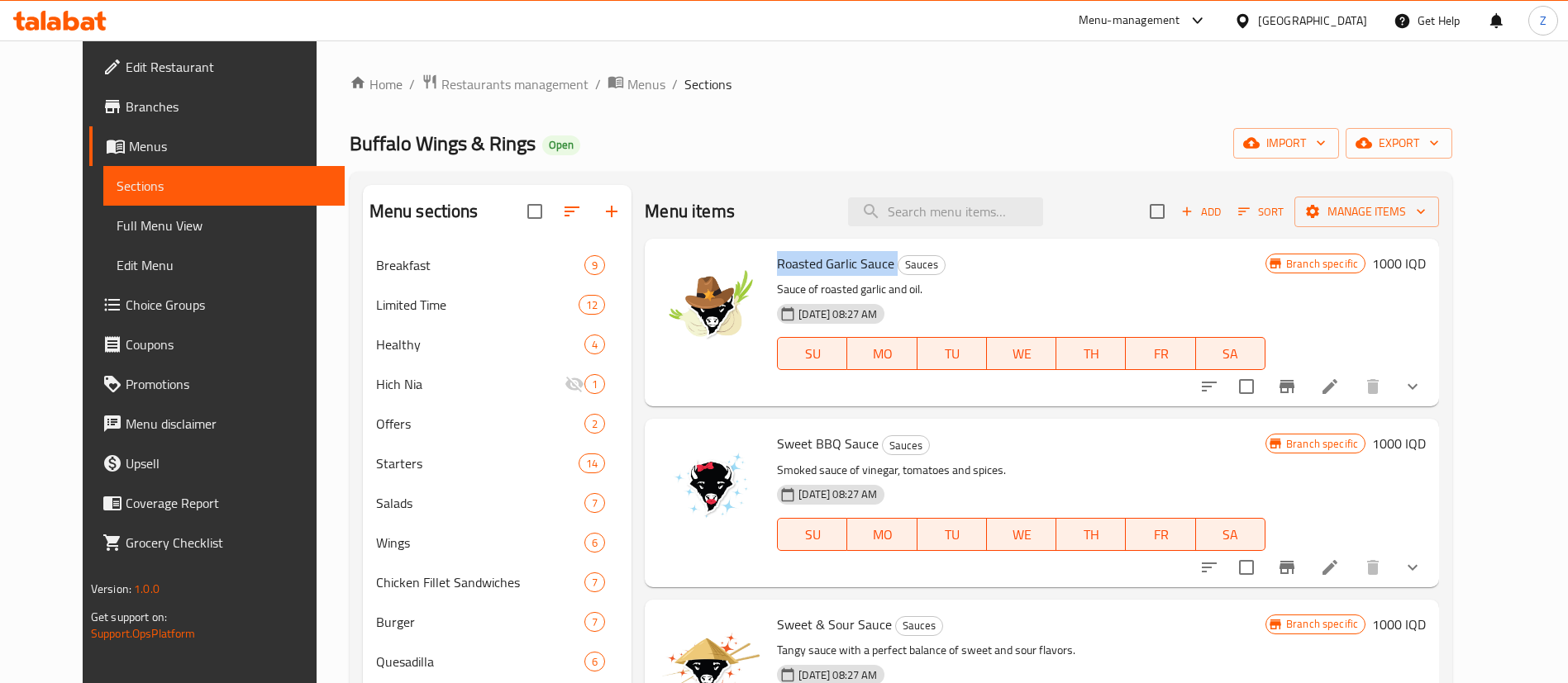
drag, startPoint x: 876, startPoint y: 263, endPoint x: 753, endPoint y: 265, distance: 123.0
click at [770, 265] on div "Roasted Garlic Sauce Sauces Sauce of roasted garlic and oil. 12-09-2025 08:27 A…" at bounding box center [1021, 323] width 502 height 155
copy h6 "Roasted Garlic Sauce"
drag, startPoint x: 858, startPoint y: 446, endPoint x: 751, endPoint y: 450, distance: 107.1
click at [770, 450] on div "Sweet BBQ Sauce Sauces Smoked sauce of vinegar, tomatoes and spices. 12-09-2025…" at bounding box center [1021, 503] width 502 height 155
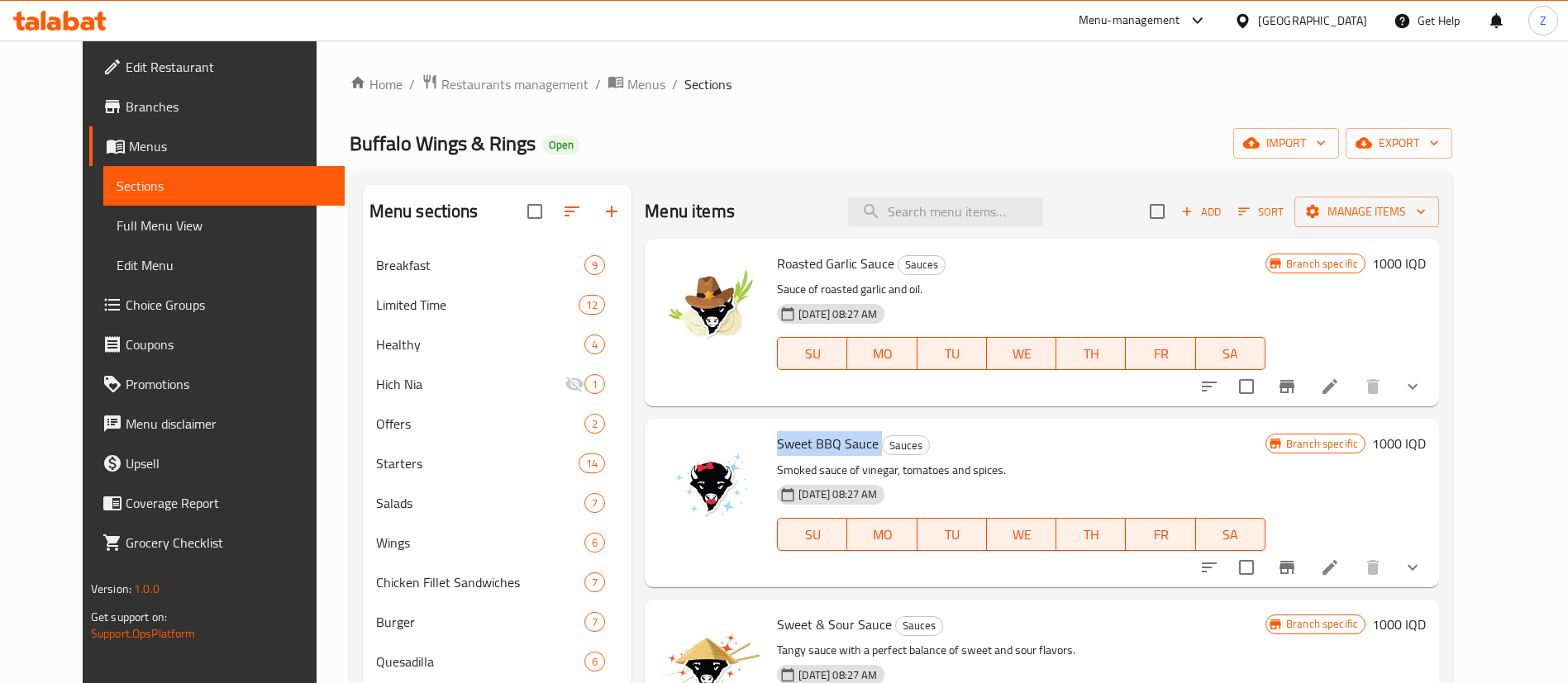
copy h6 "Sweet BBQ Sauce"
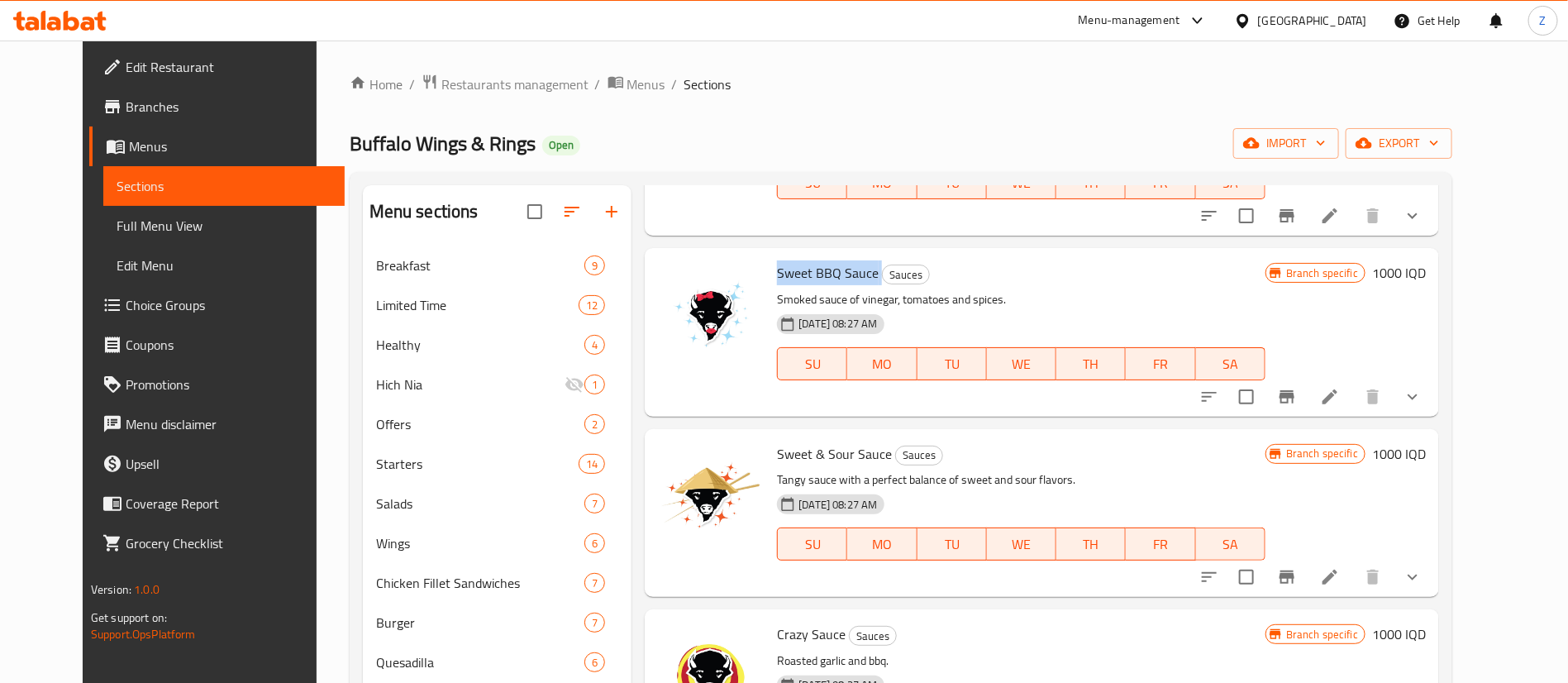
scroll to position [248, 0]
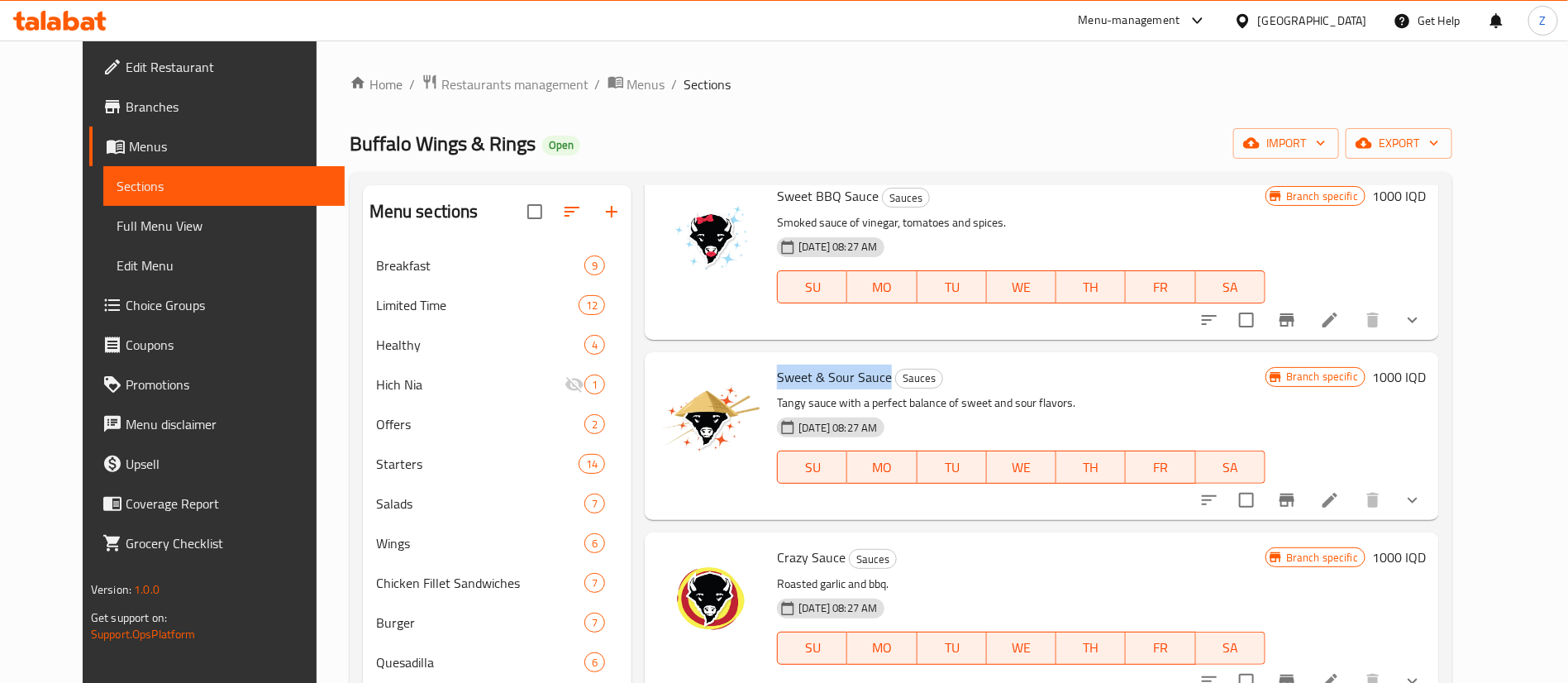
drag, startPoint x: 870, startPoint y: 382, endPoint x: 755, endPoint y: 385, distance: 115.0
click at [770, 385] on div "Sweet & Sour Sauce Sauces Tangy sauce with a perfect balance of sweet and sour …" at bounding box center [1021, 437] width 502 height 155
copy span "Sweet & Sour Sauce"
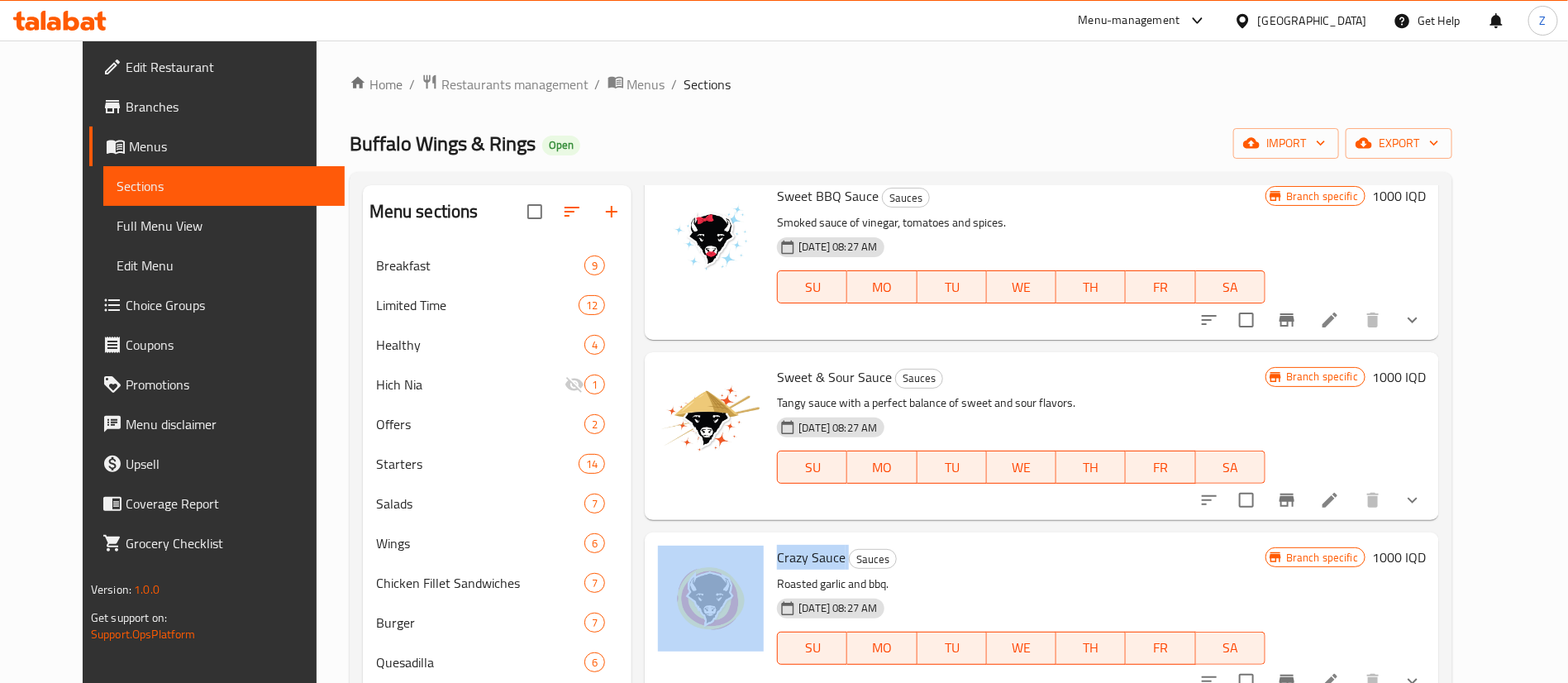
drag, startPoint x: 825, startPoint y: 567, endPoint x: 747, endPoint y: 567, distance: 78.0
click at [747, 567] on div "Crazy Sauce Sauces Roasted garlic and bbq. 12-09-2025 08:27 AM SU MO TU WE TH F…" at bounding box center [1041, 617] width 781 height 155
copy div "Crazy Sauce"
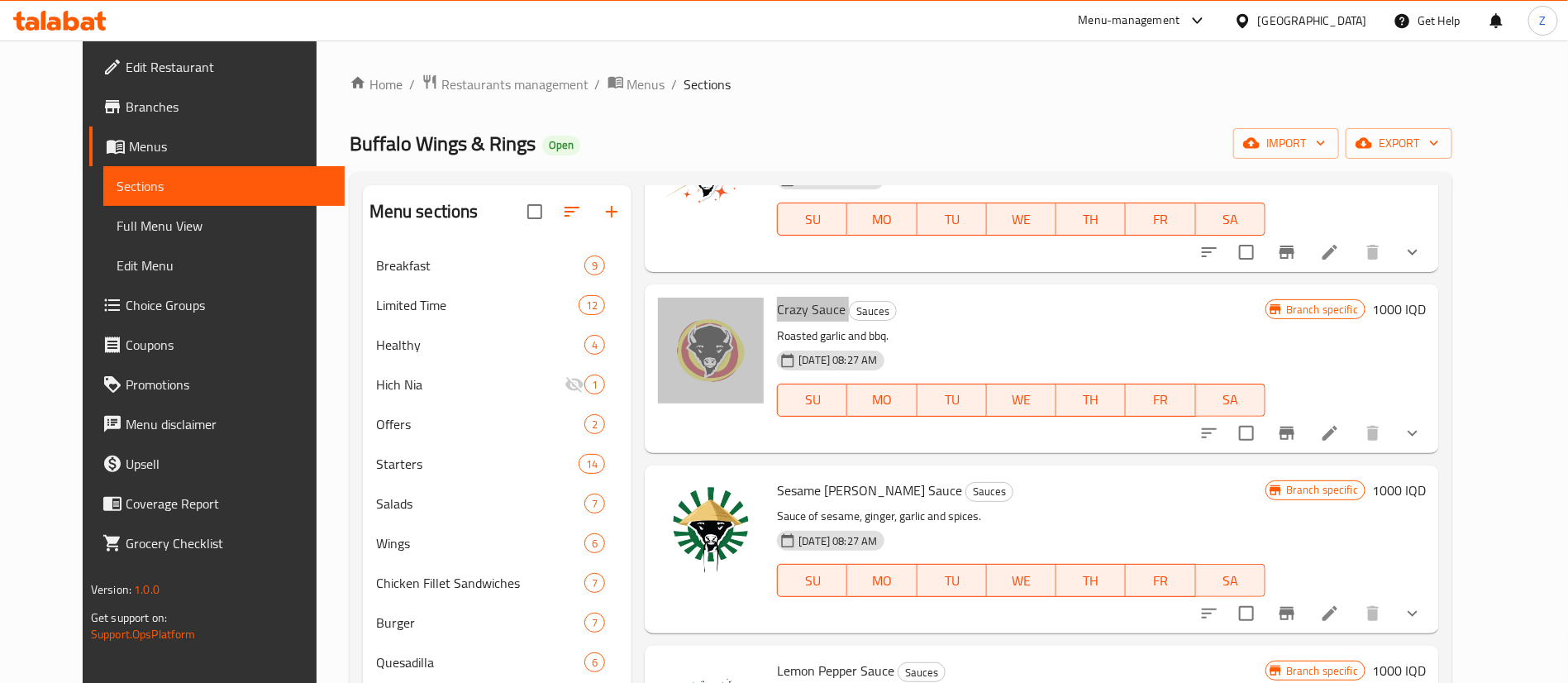
scroll to position [620, 0]
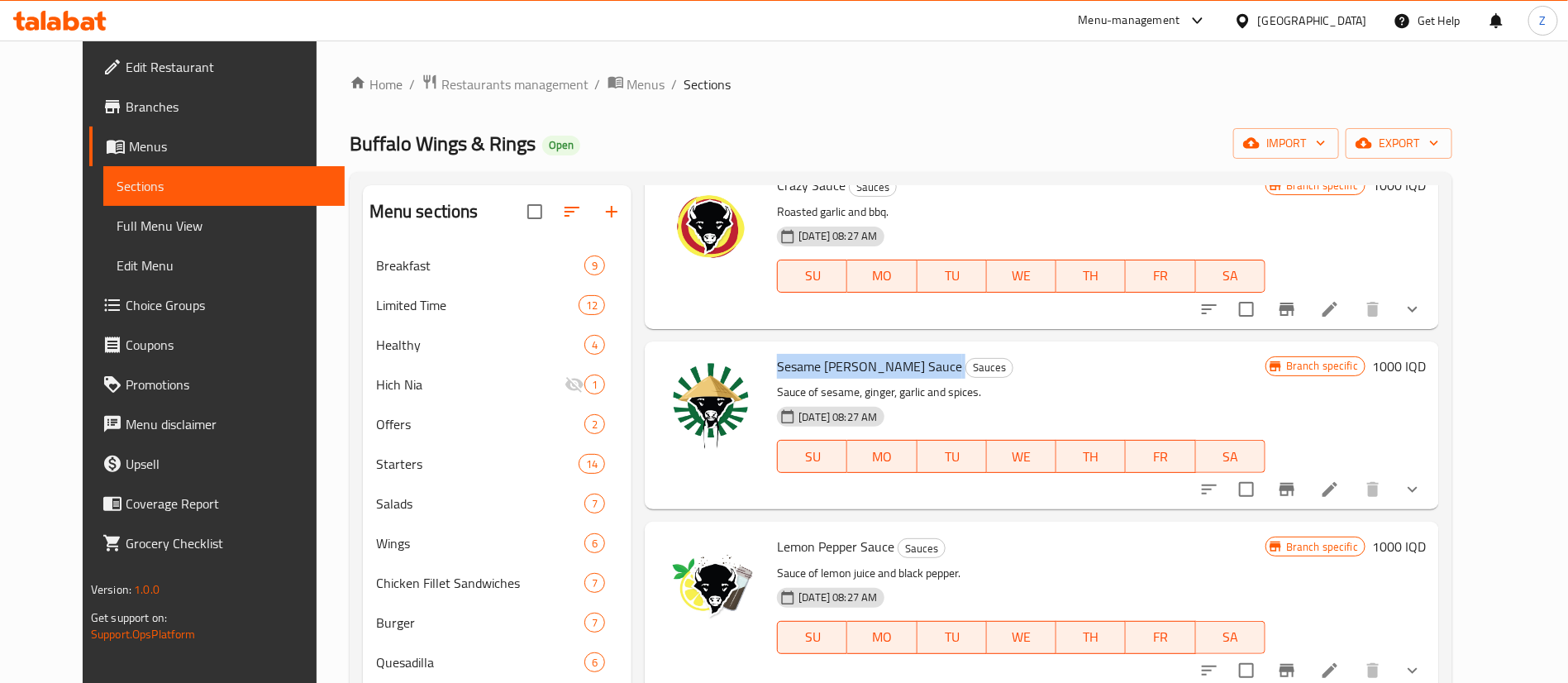
drag, startPoint x: 925, startPoint y: 361, endPoint x: 752, endPoint y: 367, distance: 173.1
click at [770, 367] on div "Sesame Ginger Teriyaki Sauce Sauces Sauce of sesame, ginger, garlic and spices.…" at bounding box center [1021, 425] width 502 height 155
copy h6 "Sesame [PERSON_NAME] Sauce"
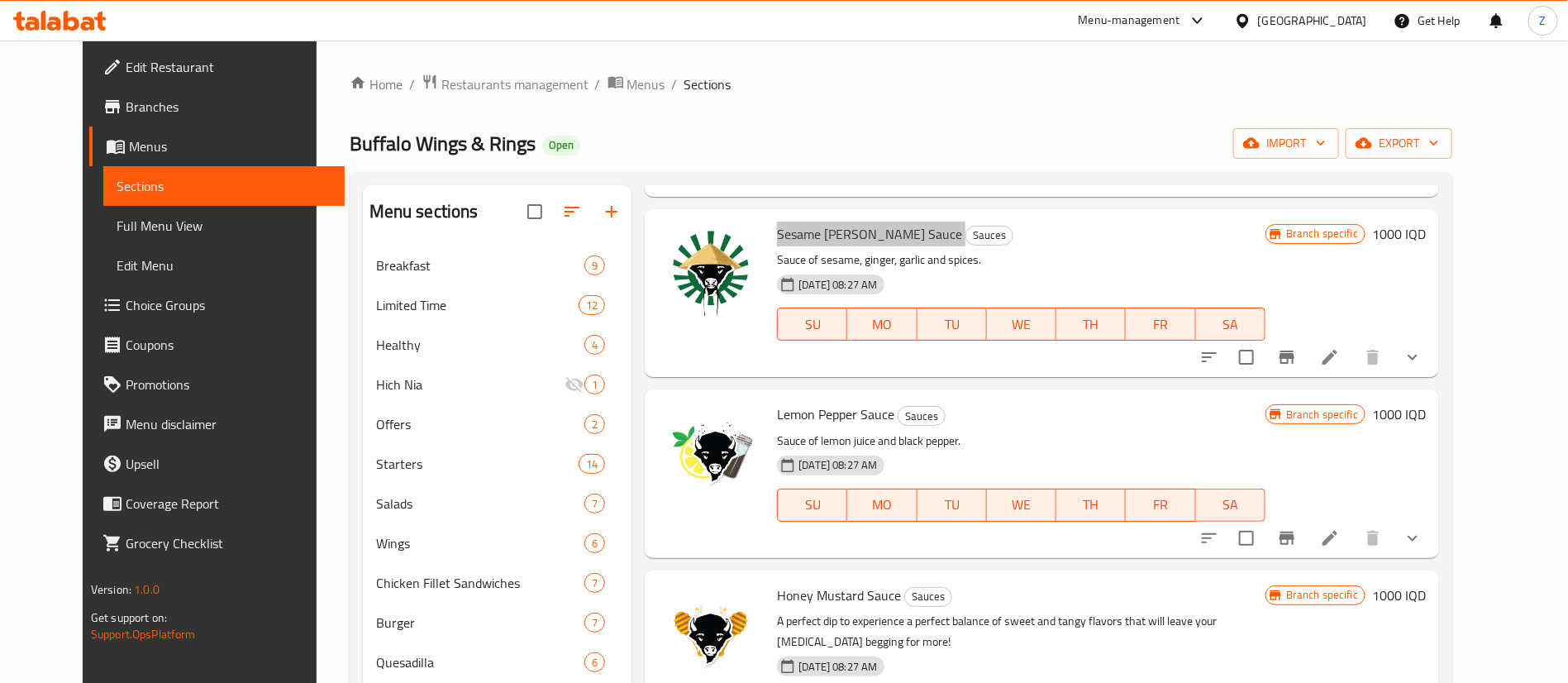
scroll to position [745, 0]
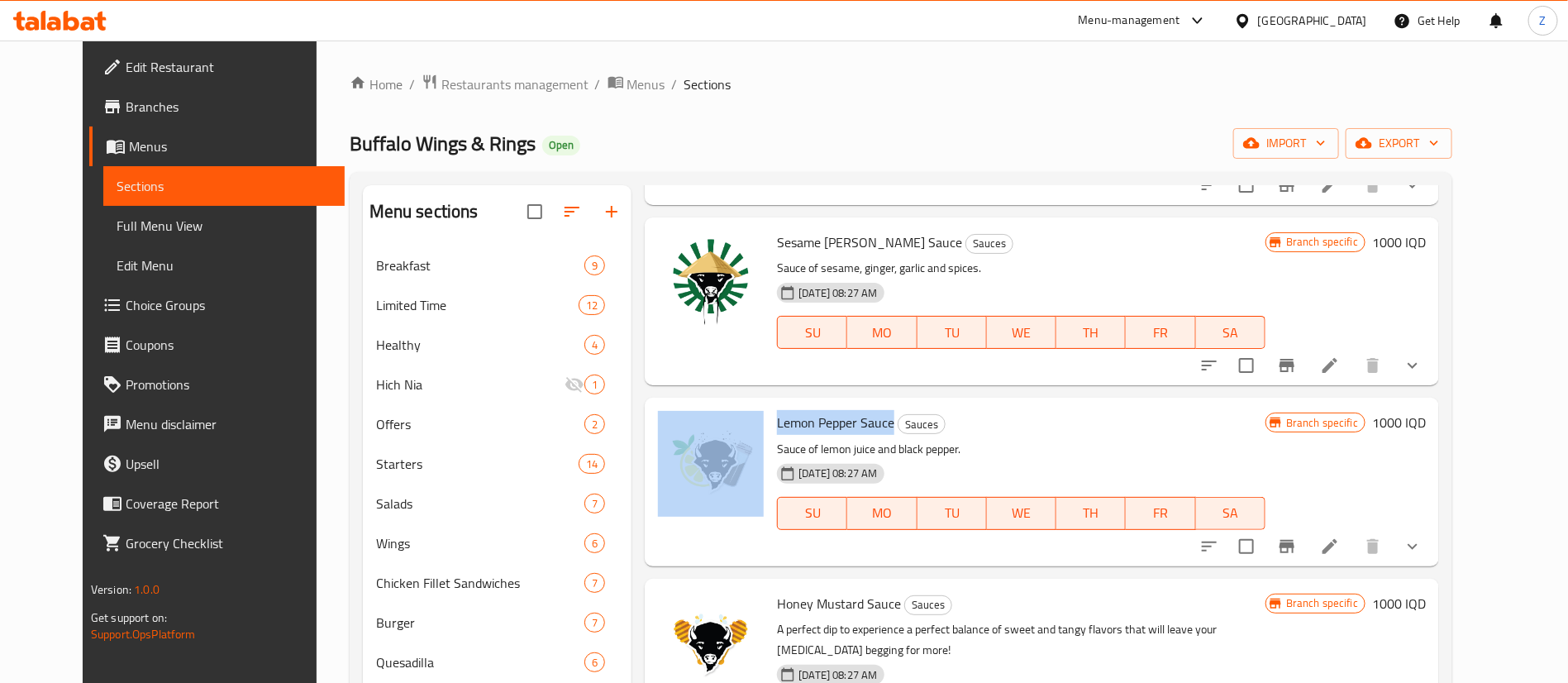
drag, startPoint x: 873, startPoint y: 431, endPoint x: 746, endPoint y: 432, distance: 127.0
click at [746, 432] on div "Lemon Pepper Sauce Sauces Sauce of lemon juice and black pepper. 12-09-2025 08:…" at bounding box center [1041, 482] width 781 height 155
copy div "Lemon Pepper Sauce"
click at [826, 425] on span "Lemon Pepper Sauce" at bounding box center [836, 423] width 117 height 25
drag, startPoint x: 873, startPoint y: 426, endPoint x: 760, endPoint y: 426, distance: 113.0
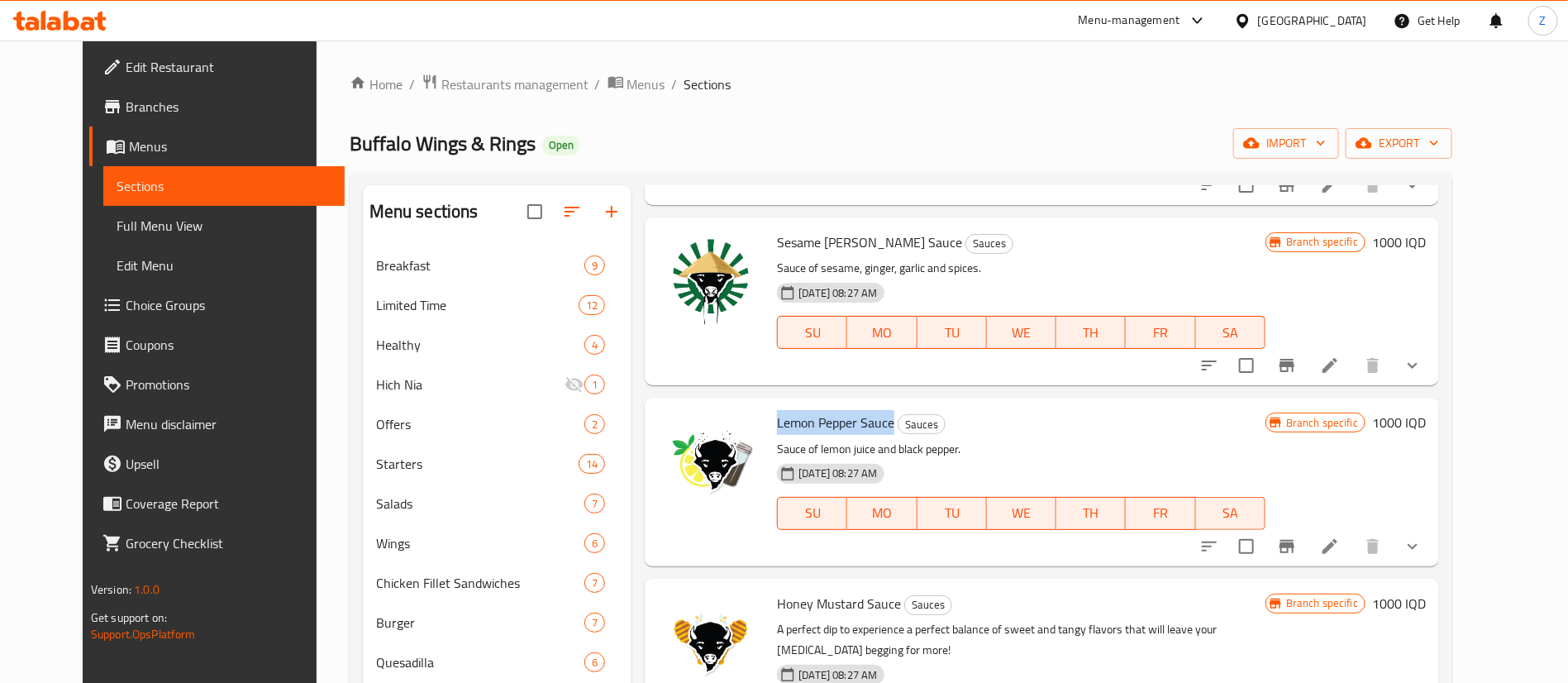
click at [778, 426] on h6 "Lemon Pepper Sauce Sauces" at bounding box center [1022, 422] width 489 height 23
copy span "Lemon Pepper Sauce"
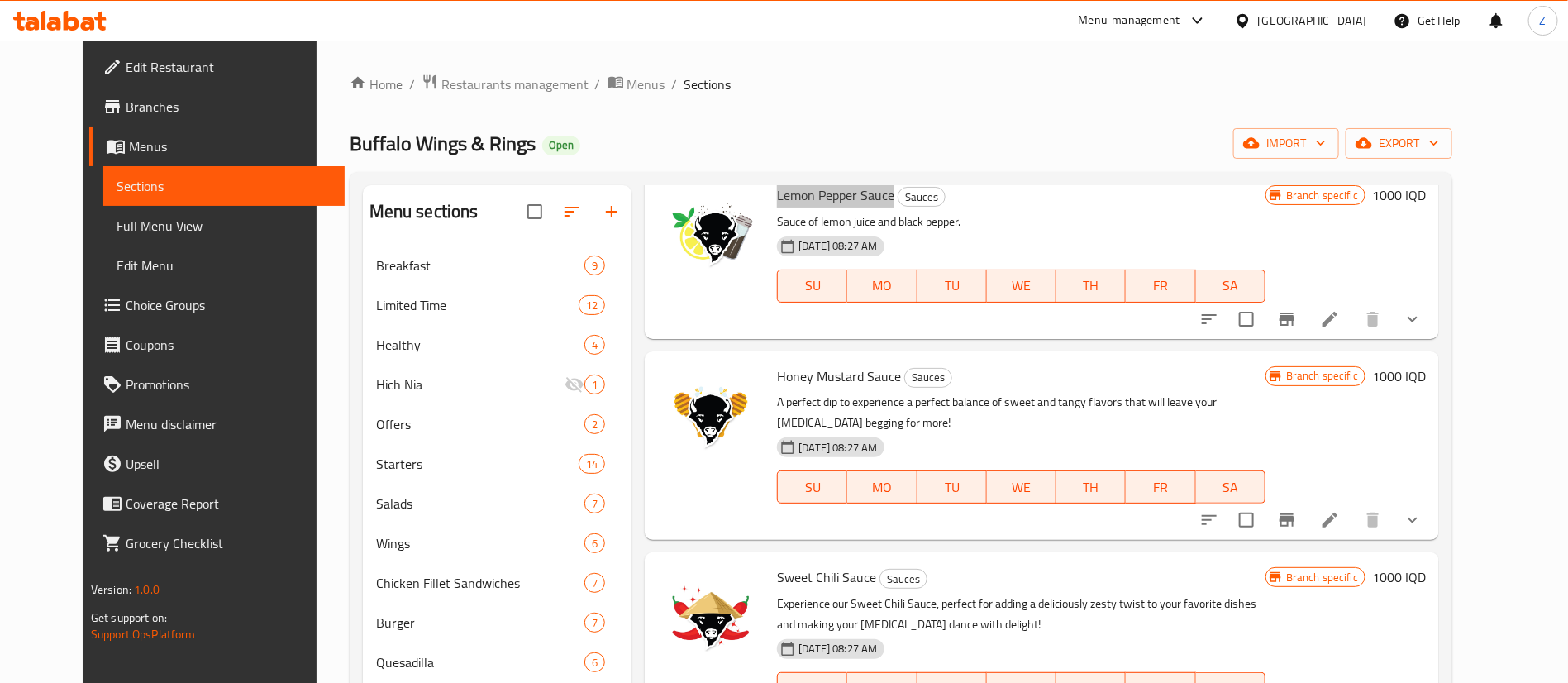
scroll to position [993, 0]
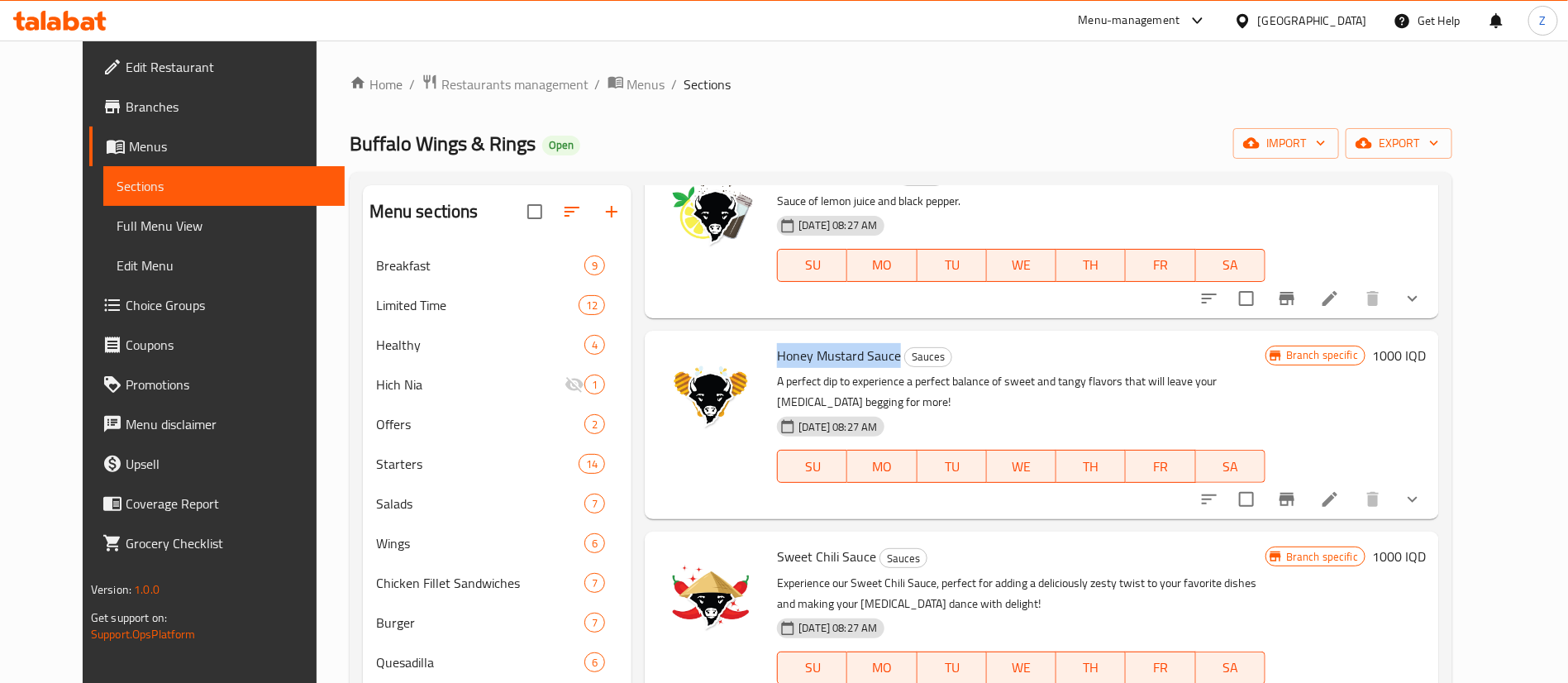
drag, startPoint x: 878, startPoint y: 357, endPoint x: 760, endPoint y: 357, distance: 118.0
click at [778, 357] on h6 "Honey Mustard Sauce Sauces" at bounding box center [1022, 355] width 489 height 23
copy span "Honey Mustard Sauce"
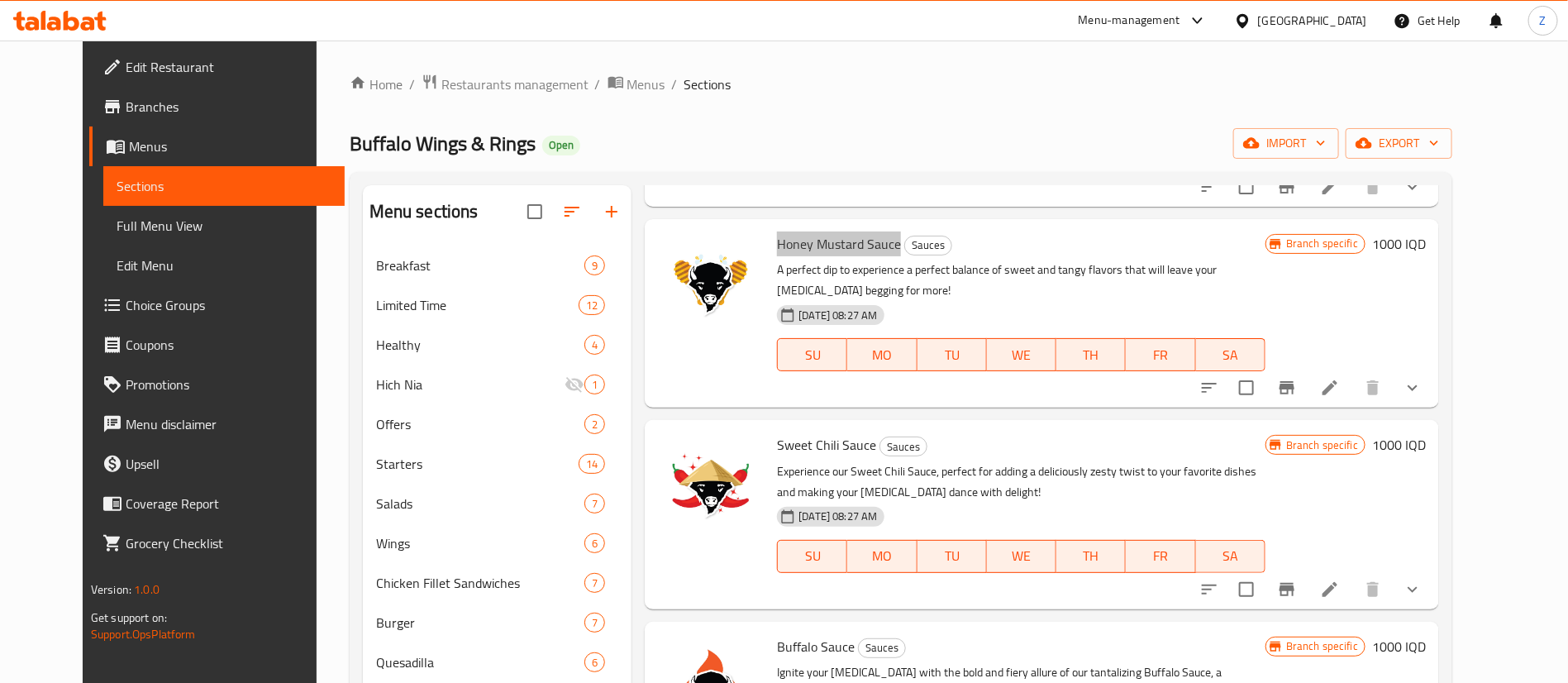
scroll to position [1117, 0]
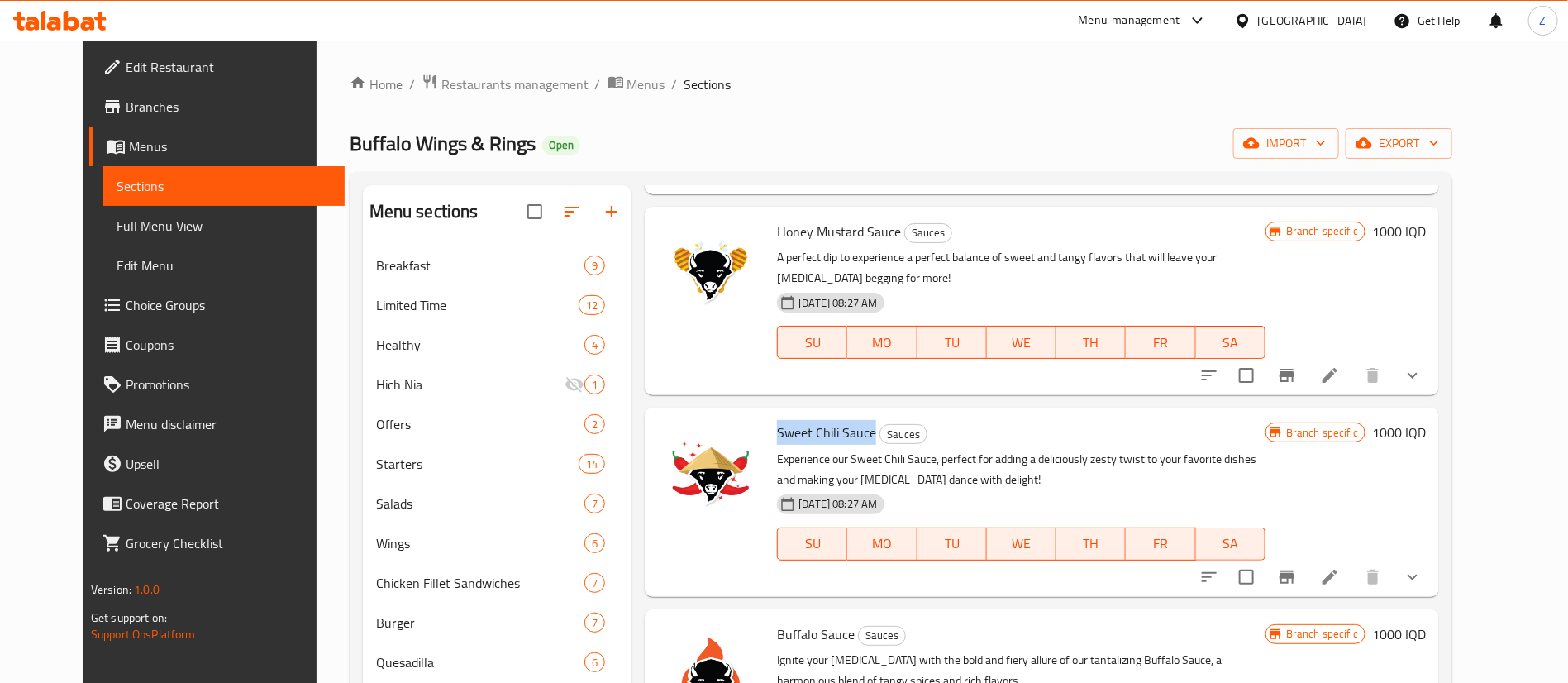
drag, startPoint x: 853, startPoint y: 438, endPoint x: 757, endPoint y: 440, distance: 96.0
click at [778, 440] on h6 "Sweet Chili Sauce Sauces" at bounding box center [1022, 432] width 489 height 23
copy span "Sweet Chili Sauce"
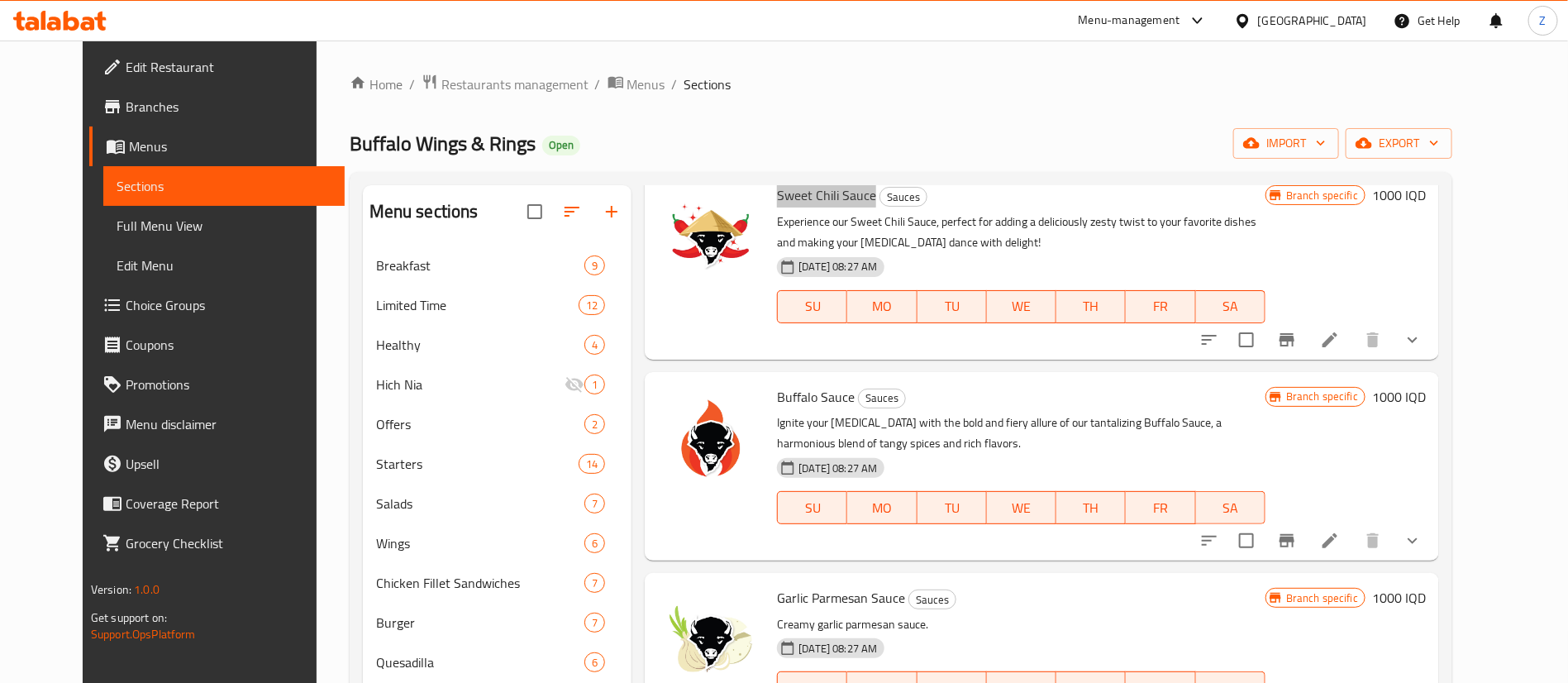
scroll to position [1365, 0]
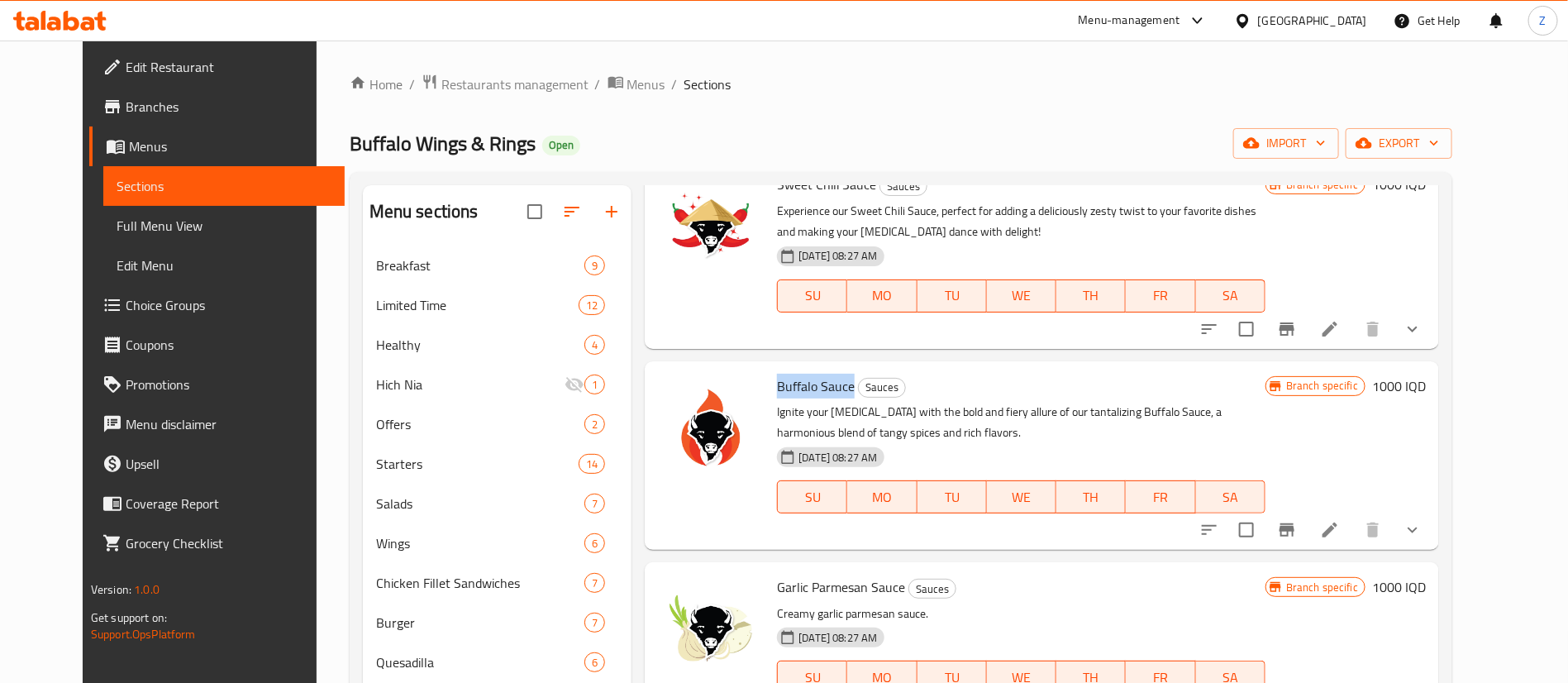
drag, startPoint x: 834, startPoint y: 386, endPoint x: 754, endPoint y: 386, distance: 80.0
click at [770, 386] on div "Buffalo Sauce Sauces Ignite your taste buds with the bold and fiery allure of o…" at bounding box center [1021, 456] width 502 height 175
copy span "Buffalo Sauce"
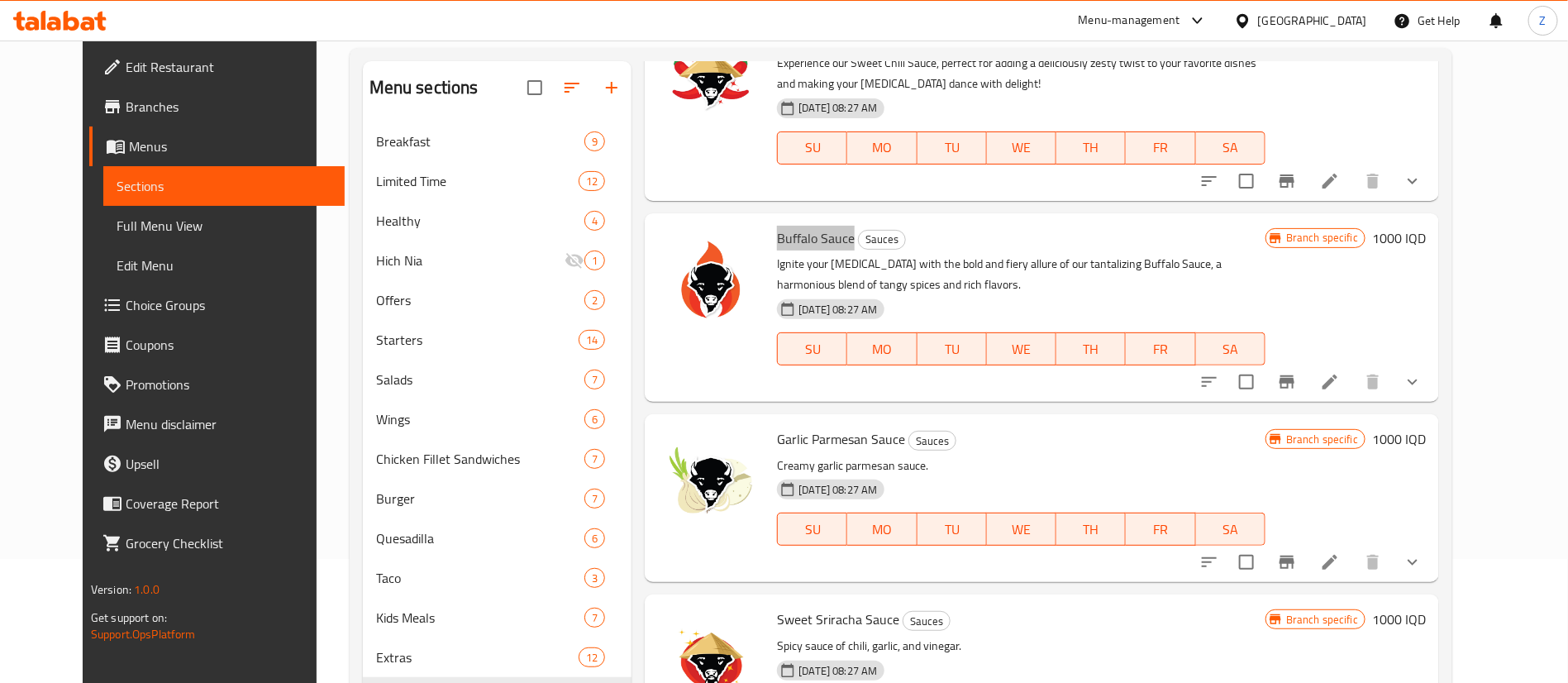
scroll to position [248, 0]
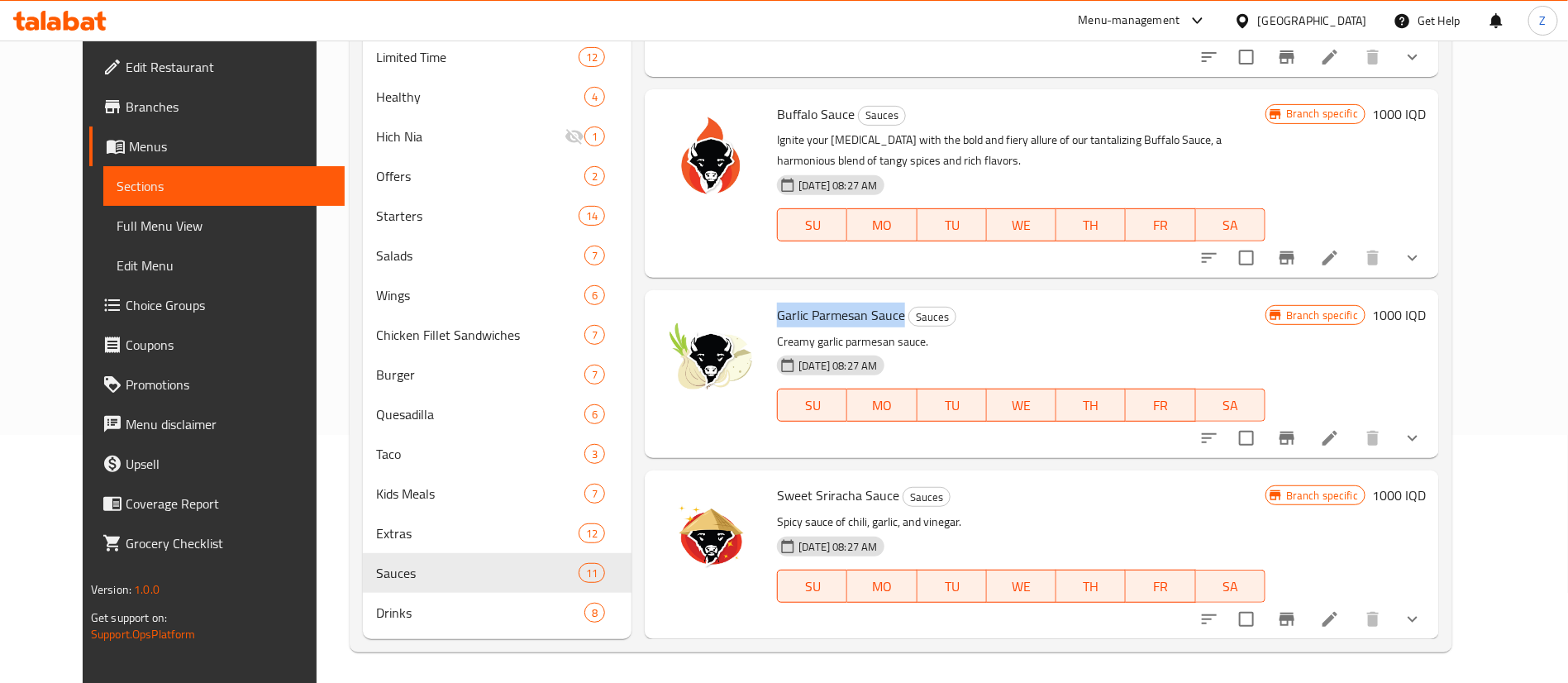
drag, startPoint x: 882, startPoint y: 319, endPoint x: 756, endPoint y: 318, distance: 126.0
click at [778, 318] on span "Garlic Parmesan Sauce" at bounding box center [841, 315] width 128 height 25
drag, startPoint x: 873, startPoint y: 496, endPoint x: 761, endPoint y: 497, distance: 112.0
click at [778, 497] on span "Sweet Sriracha Sauce" at bounding box center [838, 495] width 123 height 25
click at [790, 497] on span "Sweet Sriracha Sauce" at bounding box center [838, 495] width 123 height 25
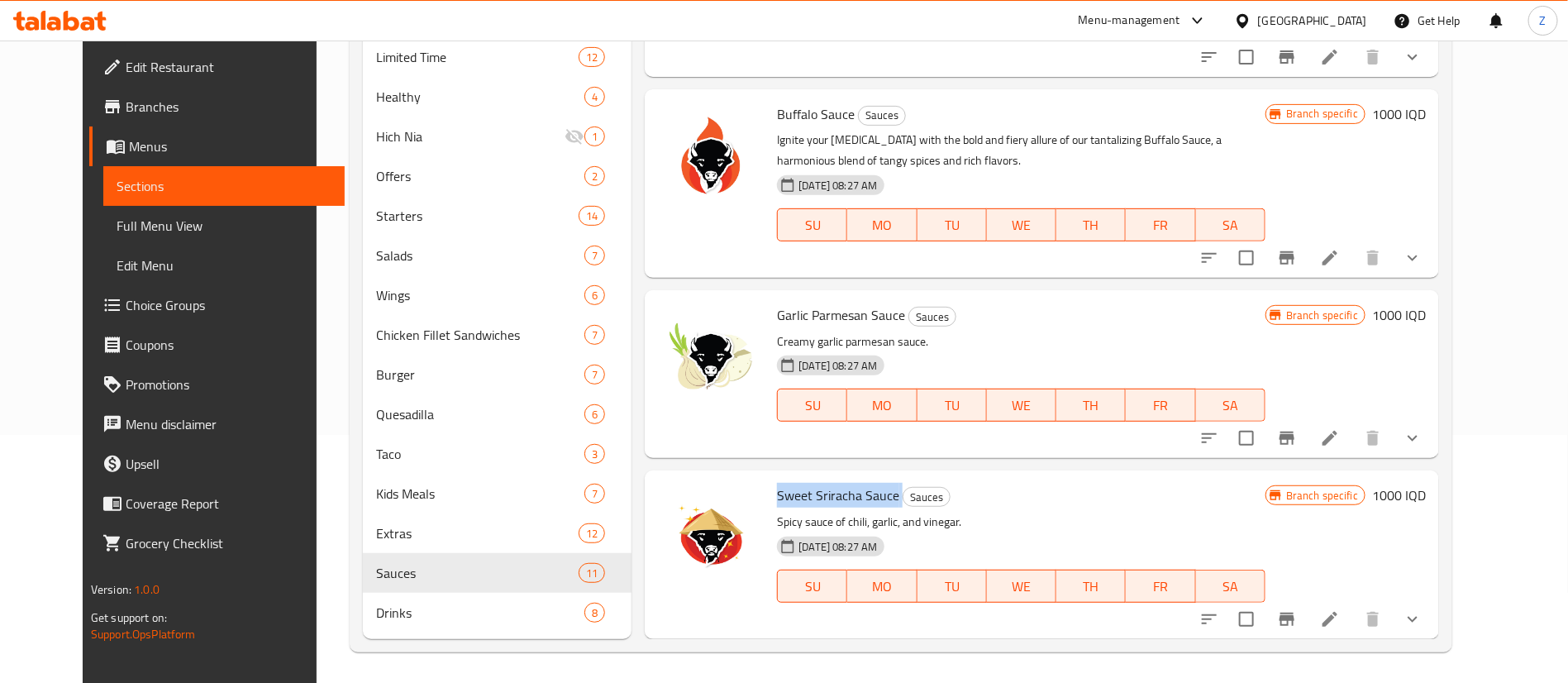
drag, startPoint x: 879, startPoint y: 498, endPoint x: 750, endPoint y: 503, distance: 129.1
click at [770, 503] on div "Sweet Sriracha Sauce Sauces Spicy sauce of chili, garlic, and vinegar. 12-09-20…" at bounding box center [1021, 555] width 502 height 155
